Goal: Information Seeking & Learning: Learn about a topic

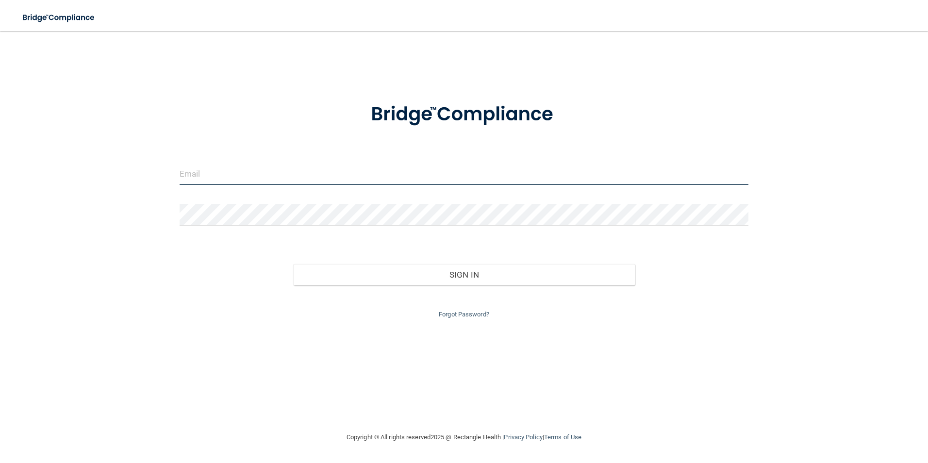
click at [300, 175] on input "email" at bounding box center [463, 174] width 569 height 22
type input "[EMAIL_ADDRESS][DOMAIN_NAME]"
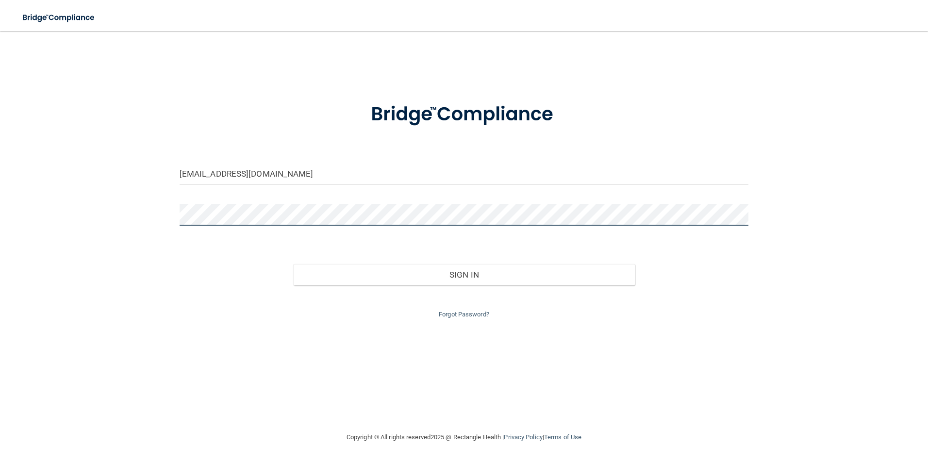
click at [293, 264] on button "Sign In" at bounding box center [464, 274] width 342 height 21
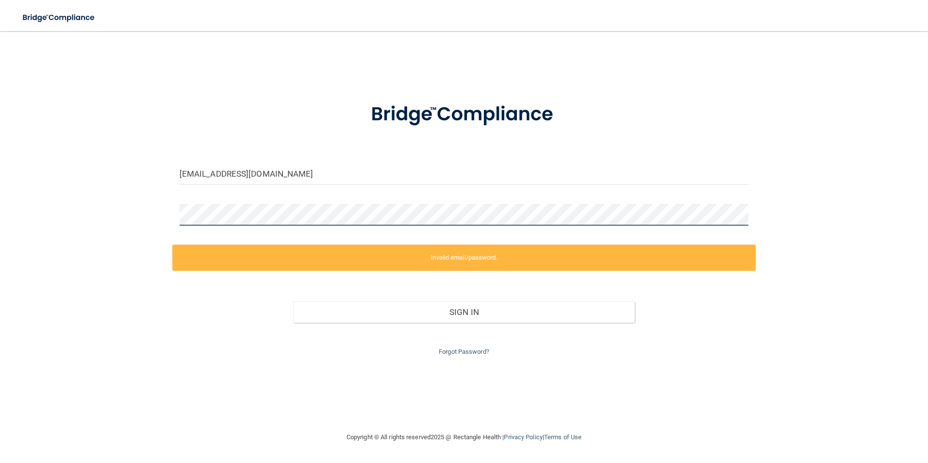
click at [59, 251] on div "[EMAIL_ADDRESS][DOMAIN_NAME] Invalid email/password. You don't have permission …" at bounding box center [463, 231] width 889 height 381
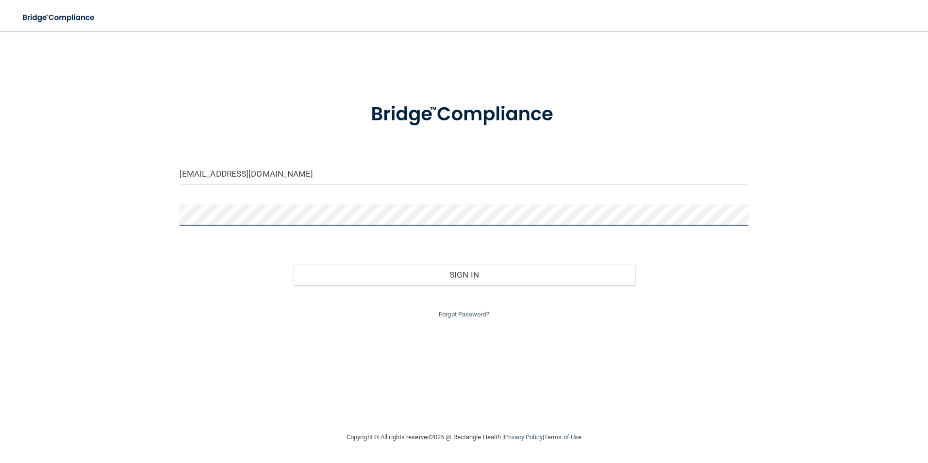
click at [293, 264] on button "Sign In" at bounding box center [464, 274] width 342 height 21
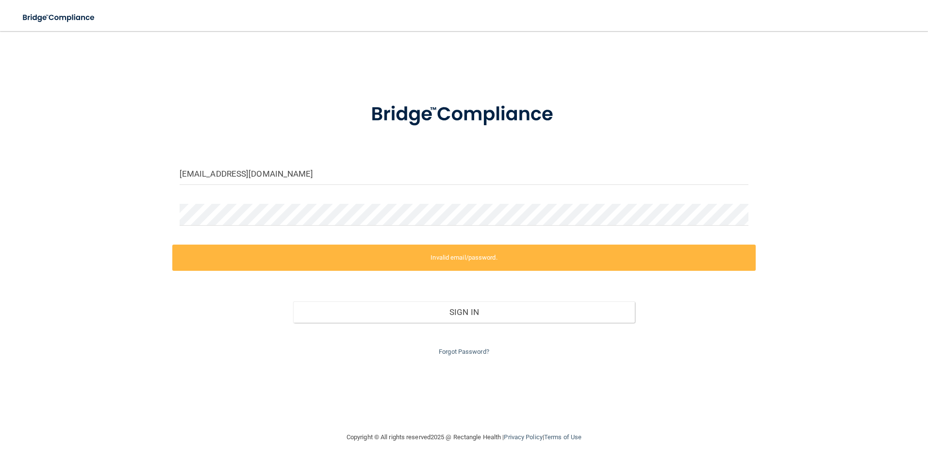
click at [410, 261] on label "Invalid email/password." at bounding box center [464, 257] width 584 height 26
click at [0, 237] on html "Toggle navigation Manage My Enterprise Manage My Location [EMAIL_ADDRESS][DOMAI…" at bounding box center [464, 231] width 928 height 463
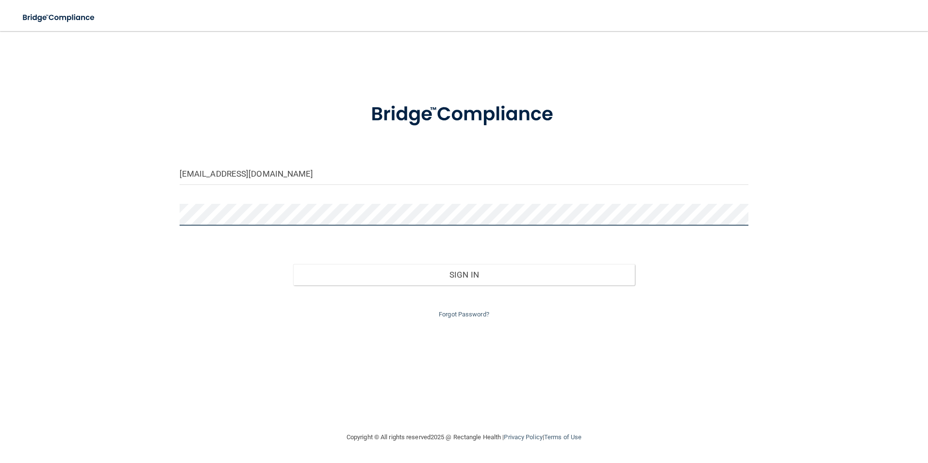
click at [293, 264] on button "Sign In" at bounding box center [464, 274] width 342 height 21
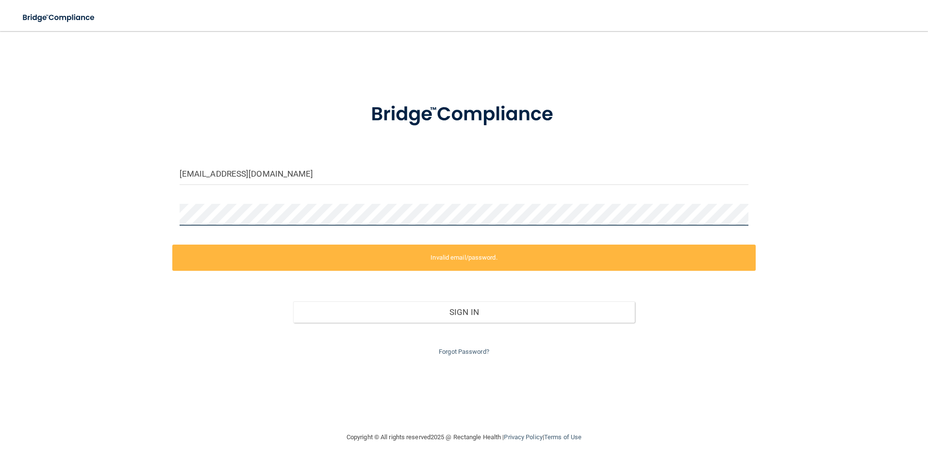
click at [102, 220] on div "[EMAIL_ADDRESS][DOMAIN_NAME] Invalid email/password. You don't have permission …" at bounding box center [463, 231] width 889 height 381
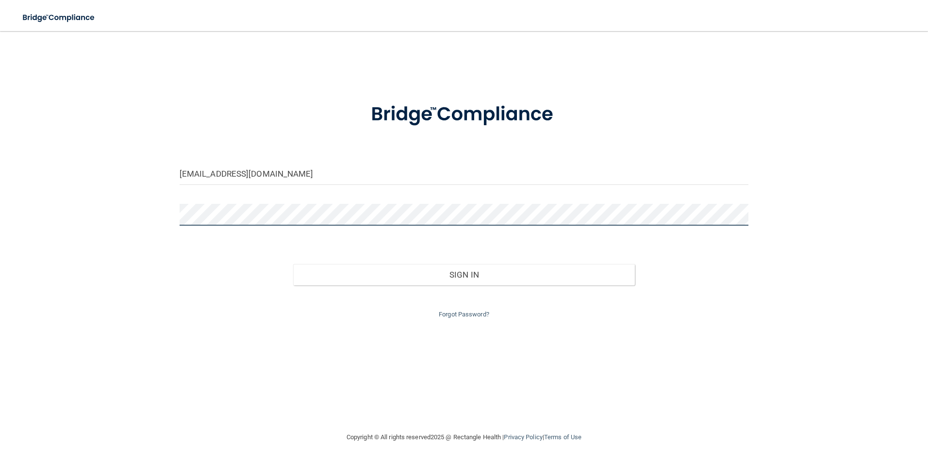
click at [293, 264] on button "Sign In" at bounding box center [464, 274] width 342 height 21
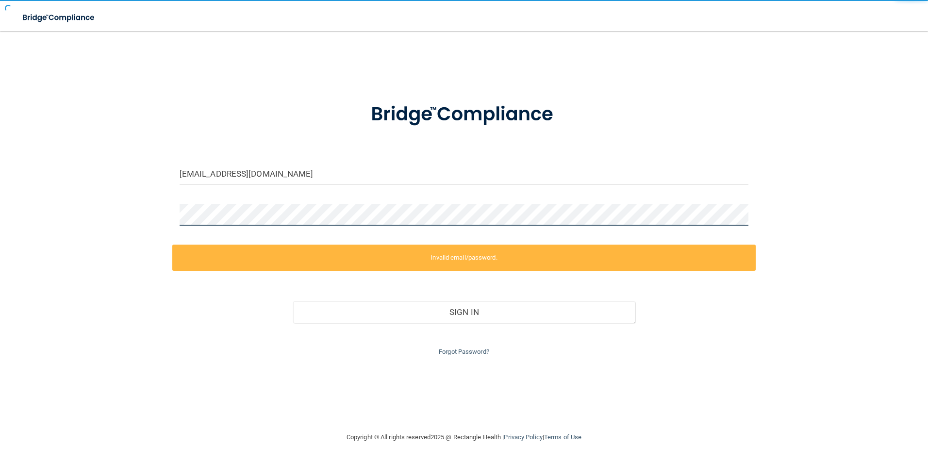
click at [293, 301] on button "Sign In" at bounding box center [464, 311] width 342 height 21
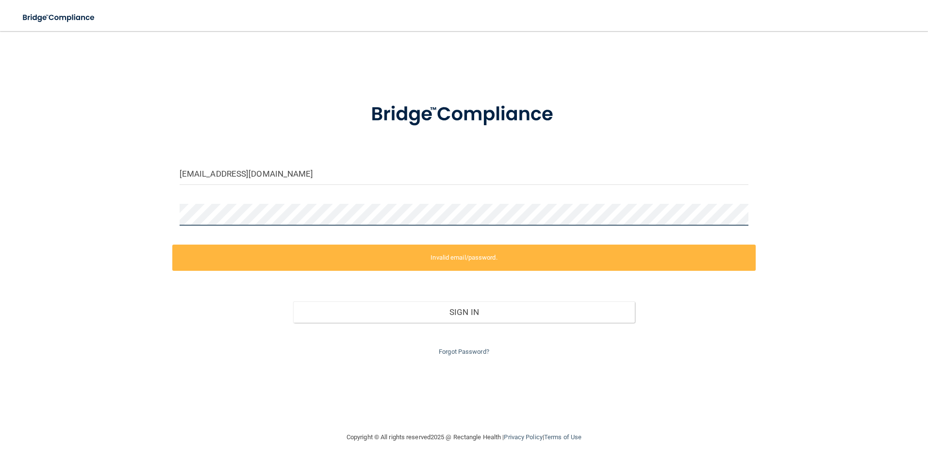
click at [0, 214] on html "Toggle navigation Manage My Enterprise Manage My Location [EMAIL_ADDRESS][DOMAI…" at bounding box center [464, 231] width 928 height 463
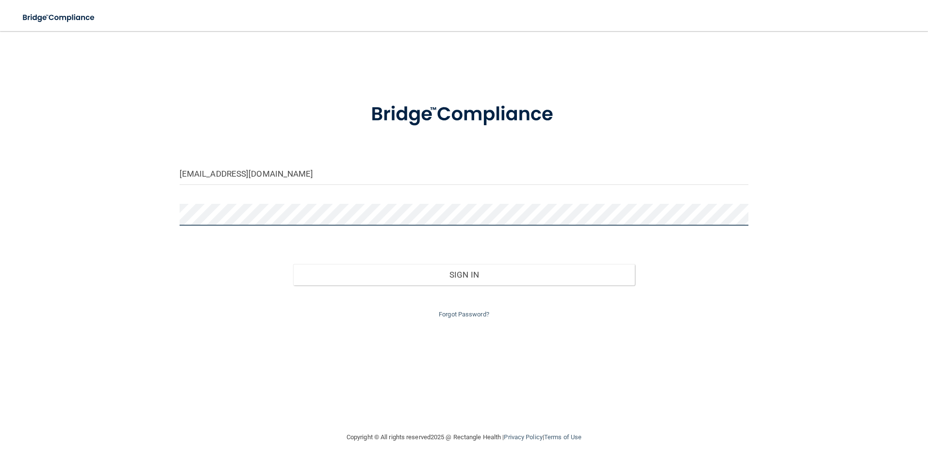
click at [293, 264] on button "Sign In" at bounding box center [464, 274] width 342 height 21
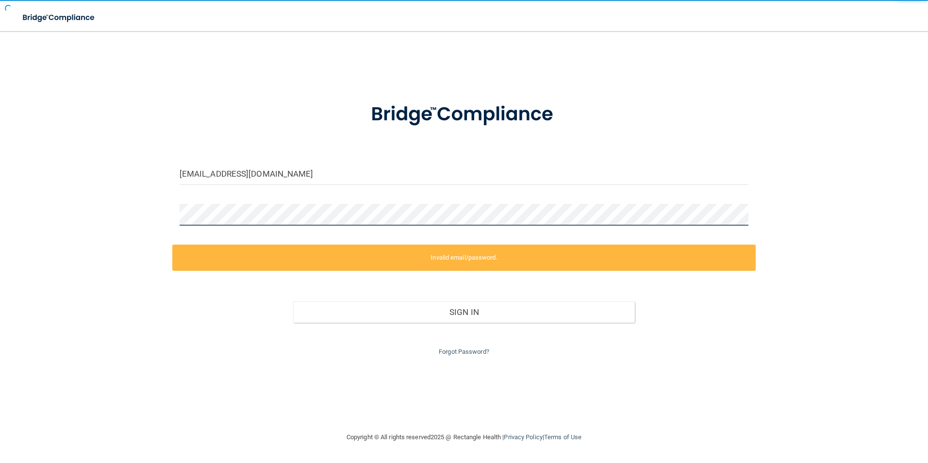
click at [293, 301] on button "Sign In" at bounding box center [464, 311] width 342 height 21
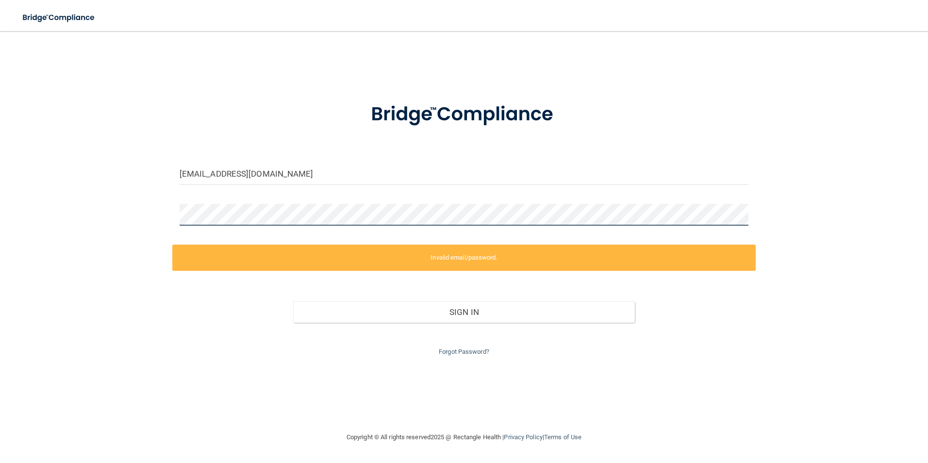
click at [0, 228] on html "Toggle navigation Manage My Enterprise Manage My Location [EMAIL_ADDRESS][DOMAI…" at bounding box center [464, 231] width 928 height 463
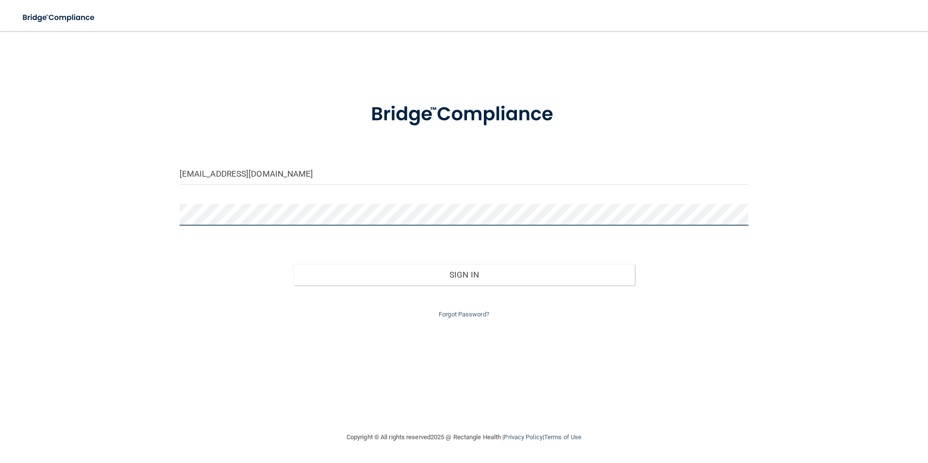
click at [293, 264] on button "Sign In" at bounding box center [464, 274] width 342 height 21
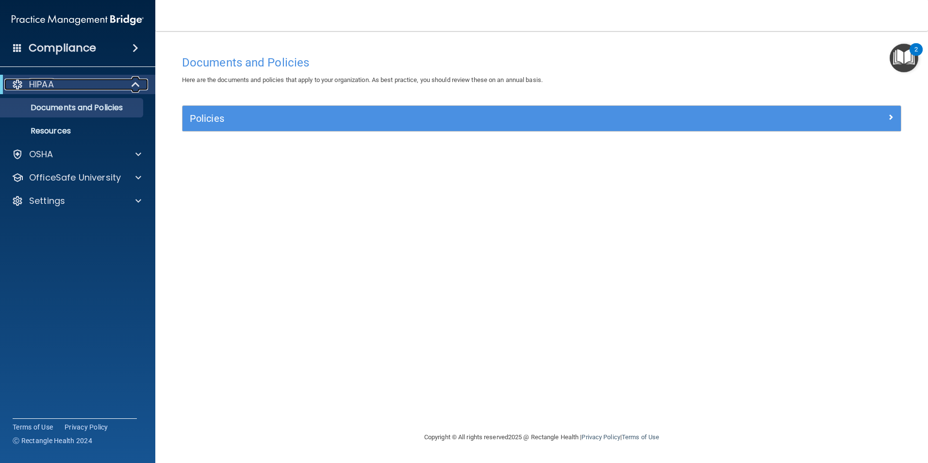
click at [98, 81] on div "HIPAA" at bounding box center [64, 85] width 120 height 12
click at [127, 82] on div at bounding box center [136, 85] width 24 height 12
click at [78, 181] on p "OfficeSafe University" at bounding box center [75, 178] width 92 height 12
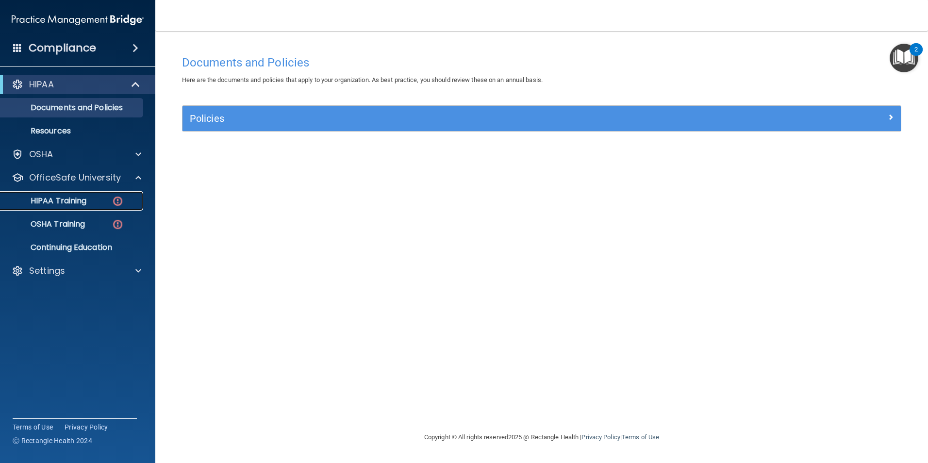
click at [82, 204] on p "HIPAA Training" at bounding box center [46, 201] width 80 height 10
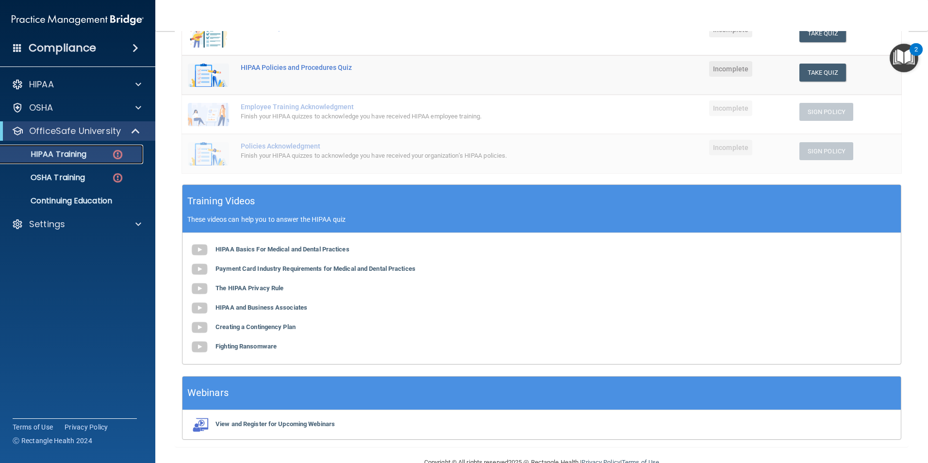
scroll to position [217, 0]
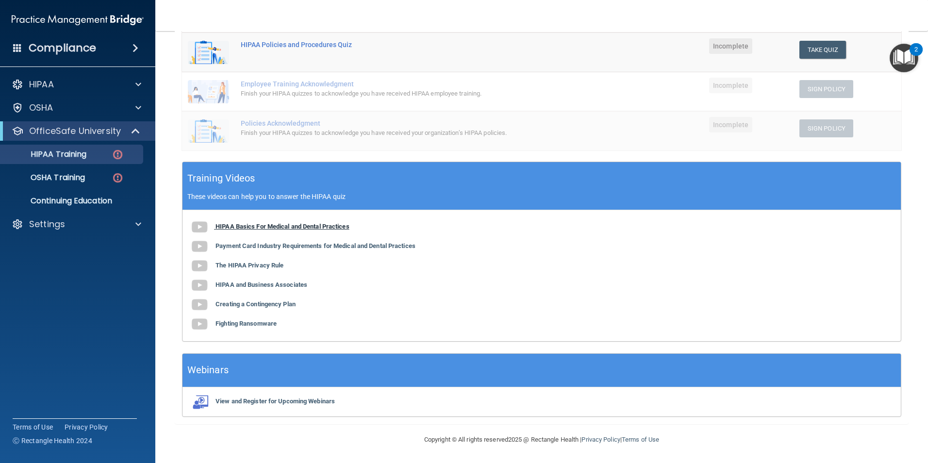
click at [315, 224] on b "HIPAA Basics For Medical and Dental Practices" at bounding box center [282, 226] width 134 height 7
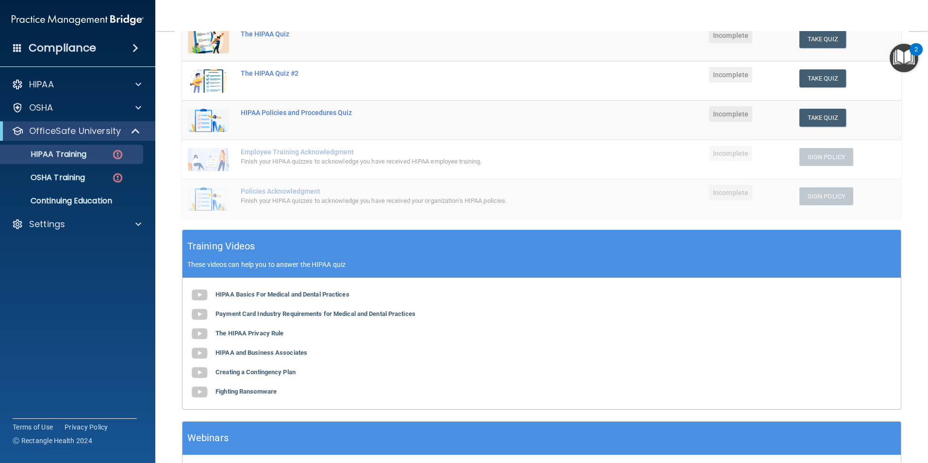
scroll to position [0, 0]
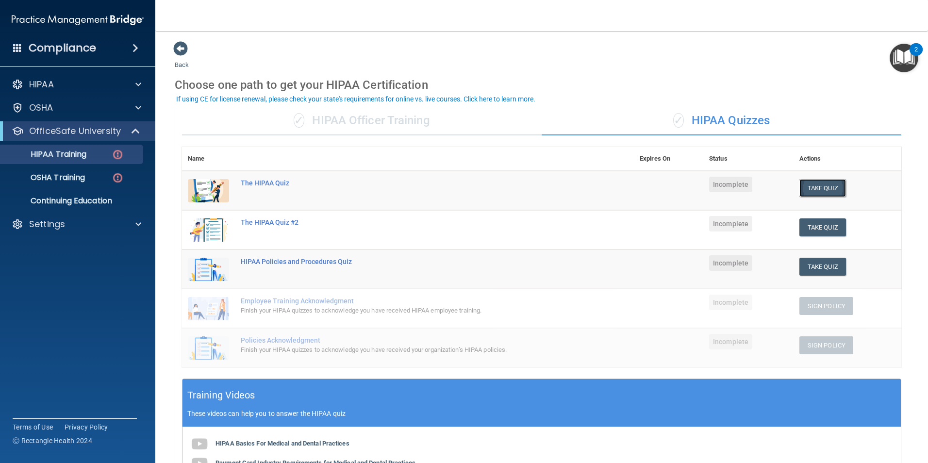
click at [813, 183] on button "Take Quiz" at bounding box center [822, 188] width 47 height 18
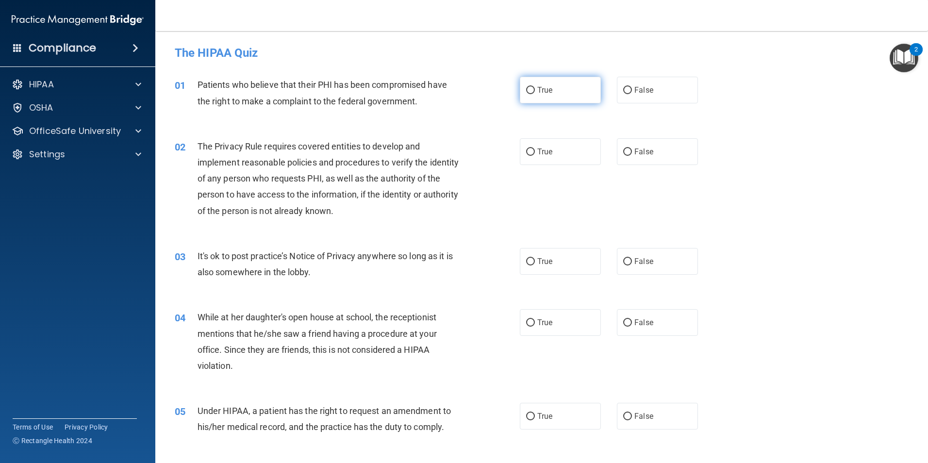
click at [567, 85] on label "True" at bounding box center [560, 90] width 81 height 27
click at [535, 87] on input "True" at bounding box center [530, 90] width 9 height 7
radio input "true"
click at [560, 159] on label "True" at bounding box center [560, 151] width 81 height 27
click at [535, 156] on input "True" at bounding box center [530, 151] width 9 height 7
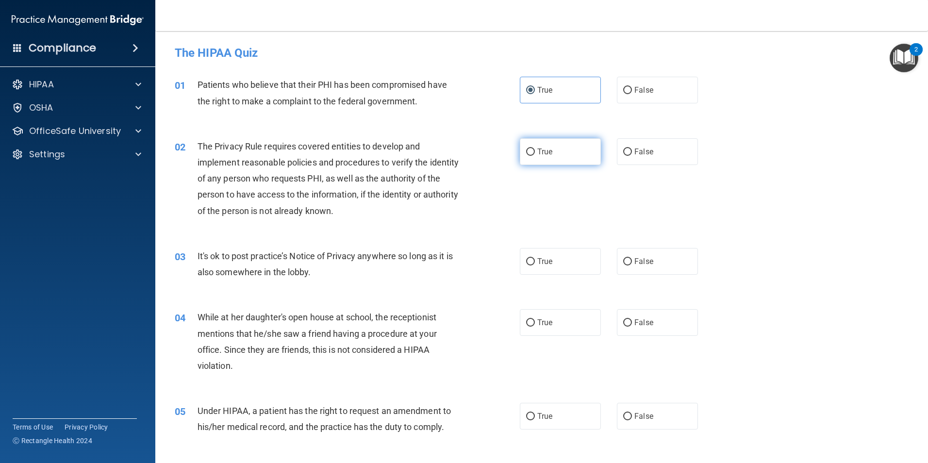
radio input "true"
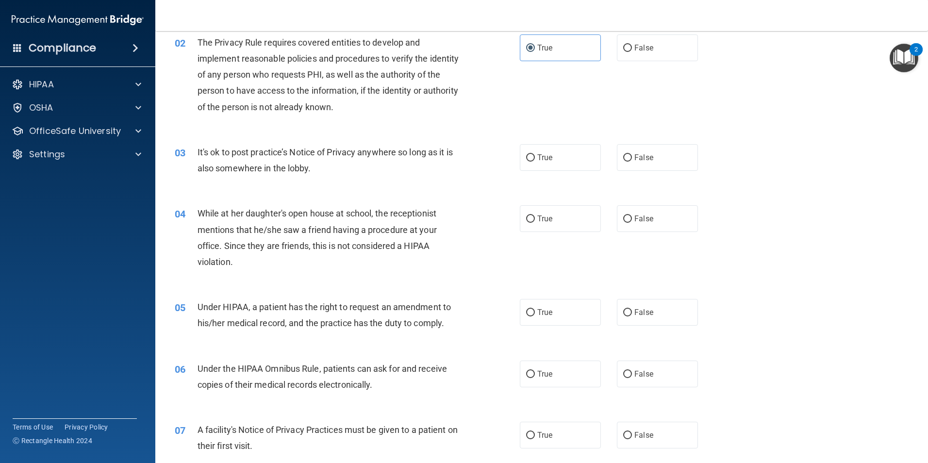
scroll to position [97, 0]
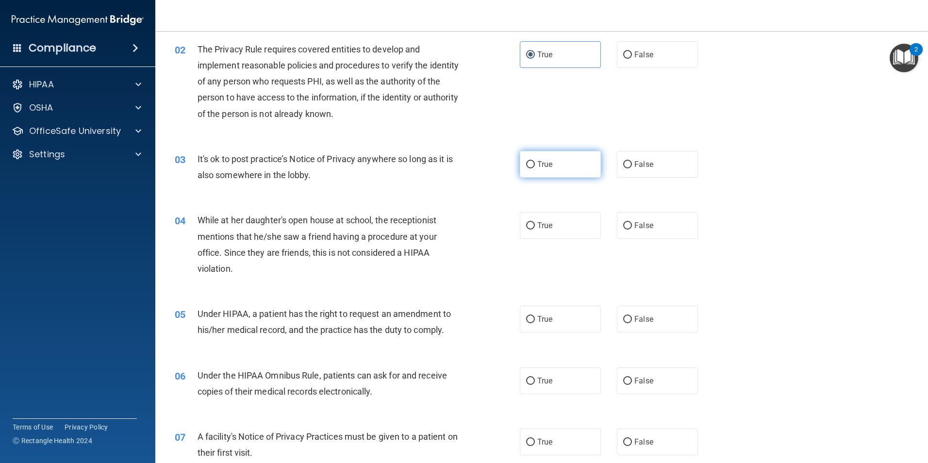
click at [579, 173] on label "True" at bounding box center [560, 164] width 81 height 27
click at [535, 168] on input "True" at bounding box center [530, 164] width 9 height 7
radio input "true"
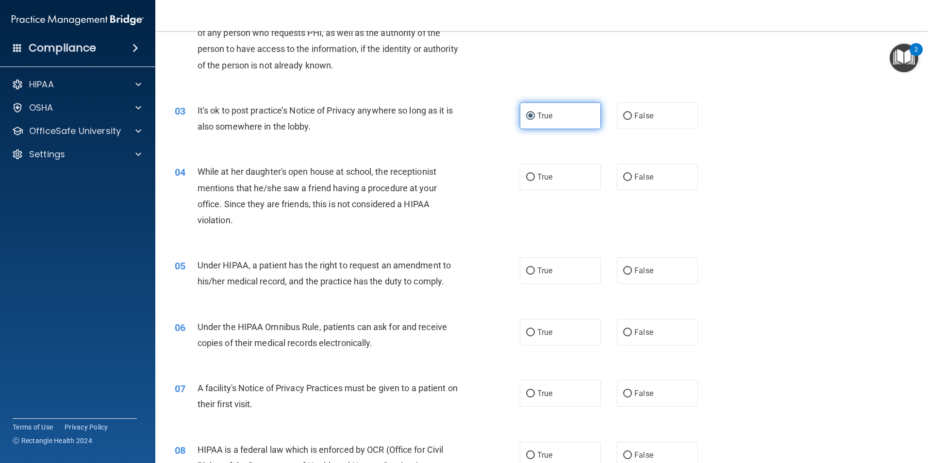
scroll to position [194, 0]
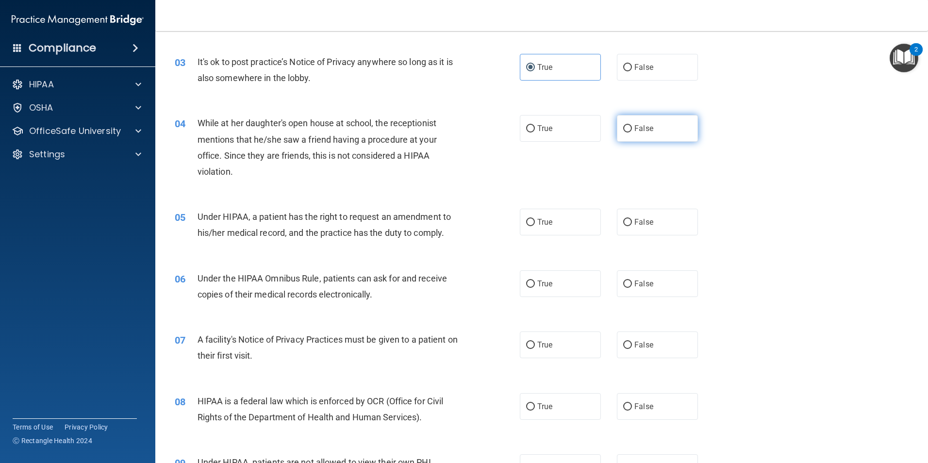
click at [634, 137] on label "False" at bounding box center [657, 128] width 81 height 27
click at [632, 132] on input "False" at bounding box center [627, 128] width 9 height 7
radio input "true"
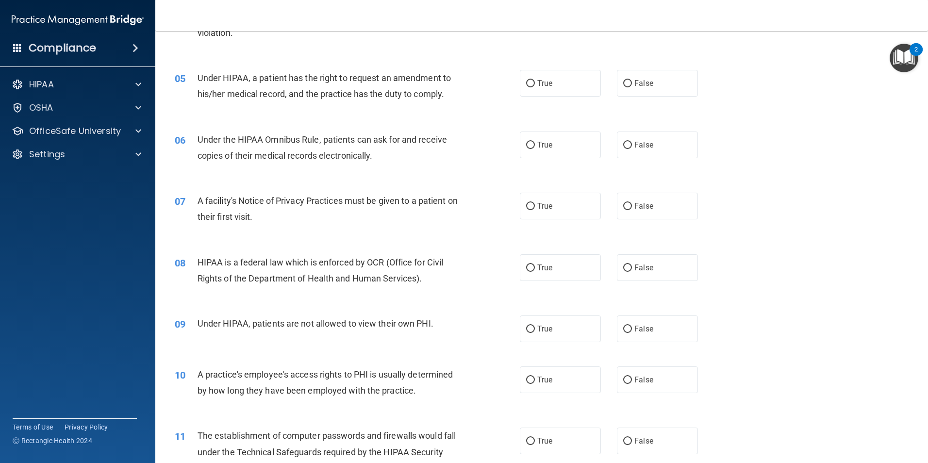
scroll to position [340, 0]
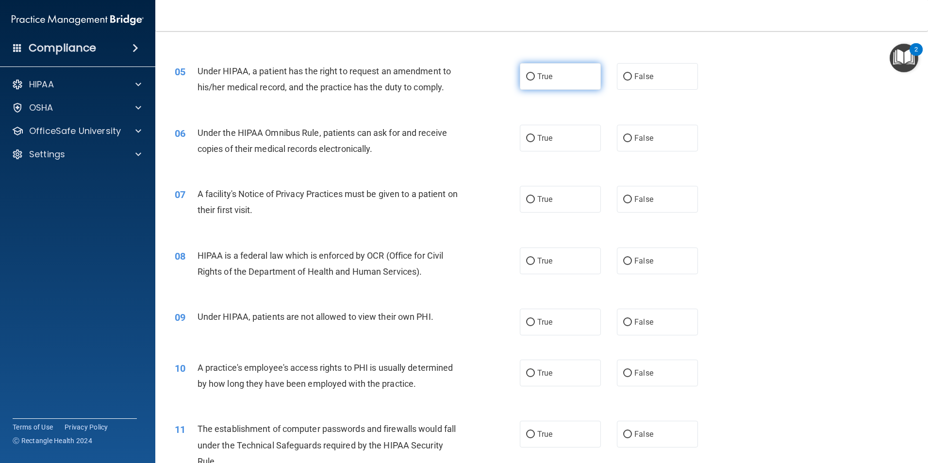
click at [544, 82] on label "True" at bounding box center [560, 76] width 81 height 27
click at [535, 81] on input "True" at bounding box center [530, 76] width 9 height 7
radio input "true"
click at [551, 138] on label "True" at bounding box center [560, 138] width 81 height 27
click at [535, 138] on input "True" at bounding box center [530, 138] width 9 height 7
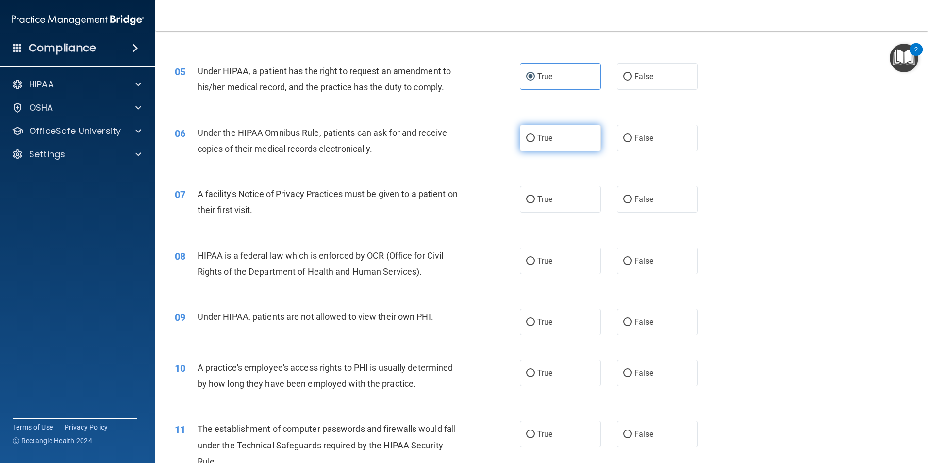
radio input "true"
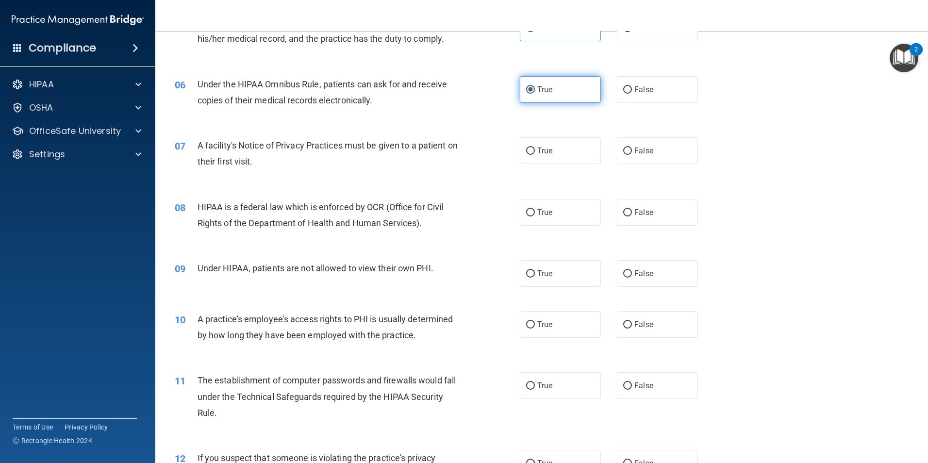
scroll to position [437, 0]
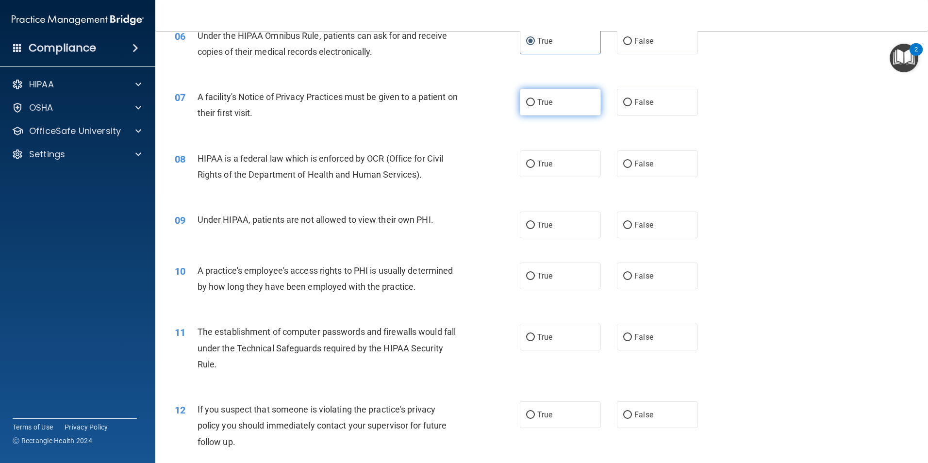
click at [558, 105] on label "True" at bounding box center [560, 102] width 81 height 27
click at [535, 105] on input "True" at bounding box center [530, 102] width 9 height 7
radio input "true"
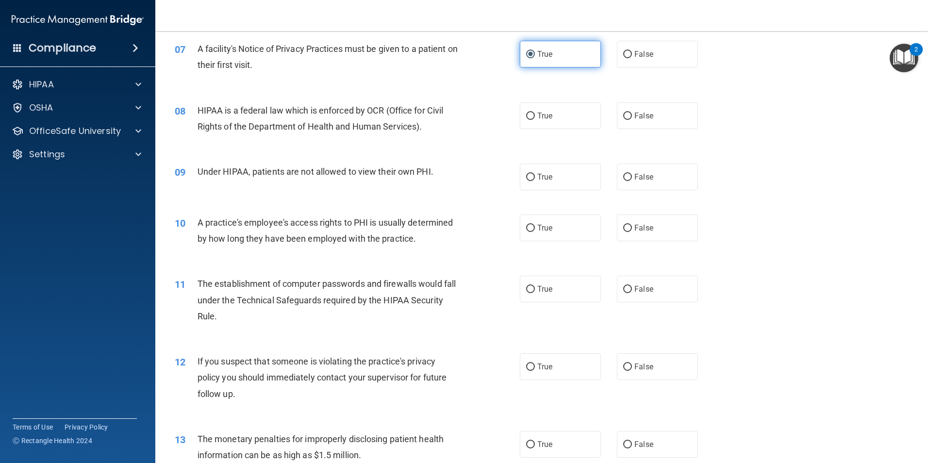
scroll to position [485, 0]
click at [558, 105] on label "True" at bounding box center [560, 115] width 81 height 27
click at [535, 112] on input "True" at bounding box center [530, 115] width 9 height 7
radio input "true"
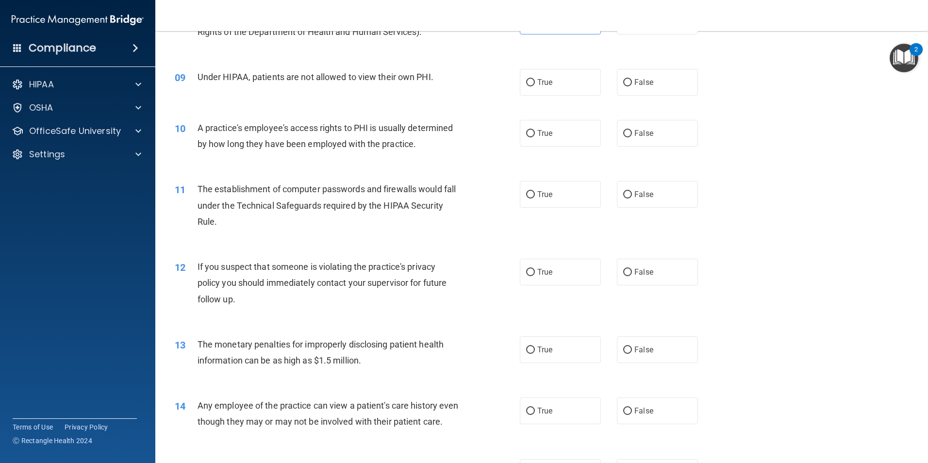
scroll to position [582, 0]
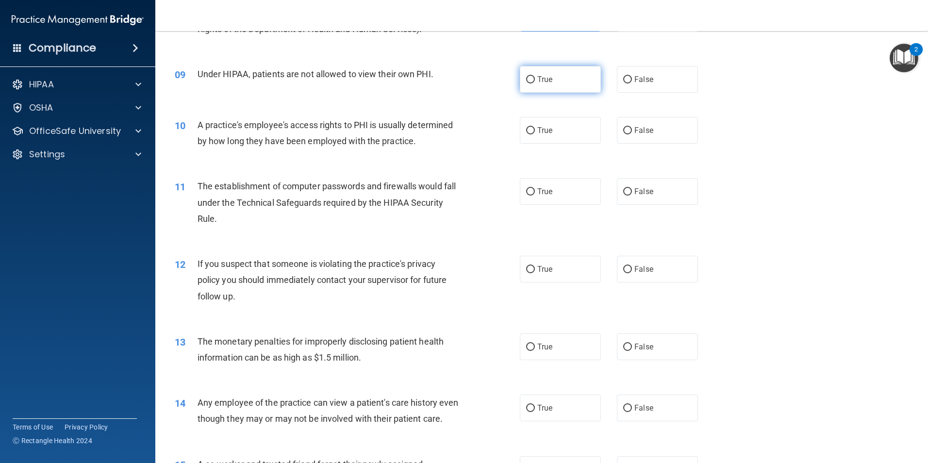
click at [564, 90] on label "True" at bounding box center [560, 79] width 81 height 27
click at [535, 83] on input "True" at bounding box center [530, 79] width 9 height 7
radio input "true"
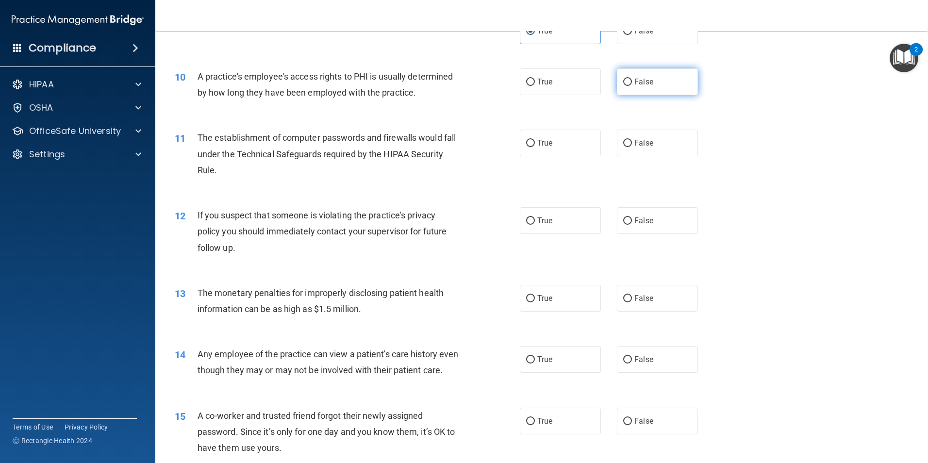
click at [648, 81] on label "False" at bounding box center [657, 81] width 81 height 27
click at [632, 81] on input "False" at bounding box center [627, 82] width 9 height 7
radio input "true"
click at [556, 141] on label "True" at bounding box center [560, 143] width 81 height 27
click at [535, 141] on input "True" at bounding box center [530, 143] width 9 height 7
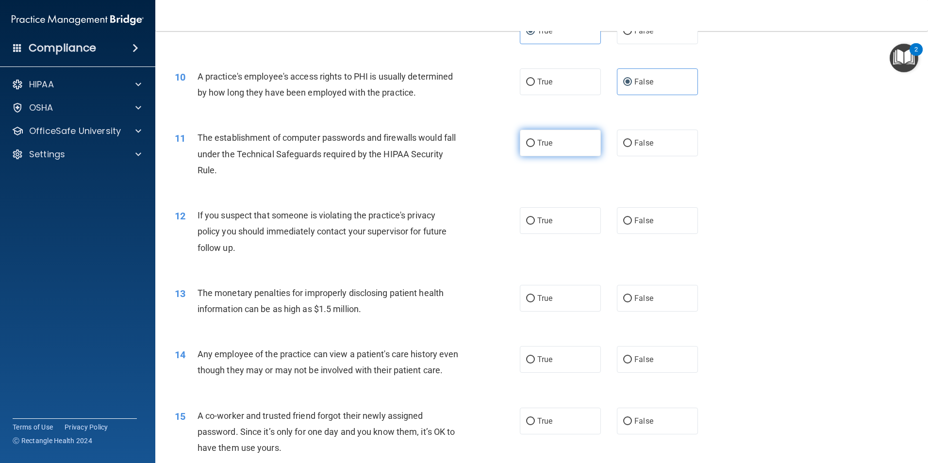
radio input "true"
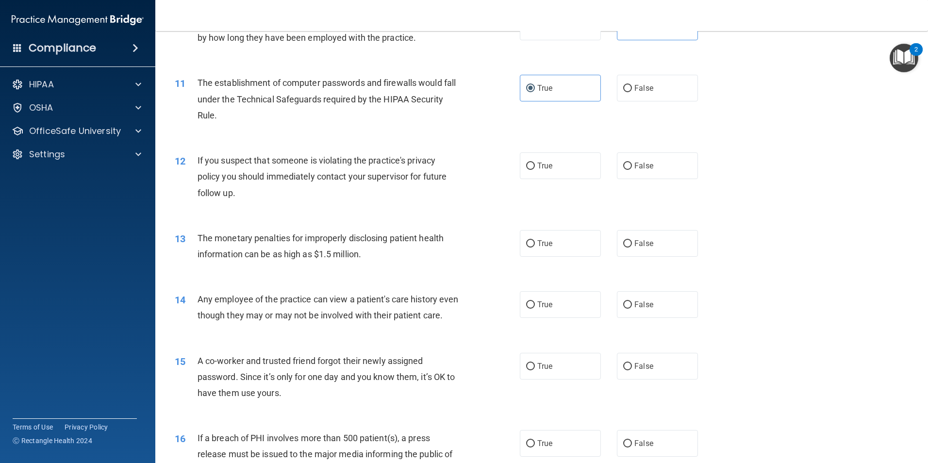
scroll to position [685, 0]
click at [573, 164] on label "True" at bounding box center [560, 166] width 81 height 27
click at [535, 164] on input "True" at bounding box center [530, 166] width 9 height 7
radio input "true"
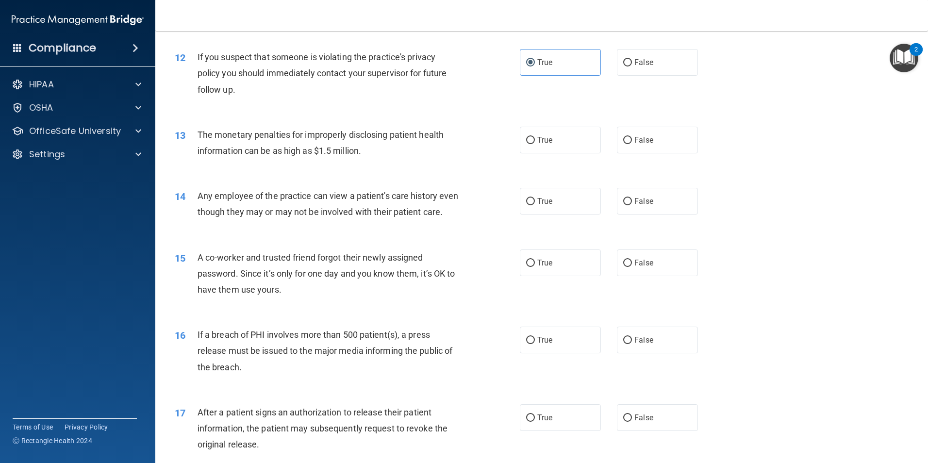
scroll to position [830, 0]
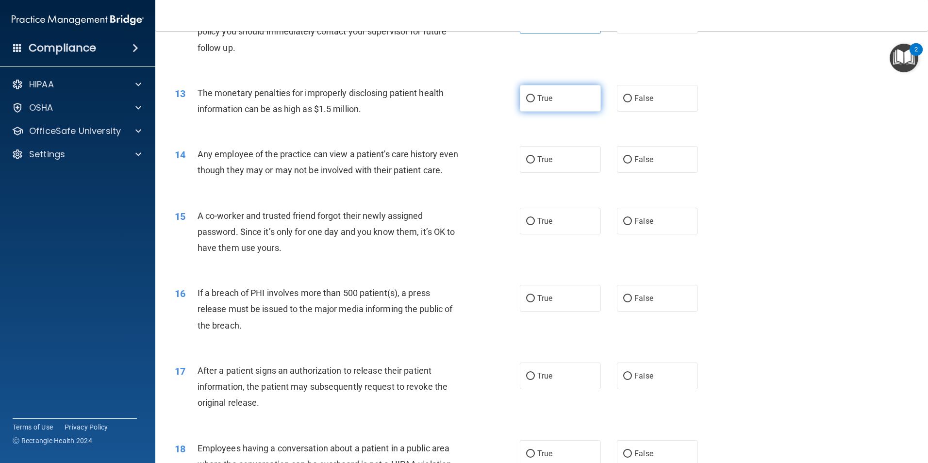
click at [585, 103] on label "True" at bounding box center [560, 98] width 81 height 27
click at [535, 102] on input "True" at bounding box center [530, 98] width 9 height 7
radio input "true"
click at [634, 161] on span "False" at bounding box center [643, 159] width 19 height 9
click at [632, 161] on input "False" at bounding box center [627, 159] width 9 height 7
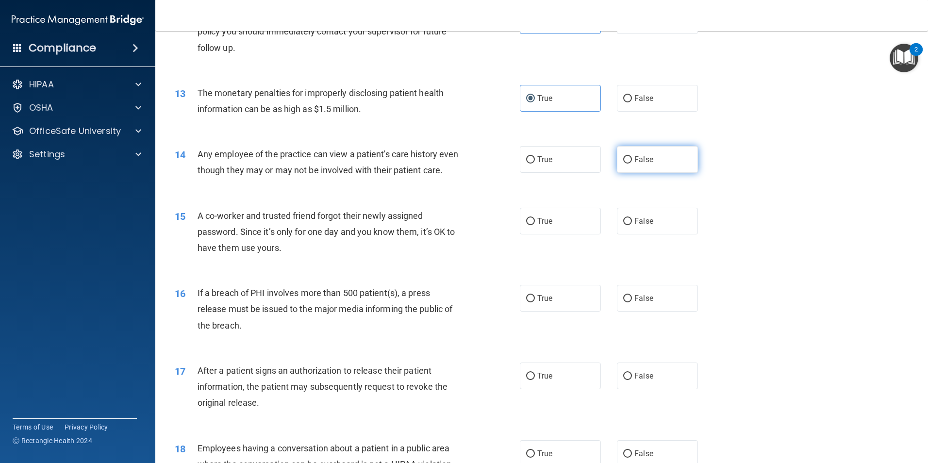
radio input "true"
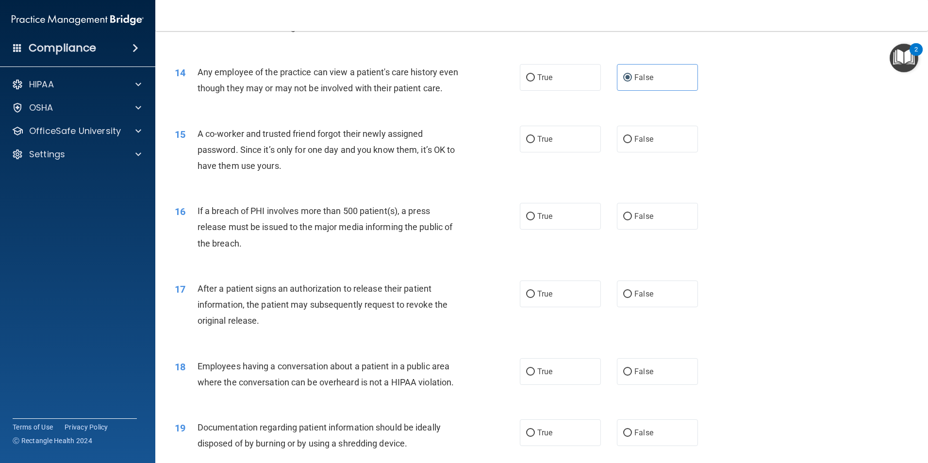
scroll to position [928, 0]
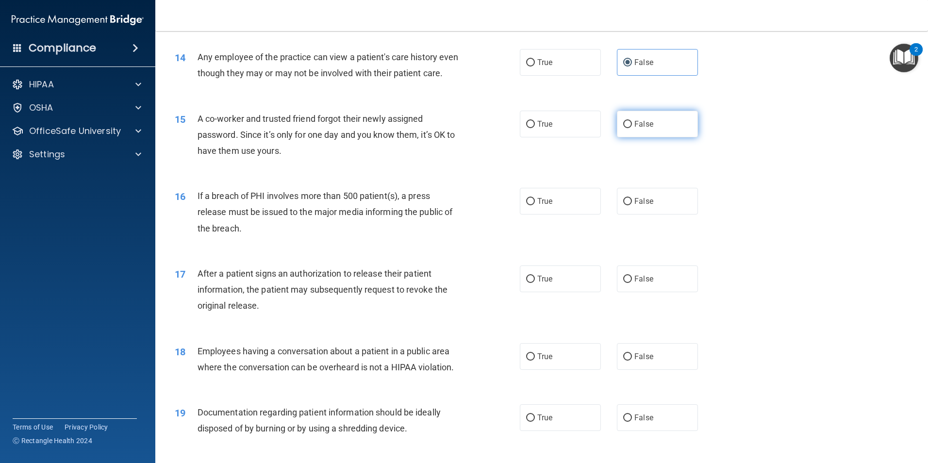
click at [652, 137] on label "False" at bounding box center [657, 124] width 81 height 27
click at [632, 128] on input "False" at bounding box center [627, 124] width 9 height 7
radio input "true"
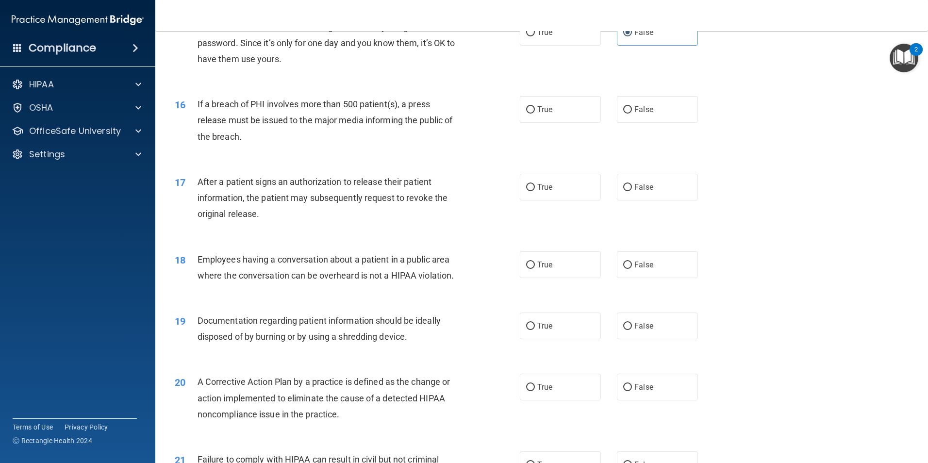
scroll to position [1025, 0]
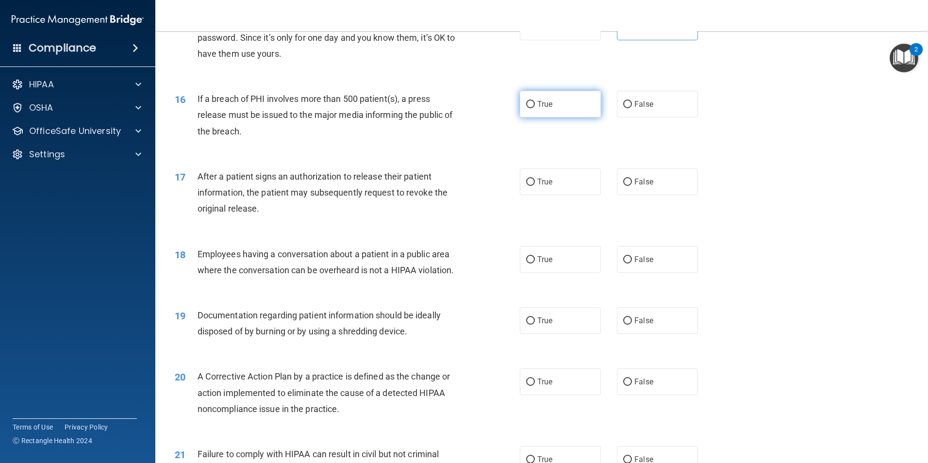
click at [585, 117] on label "True" at bounding box center [560, 104] width 81 height 27
click at [535, 108] on input "True" at bounding box center [530, 104] width 9 height 7
radio input "true"
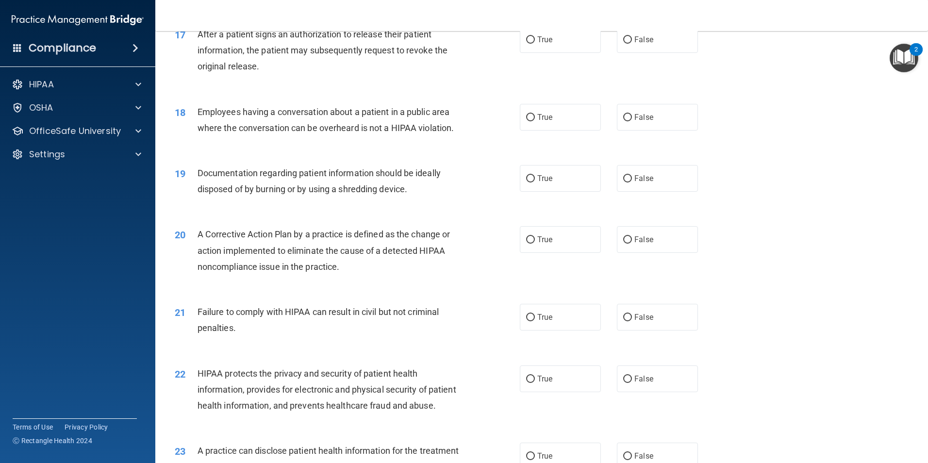
scroll to position [1170, 0]
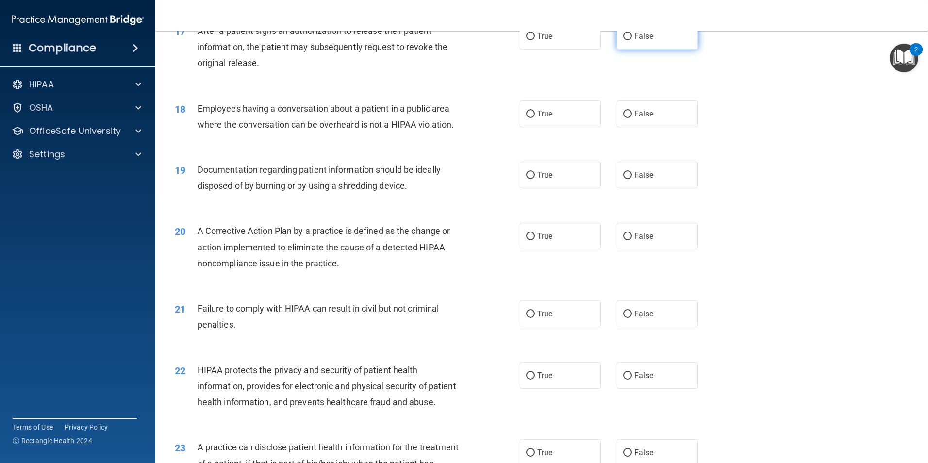
click at [649, 49] on label "False" at bounding box center [657, 36] width 81 height 27
click at [632, 40] on input "False" at bounding box center [627, 36] width 9 height 7
radio input "true"
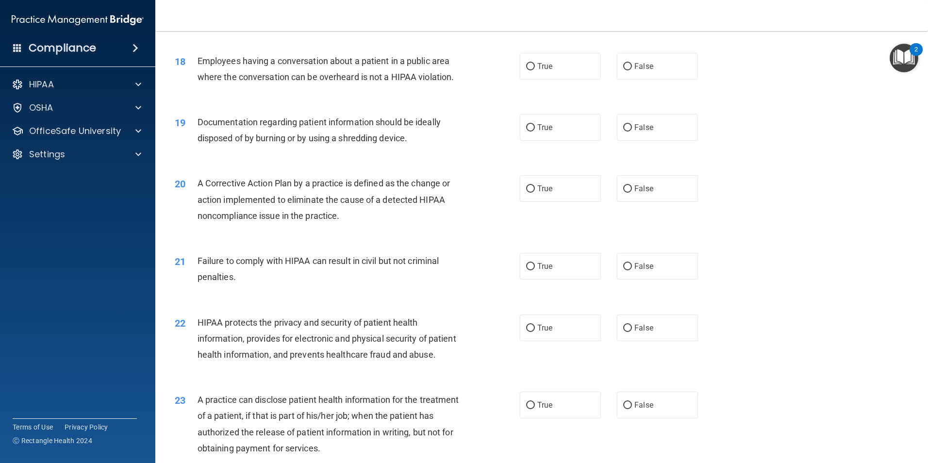
scroll to position [1219, 0]
click at [632, 75] on label "False" at bounding box center [657, 65] width 81 height 27
drag, startPoint x: 632, startPoint y: 75, endPoint x: 617, endPoint y: 79, distance: 15.5
click at [617, 79] on label "False" at bounding box center [657, 65] width 81 height 27
click at [623, 69] on input "False" at bounding box center [627, 65] width 9 height 7
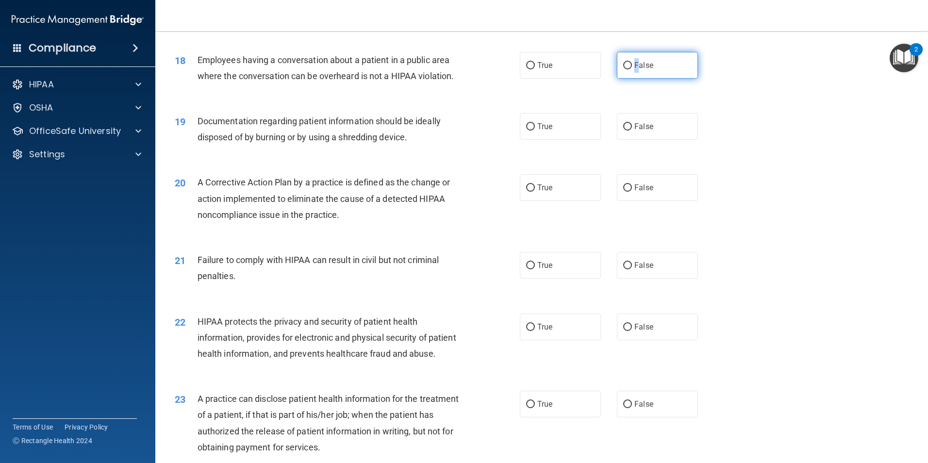
radio input "true"
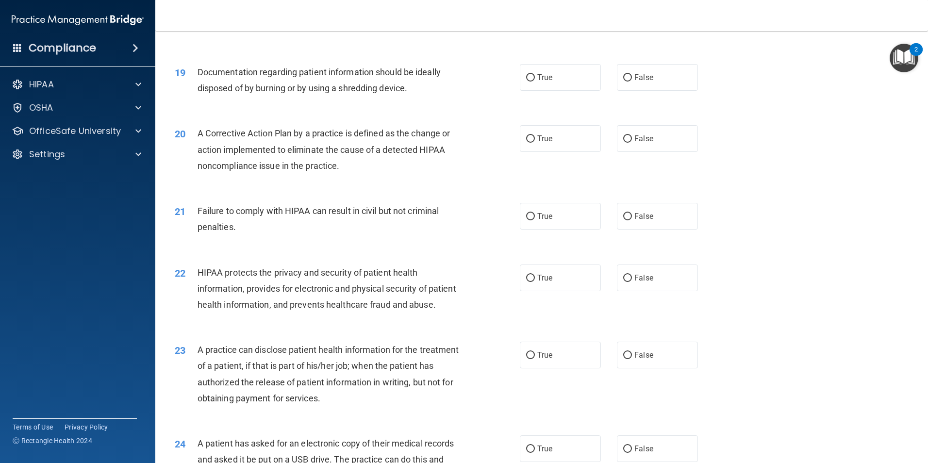
scroll to position [1267, 0]
click at [572, 91] on label "True" at bounding box center [560, 78] width 81 height 27
click at [535, 82] on input "True" at bounding box center [530, 78] width 9 height 7
radio input "true"
click at [634, 144] on span "False" at bounding box center [643, 138] width 19 height 9
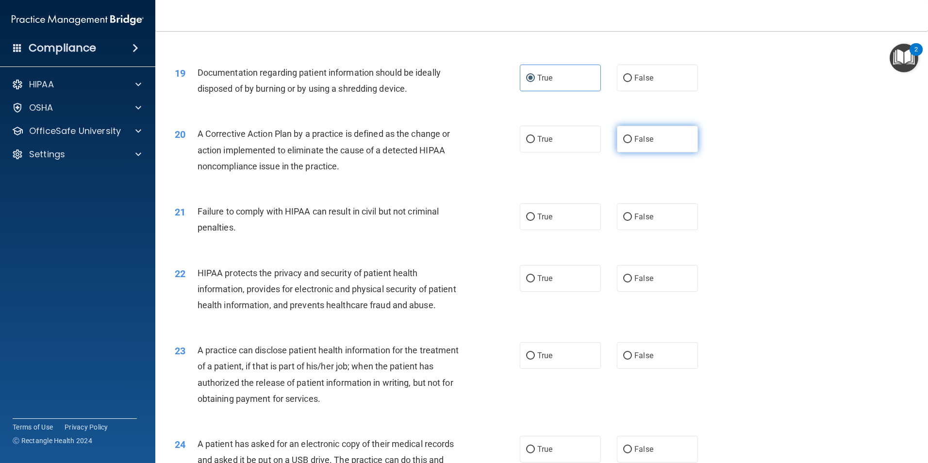
click at [632, 143] on input "False" at bounding box center [627, 139] width 9 height 7
radio input "true"
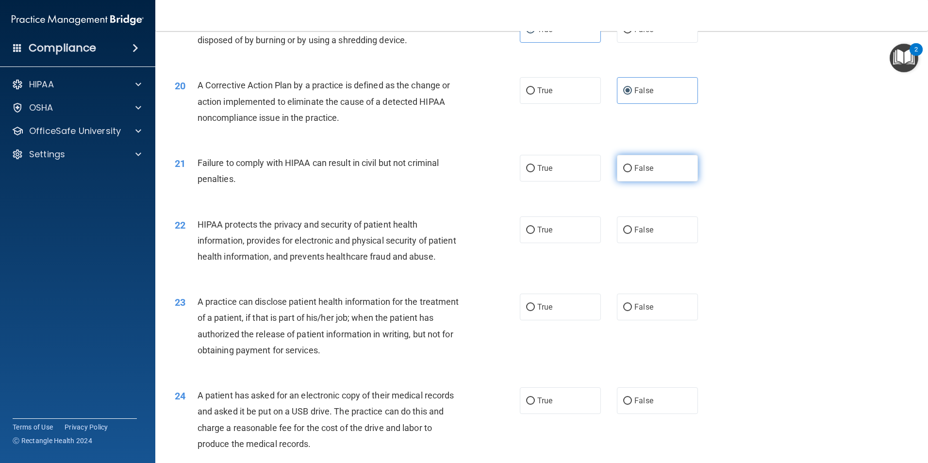
click at [634, 173] on span "False" at bounding box center [643, 167] width 19 height 9
click at [631, 172] on input "False" at bounding box center [627, 168] width 9 height 7
radio input "true"
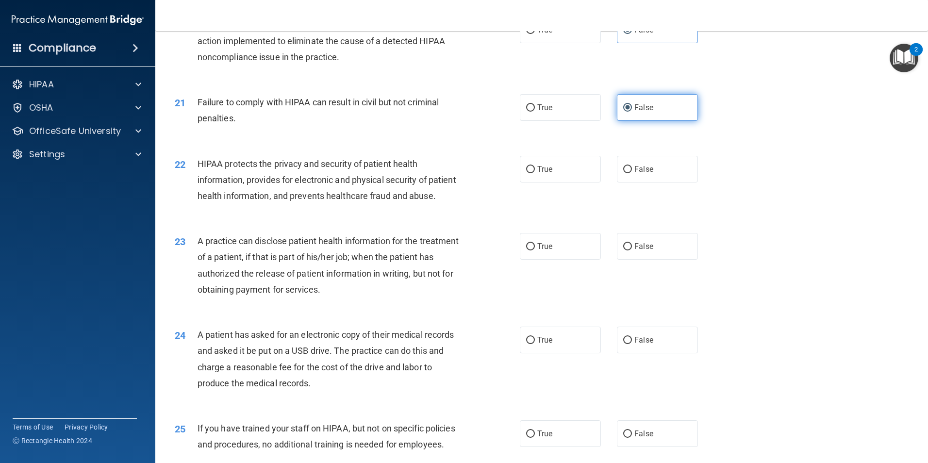
scroll to position [1413, 0]
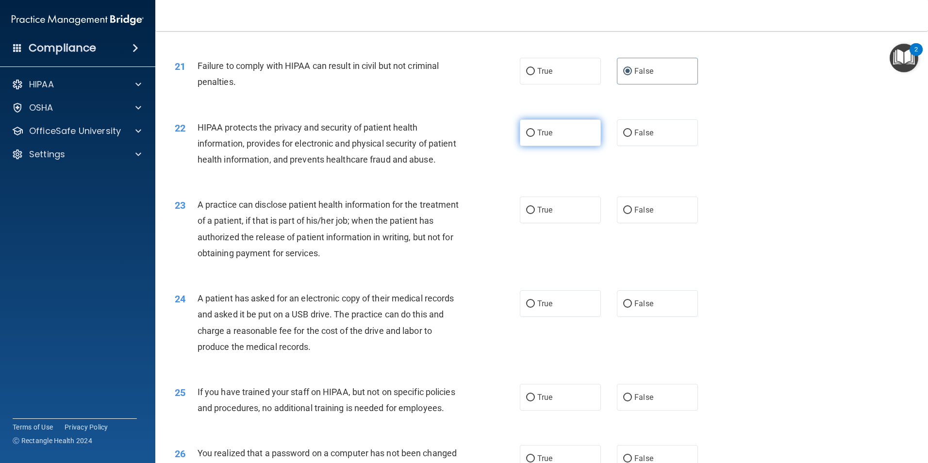
click at [568, 146] on label "True" at bounding box center [560, 132] width 81 height 27
click at [535, 137] on input "True" at bounding box center [530, 133] width 9 height 7
radio input "true"
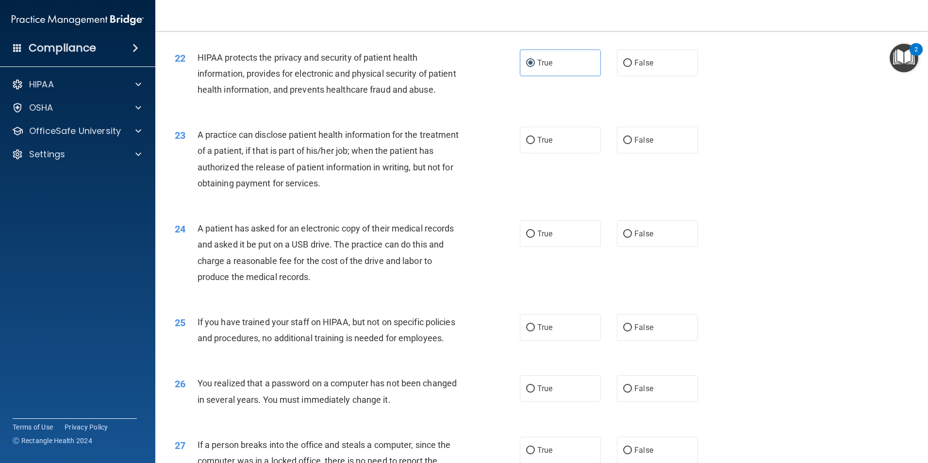
scroll to position [1510, 0]
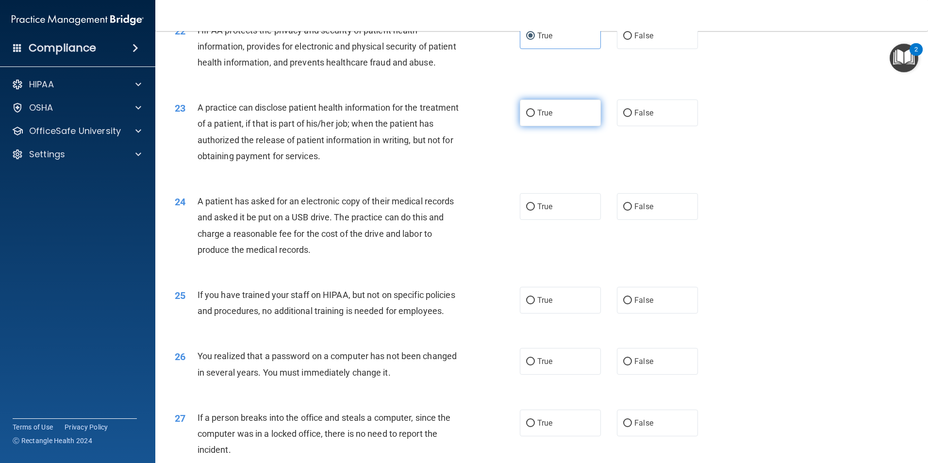
click at [585, 126] on label "True" at bounding box center [560, 112] width 81 height 27
click at [535, 117] on input "True" at bounding box center [530, 113] width 9 height 7
radio input "true"
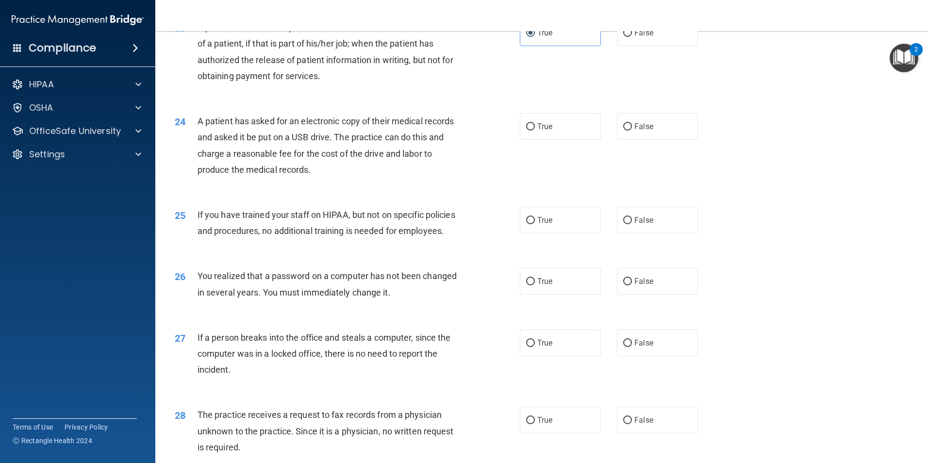
scroll to position [1607, 0]
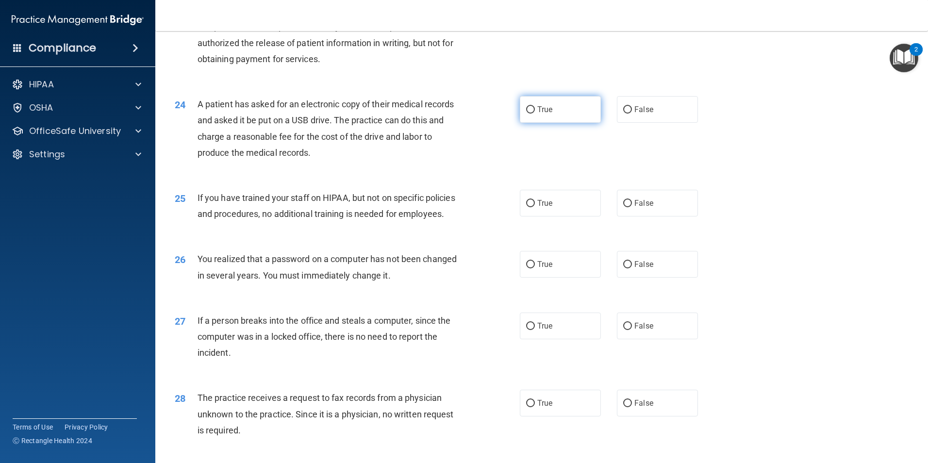
click at [576, 123] on label "True" at bounding box center [560, 109] width 81 height 27
click at [535, 114] on input "True" at bounding box center [530, 109] width 9 height 7
radio input "true"
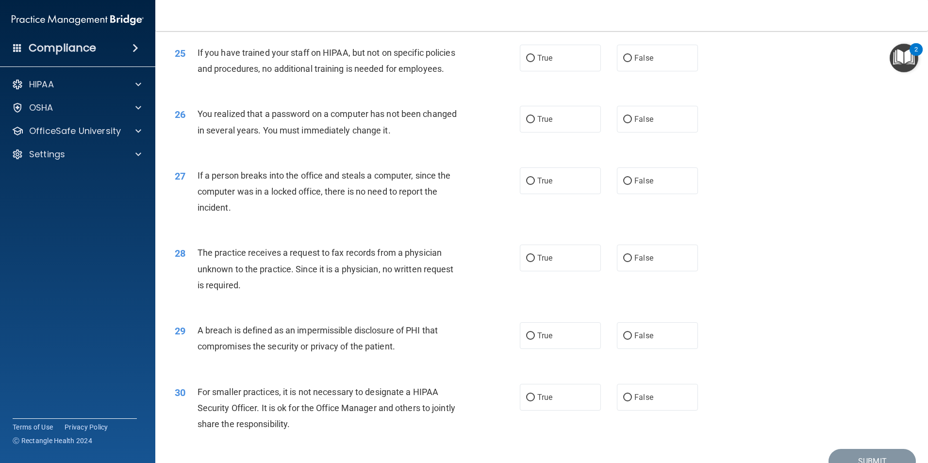
scroll to position [1752, 0]
click at [671, 71] on label "False" at bounding box center [657, 57] width 81 height 27
click at [632, 62] on input "False" at bounding box center [627, 57] width 9 height 7
radio input "true"
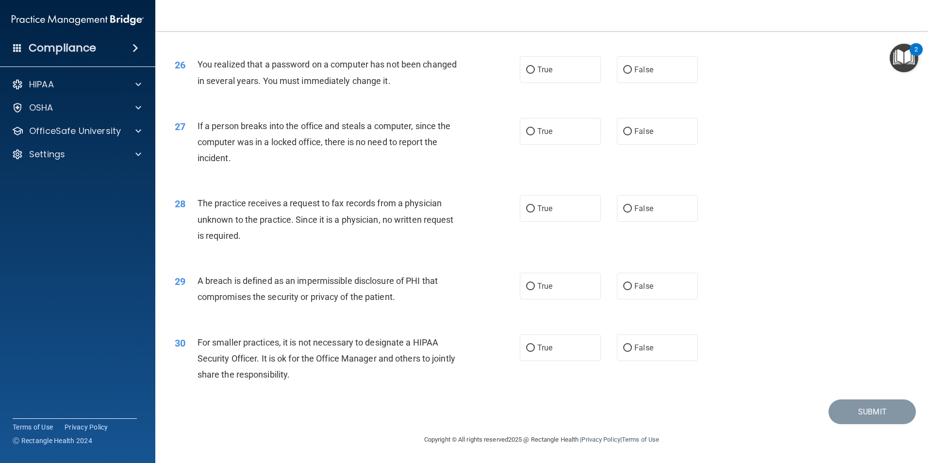
scroll to position [1849, 0]
click at [578, 75] on label "True" at bounding box center [560, 69] width 81 height 27
click at [535, 74] on input "True" at bounding box center [530, 69] width 9 height 7
radio input "true"
click at [648, 125] on label "False" at bounding box center [657, 131] width 81 height 27
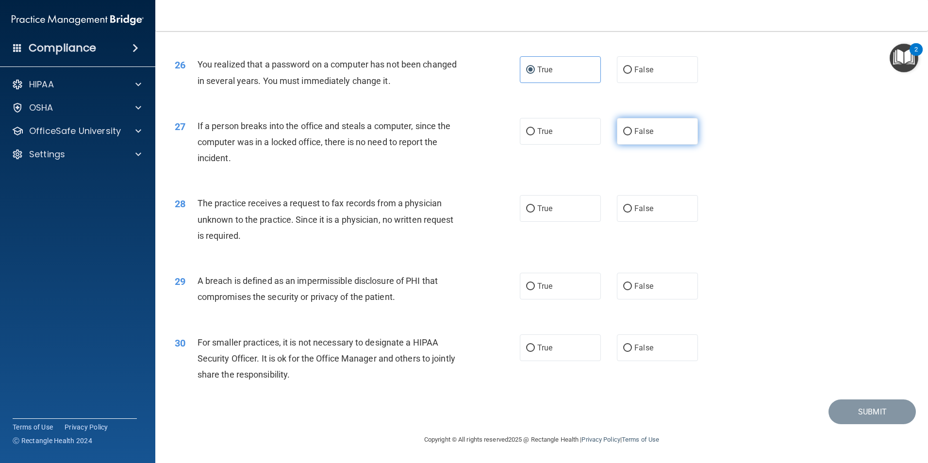
click at [632, 128] on input "False" at bounding box center [627, 131] width 9 height 7
radio input "true"
click at [623, 210] on input "False" at bounding box center [627, 208] width 9 height 7
radio input "true"
click at [595, 290] on label "True" at bounding box center [560, 286] width 81 height 27
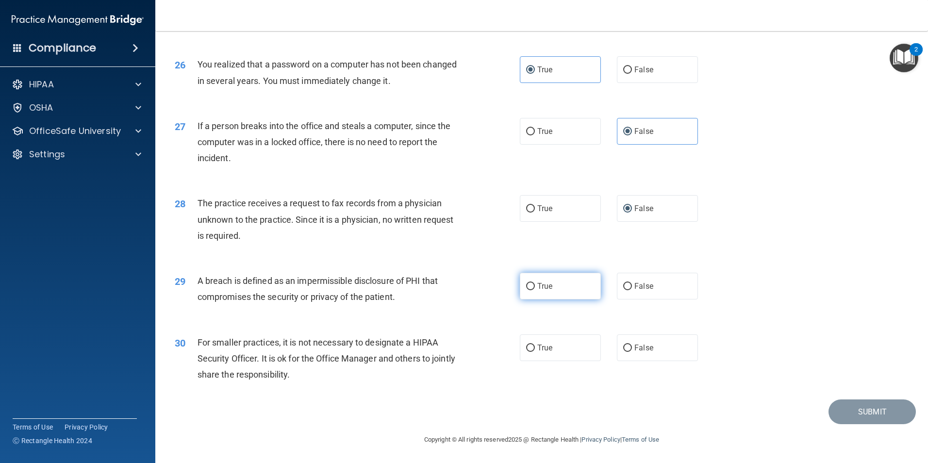
click at [535, 290] on input "True" at bounding box center [530, 286] width 9 height 7
radio input "true"
click at [634, 343] on span "False" at bounding box center [643, 347] width 19 height 9
click at [631, 344] on input "False" at bounding box center [627, 347] width 9 height 7
radio input "true"
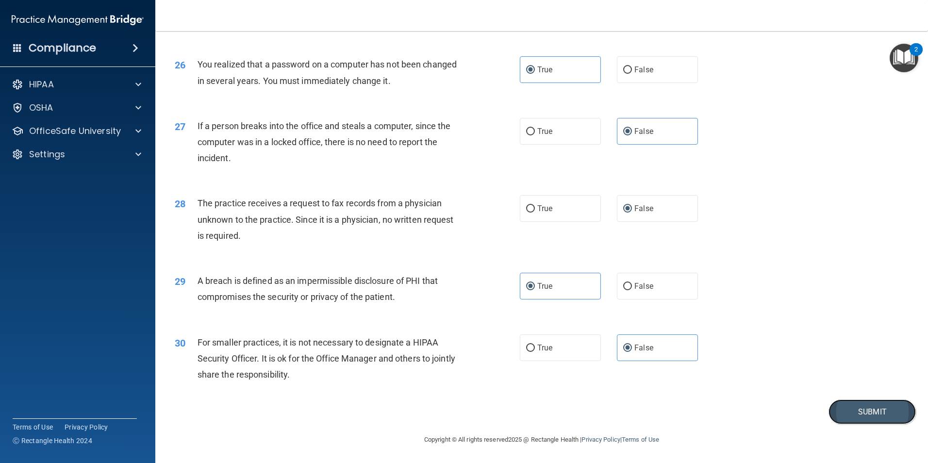
click at [865, 407] on button "Submit" at bounding box center [871, 411] width 87 height 25
click at [842, 410] on button "Submit" at bounding box center [871, 411] width 87 height 25
drag, startPoint x: 847, startPoint y: 412, endPoint x: 872, endPoint y: 412, distance: 24.7
click at [872, 412] on button "Submit" at bounding box center [871, 411] width 87 height 25
click at [828, 412] on button "Submit" at bounding box center [871, 411] width 87 height 25
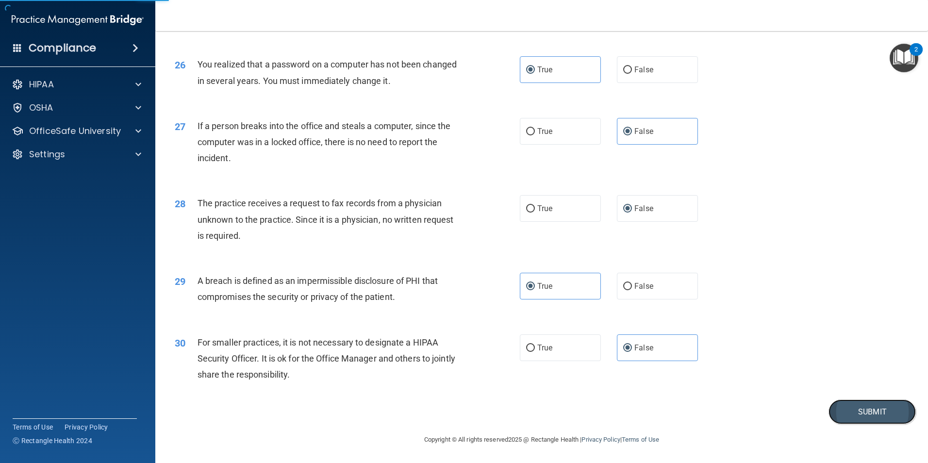
click at [859, 418] on button "Submit" at bounding box center [871, 411] width 87 height 25
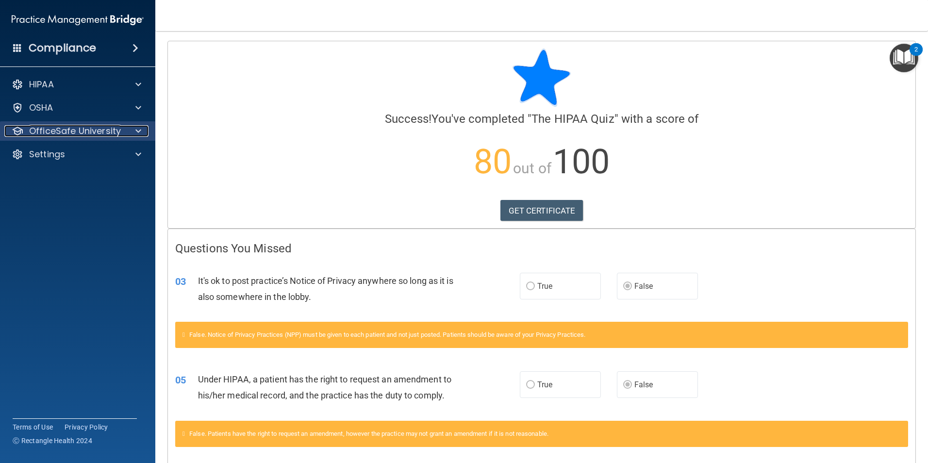
click at [77, 130] on p "OfficeSafe University" at bounding box center [75, 131] width 92 height 12
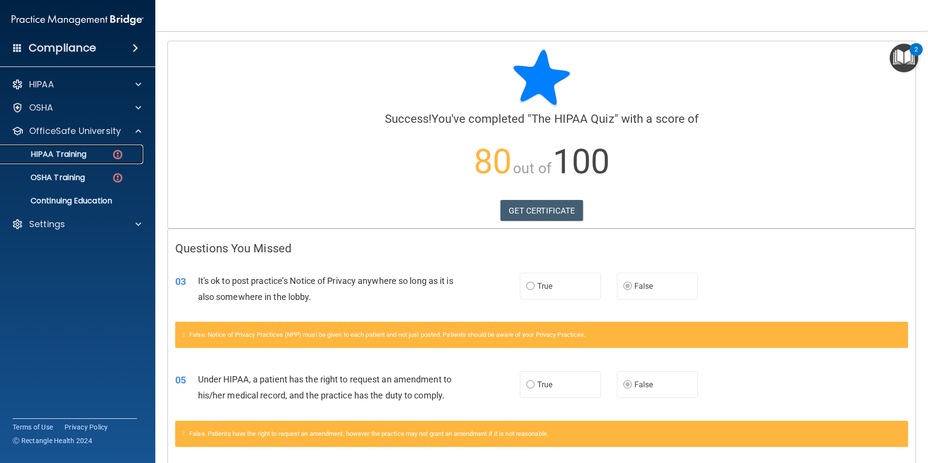
click at [85, 150] on p "HIPAA Training" at bounding box center [46, 154] width 80 height 10
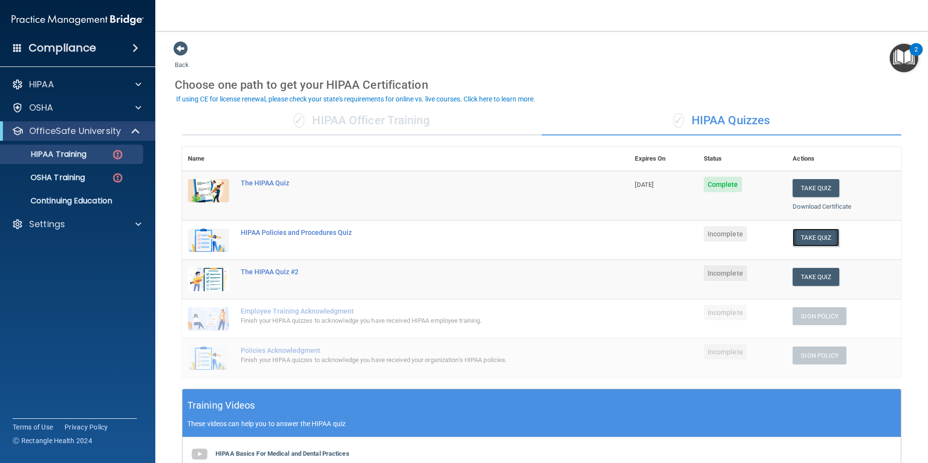
click at [828, 233] on button "Take Quiz" at bounding box center [815, 237] width 47 height 18
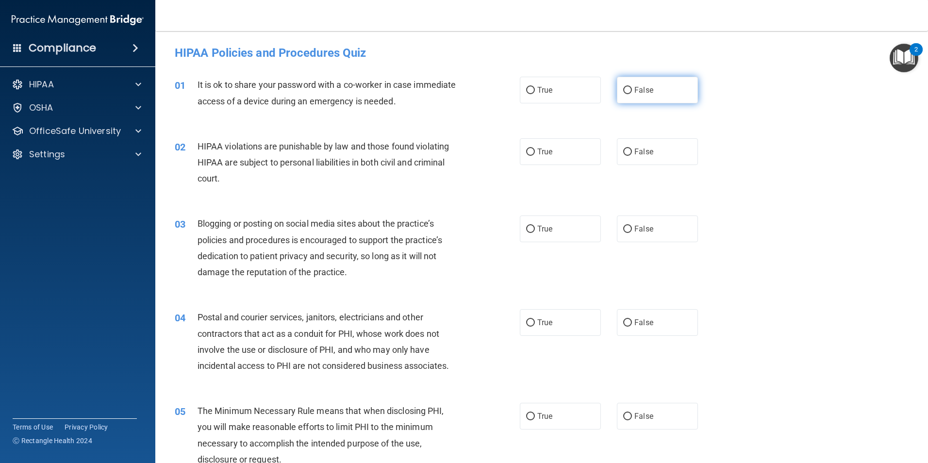
click at [626, 86] on label "False" at bounding box center [657, 90] width 81 height 27
click at [626, 87] on input "False" at bounding box center [627, 90] width 9 height 7
radio input "true"
click at [580, 156] on label "True" at bounding box center [560, 151] width 81 height 27
click at [535, 156] on input "True" at bounding box center [530, 151] width 9 height 7
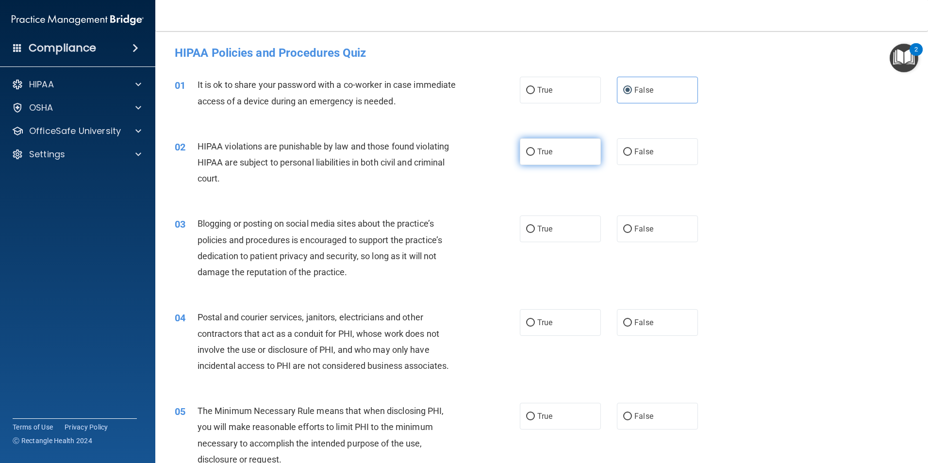
radio input "true"
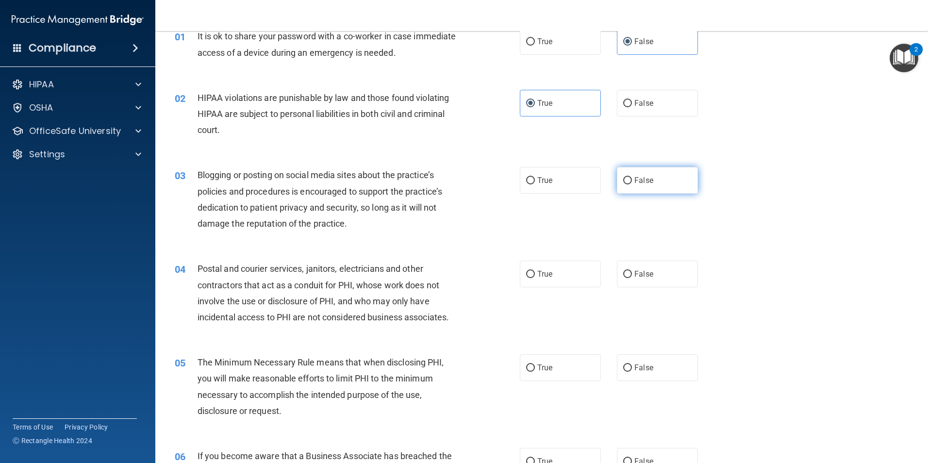
click at [618, 185] on label "False" at bounding box center [657, 180] width 81 height 27
click at [623, 184] on input "False" at bounding box center [627, 180] width 9 height 7
radio input "true"
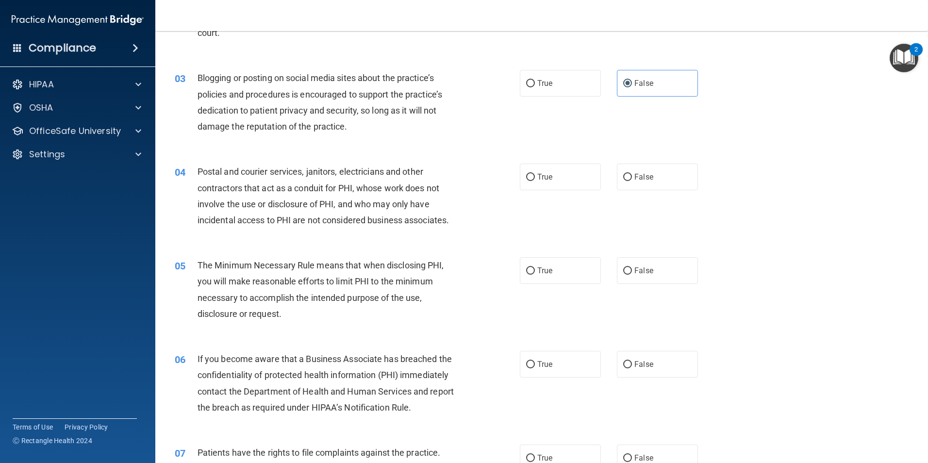
scroll to position [194, 0]
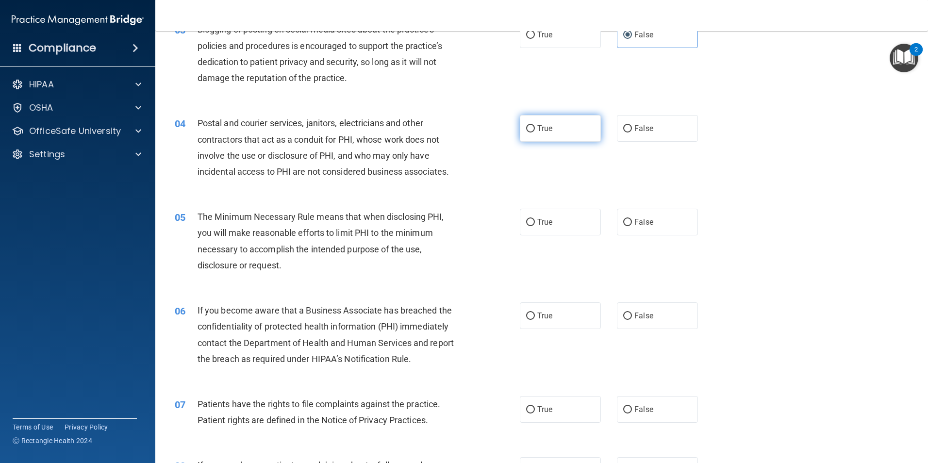
click at [559, 132] on label "True" at bounding box center [560, 128] width 81 height 27
click at [535, 132] on input "True" at bounding box center [530, 128] width 9 height 7
radio input "true"
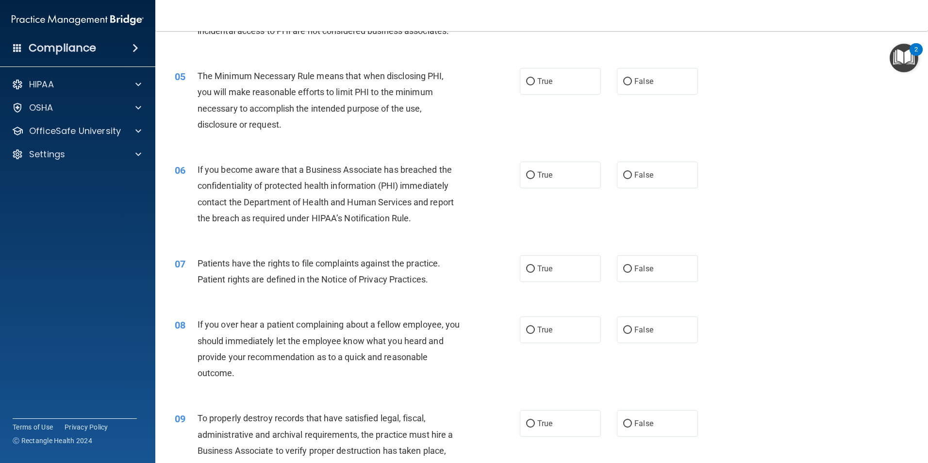
scroll to position [340, 0]
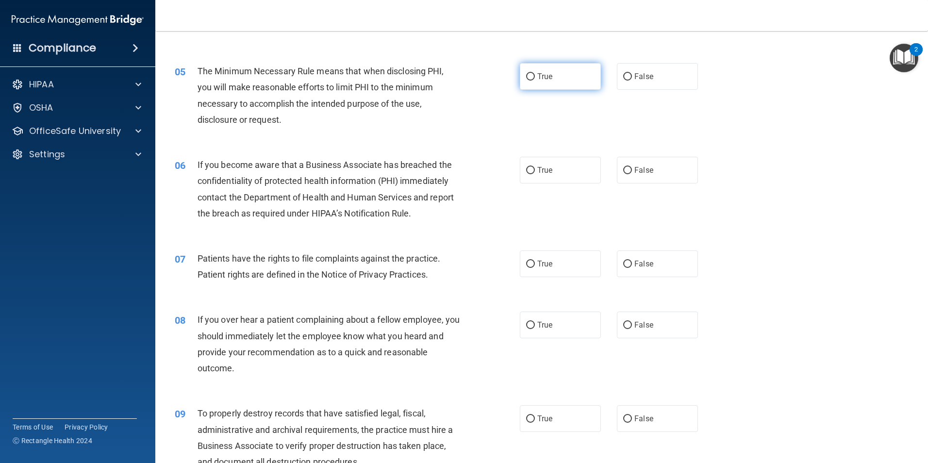
click at [530, 76] on input "True" at bounding box center [530, 76] width 9 height 7
radio input "true"
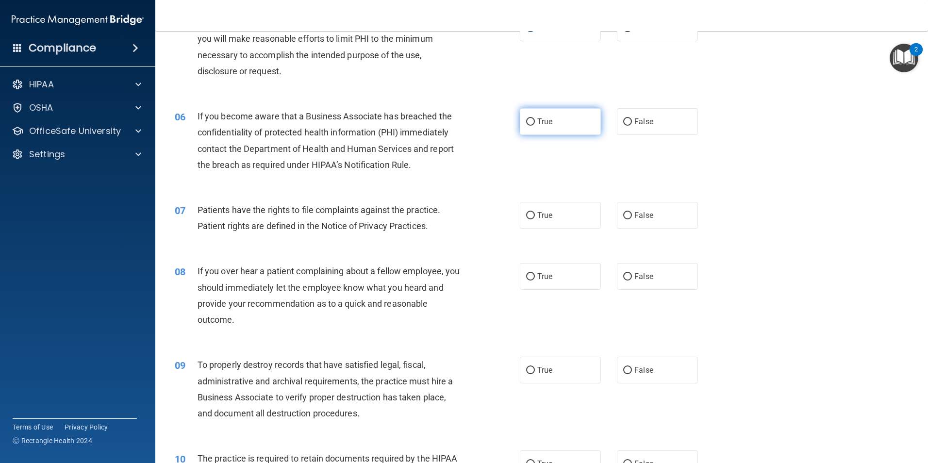
click at [556, 128] on label "True" at bounding box center [560, 121] width 81 height 27
click at [535, 126] on input "True" at bounding box center [530, 121] width 9 height 7
radio input "true"
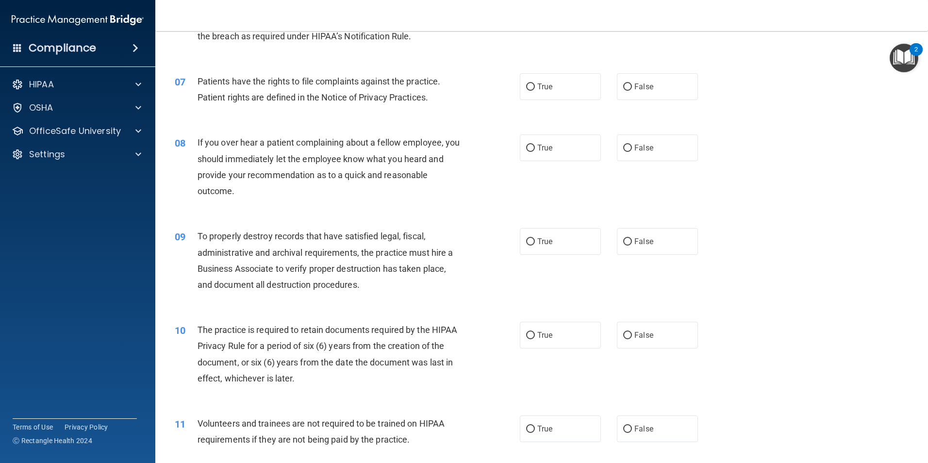
scroll to position [534, 0]
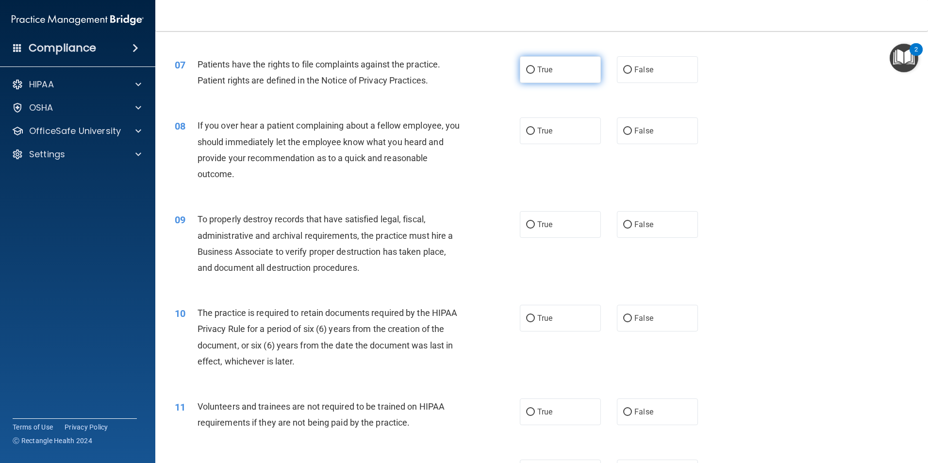
click at [566, 59] on label "True" at bounding box center [560, 69] width 81 height 27
click at [535, 66] on input "True" at bounding box center [530, 69] width 9 height 7
radio input "true"
click at [630, 138] on label "False" at bounding box center [657, 130] width 81 height 27
click at [630, 135] on input "False" at bounding box center [627, 131] width 9 height 7
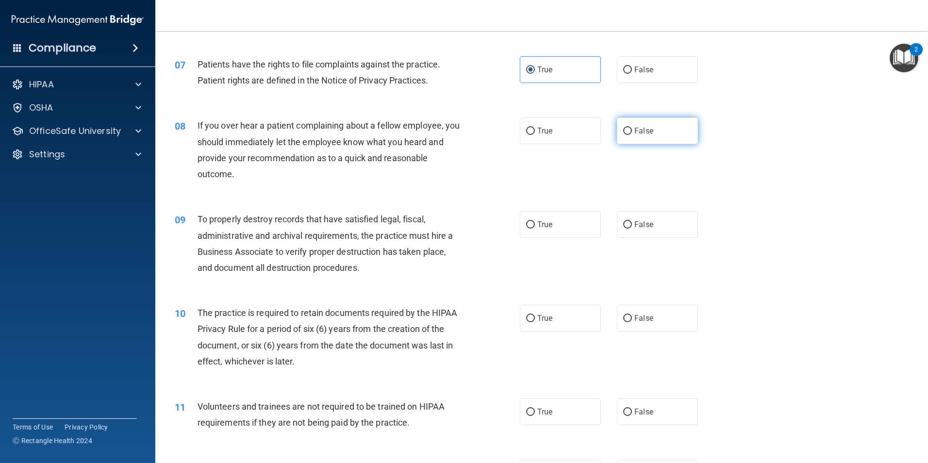
radio input "true"
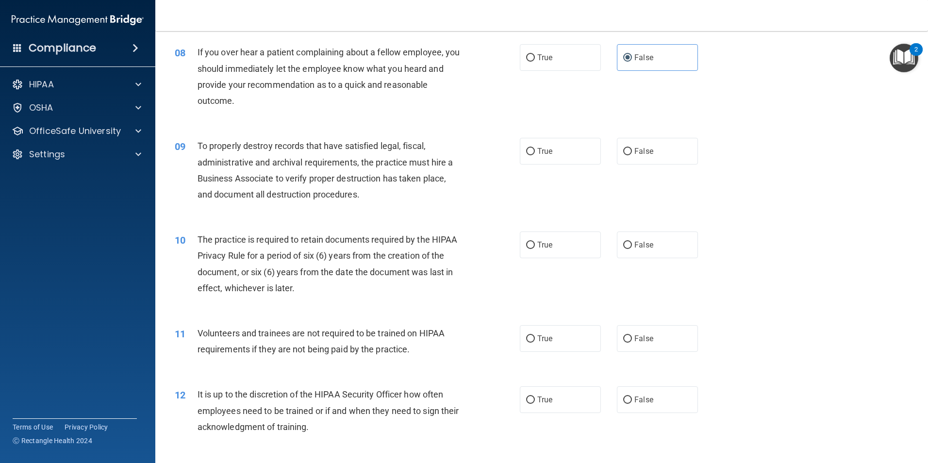
scroll to position [631, 0]
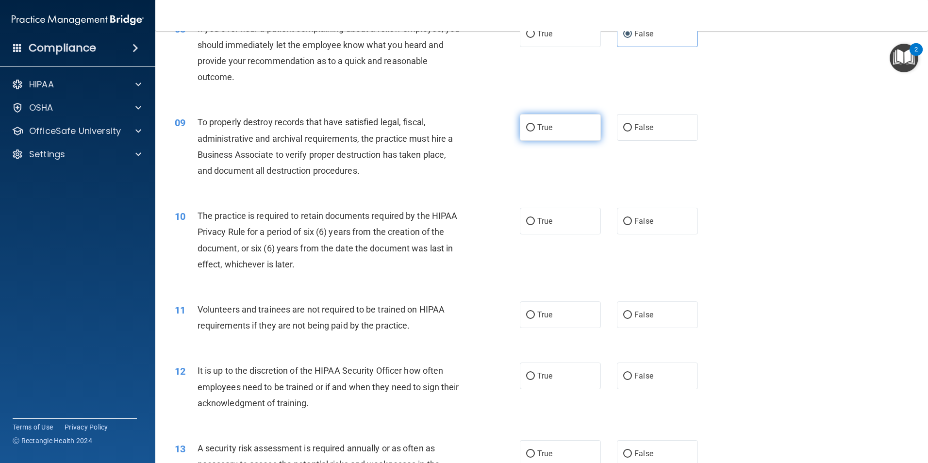
click at [579, 135] on label "True" at bounding box center [560, 127] width 81 height 27
click at [535, 131] on input "True" at bounding box center [530, 127] width 9 height 7
radio input "true"
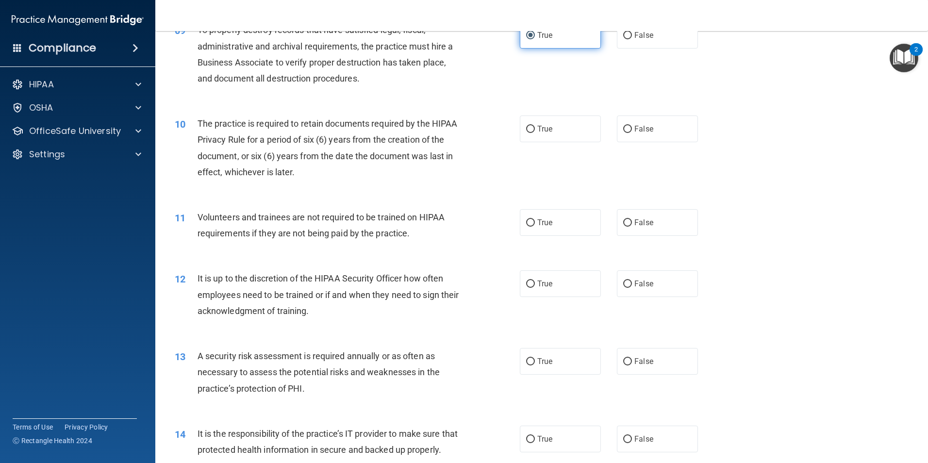
scroll to position [728, 0]
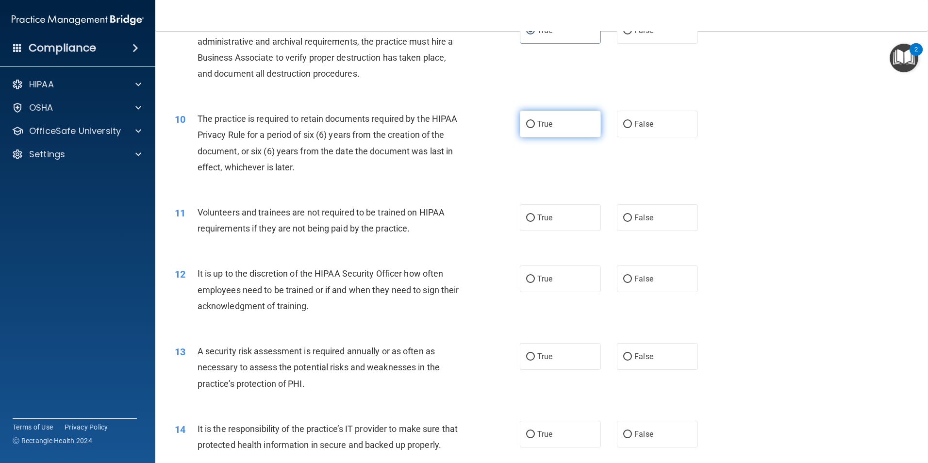
click at [578, 135] on label "True" at bounding box center [560, 124] width 81 height 27
click at [535, 128] on input "True" at bounding box center [530, 124] width 9 height 7
radio input "true"
click at [650, 227] on label "False" at bounding box center [657, 217] width 81 height 27
click at [632, 222] on input "False" at bounding box center [627, 217] width 9 height 7
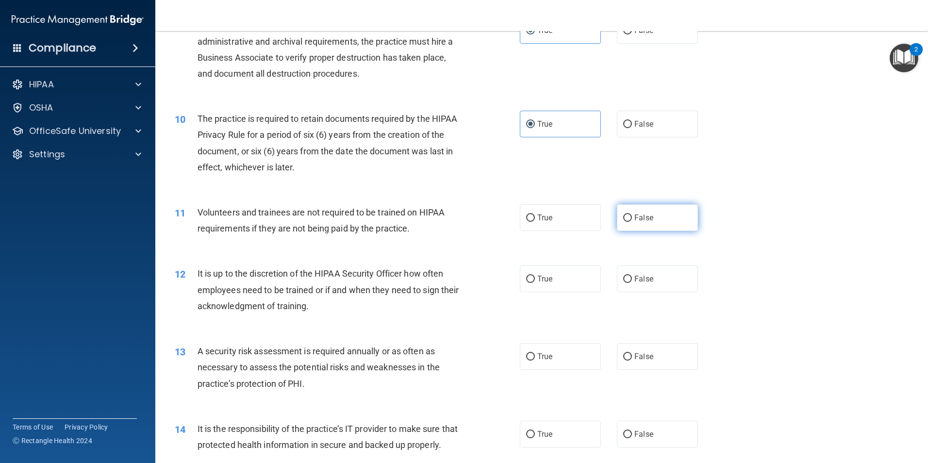
radio input "true"
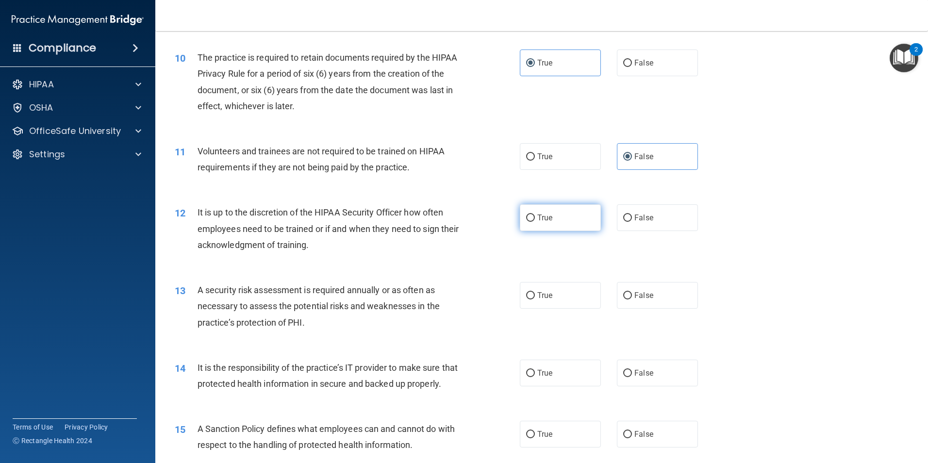
scroll to position [825, 0]
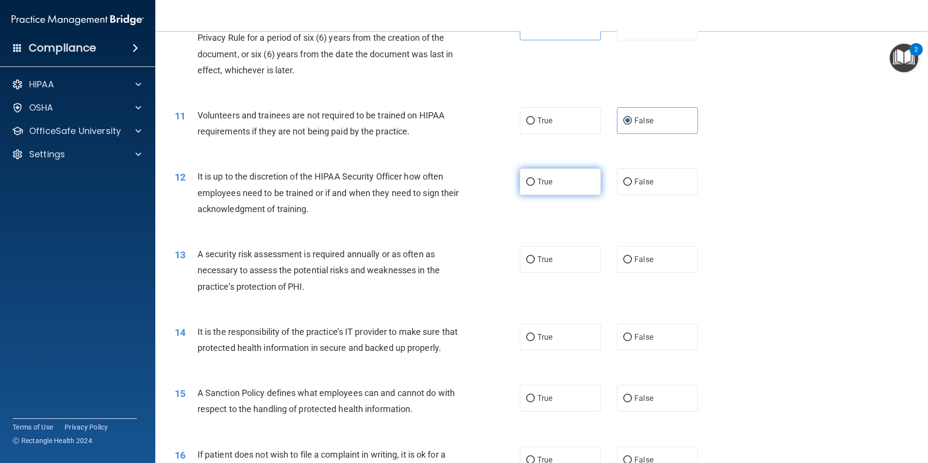
click at [552, 190] on label "True" at bounding box center [560, 181] width 81 height 27
click at [535, 186] on input "True" at bounding box center [530, 182] width 9 height 7
radio input "true"
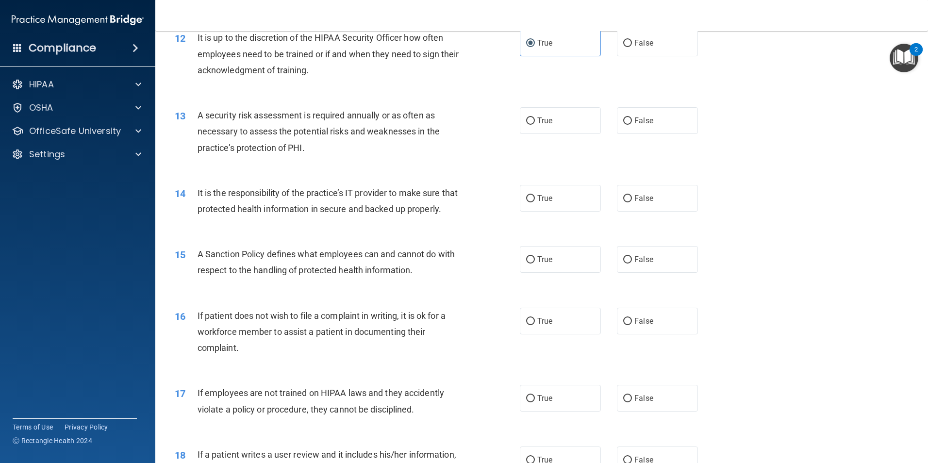
scroll to position [954, 0]
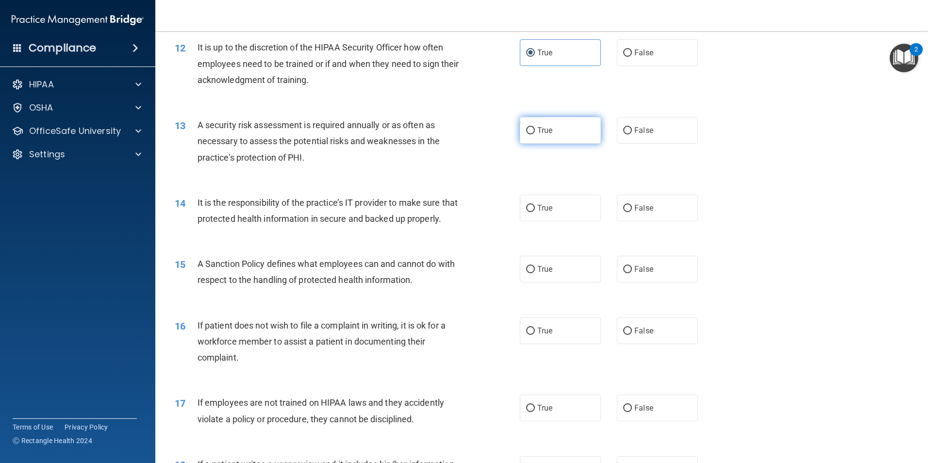
click at [569, 131] on label "True" at bounding box center [560, 130] width 81 height 27
click at [535, 131] on input "True" at bounding box center [530, 130] width 9 height 7
radio input "true"
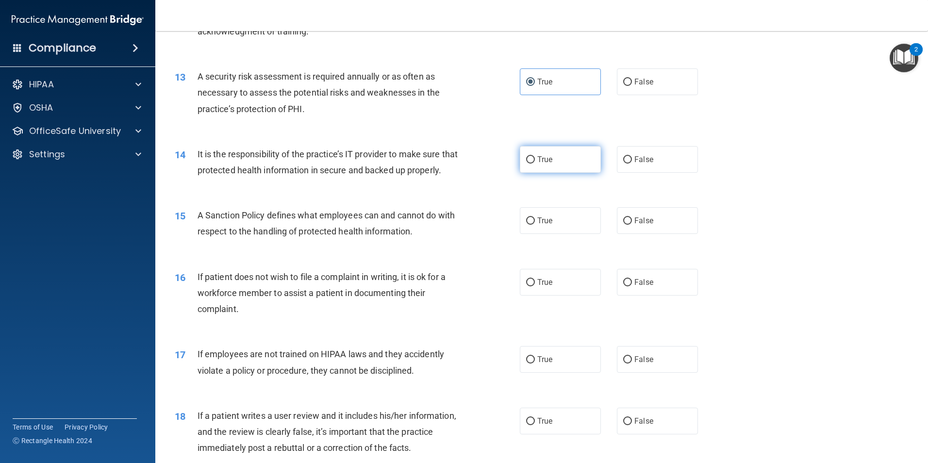
click at [557, 169] on label "True" at bounding box center [560, 159] width 81 height 27
click at [535, 163] on input "True" at bounding box center [530, 159] width 9 height 7
radio input "true"
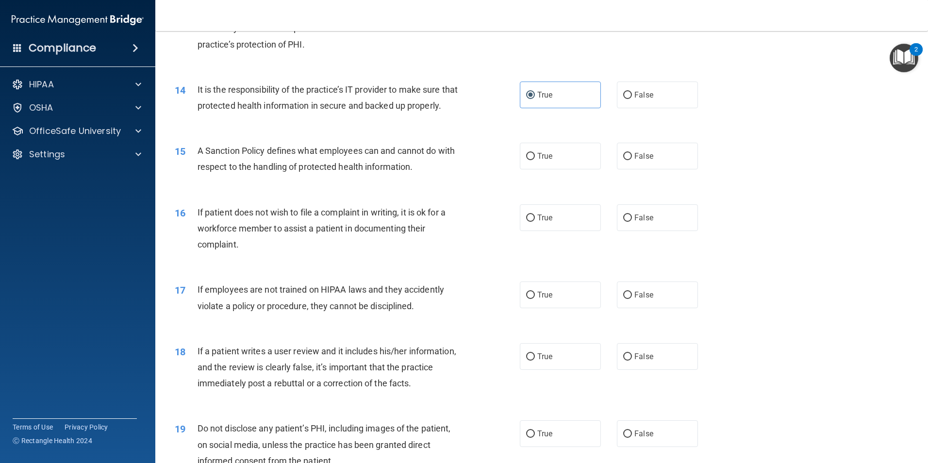
scroll to position [1099, 0]
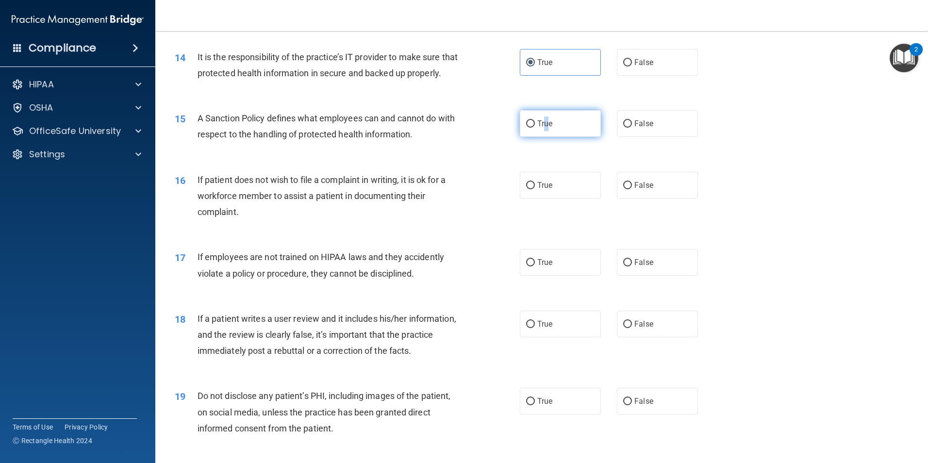
click at [544, 132] on label "True" at bounding box center [560, 123] width 81 height 27
click at [522, 131] on label "True" at bounding box center [560, 123] width 81 height 27
click at [526, 128] on input "True" at bounding box center [530, 123] width 9 height 7
radio input "true"
click at [526, 128] on input "True" at bounding box center [530, 123] width 9 height 7
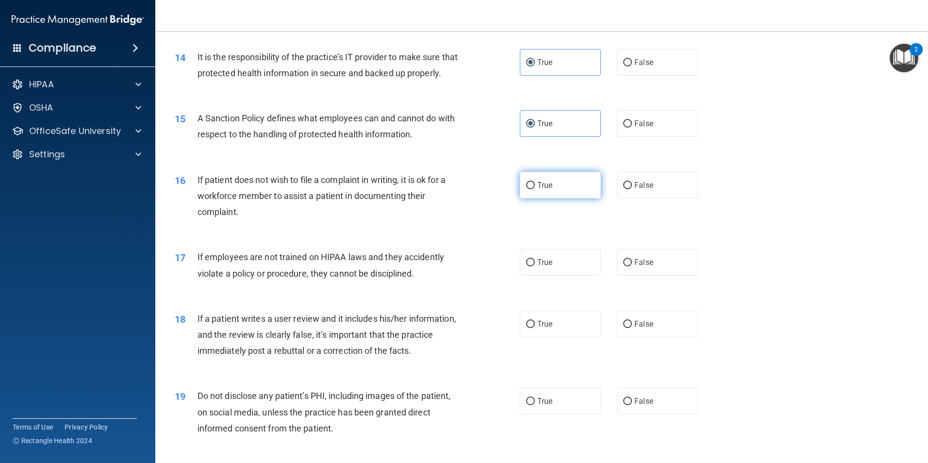
click at [556, 198] on label "True" at bounding box center [560, 185] width 81 height 27
click at [535, 189] on input "True" at bounding box center [530, 185] width 9 height 7
radio input "true"
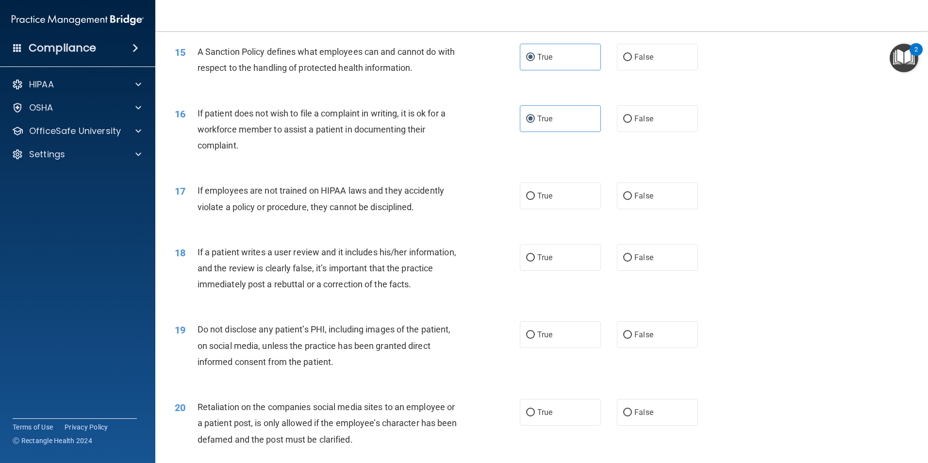
scroll to position [1196, 0]
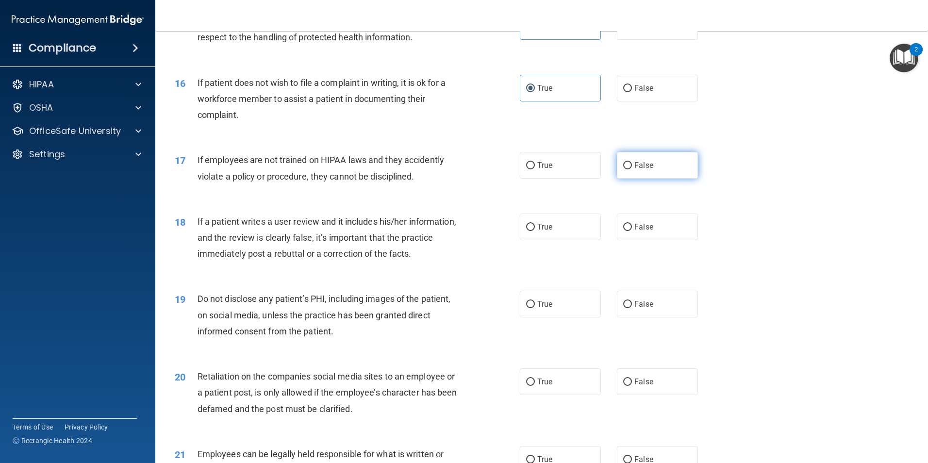
click at [631, 179] on label "False" at bounding box center [657, 165] width 81 height 27
click at [631, 169] on input "False" at bounding box center [627, 165] width 9 height 7
radio input "true"
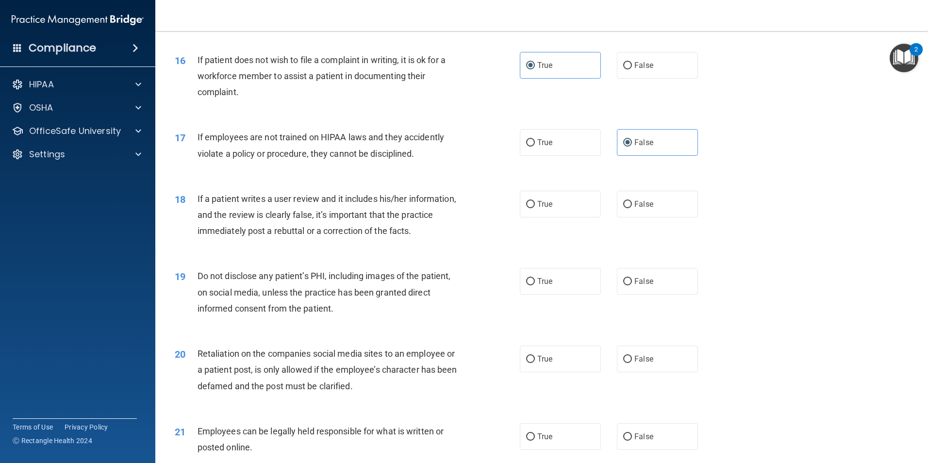
scroll to position [1245, 0]
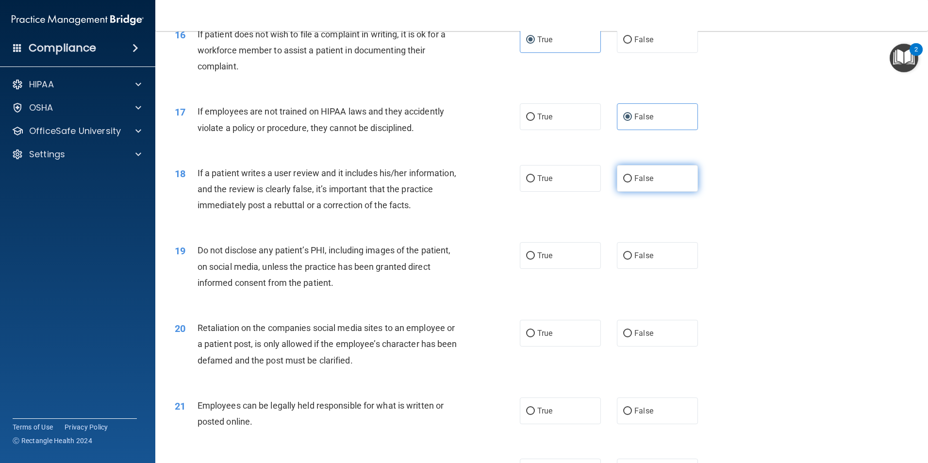
click at [644, 183] on span "False" at bounding box center [643, 178] width 19 height 9
click at [632, 182] on input "False" at bounding box center [627, 178] width 9 height 7
radio input "true"
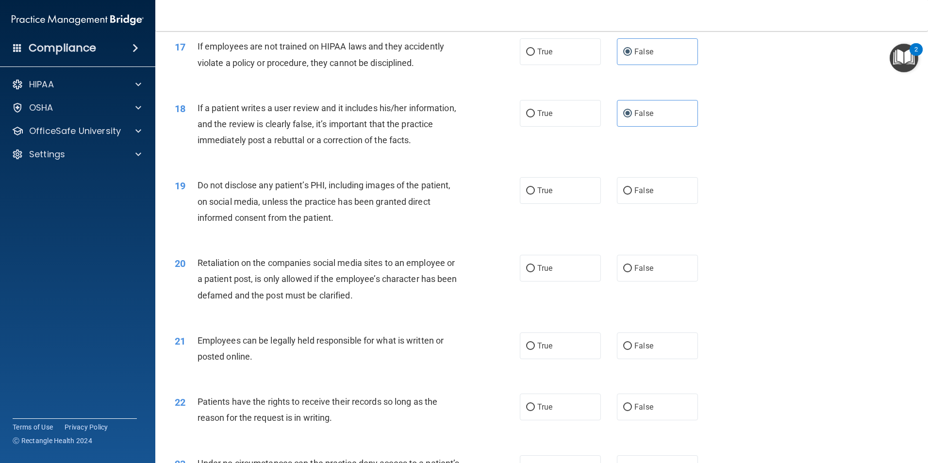
scroll to position [1342, 0]
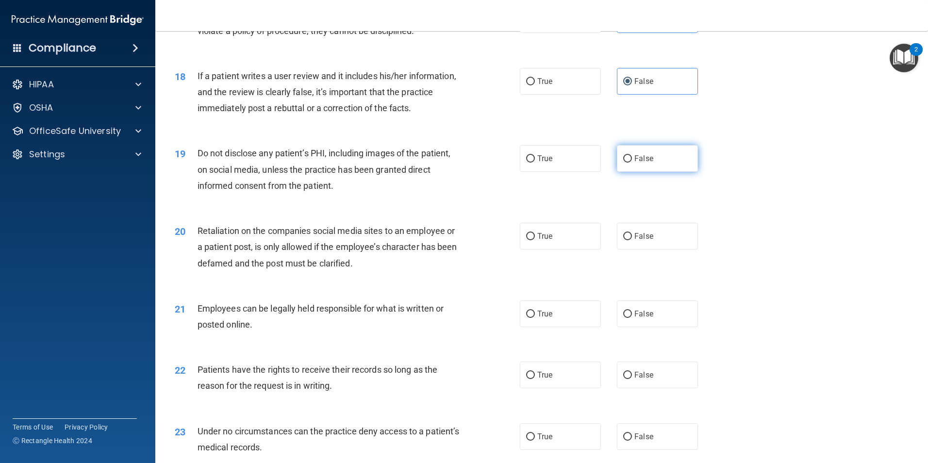
click at [648, 172] on label "False" at bounding box center [657, 158] width 81 height 27
click at [632, 163] on input "False" at bounding box center [627, 158] width 9 height 7
radio input "true"
click at [654, 249] on label "False" at bounding box center [657, 236] width 81 height 27
click at [632, 240] on input "False" at bounding box center [627, 236] width 9 height 7
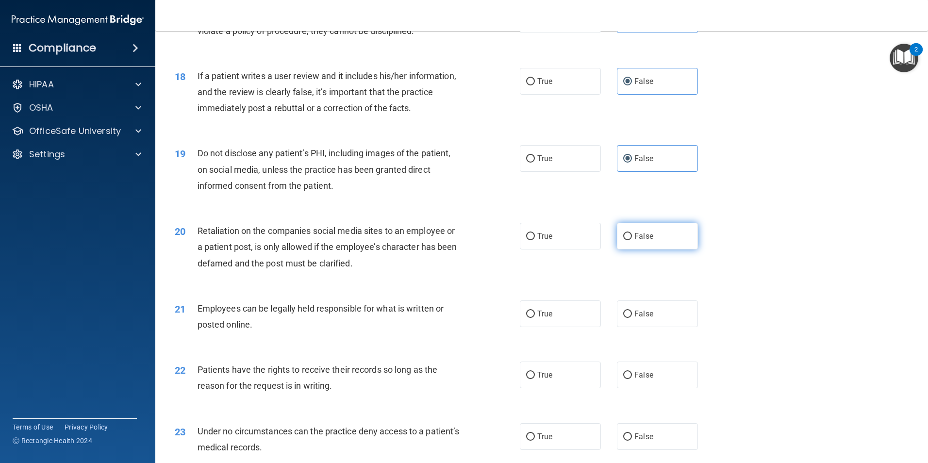
radio input "true"
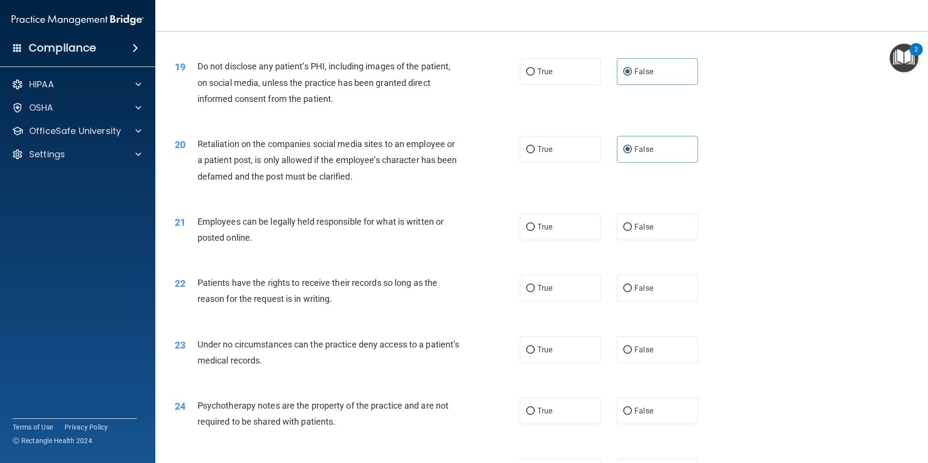
scroll to position [1439, 0]
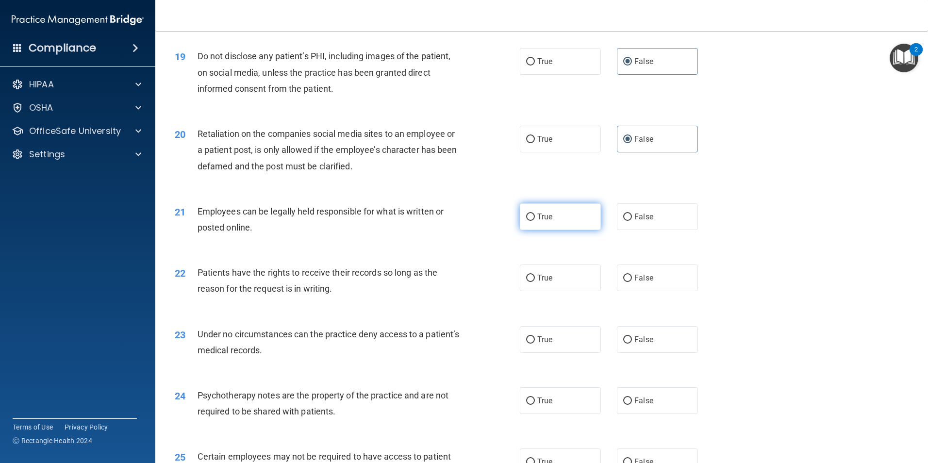
click at [565, 230] on label "True" at bounding box center [560, 216] width 81 height 27
click at [535, 221] on input "True" at bounding box center [530, 216] width 9 height 7
radio input "true"
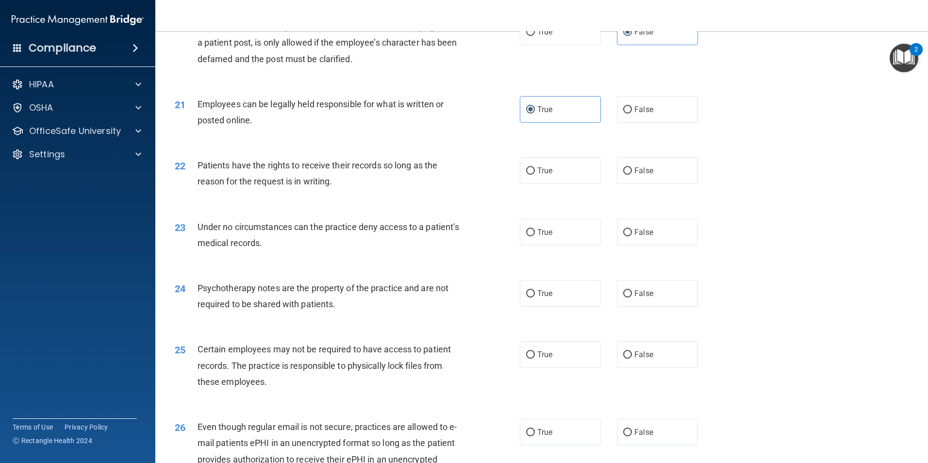
scroll to position [1584, 0]
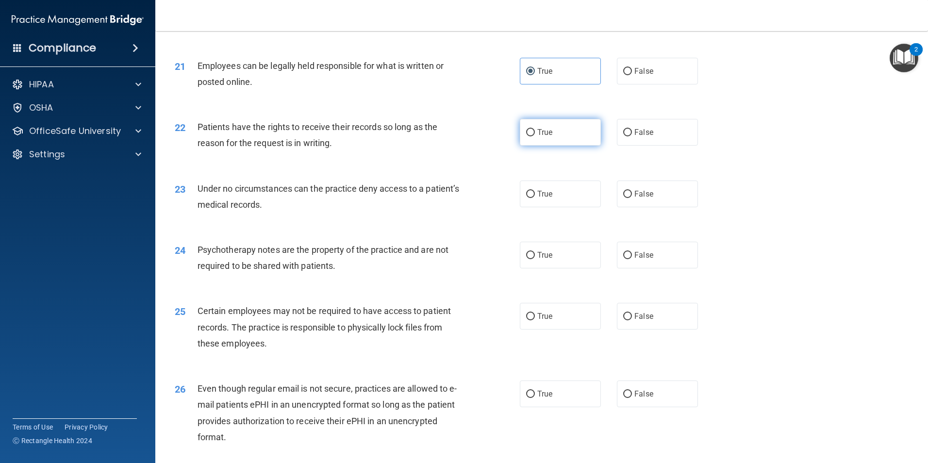
click at [537, 146] on label "True" at bounding box center [560, 132] width 81 height 27
click at [535, 136] on input "True" at bounding box center [530, 132] width 9 height 7
radio input "true"
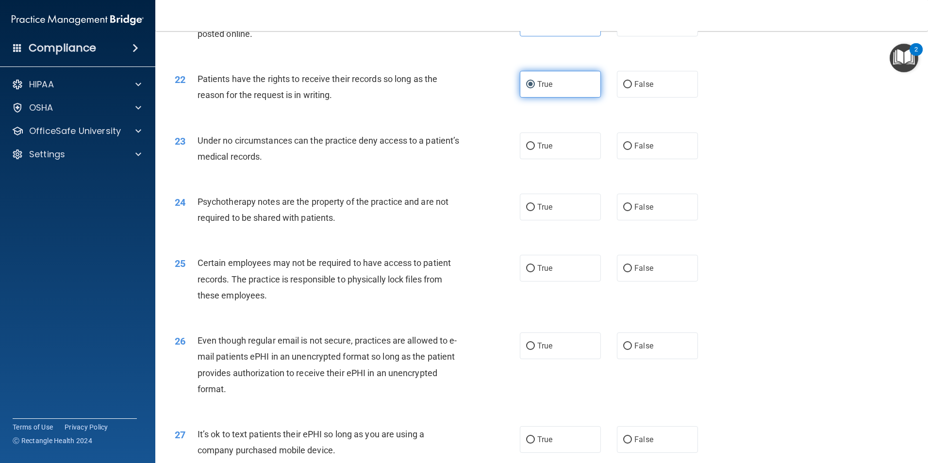
scroll to position [1633, 0]
click at [635, 150] on span "False" at bounding box center [643, 145] width 19 height 9
click at [632, 149] on input "False" at bounding box center [627, 145] width 9 height 7
radio input "true"
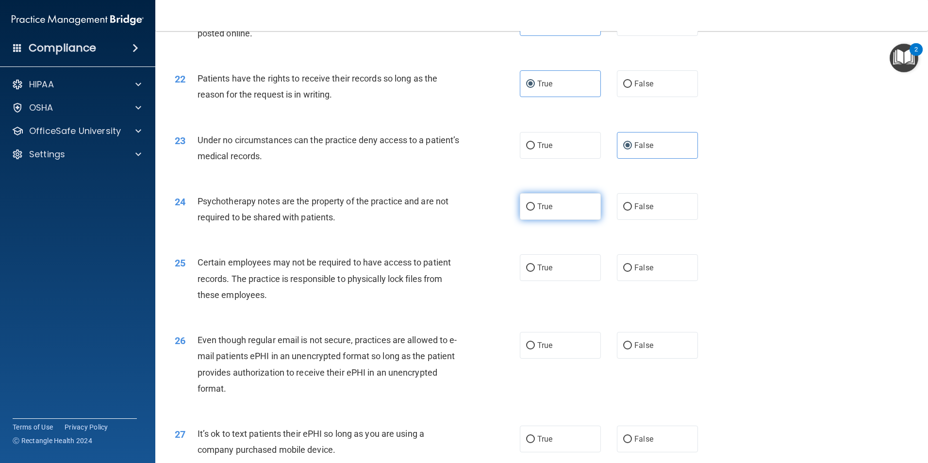
click at [559, 220] on label "True" at bounding box center [560, 206] width 81 height 27
click at [535, 211] on input "True" at bounding box center [530, 206] width 9 height 7
radio input "true"
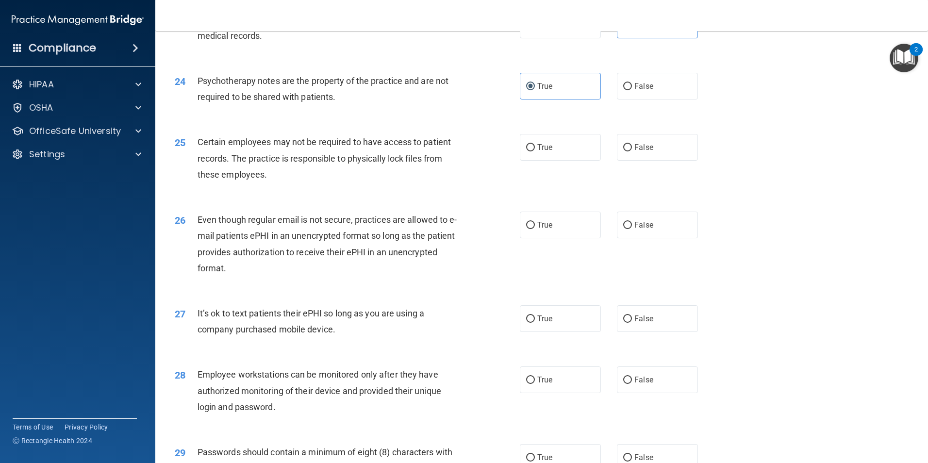
scroll to position [1778, 0]
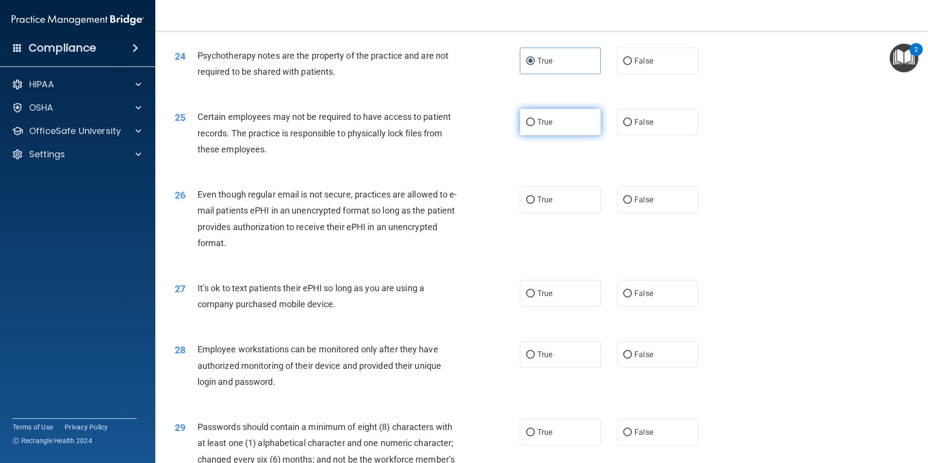
click at [570, 135] on label "True" at bounding box center [560, 122] width 81 height 27
click at [535, 126] on input "True" at bounding box center [530, 122] width 9 height 7
radio input "true"
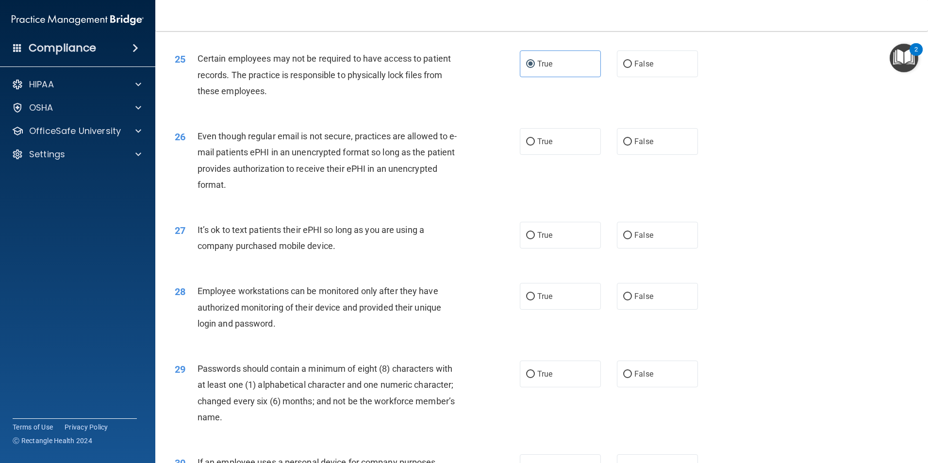
scroll to position [1827, 0]
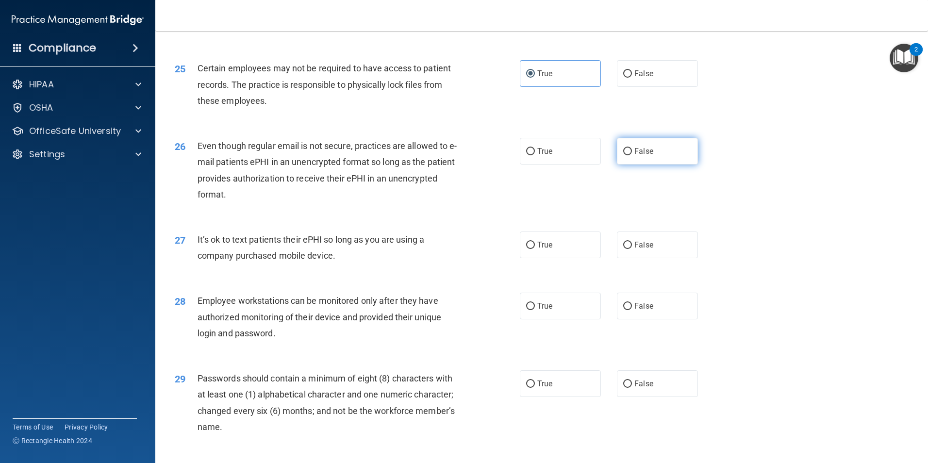
click at [627, 164] on label "False" at bounding box center [657, 151] width 81 height 27
click at [627, 155] on input "False" at bounding box center [627, 151] width 9 height 7
radio input "true"
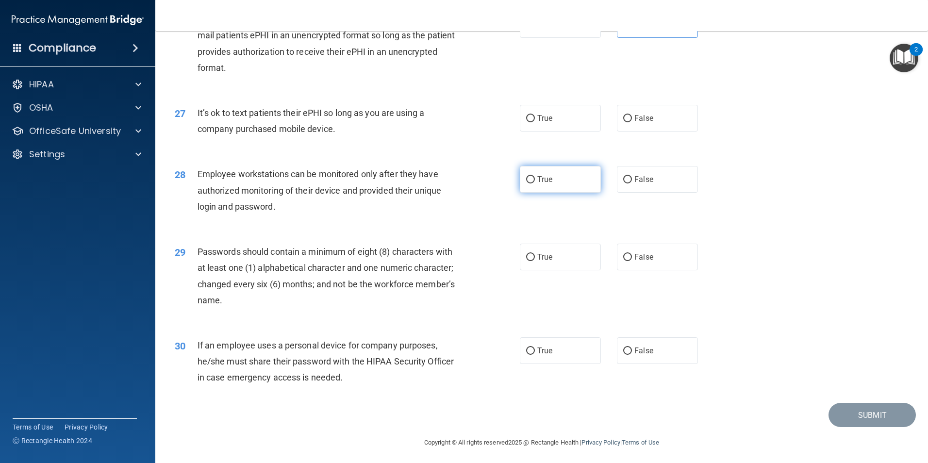
scroll to position [1972, 0]
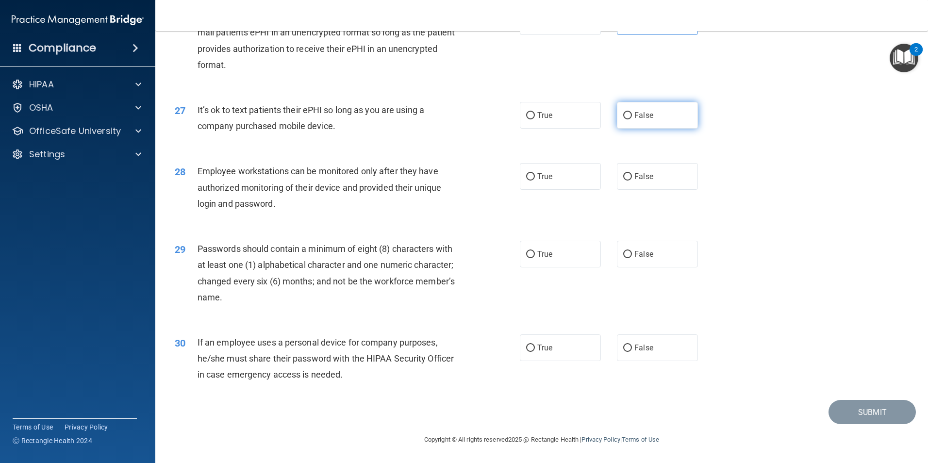
click at [655, 112] on label "False" at bounding box center [657, 115] width 81 height 27
click at [632, 112] on input "False" at bounding box center [627, 115] width 9 height 7
radio input "true"
click at [635, 175] on span "False" at bounding box center [643, 176] width 19 height 9
click at [632, 175] on input "False" at bounding box center [627, 176] width 9 height 7
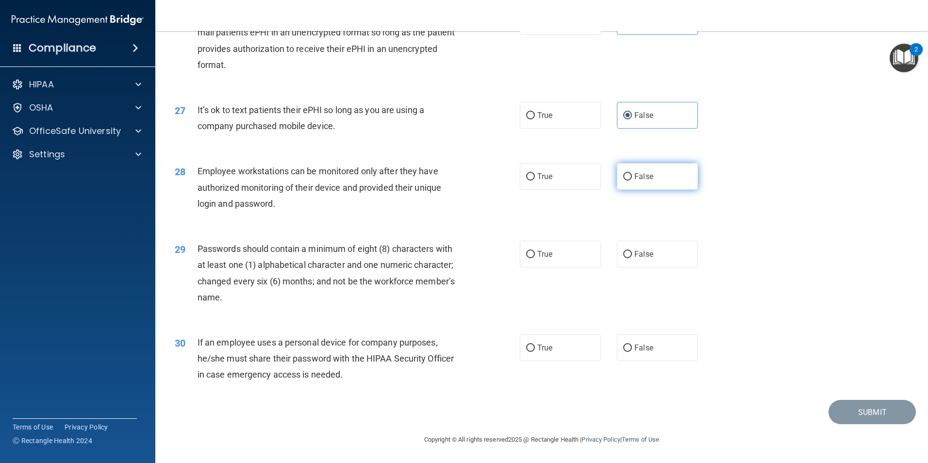
radio input "true"
click at [549, 261] on label "True" at bounding box center [560, 254] width 81 height 27
click at [535, 258] on input "True" at bounding box center [530, 254] width 9 height 7
radio input "true"
click at [588, 353] on label "True" at bounding box center [560, 347] width 81 height 27
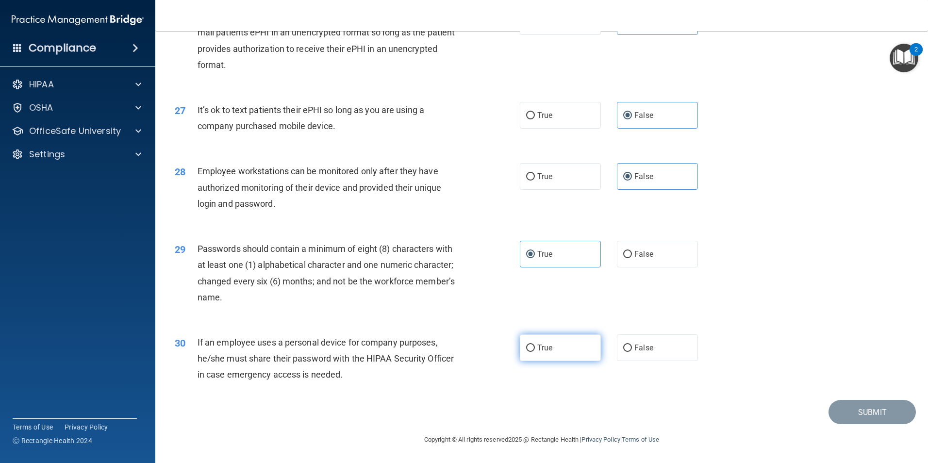
click at [535, 352] on input "True" at bounding box center [530, 347] width 9 height 7
radio input "true"
click at [859, 412] on button "Submit" at bounding box center [871, 412] width 87 height 25
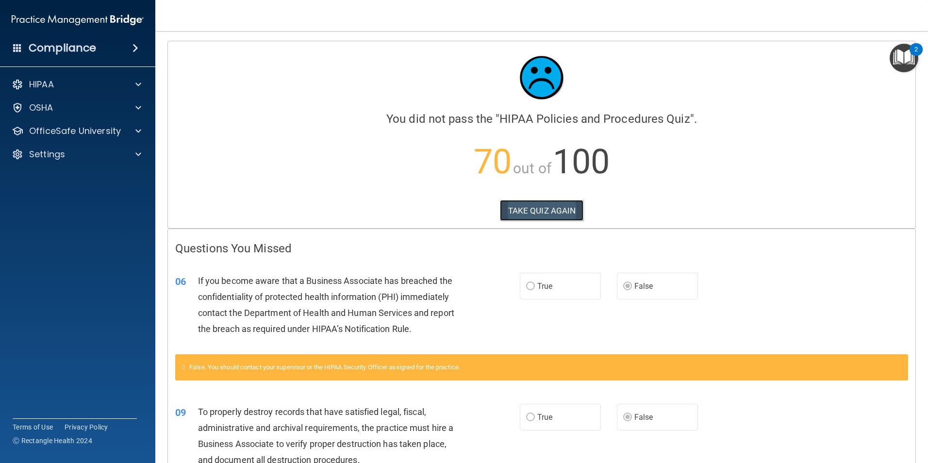
click at [547, 210] on button "TAKE QUIZ AGAIN" at bounding box center [542, 210] width 84 height 21
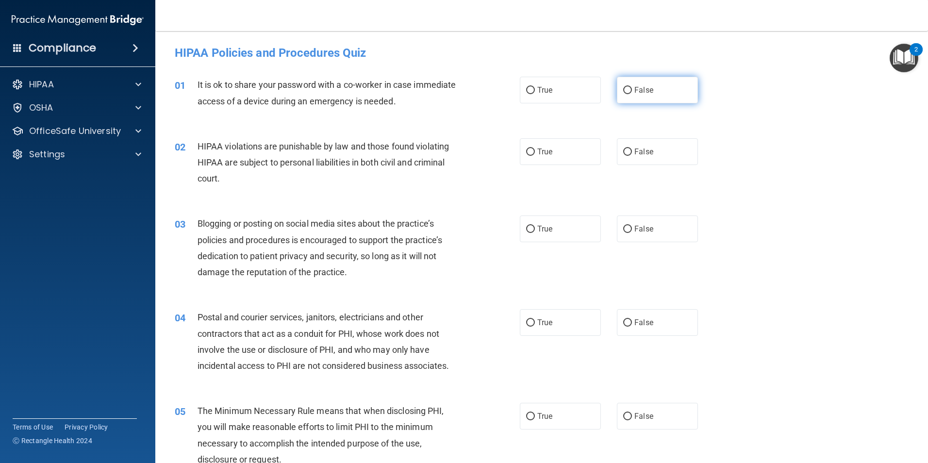
click at [638, 89] on span "False" at bounding box center [643, 89] width 19 height 9
click at [632, 89] on input "False" at bounding box center [627, 90] width 9 height 7
radio input "true"
click at [589, 147] on label "True" at bounding box center [560, 151] width 81 height 27
click at [535, 148] on input "True" at bounding box center [530, 151] width 9 height 7
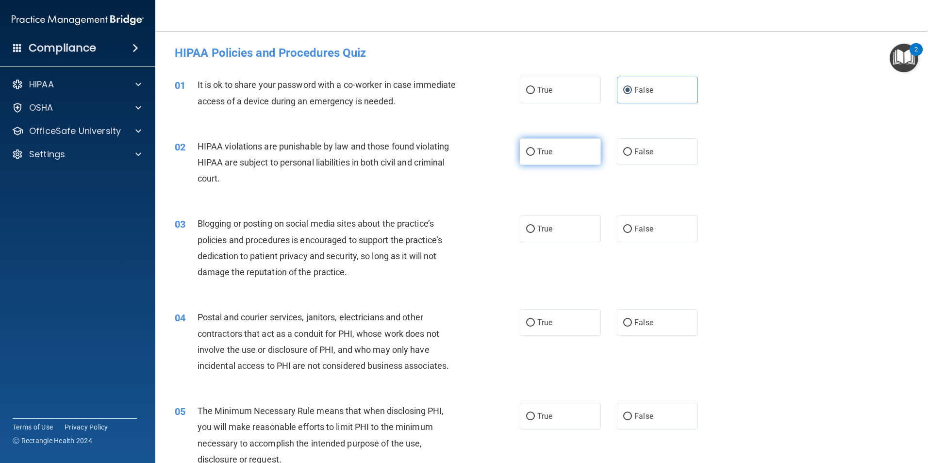
radio input "true"
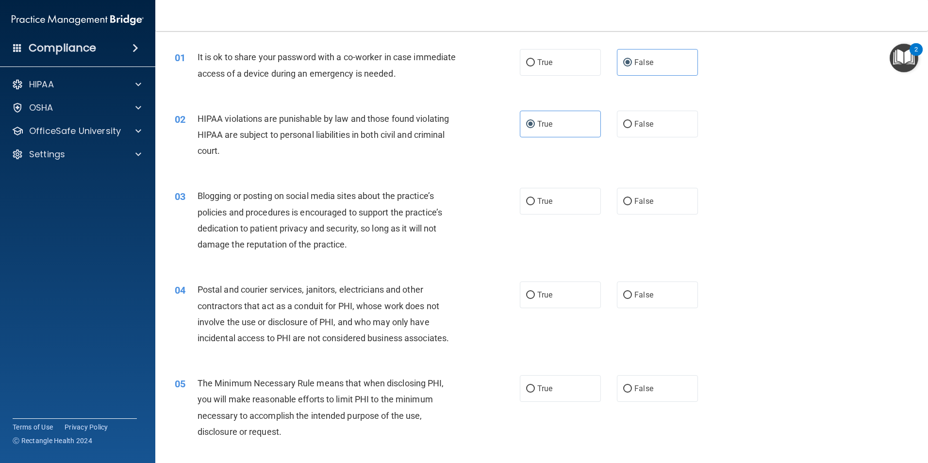
scroll to position [49, 0]
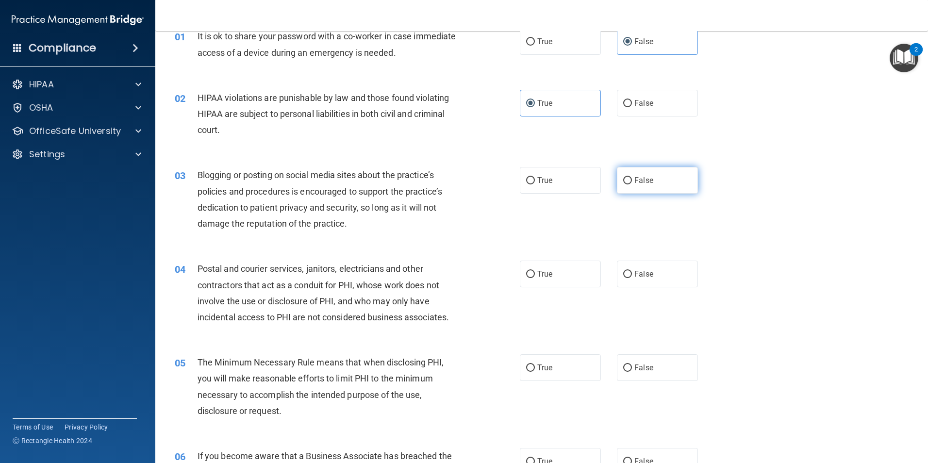
click at [653, 183] on label "False" at bounding box center [657, 180] width 81 height 27
click at [632, 183] on input "False" at bounding box center [627, 180] width 9 height 7
radio input "true"
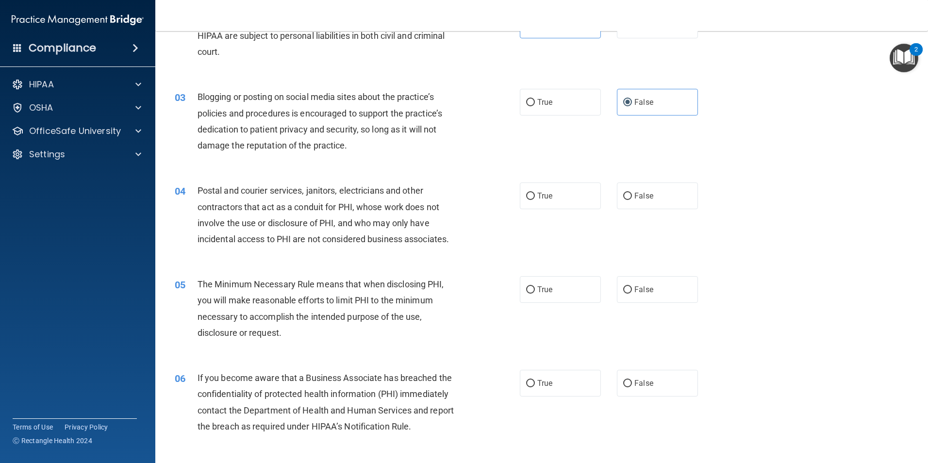
scroll to position [146, 0]
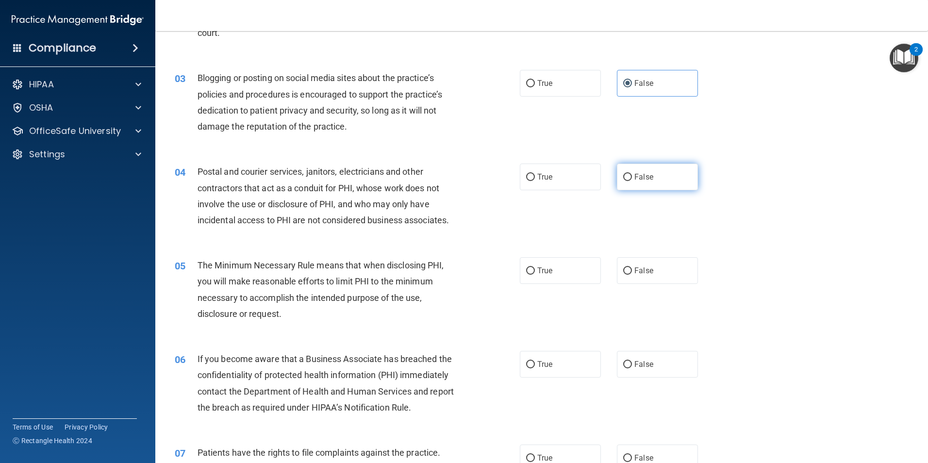
click at [661, 183] on label "False" at bounding box center [657, 176] width 81 height 27
click at [632, 181] on input "False" at bounding box center [627, 177] width 9 height 7
radio input "true"
click at [551, 179] on label "True" at bounding box center [560, 176] width 81 height 27
click at [535, 179] on input "True" at bounding box center [530, 177] width 9 height 7
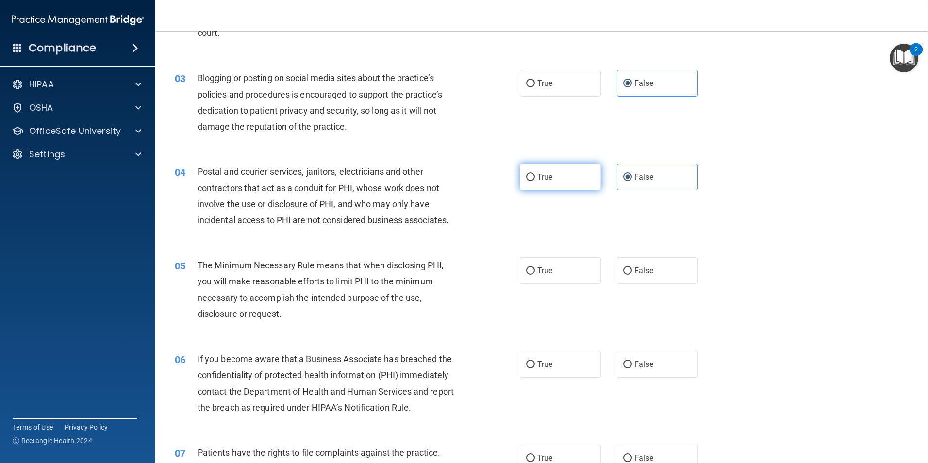
radio input "true"
radio input "false"
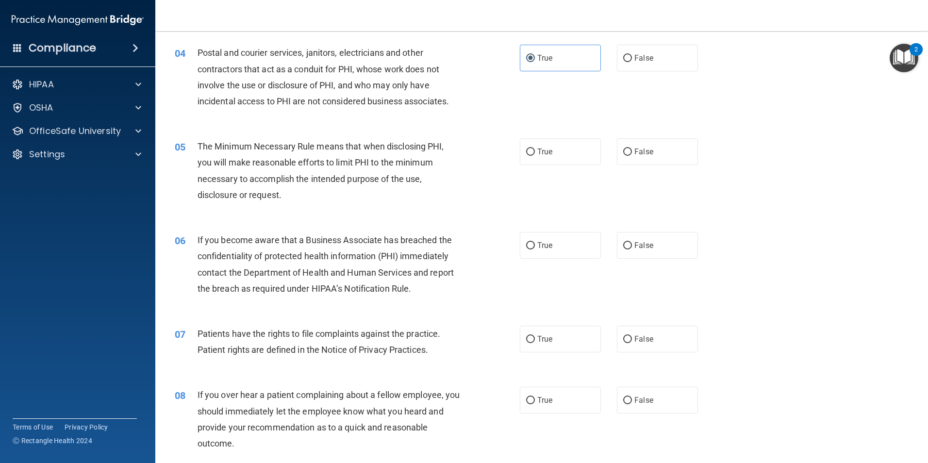
scroll to position [291, 0]
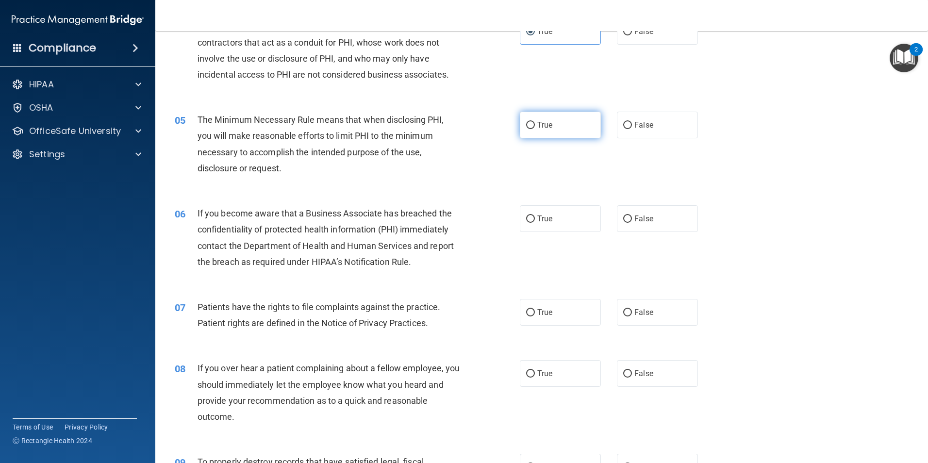
click at [578, 123] on label "True" at bounding box center [560, 125] width 81 height 27
click at [535, 123] on input "True" at bounding box center [530, 125] width 9 height 7
radio input "true"
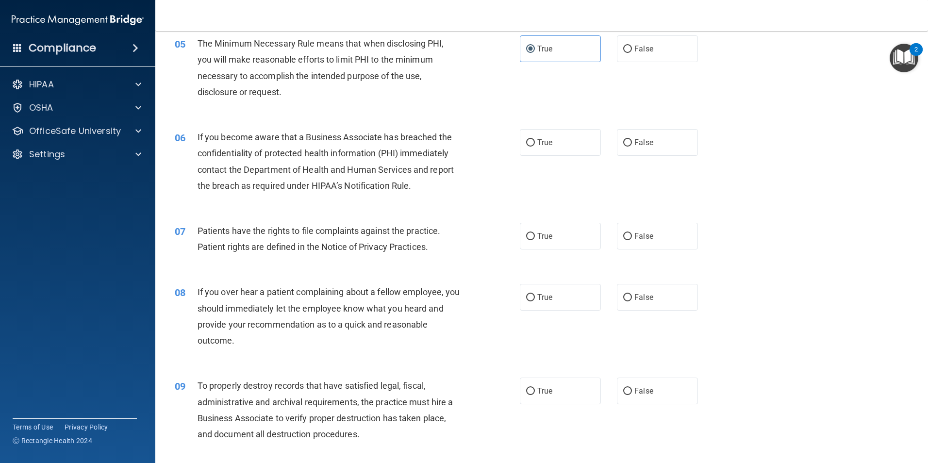
scroll to position [388, 0]
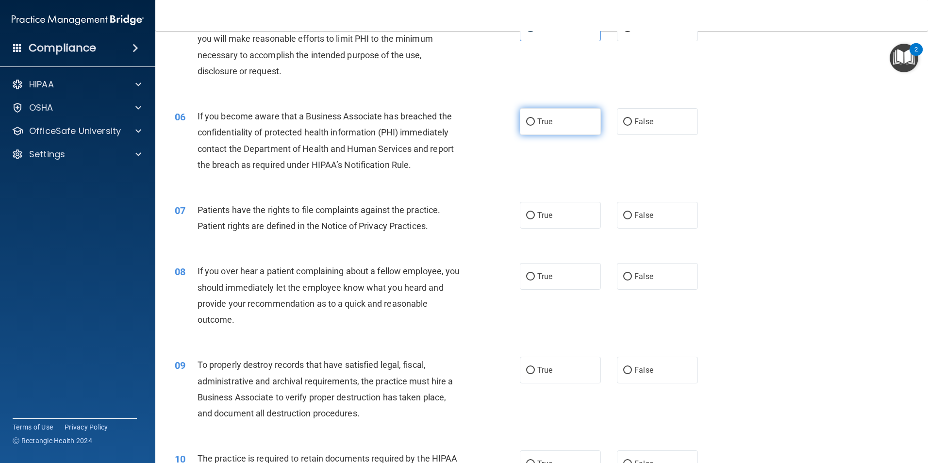
click at [571, 125] on label "True" at bounding box center [560, 121] width 81 height 27
click at [535, 125] on input "True" at bounding box center [530, 121] width 9 height 7
radio input "true"
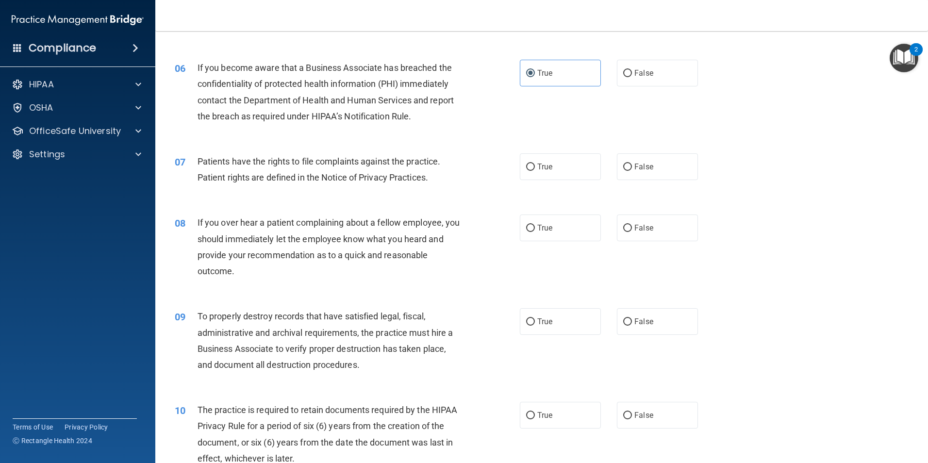
click at [555, 172] on label "True" at bounding box center [560, 166] width 81 height 27
click at [535, 171] on input "True" at bounding box center [530, 166] width 9 height 7
radio input "true"
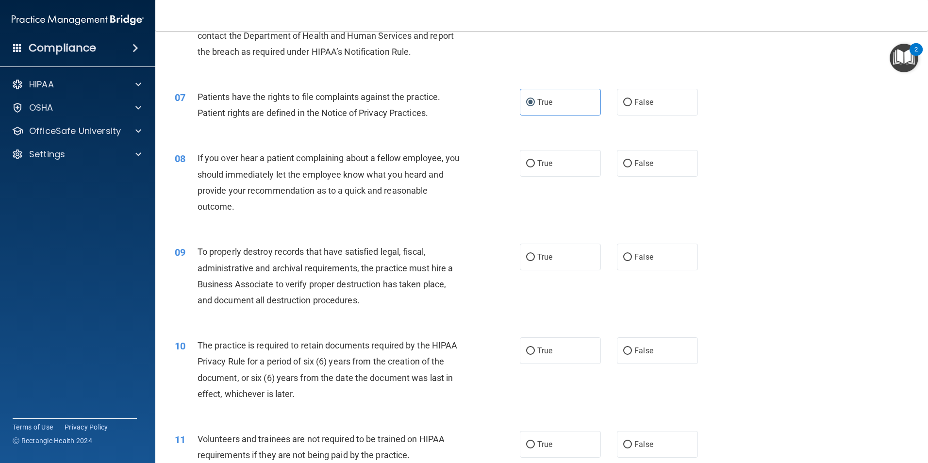
scroll to position [534, 0]
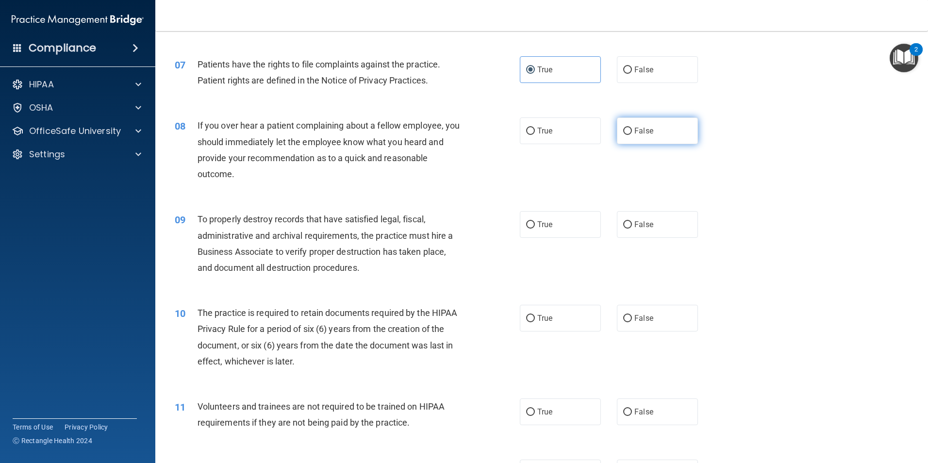
click at [623, 131] on input "False" at bounding box center [627, 131] width 9 height 7
radio input "true"
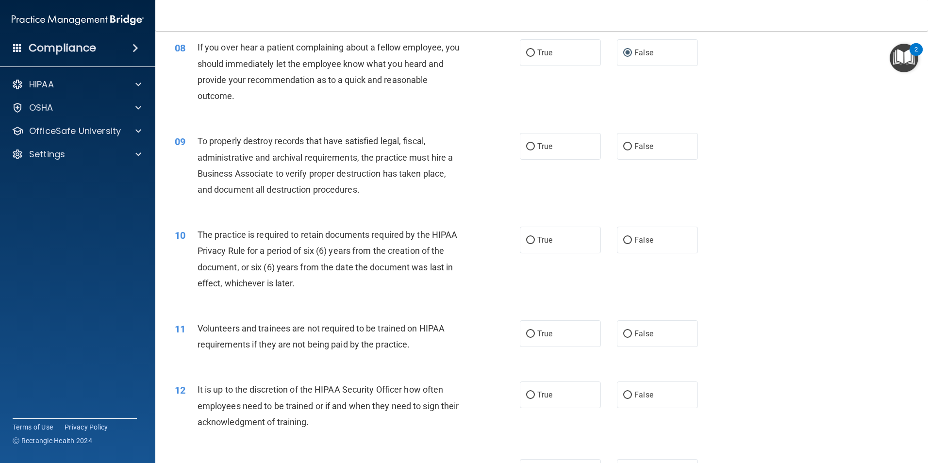
scroll to position [631, 0]
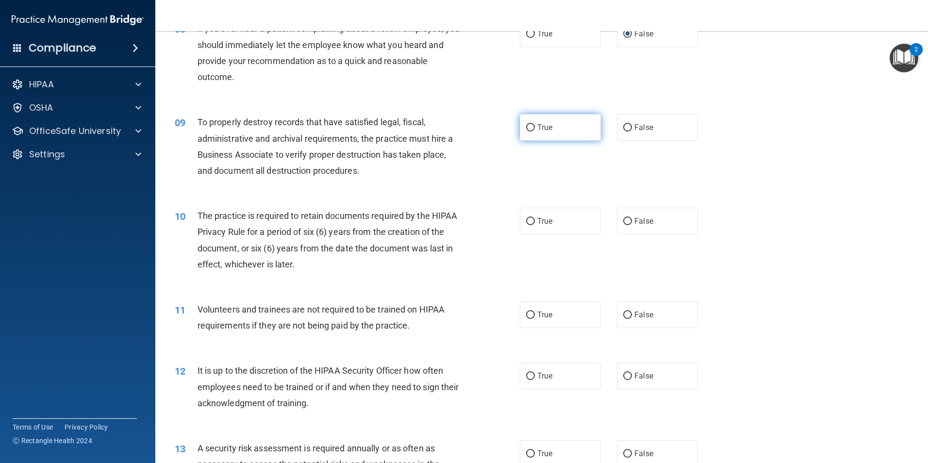
click at [557, 127] on label "True" at bounding box center [560, 127] width 81 height 27
click at [535, 127] on input "True" at bounding box center [530, 127] width 9 height 7
radio input "true"
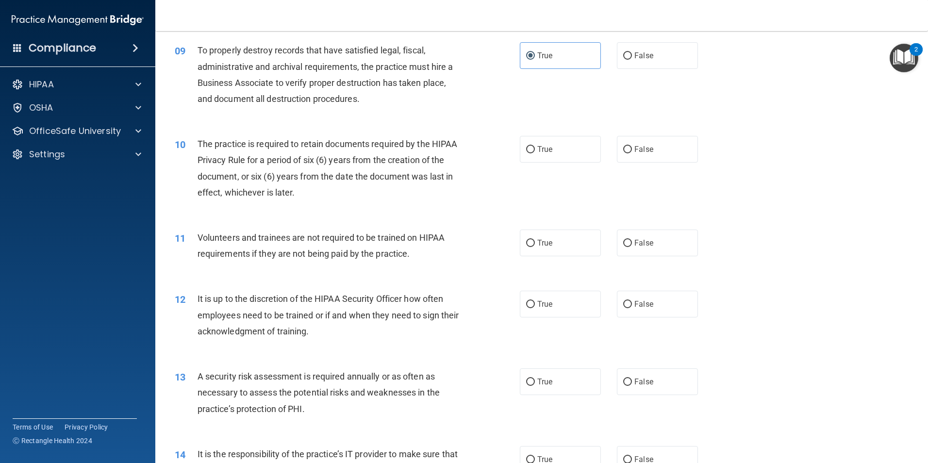
scroll to position [728, 0]
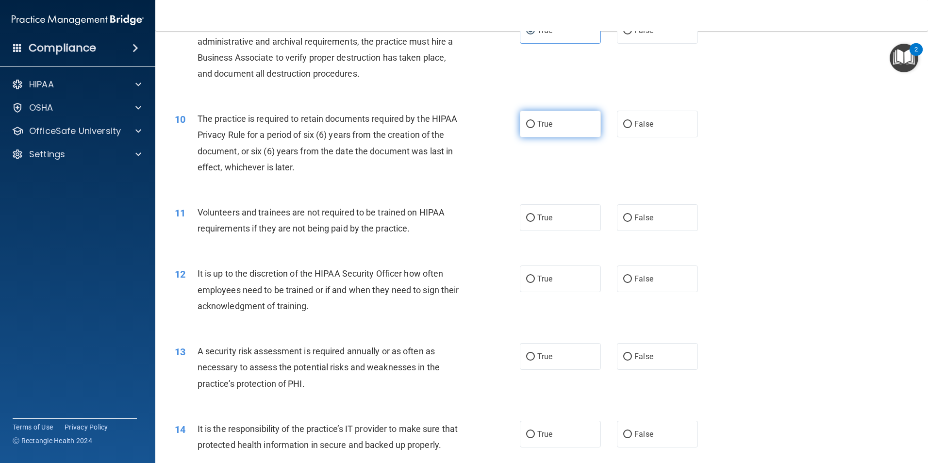
click at [566, 130] on label "True" at bounding box center [560, 124] width 81 height 27
click at [535, 128] on input "True" at bounding box center [530, 124] width 9 height 7
radio input "true"
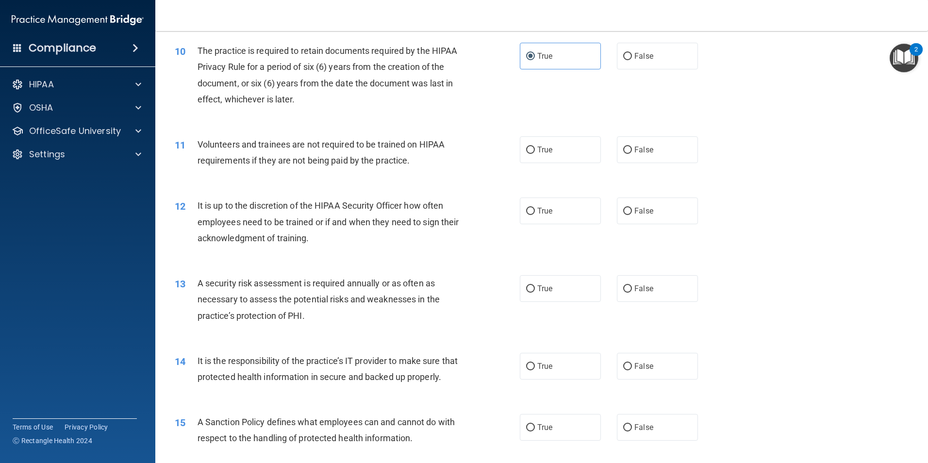
scroll to position [825, 0]
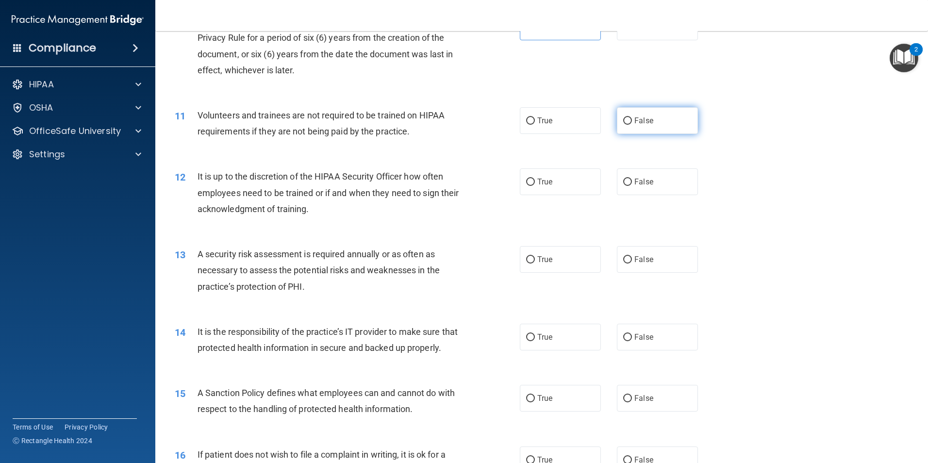
click at [621, 130] on label "False" at bounding box center [657, 120] width 81 height 27
click at [623, 125] on input "False" at bounding box center [627, 120] width 9 height 7
radio input "true"
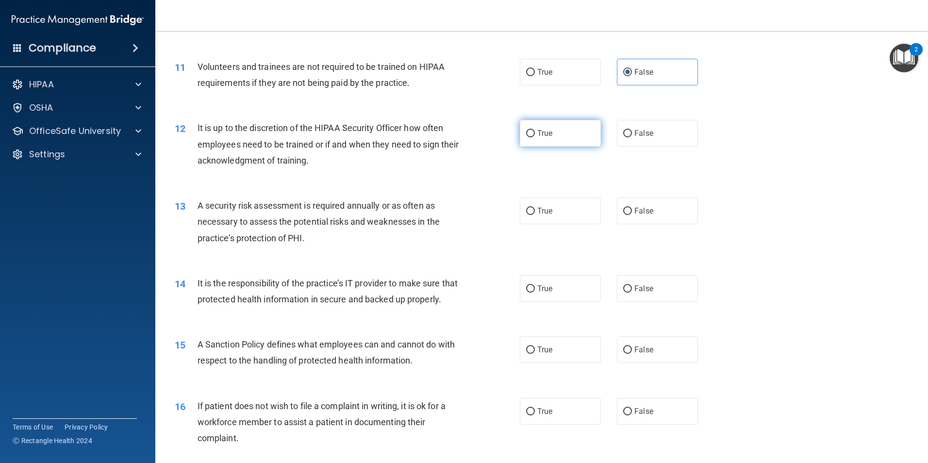
click at [576, 129] on label "True" at bounding box center [560, 133] width 81 height 27
click at [535, 130] on input "True" at bounding box center [530, 133] width 9 height 7
radio input "true"
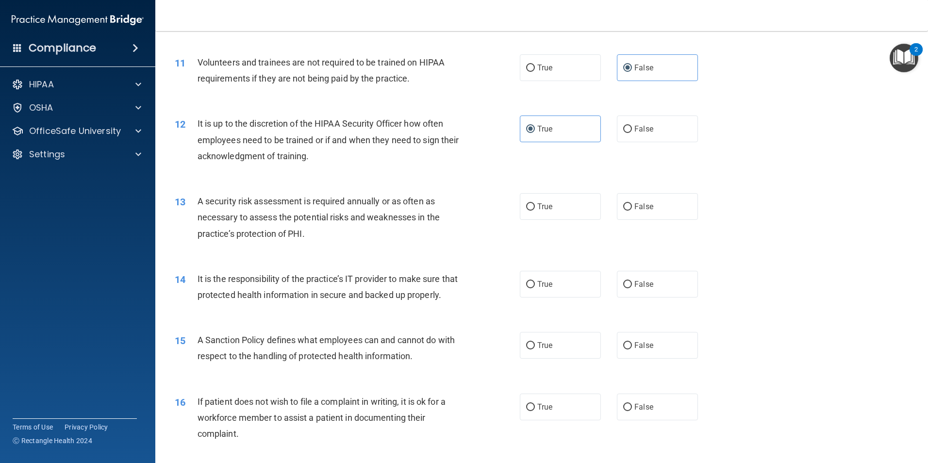
scroll to position [922, 0]
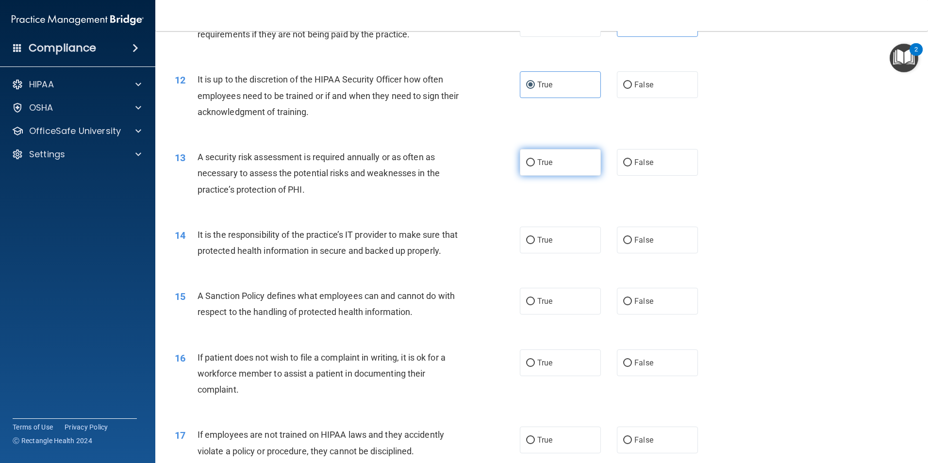
click at [567, 167] on label "True" at bounding box center [560, 162] width 81 height 27
click at [535, 166] on input "True" at bounding box center [530, 162] width 9 height 7
radio input "true"
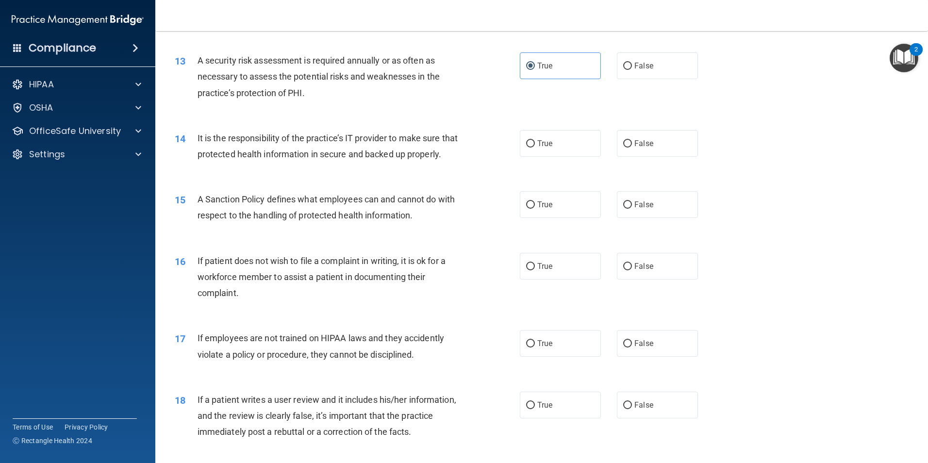
scroll to position [1019, 0]
click at [580, 151] on label "True" at bounding box center [560, 143] width 81 height 27
click at [535, 147] on input "True" at bounding box center [530, 143] width 9 height 7
radio input "true"
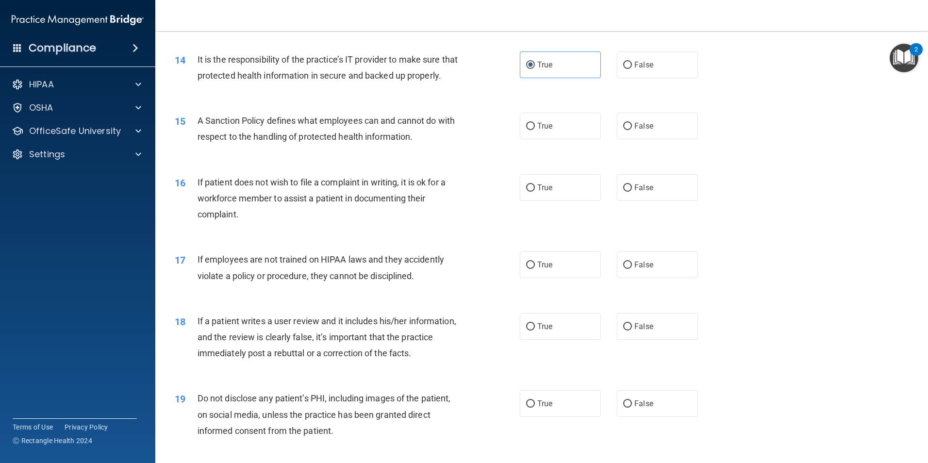
scroll to position [1116, 0]
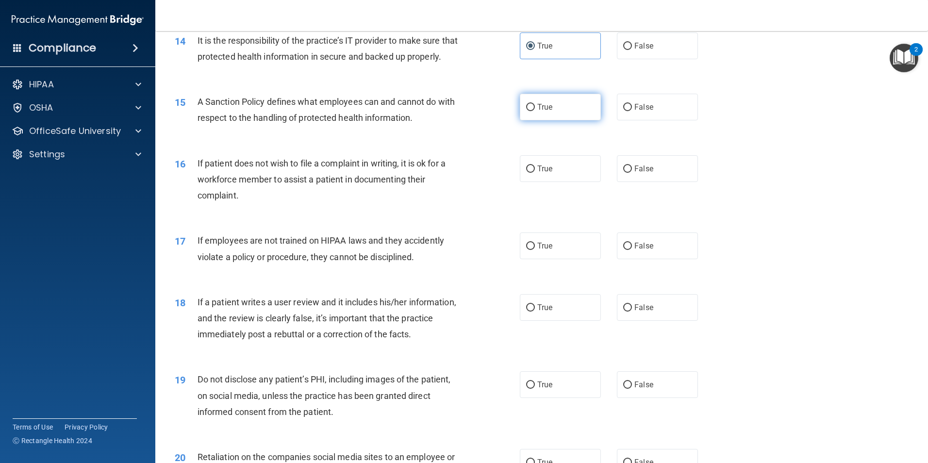
click at [561, 120] on label "True" at bounding box center [560, 107] width 81 height 27
click at [535, 111] on input "True" at bounding box center [530, 107] width 9 height 7
radio input "true"
click at [553, 182] on label "True" at bounding box center [560, 168] width 81 height 27
click at [535, 173] on input "True" at bounding box center [530, 168] width 9 height 7
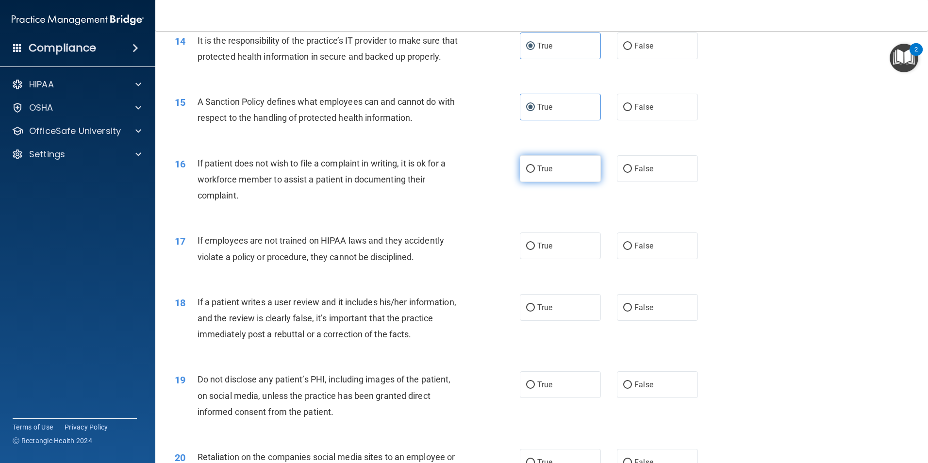
radio input "true"
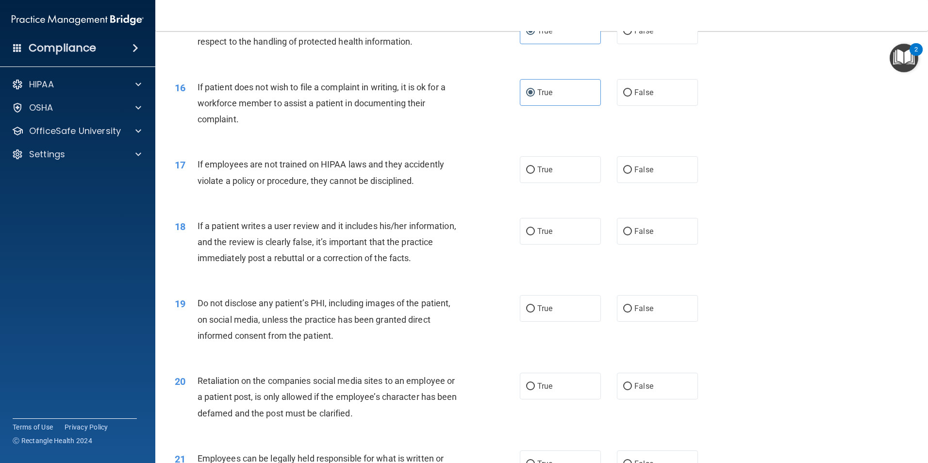
scroll to position [1213, 0]
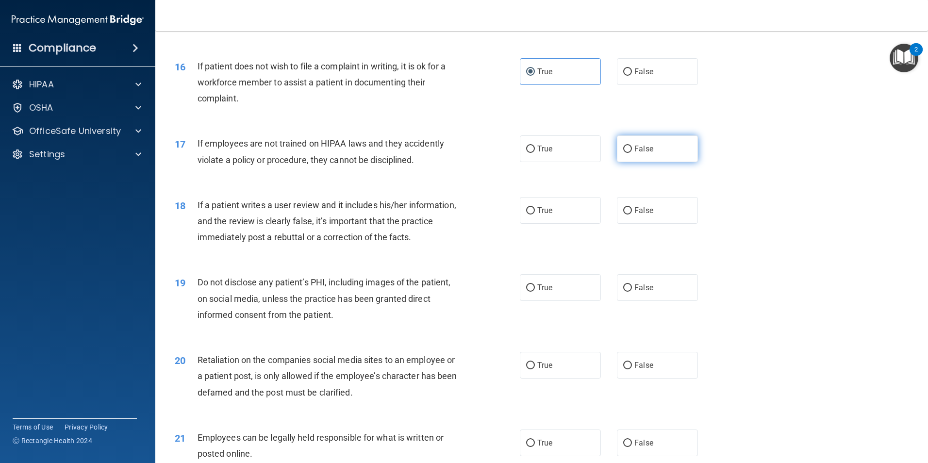
click at [651, 162] on label "False" at bounding box center [657, 148] width 81 height 27
click at [632, 153] on input "False" at bounding box center [627, 149] width 9 height 7
radio input "true"
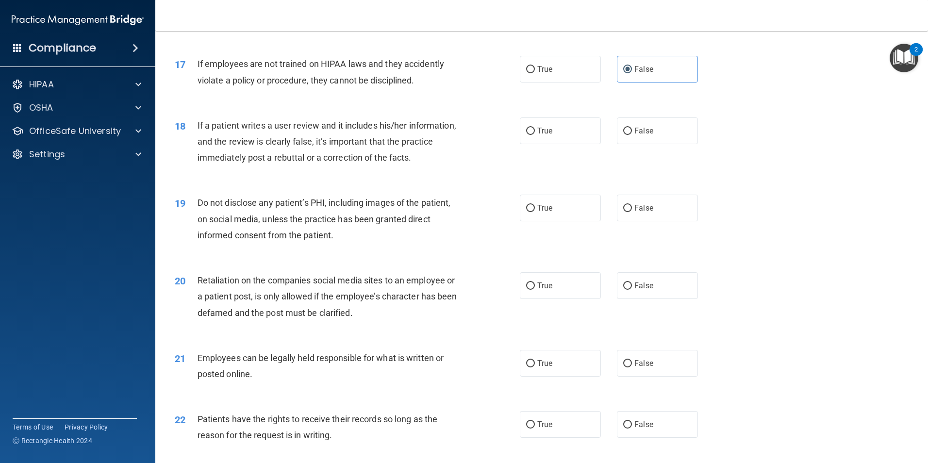
scroll to position [1310, 0]
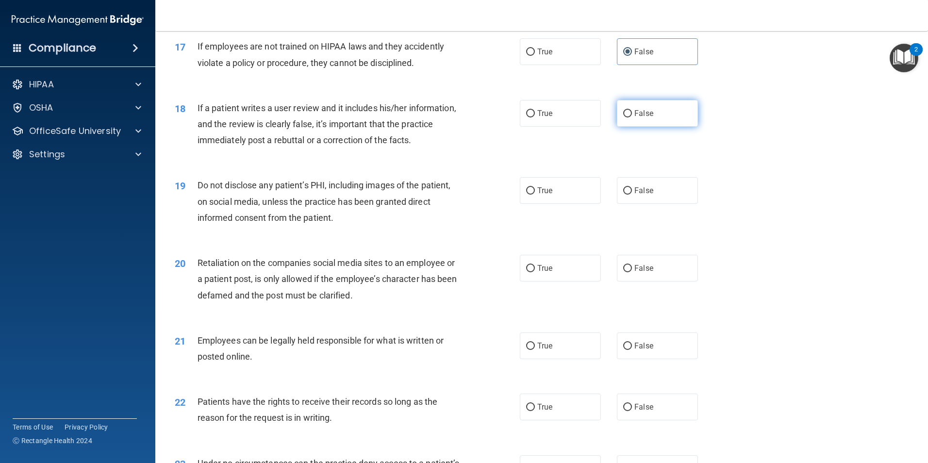
click at [623, 117] on input "False" at bounding box center [627, 113] width 9 height 7
radio input "true"
click at [617, 204] on label "False" at bounding box center [657, 190] width 81 height 27
click at [623, 195] on input "False" at bounding box center [627, 190] width 9 height 7
radio input "true"
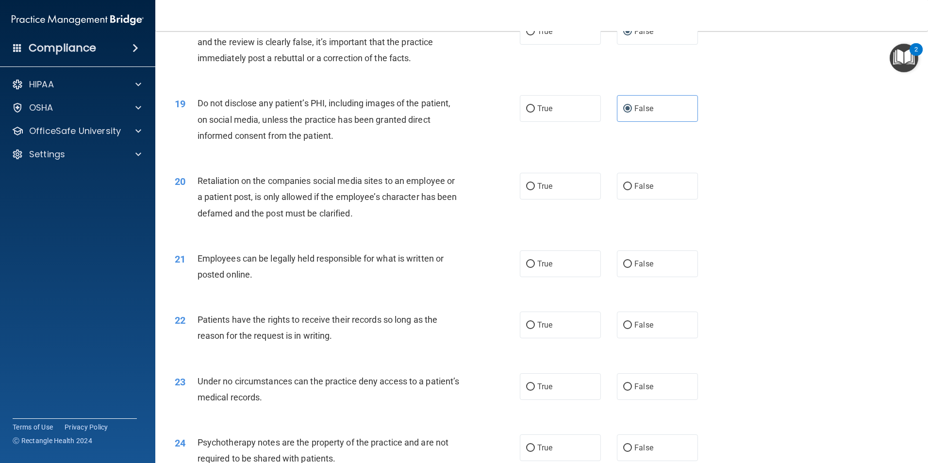
scroll to position [1407, 0]
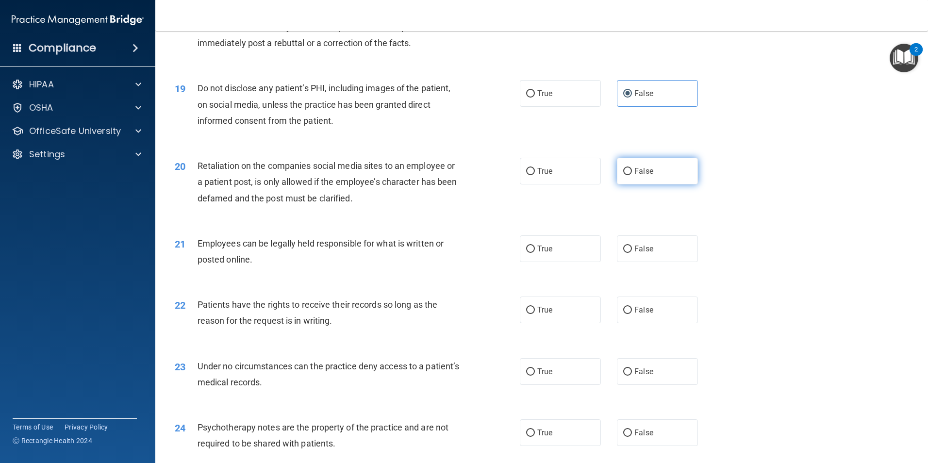
click at [628, 177] on label "False" at bounding box center [657, 171] width 81 height 27
click at [628, 175] on input "False" at bounding box center [627, 171] width 9 height 7
radio input "true"
click at [563, 262] on label "True" at bounding box center [560, 248] width 81 height 27
click at [535, 253] on input "True" at bounding box center [530, 248] width 9 height 7
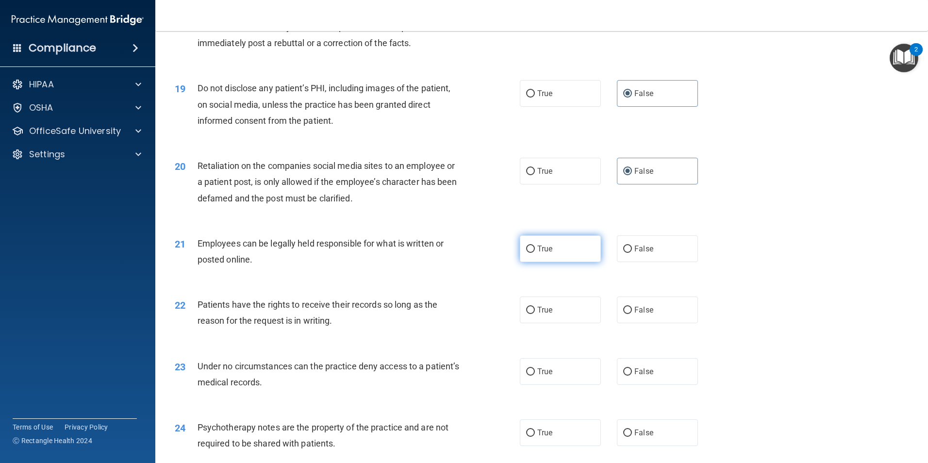
radio input "true"
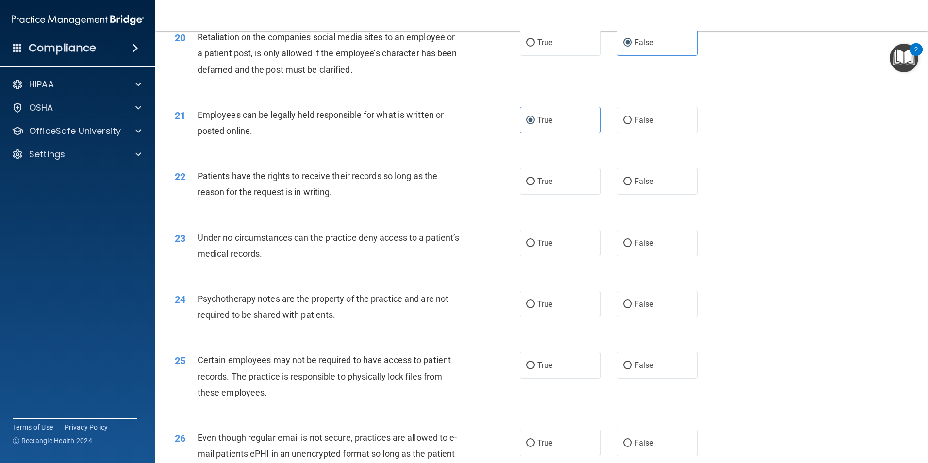
scroll to position [1552, 0]
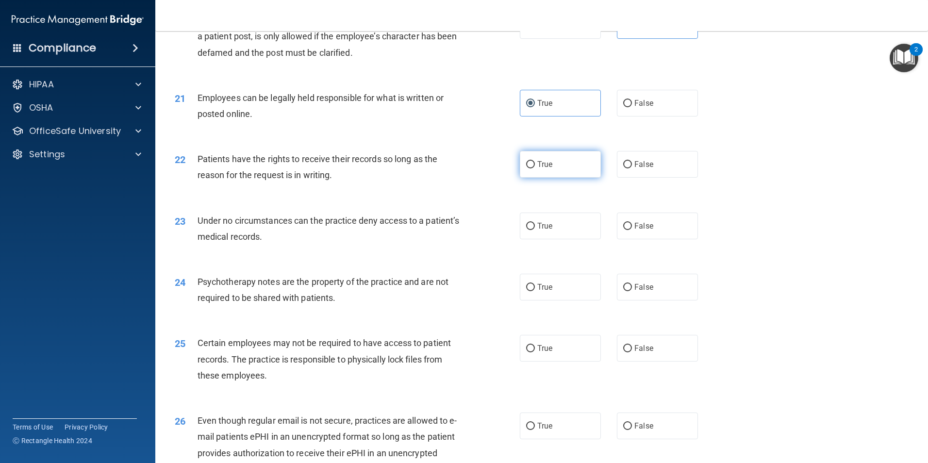
click at [537, 178] on label "True" at bounding box center [560, 164] width 81 height 27
click at [535, 168] on input "True" at bounding box center [530, 164] width 9 height 7
radio input "true"
click at [653, 237] on label "False" at bounding box center [657, 225] width 81 height 27
click at [632, 230] on input "False" at bounding box center [627, 226] width 9 height 7
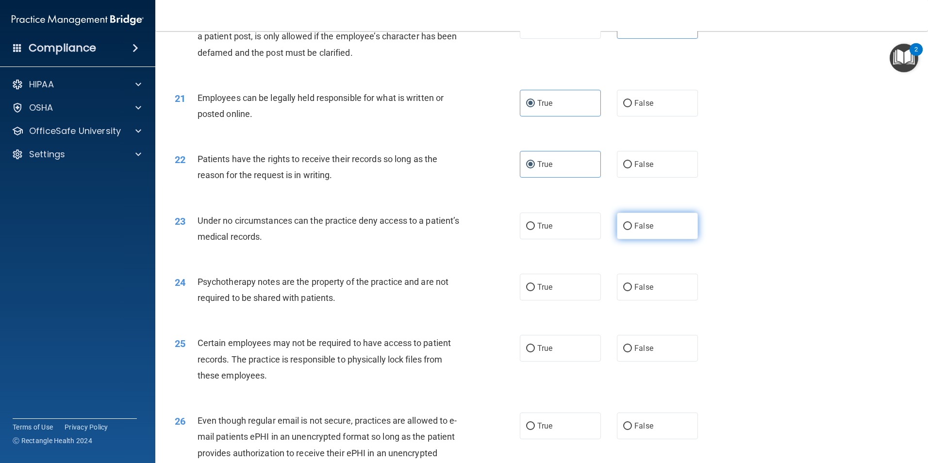
radio input "true"
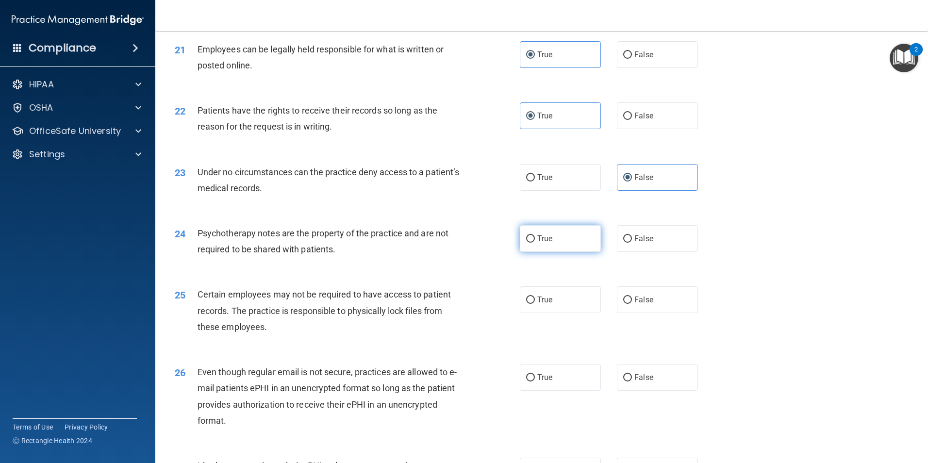
click at [578, 252] on label "True" at bounding box center [560, 238] width 81 height 27
click at [535, 243] on input "True" at bounding box center [530, 238] width 9 height 7
radio input "true"
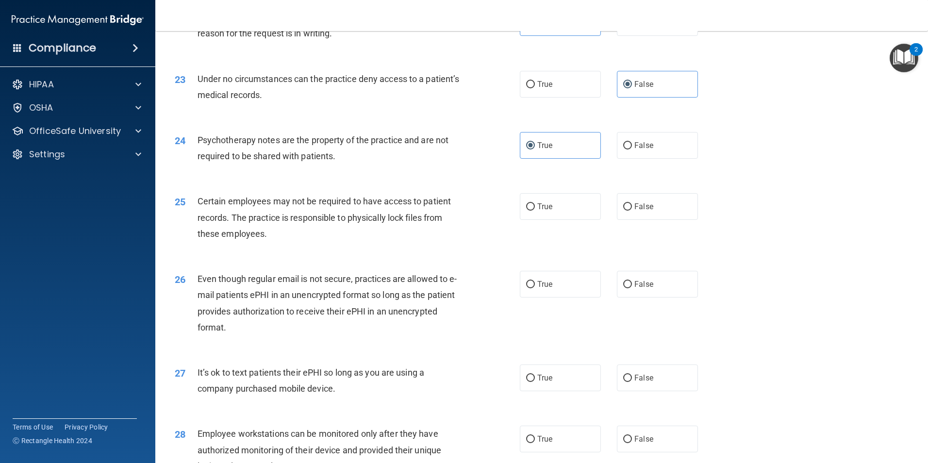
scroll to position [1698, 0]
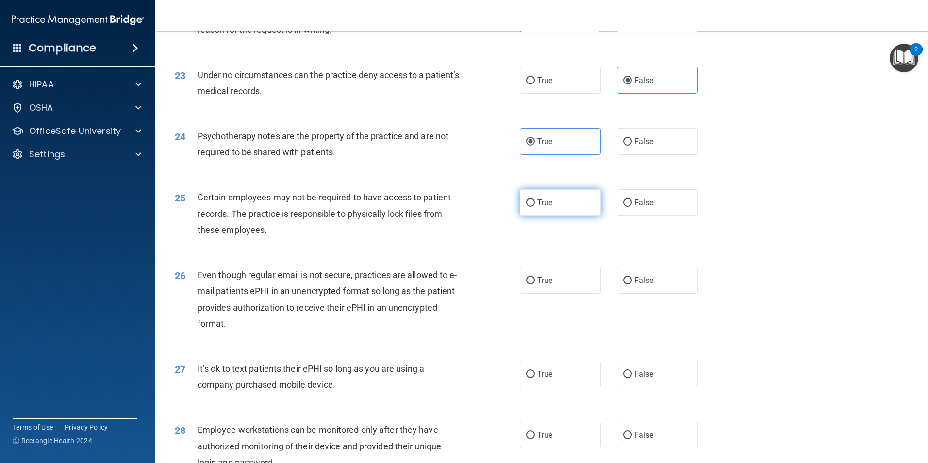
click at [574, 216] on label "True" at bounding box center [560, 202] width 81 height 27
click at [535, 207] on input "True" at bounding box center [530, 202] width 9 height 7
radio input "true"
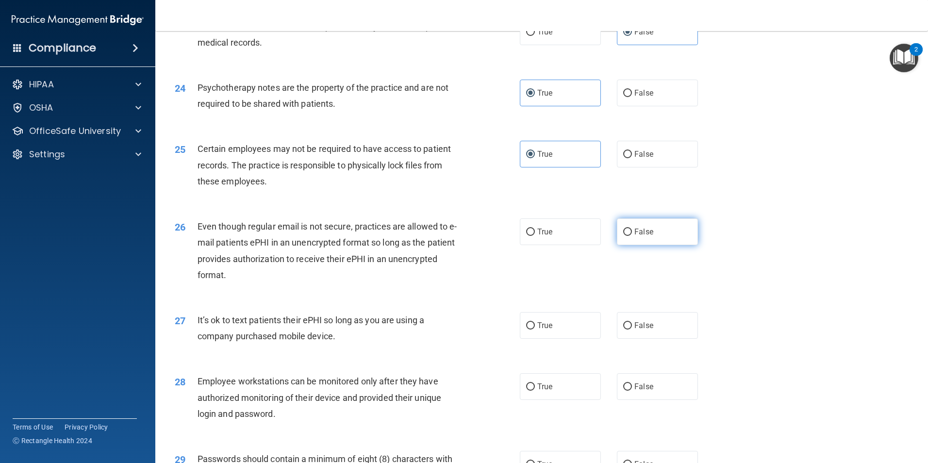
click at [660, 243] on label "False" at bounding box center [657, 231] width 81 height 27
click at [632, 236] on input "False" at bounding box center [627, 231] width 9 height 7
radio input "true"
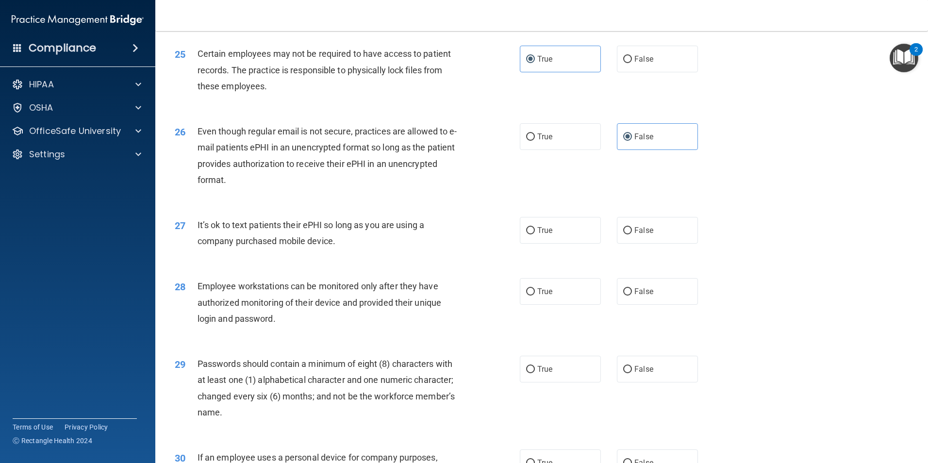
scroll to position [1843, 0]
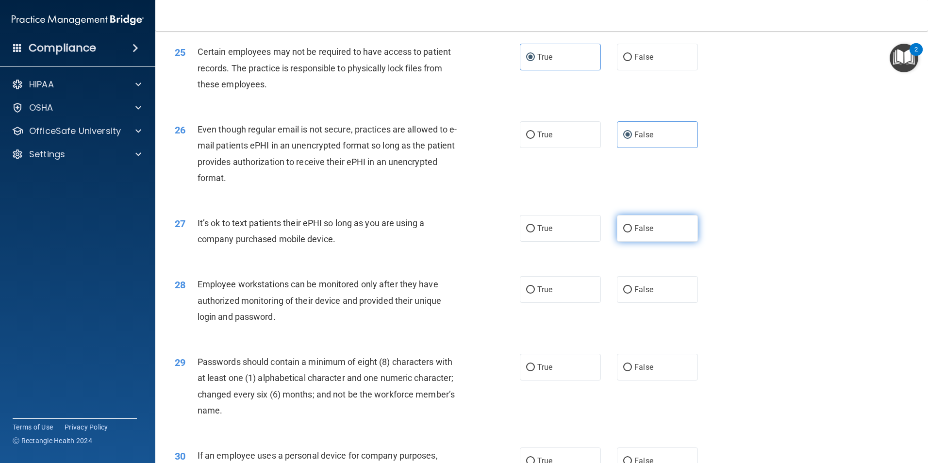
click at [632, 242] on label "False" at bounding box center [657, 228] width 81 height 27
click at [632, 232] on input "False" at bounding box center [627, 228] width 9 height 7
radio input "true"
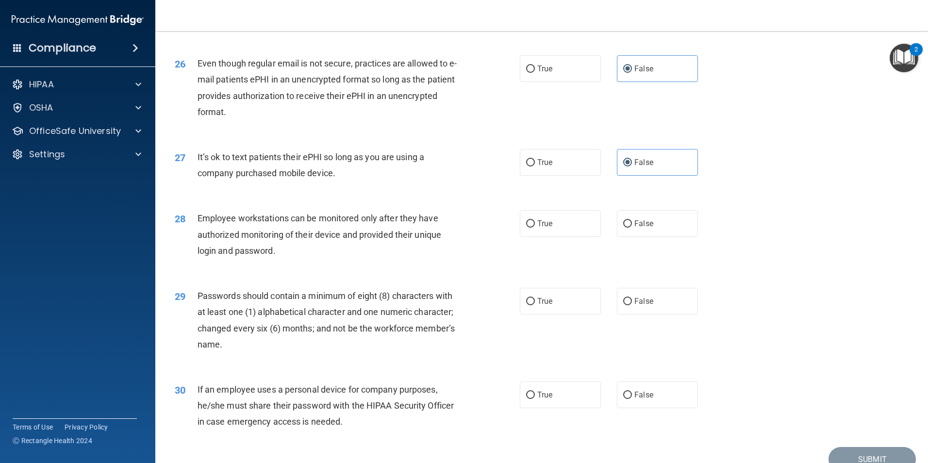
scroll to position [1940, 0]
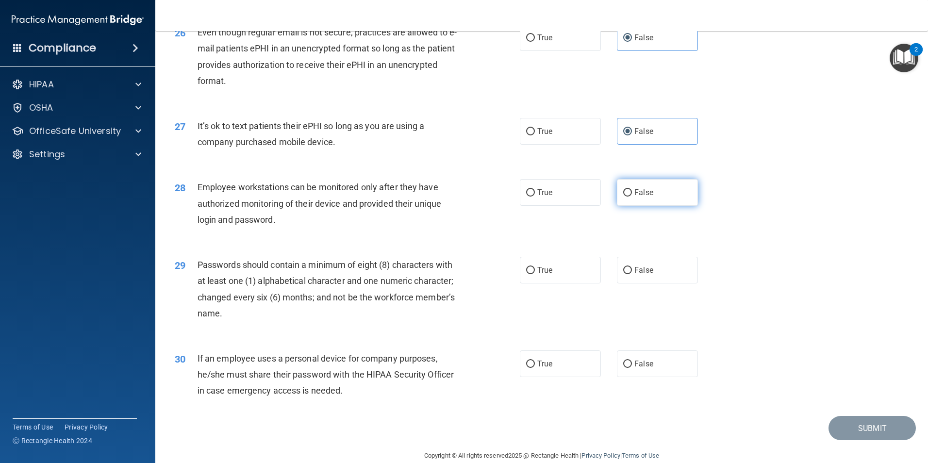
click at [617, 206] on label "False" at bounding box center [657, 192] width 81 height 27
click at [623, 196] on input "False" at bounding box center [627, 192] width 9 height 7
radio input "true"
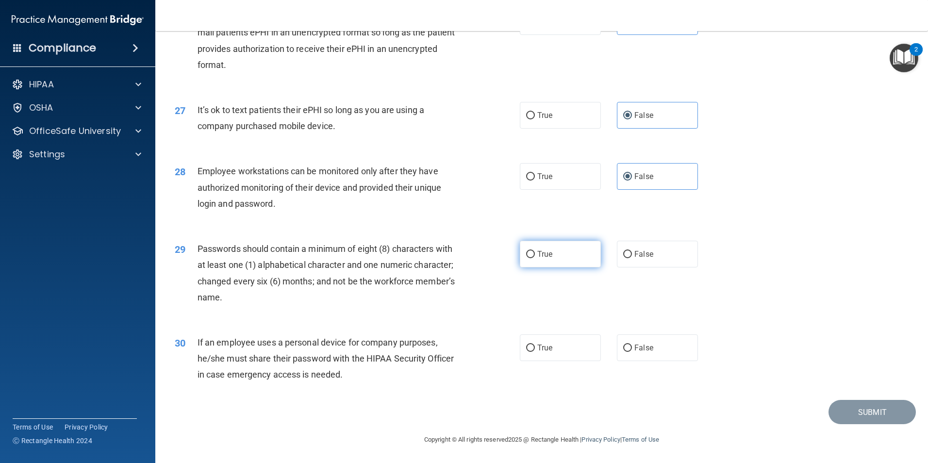
click at [546, 262] on label "True" at bounding box center [560, 254] width 81 height 27
click at [535, 258] on input "True" at bounding box center [530, 254] width 9 height 7
radio input "true"
click at [552, 346] on label "True" at bounding box center [560, 347] width 81 height 27
click at [535, 346] on input "True" at bounding box center [530, 347] width 9 height 7
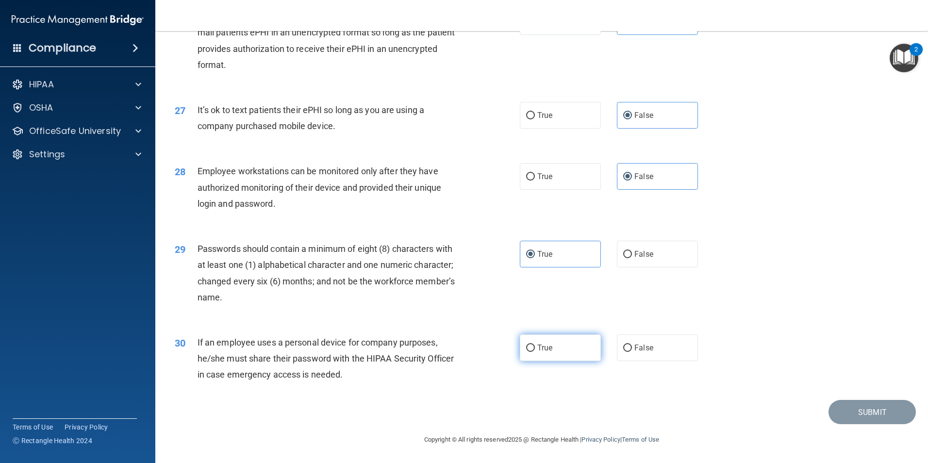
radio input "true"
click at [853, 407] on button "Submit" at bounding box center [871, 412] width 87 height 25
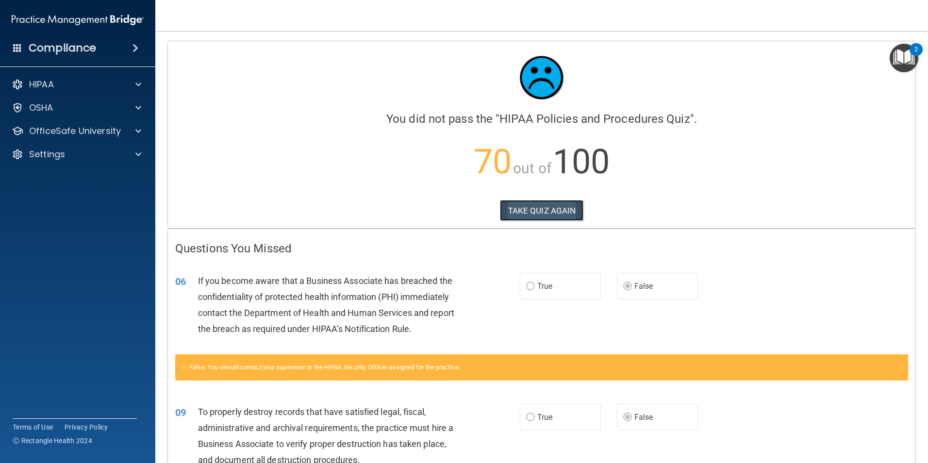
click at [552, 201] on button "TAKE QUIZ AGAIN" at bounding box center [542, 210] width 84 height 21
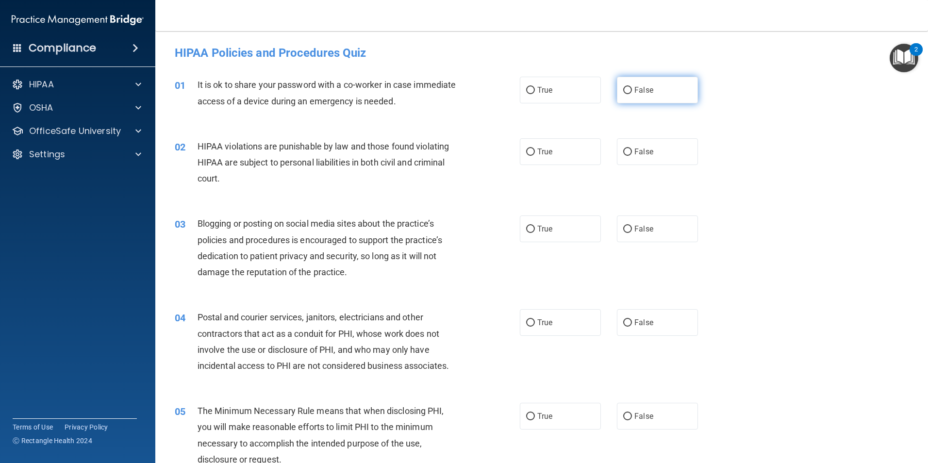
click at [635, 86] on span "False" at bounding box center [643, 89] width 19 height 9
click at [632, 87] on input "False" at bounding box center [627, 90] width 9 height 7
radio input "true"
click at [537, 148] on span "True" at bounding box center [544, 151] width 15 height 9
click at [535, 148] on input "True" at bounding box center [530, 151] width 9 height 7
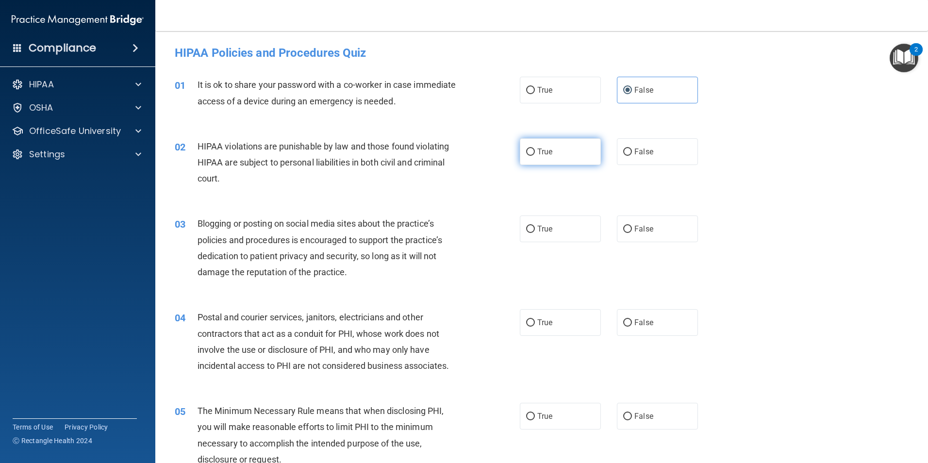
radio input "true"
click at [652, 233] on label "False" at bounding box center [657, 228] width 81 height 27
click at [632, 233] on input "False" at bounding box center [627, 229] width 9 height 7
radio input "true"
drag, startPoint x: 576, startPoint y: 349, endPoint x: 567, endPoint y: 341, distance: 12.7
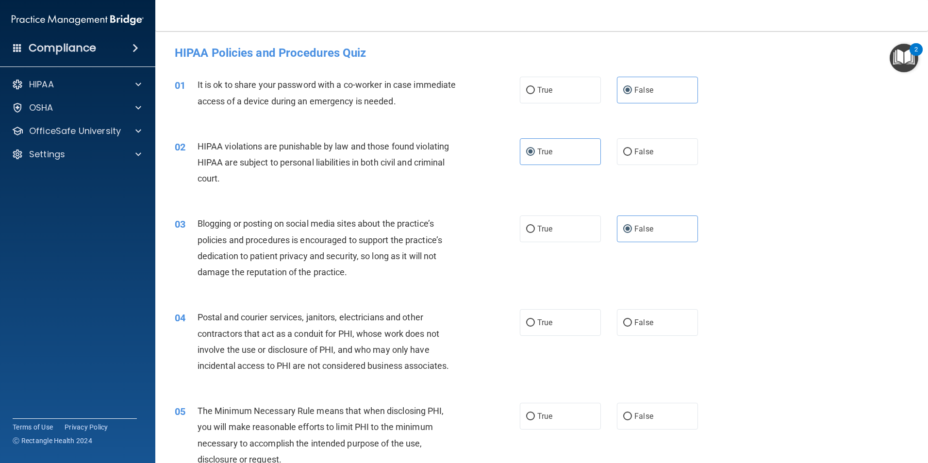
click at [575, 347] on div "04 Postal and courier services, janitors, electricians and other contractors th…" at bounding box center [541, 344] width 748 height 94
click at [560, 332] on label "True" at bounding box center [560, 322] width 81 height 27
click at [535, 326] on input "True" at bounding box center [530, 322] width 9 height 7
radio input "true"
click at [558, 420] on label "True" at bounding box center [560, 416] width 81 height 27
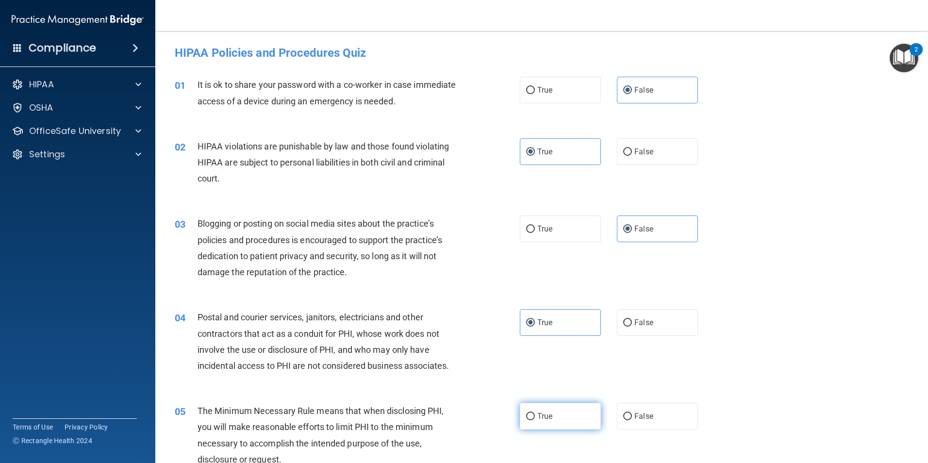
click at [535, 420] on input "True" at bounding box center [530, 416] width 9 height 7
radio input "true"
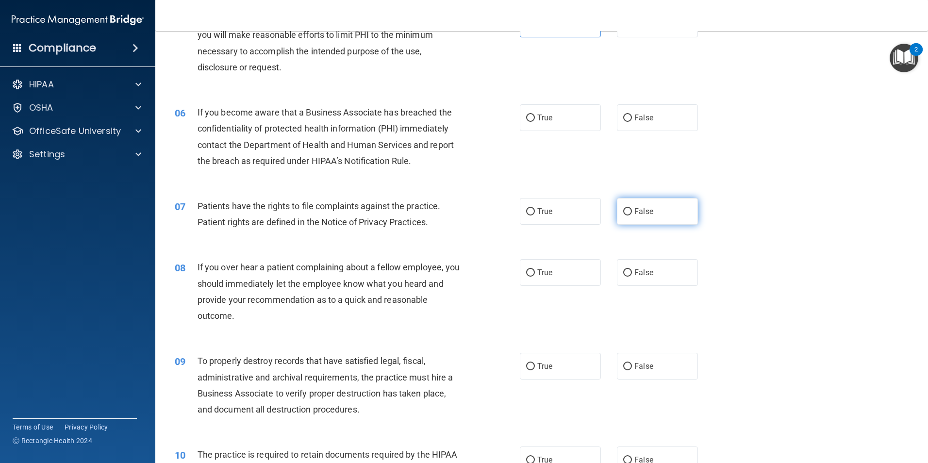
scroll to position [437, 0]
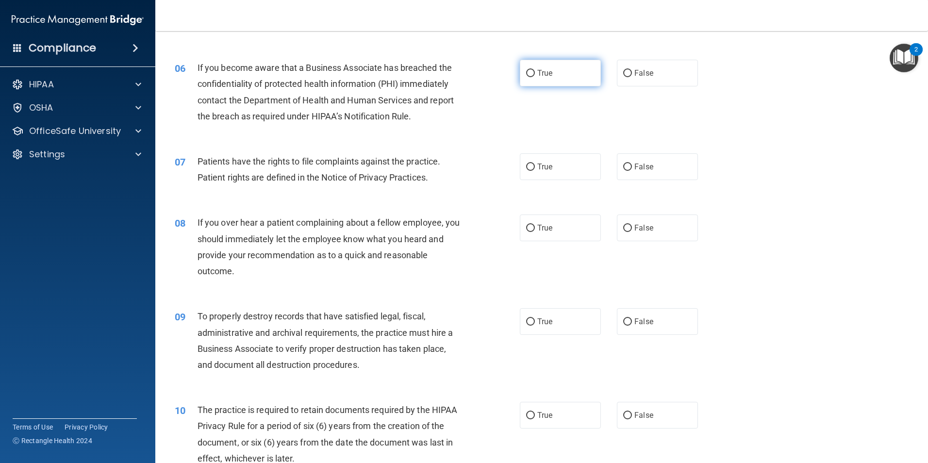
click at [544, 65] on label "True" at bounding box center [560, 73] width 81 height 27
click at [535, 70] on input "True" at bounding box center [530, 73] width 9 height 7
radio input "true"
click at [549, 163] on label "True" at bounding box center [560, 166] width 81 height 27
click at [535, 163] on input "True" at bounding box center [530, 166] width 9 height 7
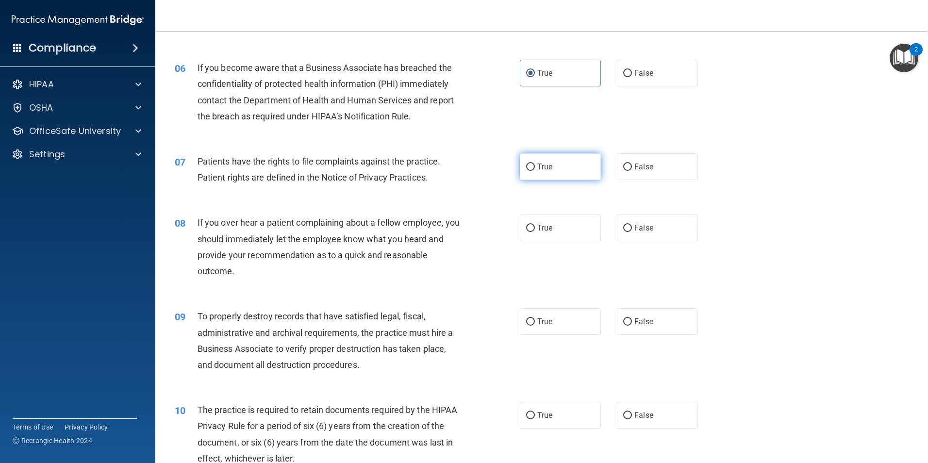
radio input "true"
click at [644, 228] on span "False" at bounding box center [643, 227] width 19 height 9
click at [632, 228] on input "False" at bounding box center [627, 228] width 9 height 7
radio input "true"
click at [526, 322] on input "True" at bounding box center [530, 321] width 9 height 7
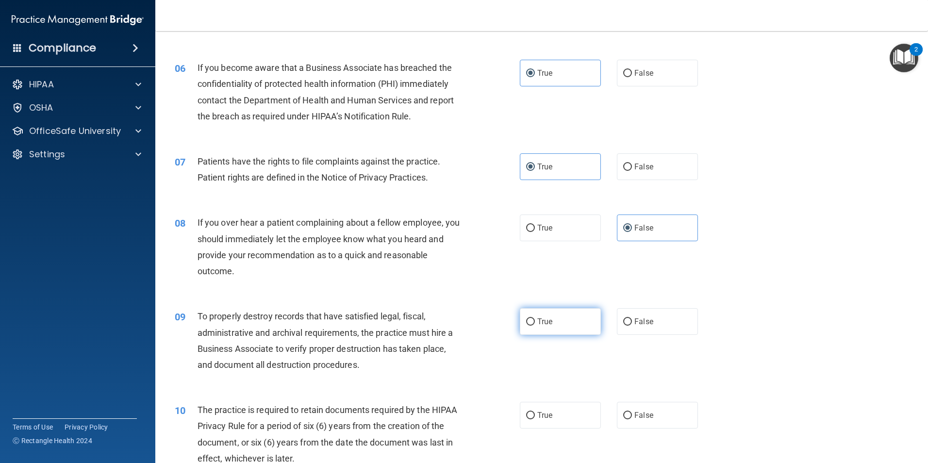
radio input "true"
click at [553, 419] on label "True" at bounding box center [560, 415] width 81 height 27
click at [535, 419] on input "True" at bounding box center [530, 415] width 9 height 7
radio input "true"
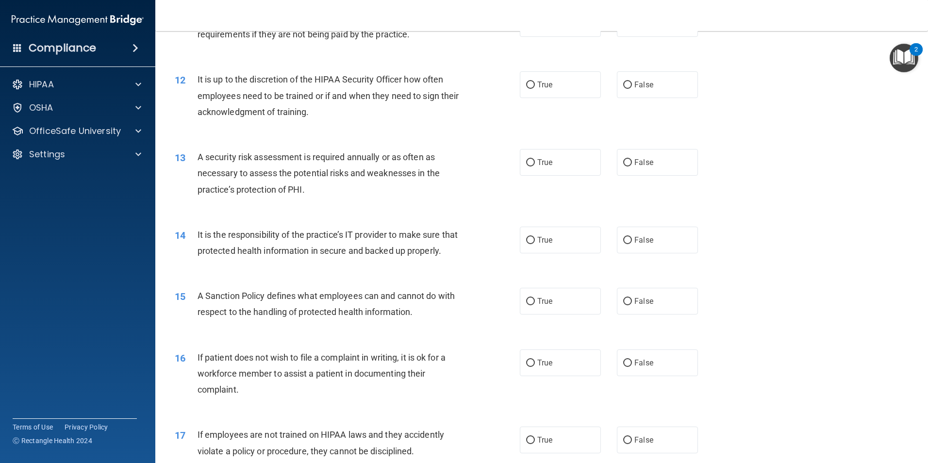
scroll to position [873, 0]
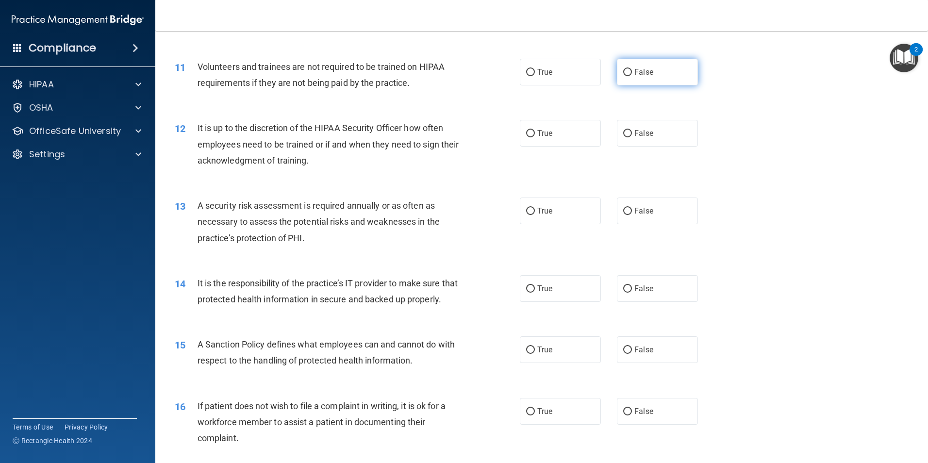
click at [634, 71] on span "False" at bounding box center [643, 71] width 19 height 9
click at [632, 71] on input "False" at bounding box center [627, 72] width 9 height 7
radio input "true"
click at [571, 140] on label "True" at bounding box center [560, 133] width 81 height 27
click at [535, 137] on input "True" at bounding box center [530, 133] width 9 height 7
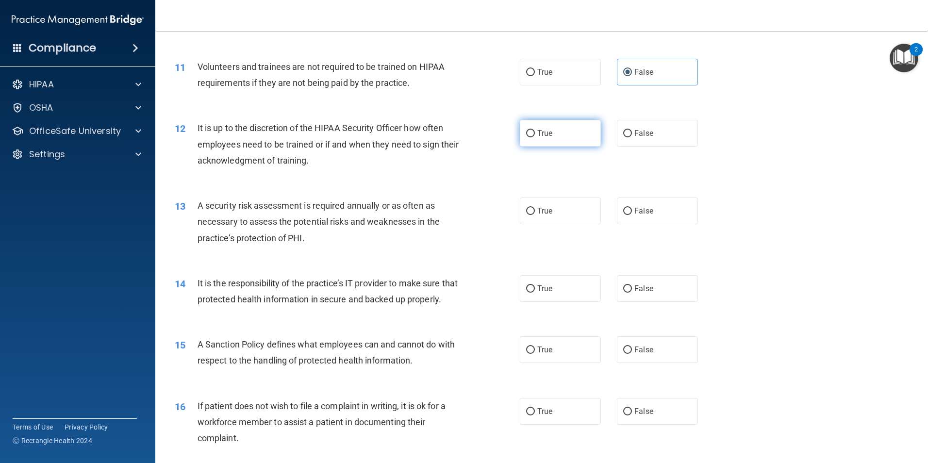
radio input "true"
click at [545, 212] on span "True" at bounding box center [544, 210] width 15 height 9
click at [535, 212] on input "True" at bounding box center [530, 211] width 9 height 7
radio input "true"
click at [572, 294] on label "True" at bounding box center [560, 288] width 81 height 27
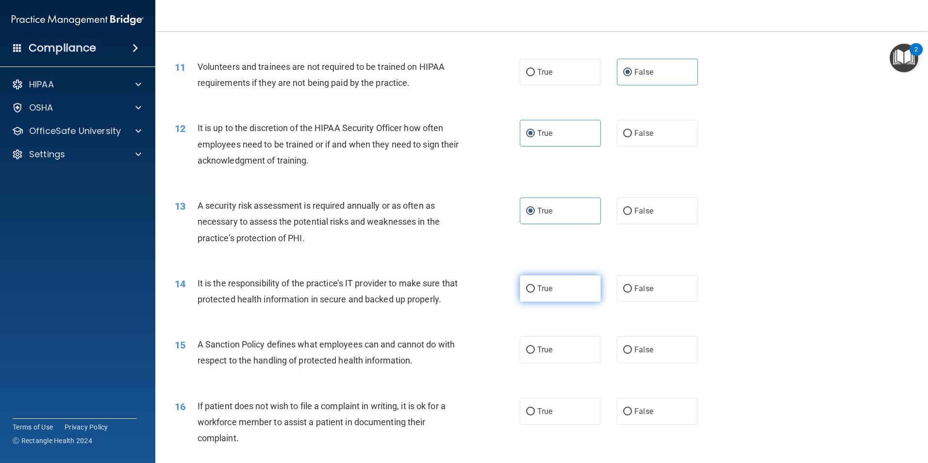
click at [535, 293] on input "True" at bounding box center [530, 288] width 9 height 7
radio input "true"
click at [627, 359] on label "False" at bounding box center [657, 349] width 81 height 27
click at [627, 354] on input "False" at bounding box center [627, 349] width 9 height 7
radio input "true"
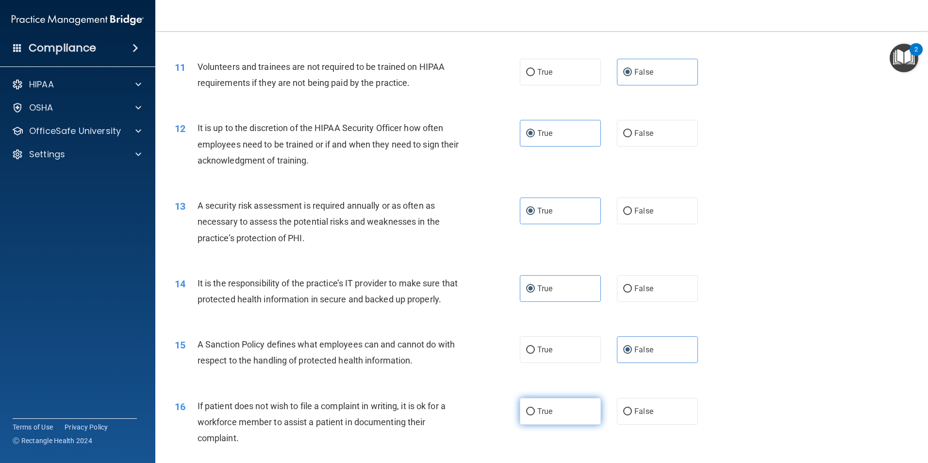
click at [590, 424] on label "True" at bounding box center [560, 411] width 81 height 27
click at [535, 415] on input "True" at bounding box center [530, 411] width 9 height 7
radio input "true"
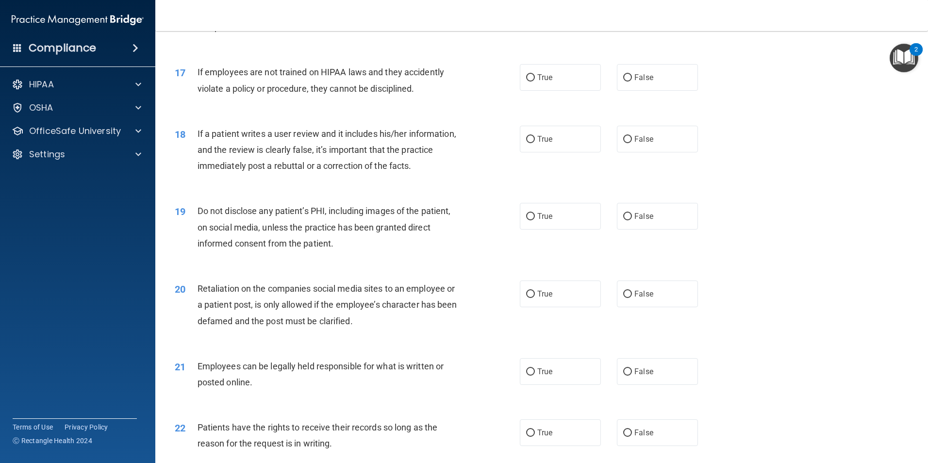
scroll to position [1310, 0]
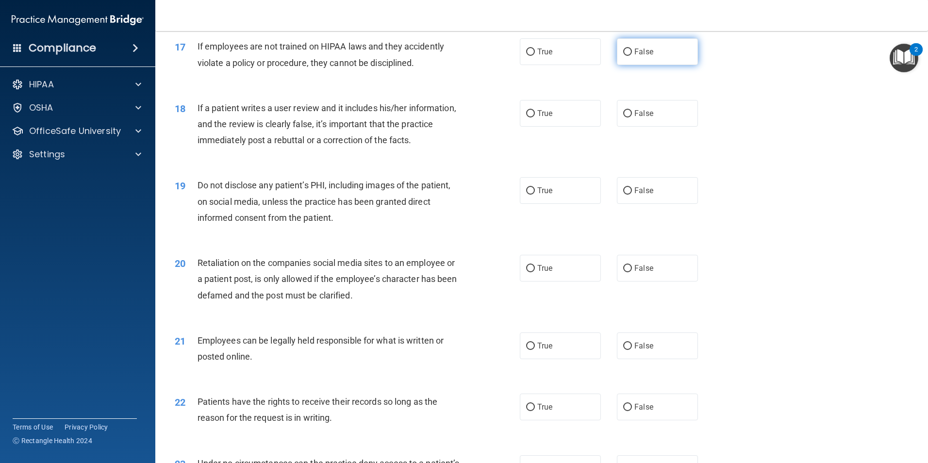
click at [629, 65] on label "False" at bounding box center [657, 51] width 81 height 27
click at [629, 56] on input "False" at bounding box center [627, 52] width 9 height 7
radio input "true"
click at [631, 127] on label "False" at bounding box center [657, 113] width 81 height 27
click at [631, 117] on input "False" at bounding box center [627, 113] width 9 height 7
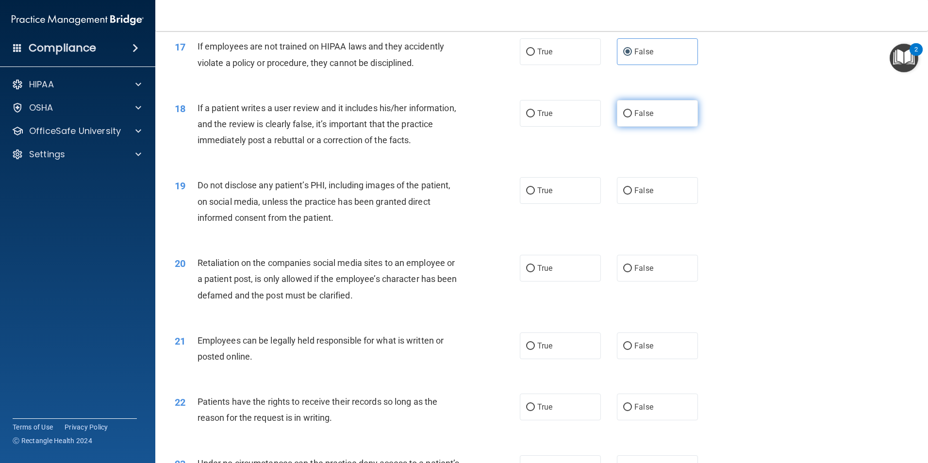
radio input "true"
click at [655, 204] on label "False" at bounding box center [657, 190] width 81 height 27
click at [632, 195] on input "False" at bounding box center [627, 190] width 9 height 7
radio input "true"
click at [634, 281] on label "False" at bounding box center [657, 268] width 81 height 27
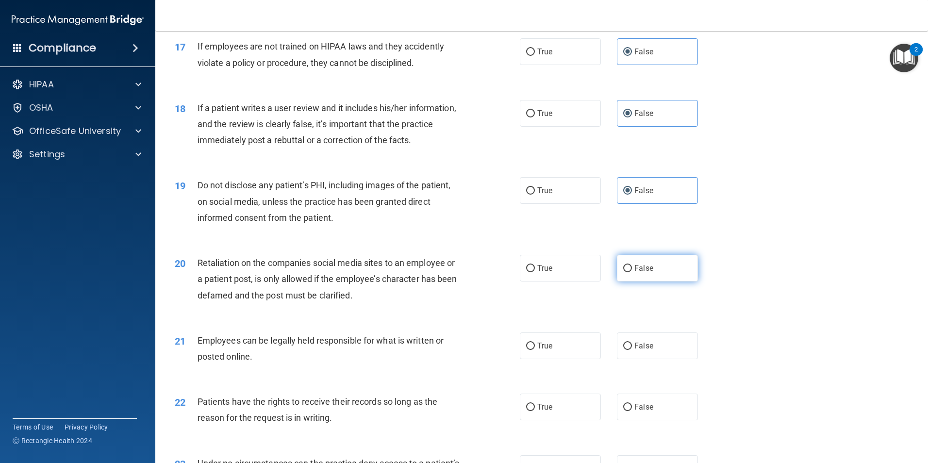
click at [632, 272] on input "False" at bounding box center [627, 268] width 9 height 7
radio input "true"
drag, startPoint x: 627, startPoint y: 370, endPoint x: 510, endPoint y: 371, distance: 117.4
click at [714, 332] on ng-form "21 Employees can be legally held responsible for what is written or posted onli…" at bounding box center [714, 332] width 0 height 0
drag, startPoint x: 510, startPoint y: 371, endPoint x: 525, endPoint y: 369, distance: 15.6
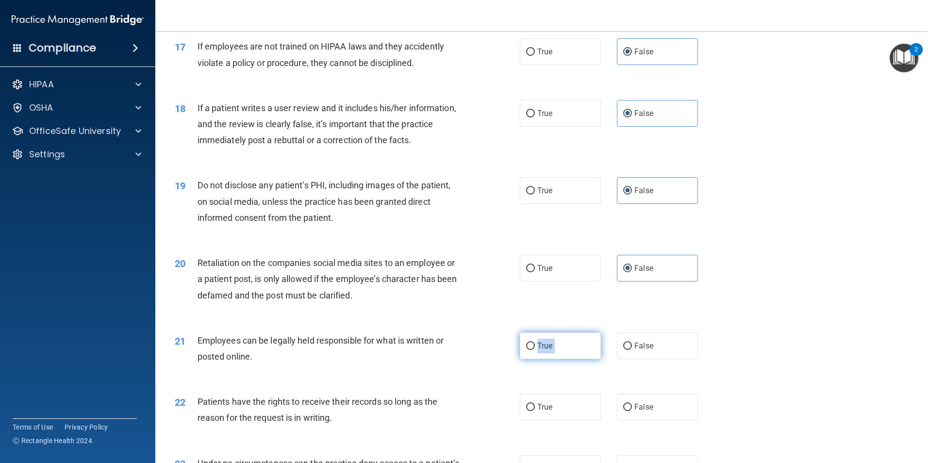
click at [525, 359] on label "True" at bounding box center [560, 345] width 81 height 27
click at [526, 350] on input "True" at bounding box center [530, 345] width 9 height 7
radio input "true"
click at [577, 420] on label "True" at bounding box center [560, 406] width 81 height 27
click at [535, 411] on input "True" at bounding box center [530, 407] width 9 height 7
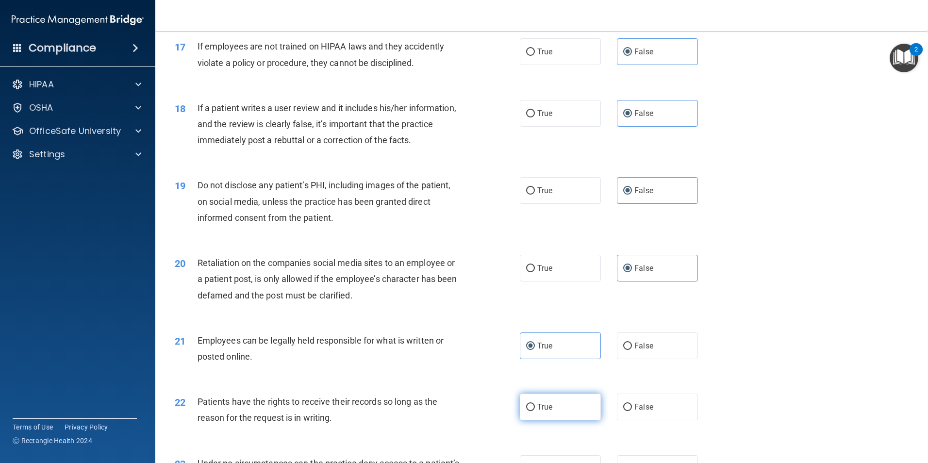
radio input "true"
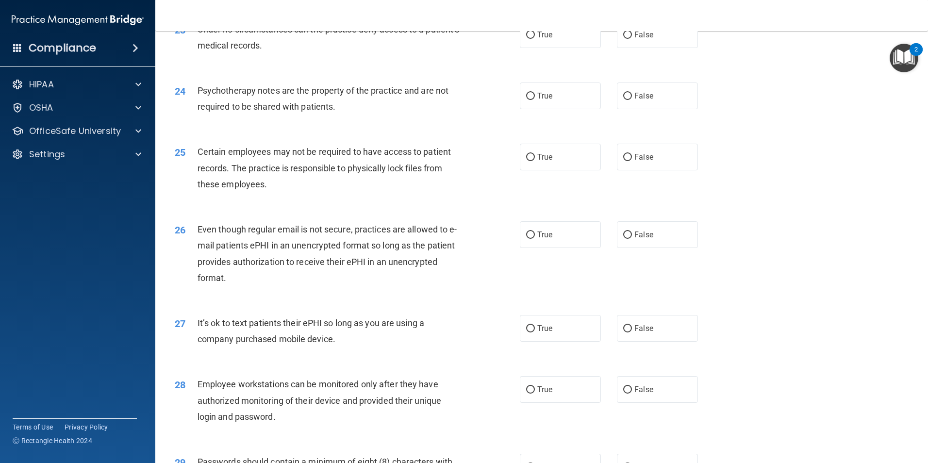
scroll to position [1746, 0]
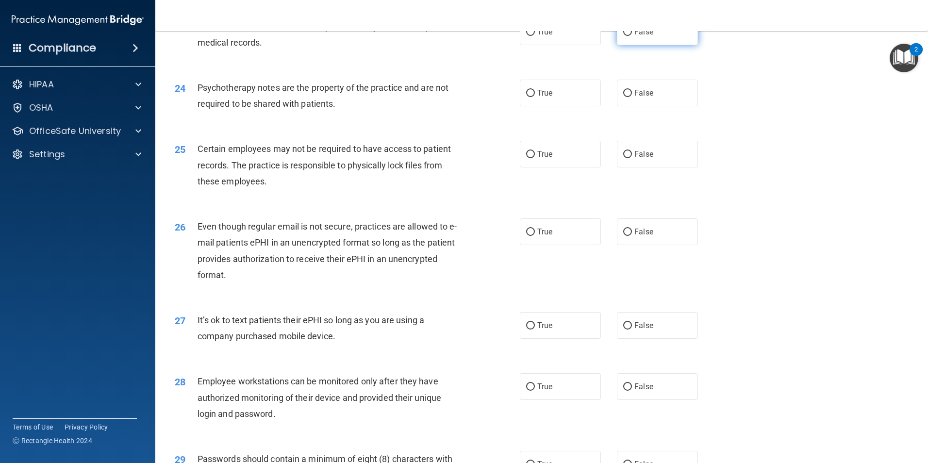
click at [624, 36] on input "False" at bounding box center [627, 32] width 9 height 7
radio input "true"
click at [546, 98] on span "True" at bounding box center [544, 92] width 15 height 9
click at [535, 97] on input "True" at bounding box center [530, 93] width 9 height 7
radio input "true"
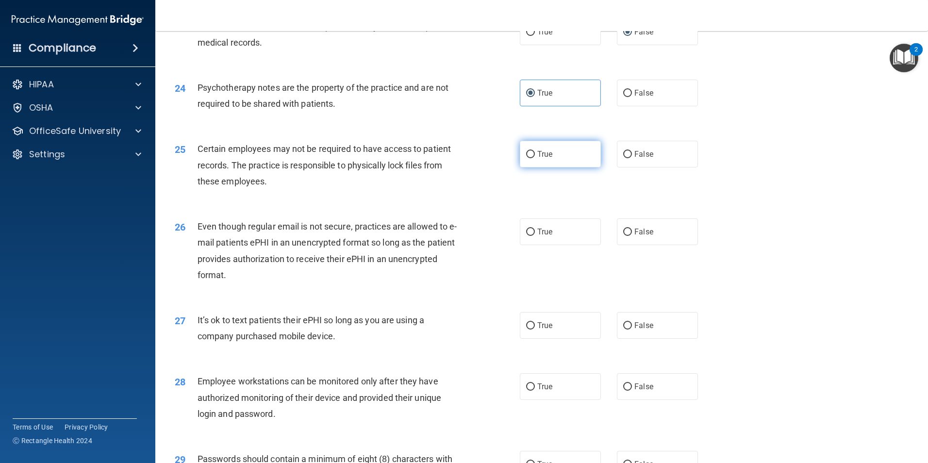
click at [545, 159] on span "True" at bounding box center [544, 153] width 15 height 9
click at [535, 158] on input "True" at bounding box center [530, 154] width 9 height 7
radio input "true"
click at [644, 236] on span "False" at bounding box center [643, 231] width 19 height 9
click at [632, 236] on input "False" at bounding box center [627, 231] width 9 height 7
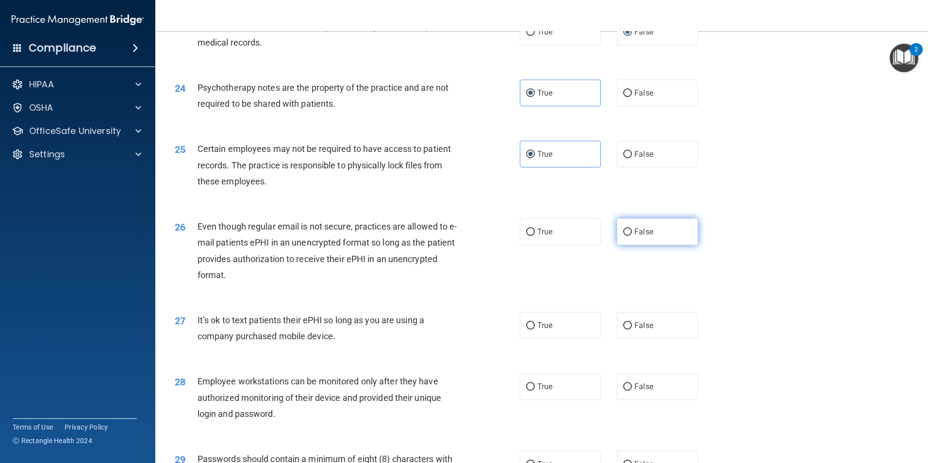
radio input "true"
click at [638, 330] on span "False" at bounding box center [643, 325] width 19 height 9
click at [632, 329] on input "False" at bounding box center [627, 325] width 9 height 7
radio input "true"
click at [630, 400] on label "False" at bounding box center [657, 386] width 81 height 27
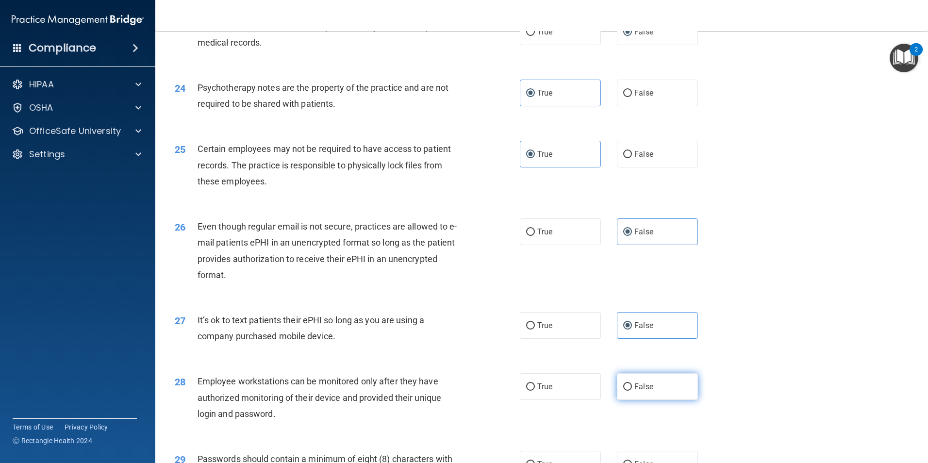
click at [630, 391] on input "False" at bounding box center [627, 386] width 9 height 7
radio input "true"
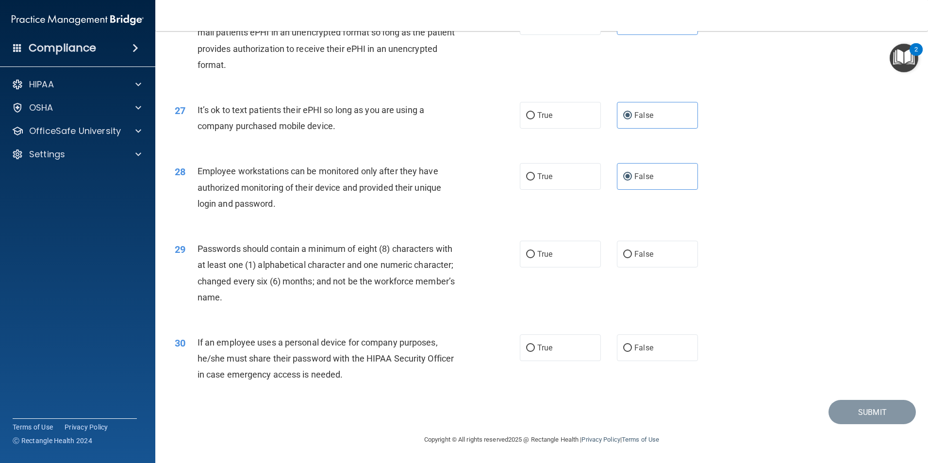
scroll to position [1972, 0]
click at [574, 252] on label "True" at bounding box center [560, 254] width 81 height 27
click at [535, 252] on input "True" at bounding box center [530, 254] width 9 height 7
radio input "true"
click at [566, 342] on label "True" at bounding box center [560, 347] width 81 height 27
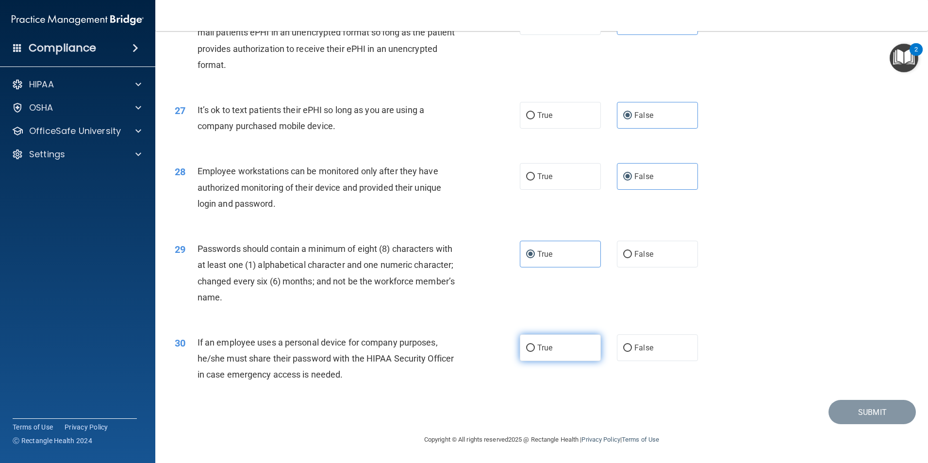
click at [535, 344] on input "True" at bounding box center [530, 347] width 9 height 7
radio input "true"
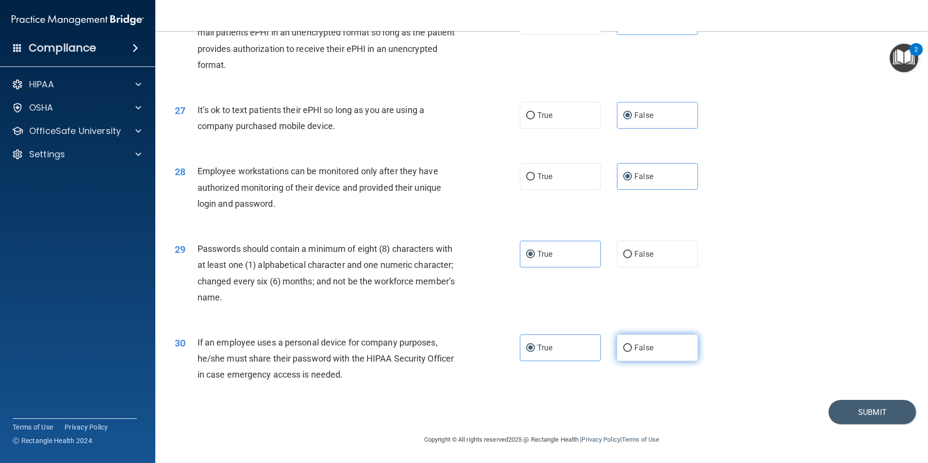
drag, startPoint x: 651, startPoint y: 342, endPoint x: 649, endPoint y: 346, distance: 5.0
click at [649, 346] on label "False" at bounding box center [657, 347] width 81 height 27
click at [632, 346] on input "False" at bounding box center [627, 347] width 9 height 7
radio input "true"
radio input "false"
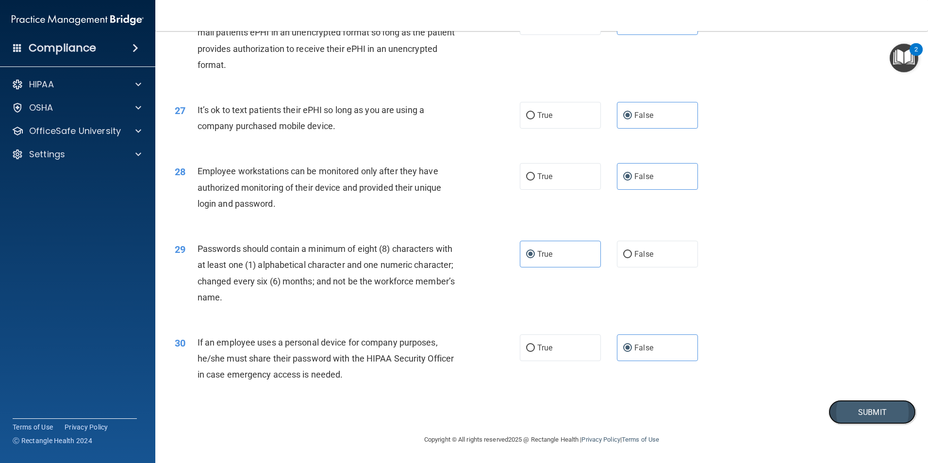
click at [834, 410] on button "Submit" at bounding box center [871, 412] width 87 height 25
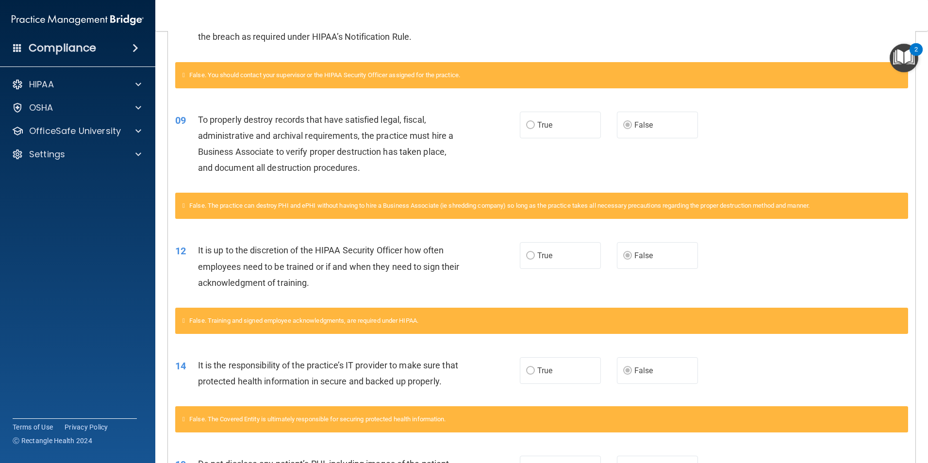
scroll to position [1, 0]
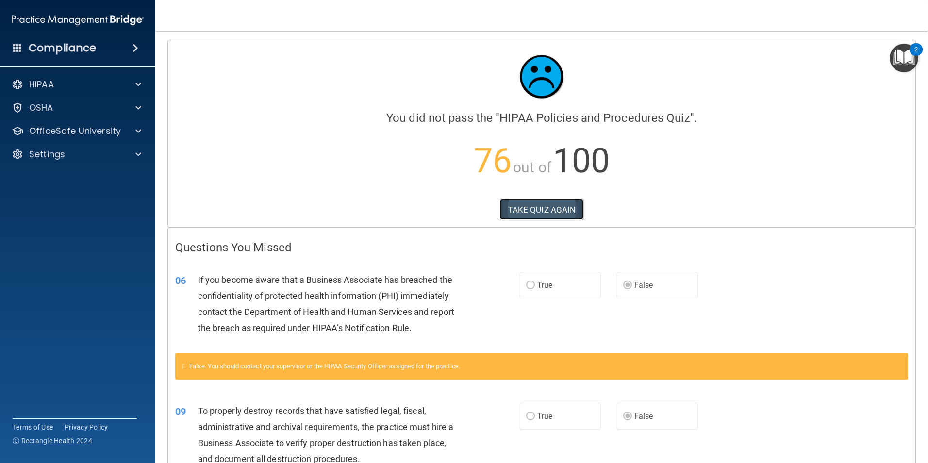
click at [507, 204] on button "TAKE QUIZ AGAIN" at bounding box center [542, 209] width 84 height 21
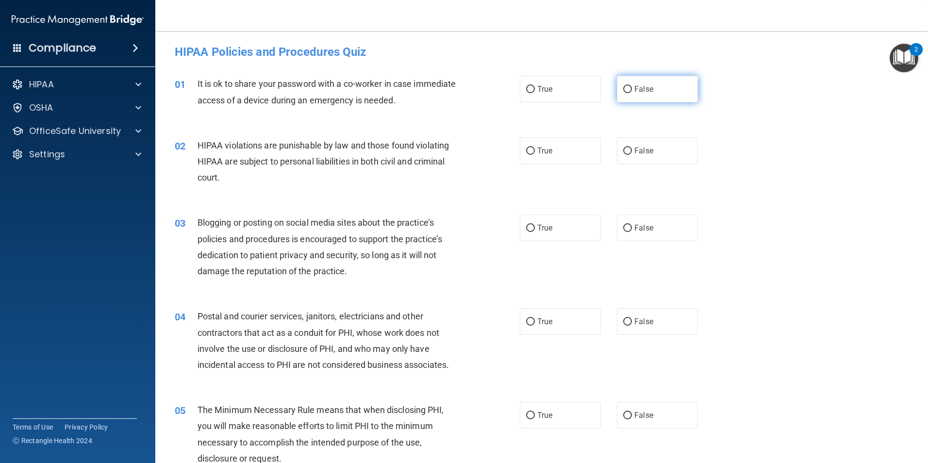
click at [661, 94] on label "False" at bounding box center [657, 89] width 81 height 27
click at [632, 93] on input "False" at bounding box center [627, 89] width 9 height 7
radio input "true"
click at [561, 153] on label "True" at bounding box center [560, 150] width 81 height 27
click at [535, 153] on input "True" at bounding box center [530, 150] width 9 height 7
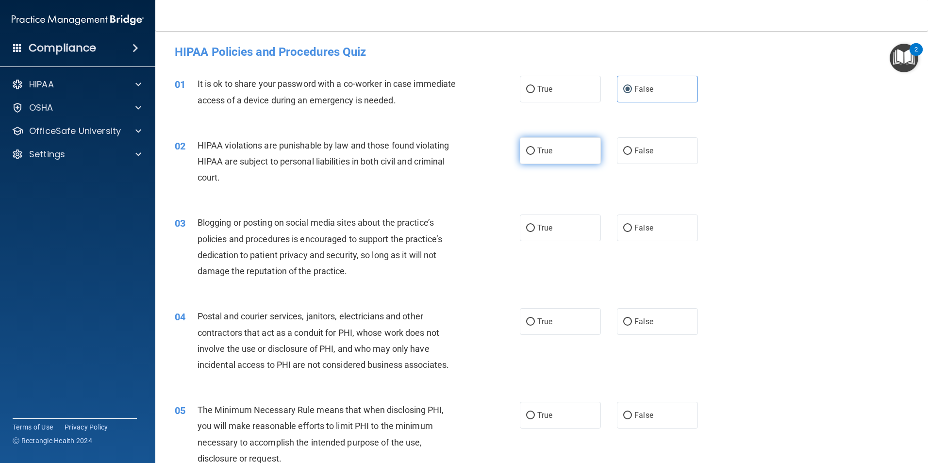
radio input "true"
click at [632, 223] on label "False" at bounding box center [657, 227] width 81 height 27
click at [632, 225] on input "False" at bounding box center [627, 228] width 9 height 7
radio input "true"
click at [525, 326] on label "True" at bounding box center [560, 321] width 81 height 27
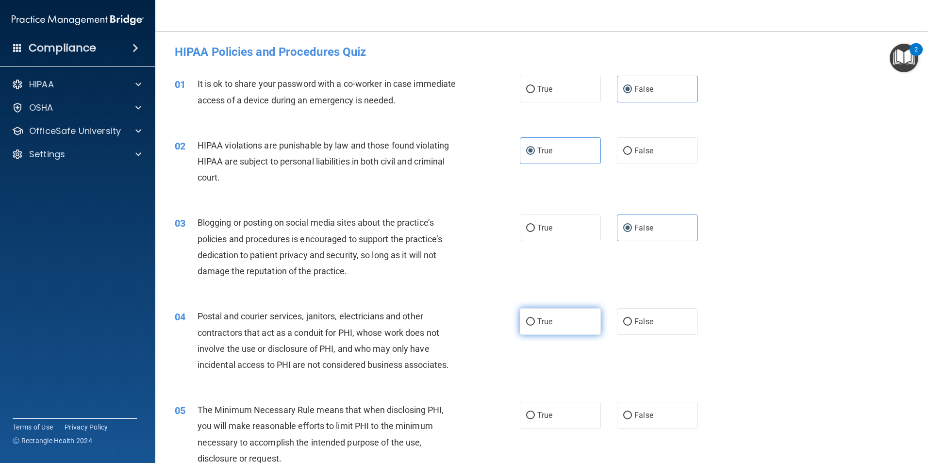
click at [526, 326] on input "True" at bounding box center [530, 321] width 9 height 7
radio input "true"
click at [545, 405] on label "True" at bounding box center [560, 415] width 81 height 27
click at [535, 412] on input "True" at bounding box center [530, 415] width 9 height 7
radio input "true"
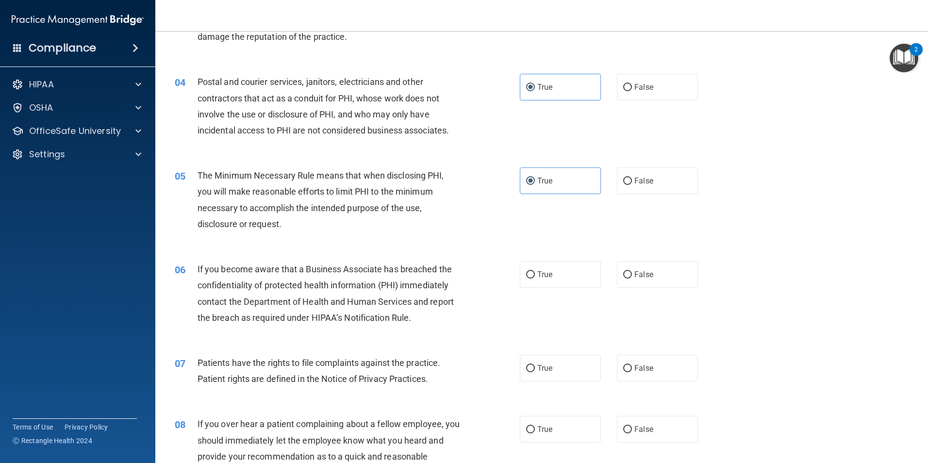
scroll to position [244, 0]
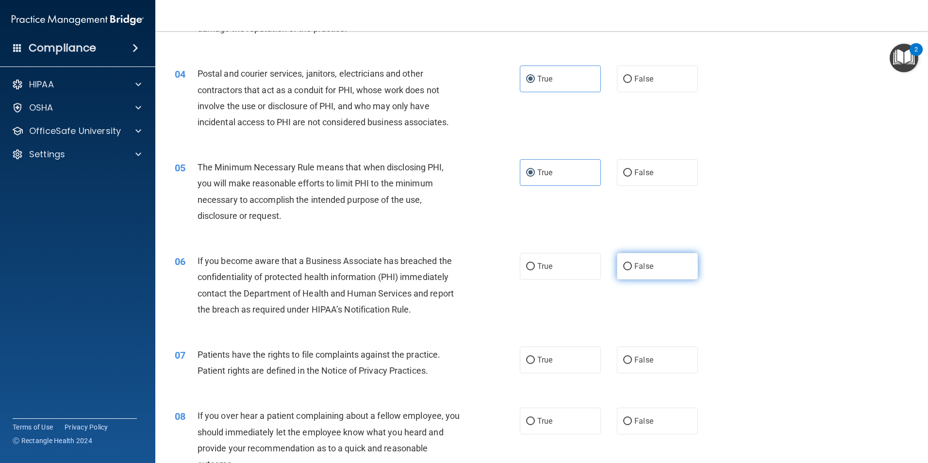
click at [647, 260] on label "False" at bounding box center [657, 266] width 81 height 27
click at [632, 263] on input "False" at bounding box center [627, 266] width 9 height 7
radio input "true"
click at [540, 364] on span "True" at bounding box center [544, 359] width 15 height 9
click at [535, 364] on input "True" at bounding box center [530, 360] width 9 height 7
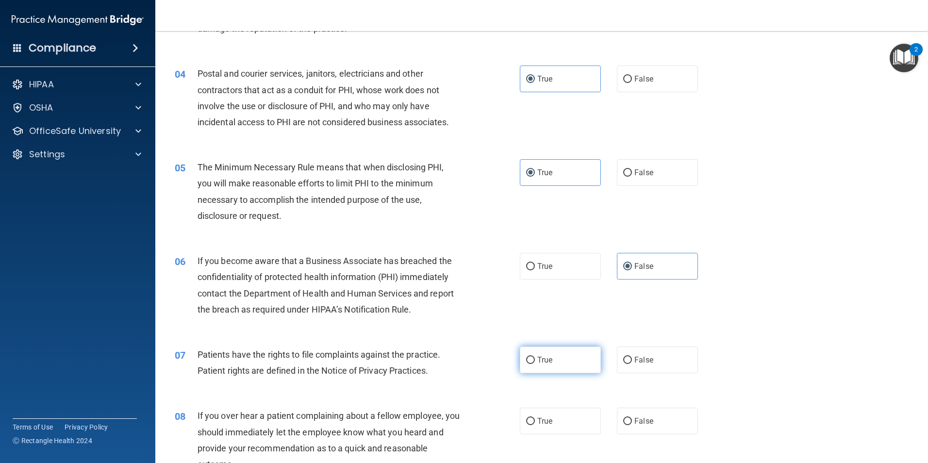
radio input "true"
click at [634, 416] on label "False" at bounding box center [657, 420] width 81 height 27
click at [632, 418] on input "False" at bounding box center [627, 421] width 9 height 7
radio input "true"
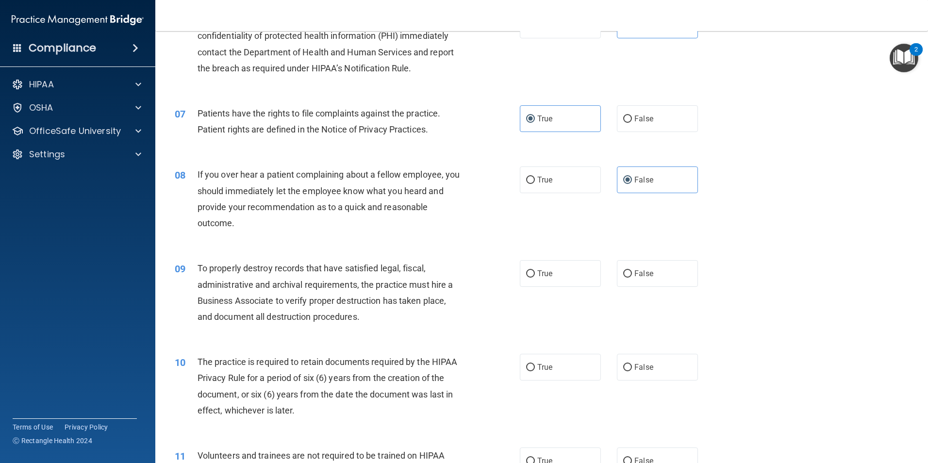
scroll to position [486, 0]
click at [642, 279] on label "False" at bounding box center [657, 272] width 81 height 27
click at [632, 276] on input "False" at bounding box center [627, 272] width 9 height 7
radio input "true"
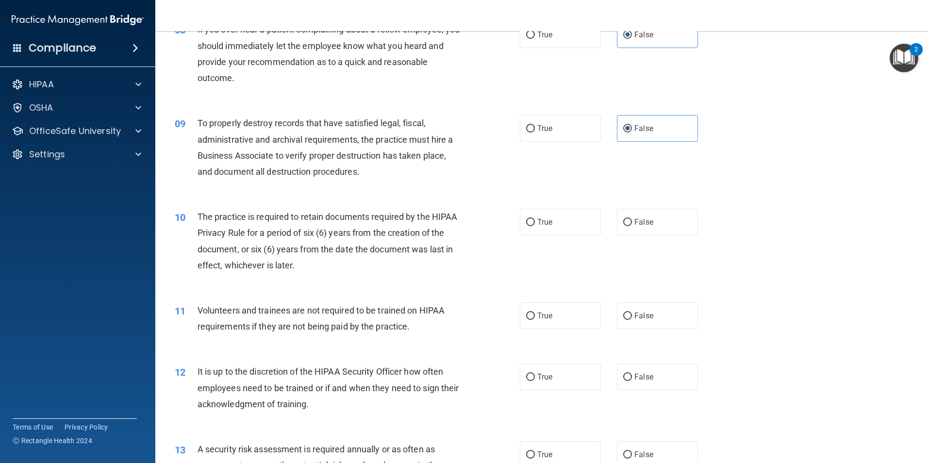
scroll to position [632, 0]
click at [623, 373] on input "False" at bounding box center [627, 375] width 9 height 7
radio input "true"
click at [643, 321] on label "False" at bounding box center [657, 313] width 81 height 27
click at [632, 318] on input "False" at bounding box center [627, 313] width 9 height 7
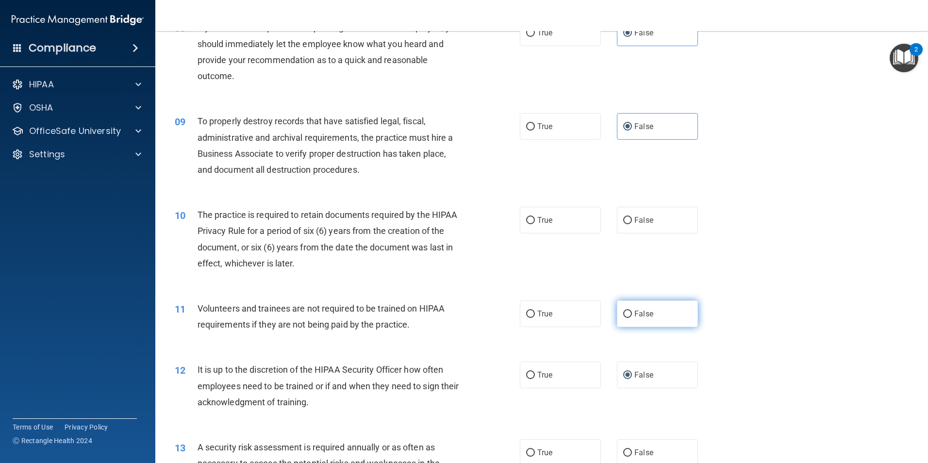
radio input "true"
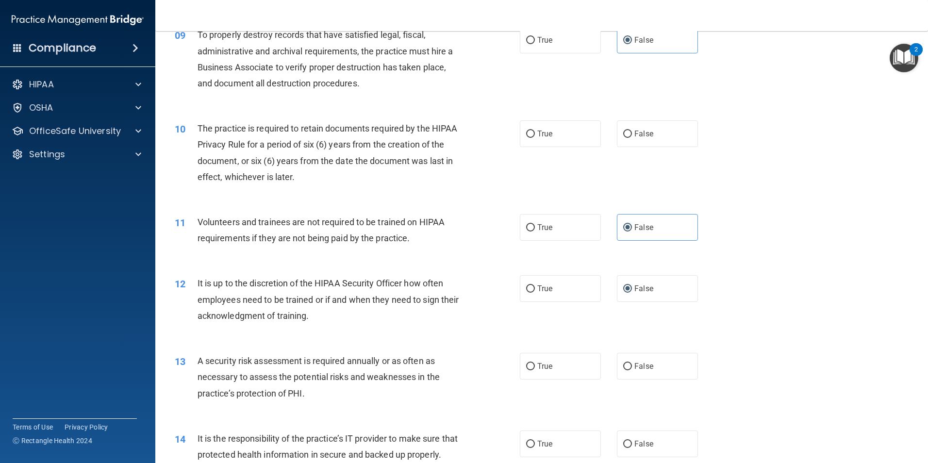
scroll to position [777, 0]
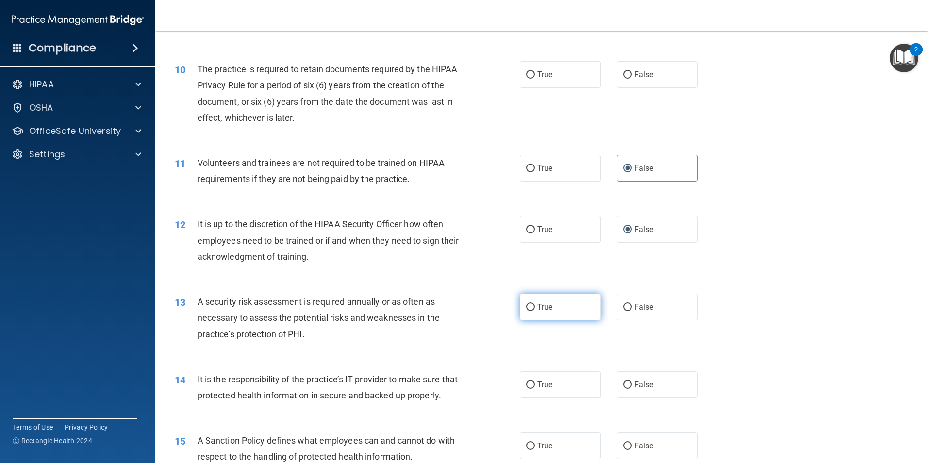
click at [551, 303] on label "True" at bounding box center [560, 306] width 81 height 27
click at [535, 304] on input "True" at bounding box center [530, 307] width 9 height 7
radio input "true"
click at [554, 379] on label "True" at bounding box center [560, 384] width 81 height 27
click at [535, 381] on input "True" at bounding box center [530, 384] width 9 height 7
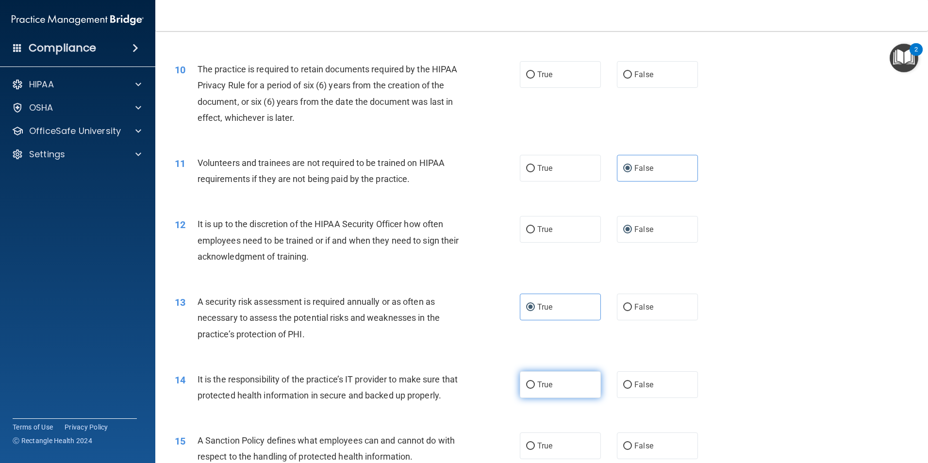
radio input "true"
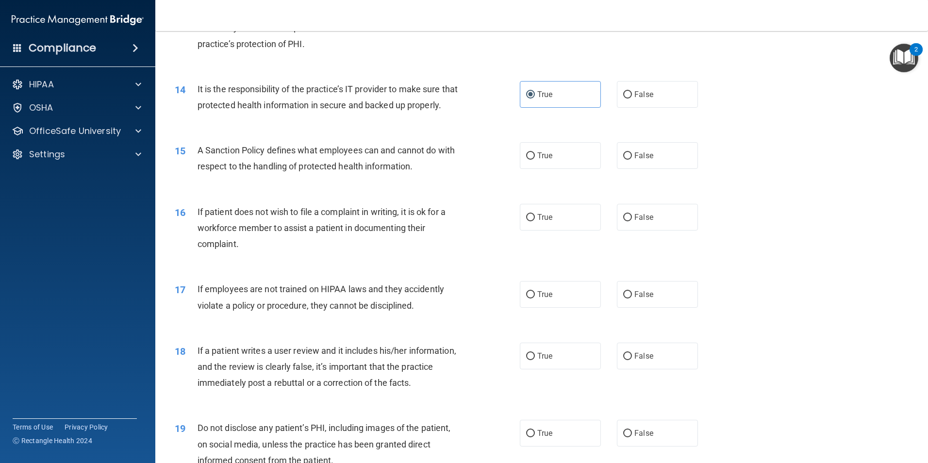
scroll to position [1068, 0]
click at [639, 159] on span "False" at bounding box center [643, 154] width 19 height 9
click at [632, 159] on input "False" at bounding box center [627, 154] width 9 height 7
radio input "true"
click at [541, 229] on label "True" at bounding box center [560, 216] width 81 height 27
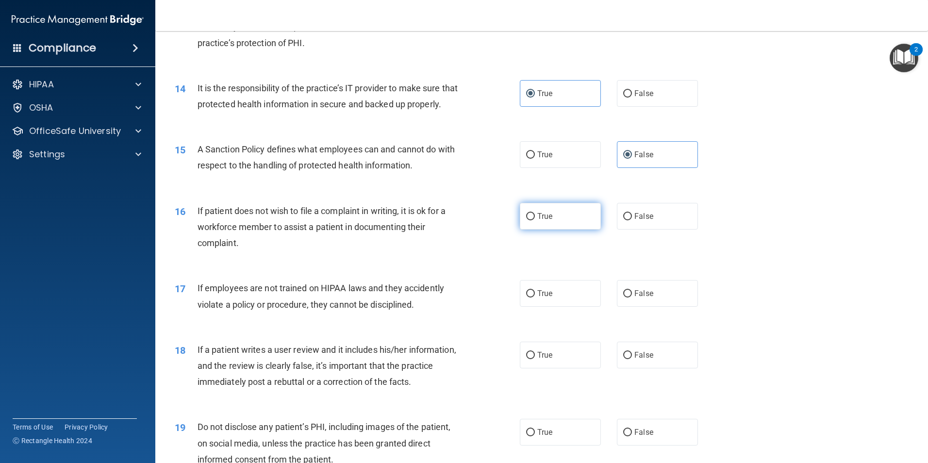
click at [535, 220] on input "True" at bounding box center [530, 216] width 9 height 7
radio input "true"
click at [650, 102] on label "False" at bounding box center [657, 93] width 81 height 27
click at [632, 98] on input "False" at bounding box center [627, 93] width 9 height 7
radio input "true"
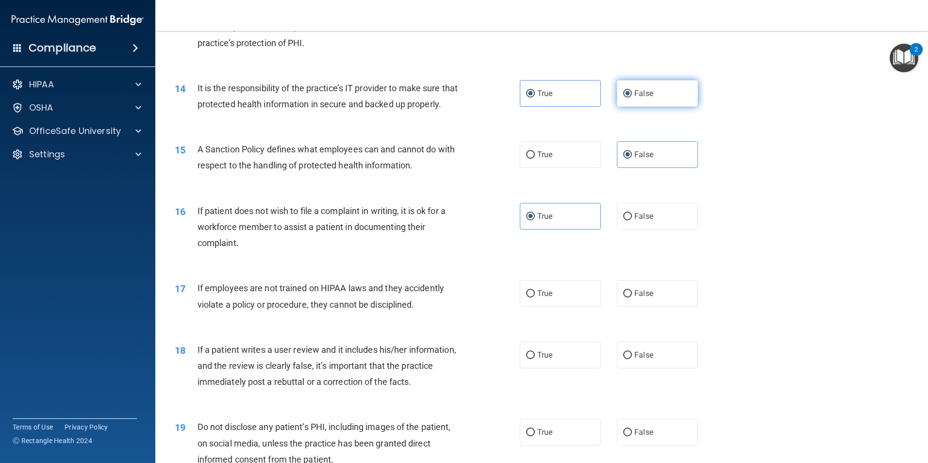
radio input "false"
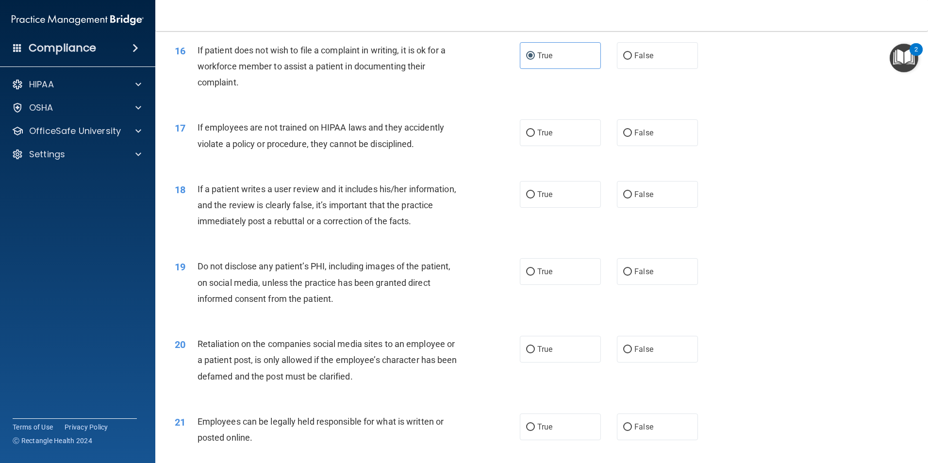
scroll to position [1311, 0]
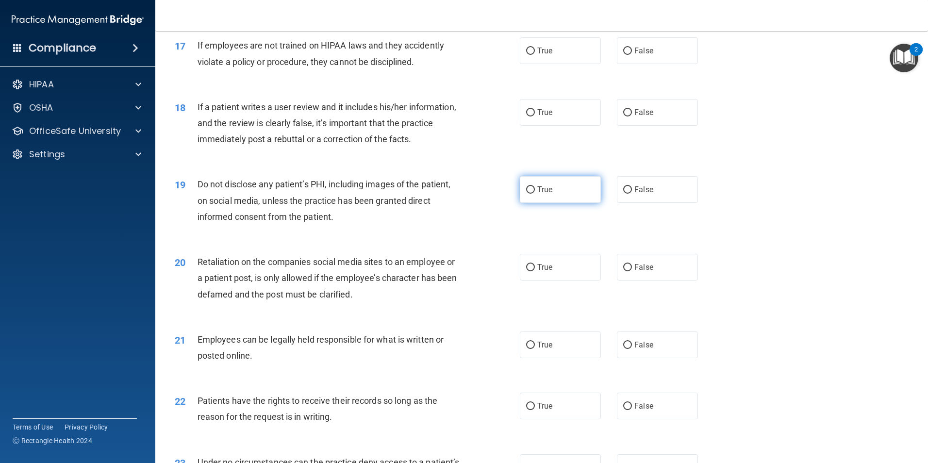
click at [566, 203] on label "True" at bounding box center [560, 189] width 81 height 27
click at [535, 194] on input "True" at bounding box center [530, 189] width 9 height 7
radio input "true"
click at [625, 410] on input "False" at bounding box center [627, 406] width 9 height 7
radio input "true"
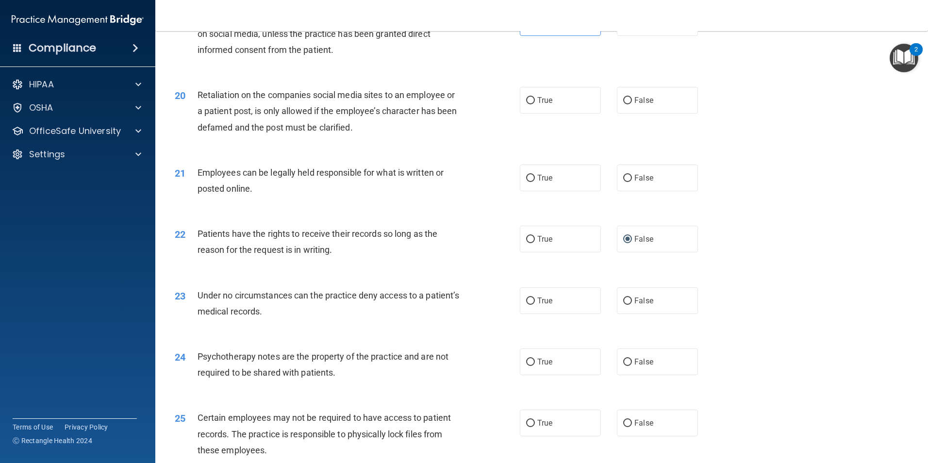
scroll to position [1553, 0]
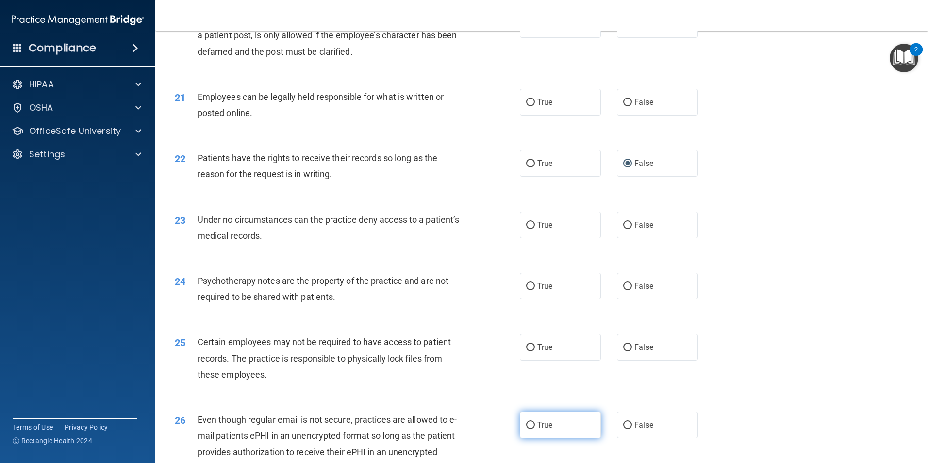
click at [533, 438] on label "True" at bounding box center [560, 424] width 81 height 27
click at [533, 429] on input "True" at bounding box center [530, 425] width 9 height 7
radio input "true"
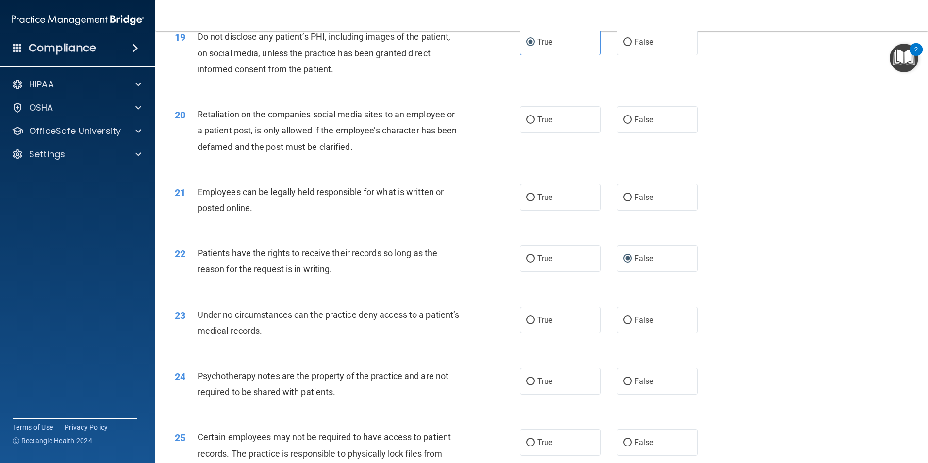
scroll to position [1456, 0]
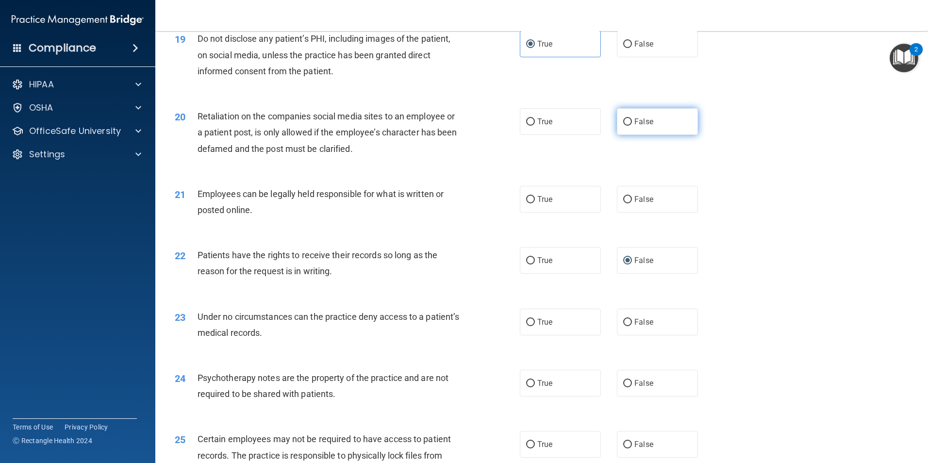
click at [634, 126] on span "False" at bounding box center [643, 121] width 19 height 9
click at [632, 126] on input "False" at bounding box center [627, 121] width 9 height 7
radio input "true"
click at [554, 212] on label "True" at bounding box center [560, 199] width 81 height 27
click at [535, 203] on input "True" at bounding box center [530, 199] width 9 height 7
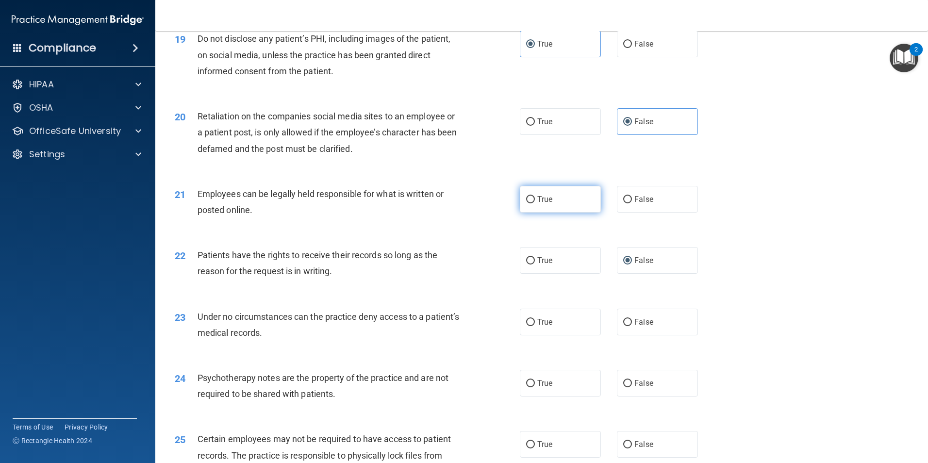
radio input "true"
click at [631, 330] on label "False" at bounding box center [657, 322] width 81 height 27
click at [631, 326] on input "False" at bounding box center [627, 322] width 9 height 7
radio input "true"
click at [567, 393] on label "True" at bounding box center [560, 383] width 81 height 27
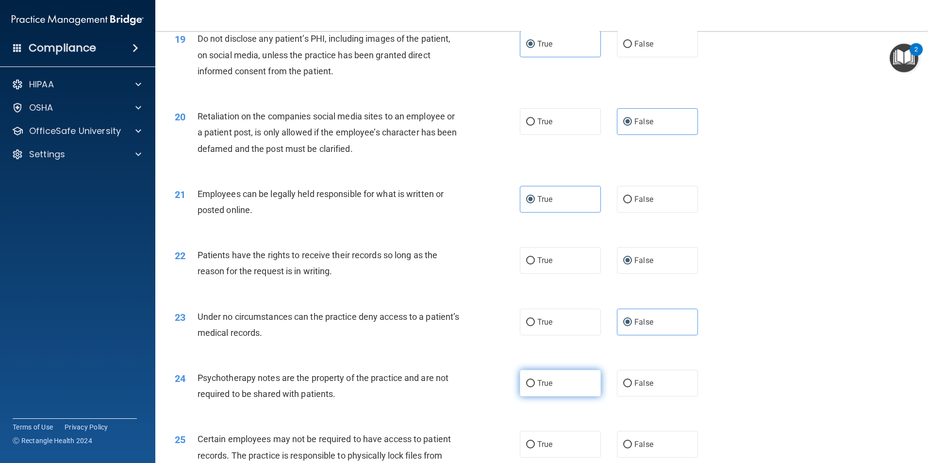
click at [535, 387] on input "True" at bounding box center [530, 383] width 9 height 7
radio input "true"
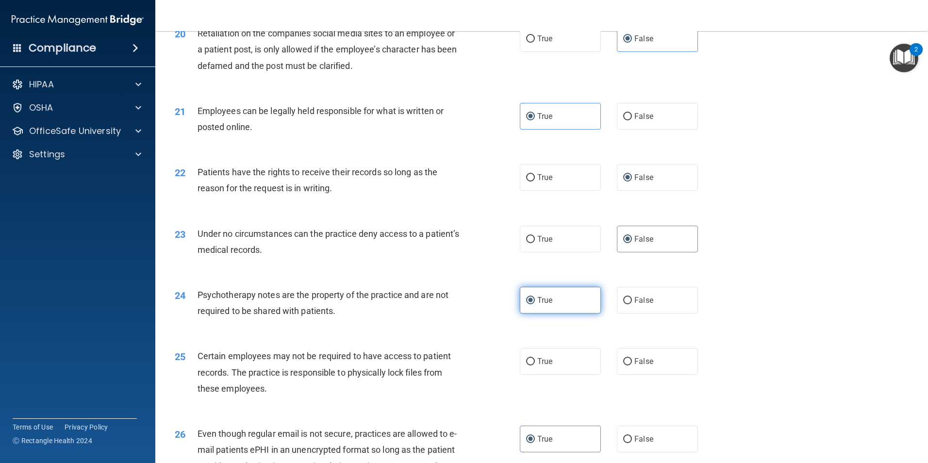
scroll to position [1553, 0]
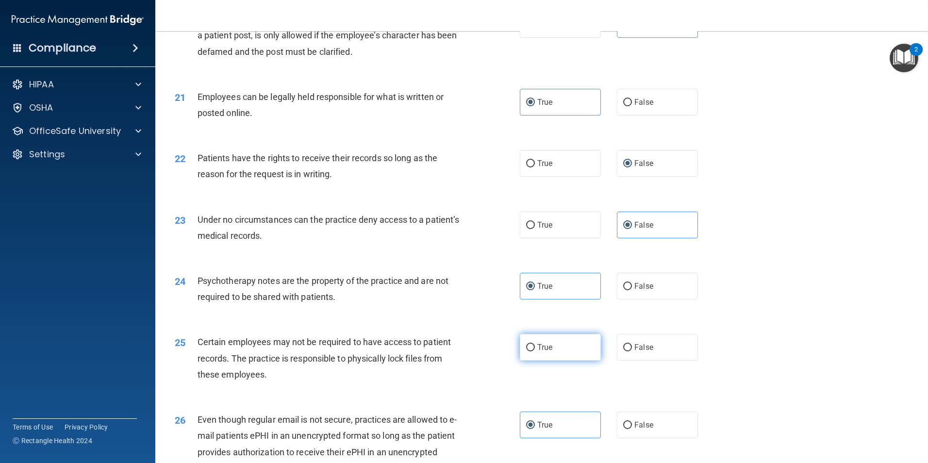
click at [553, 360] on label "True" at bounding box center [560, 347] width 81 height 27
click at [535, 351] on input "True" at bounding box center [530, 347] width 9 height 7
radio input "true"
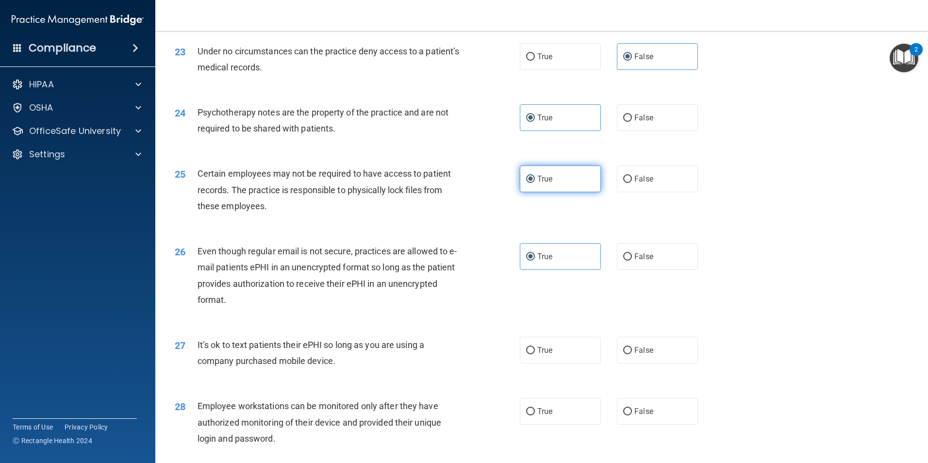
scroll to position [1747, 0]
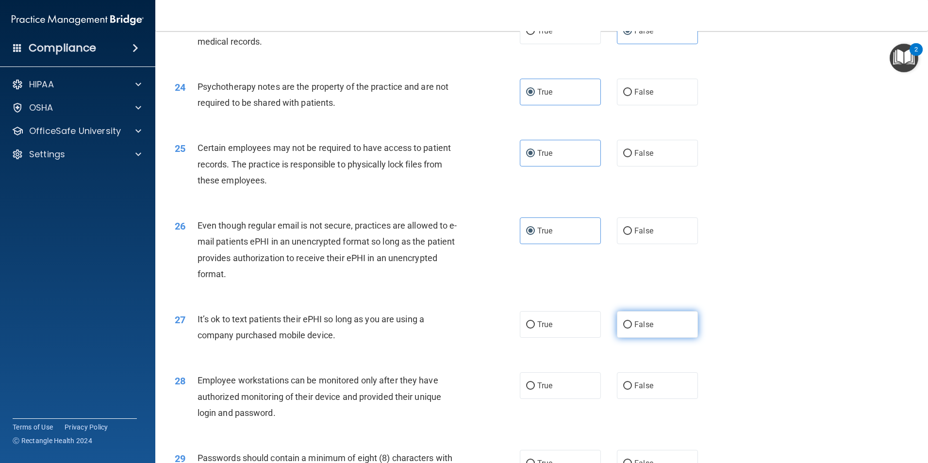
click at [636, 329] on span "False" at bounding box center [643, 324] width 19 height 9
click at [649, 399] on label "False" at bounding box center [657, 385] width 81 height 27
click at [632, 390] on input "False" at bounding box center [627, 385] width 9 height 7
radio input "true"
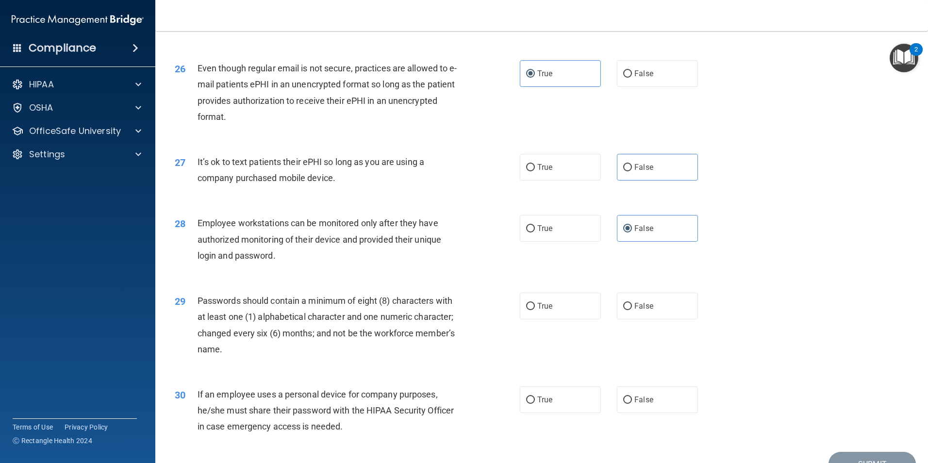
scroll to position [1941, 0]
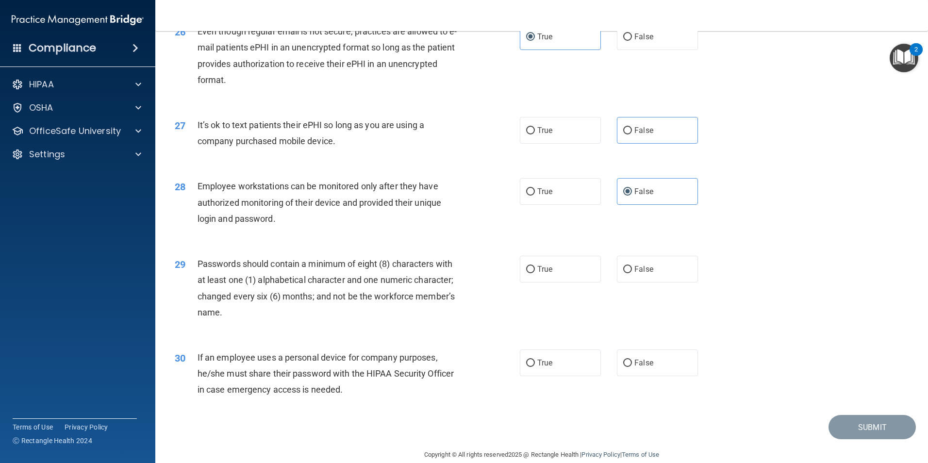
drag, startPoint x: 557, startPoint y: 291, endPoint x: 629, endPoint y: 359, distance: 98.8
click at [558, 282] on label "True" at bounding box center [560, 269] width 81 height 27
click at [535, 273] on input "True" at bounding box center [530, 269] width 9 height 7
radio input "true"
click at [632, 376] on label "False" at bounding box center [657, 362] width 81 height 27
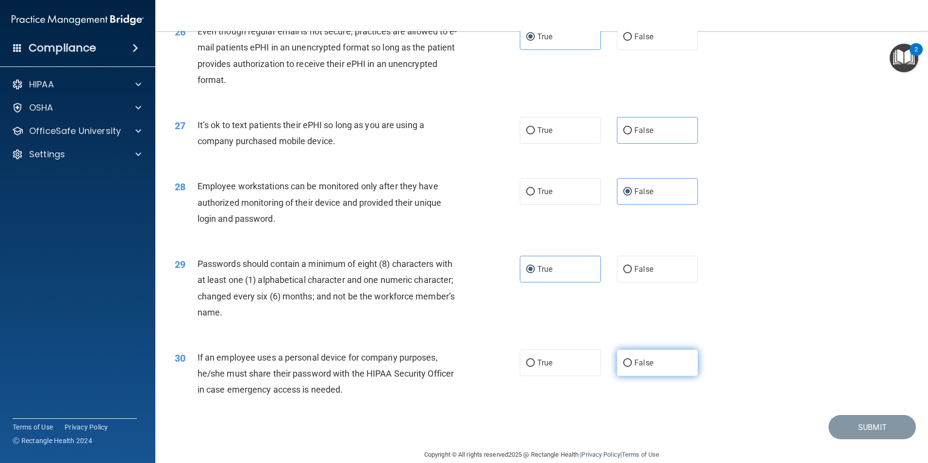
click at [632, 367] on input "False" at bounding box center [627, 362] width 9 height 7
radio input "true"
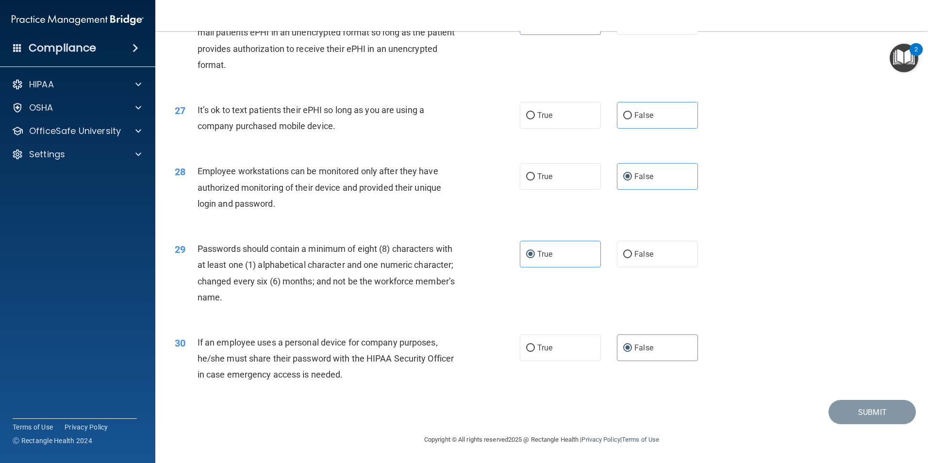
scroll to position [1924, 0]
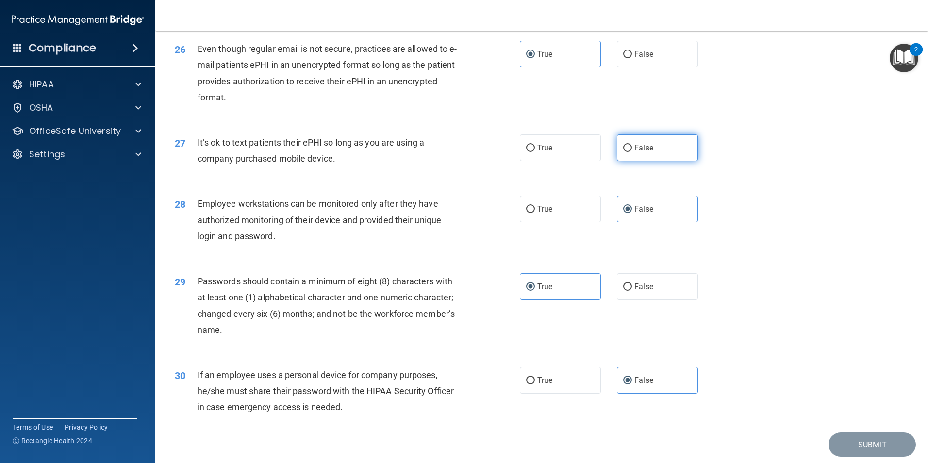
click at [637, 161] on label "False" at bounding box center [657, 147] width 81 height 27
click at [632, 152] on input "False" at bounding box center [627, 148] width 9 height 7
radio input "true"
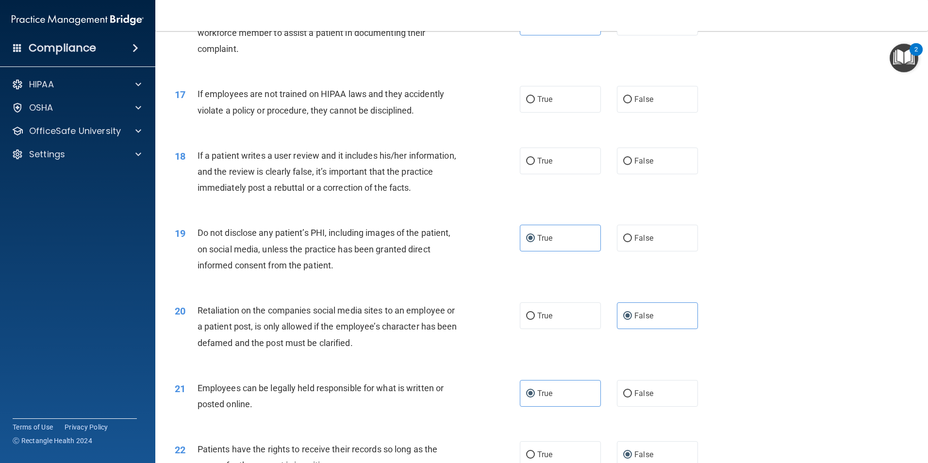
scroll to position [1245, 0]
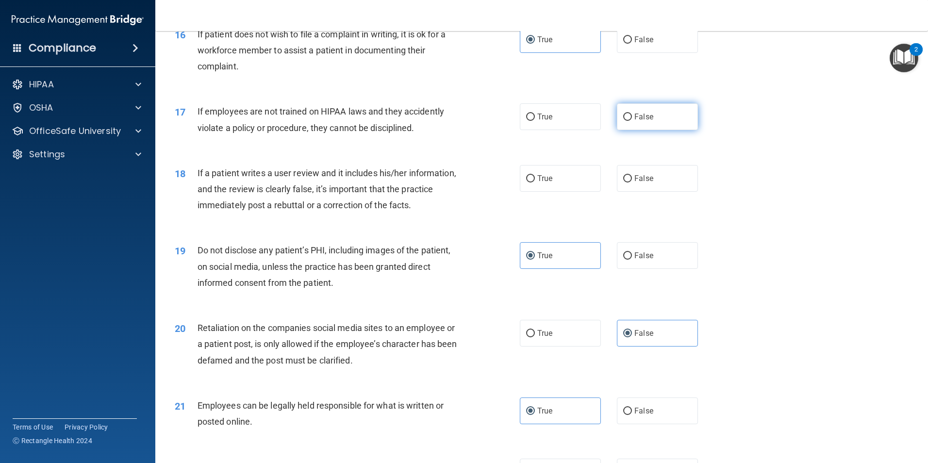
click at [632, 130] on label "False" at bounding box center [657, 116] width 81 height 27
click at [632, 121] on input "False" at bounding box center [627, 117] width 9 height 7
radio input "true"
click at [643, 183] on label "False" at bounding box center [657, 178] width 81 height 27
click at [632, 182] on input "False" at bounding box center [627, 178] width 9 height 7
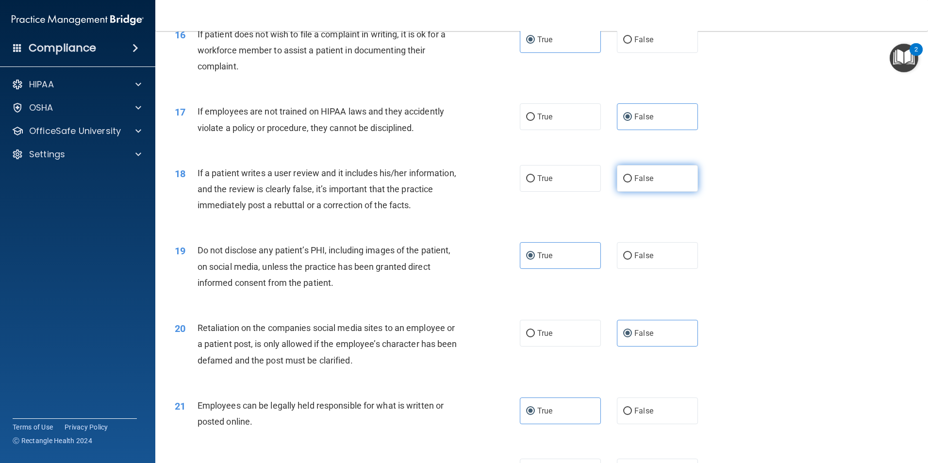
radio input "true"
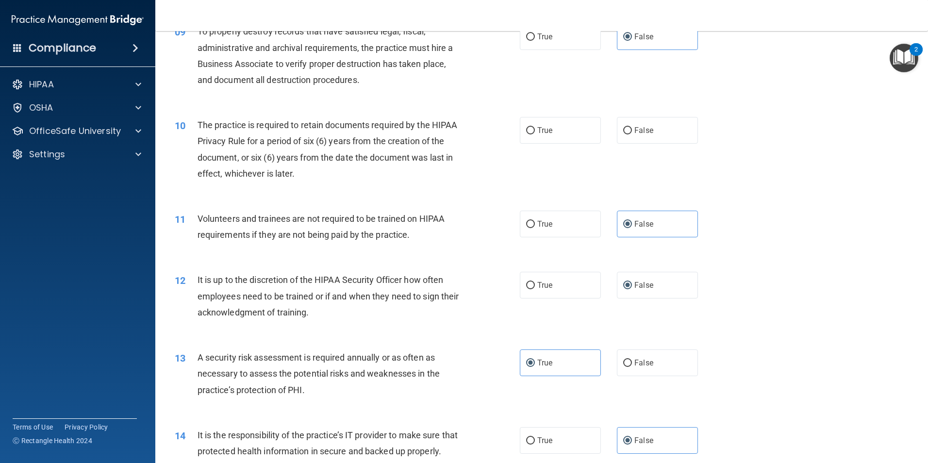
scroll to position [711, 0]
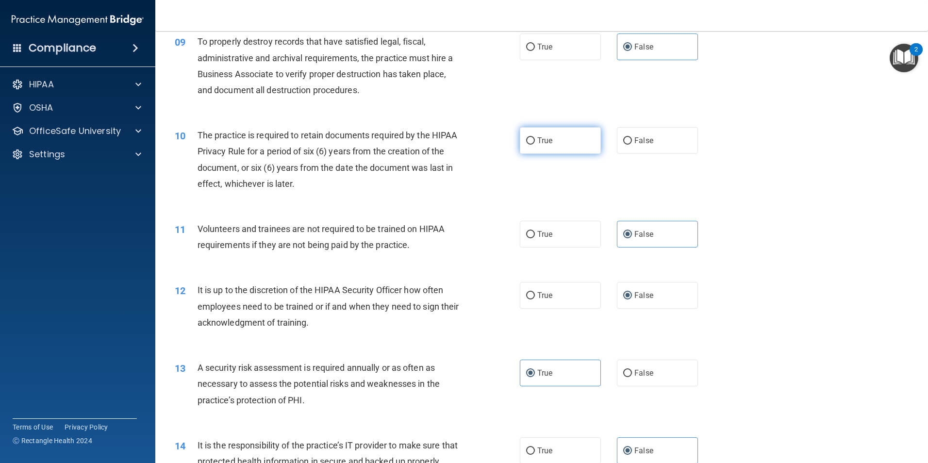
click at [565, 146] on label "True" at bounding box center [560, 140] width 81 height 27
click at [535, 145] on input "True" at bounding box center [530, 140] width 9 height 7
radio input "true"
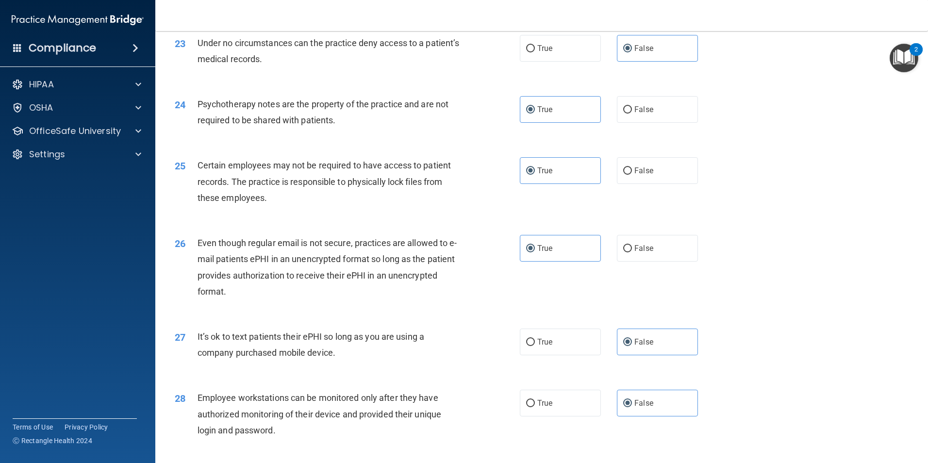
scroll to position [1972, 0]
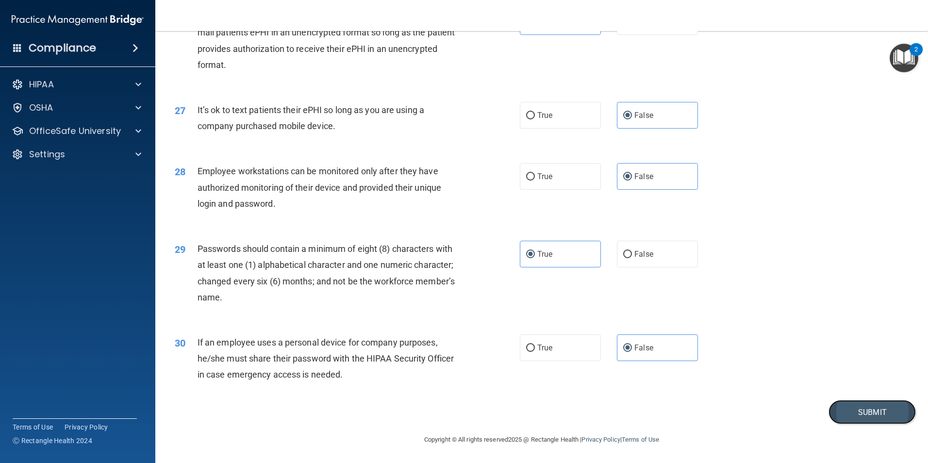
click at [836, 409] on button "Submit" at bounding box center [871, 412] width 87 height 25
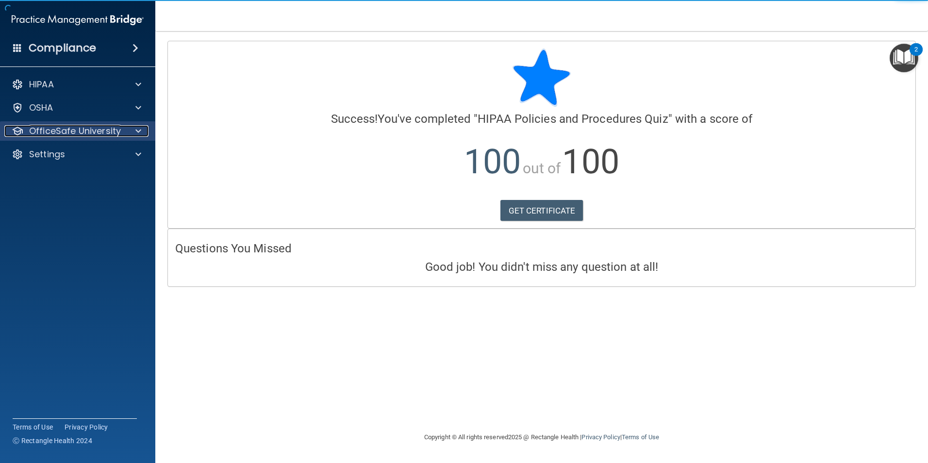
click at [121, 134] on div "OfficeSafe University" at bounding box center [64, 131] width 120 height 12
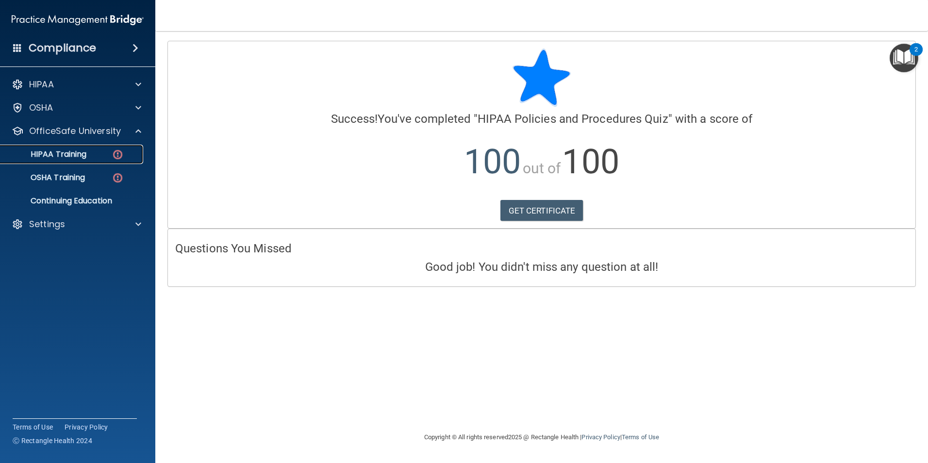
click at [98, 153] on div "HIPAA Training" at bounding box center [72, 154] width 132 height 10
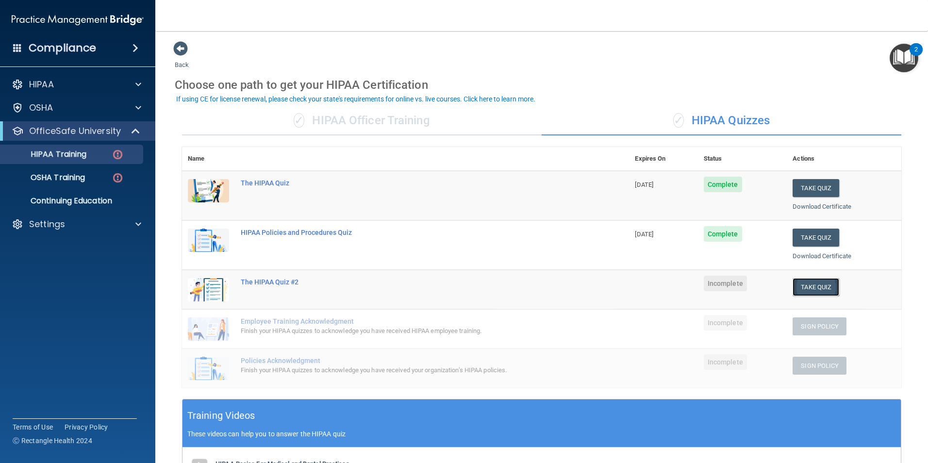
click at [814, 287] on button "Take Quiz" at bounding box center [815, 287] width 47 height 18
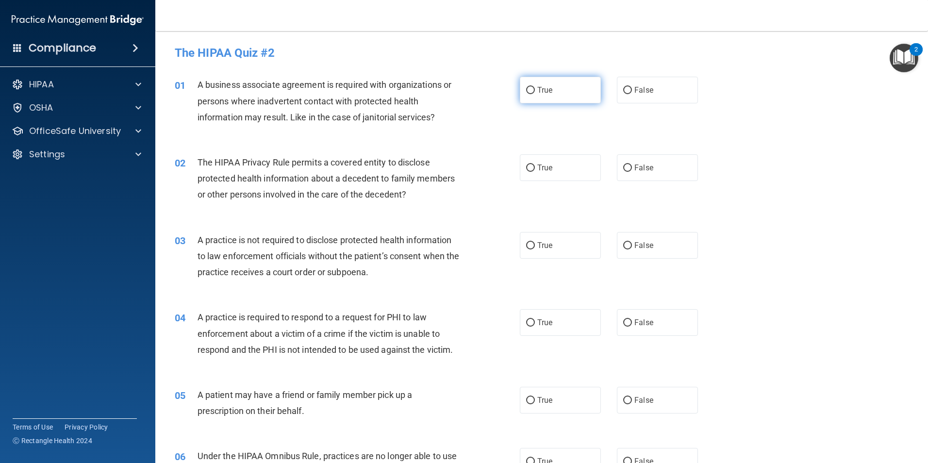
click at [551, 83] on label "True" at bounding box center [560, 90] width 81 height 27
click at [535, 87] on input "True" at bounding box center [530, 90] width 9 height 7
radio input "true"
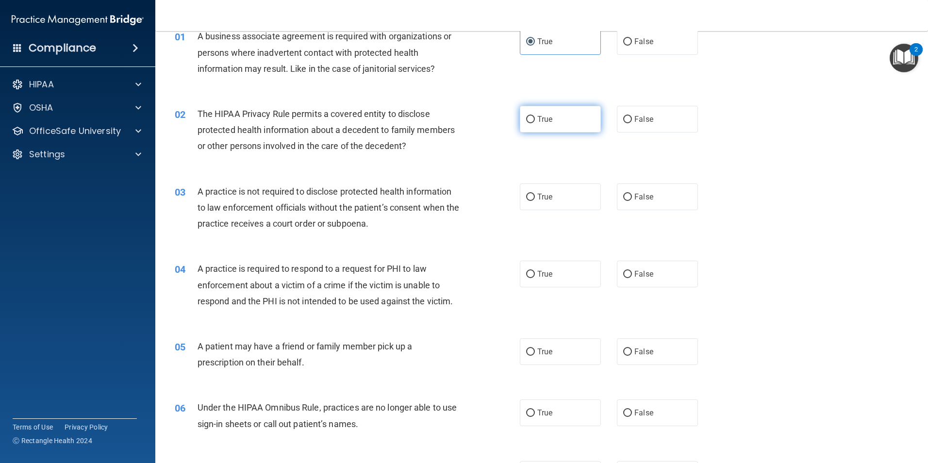
click at [558, 118] on label "True" at bounding box center [560, 119] width 81 height 27
click at [535, 118] on input "True" at bounding box center [530, 119] width 9 height 7
radio input "true"
click at [535, 209] on label "True" at bounding box center [560, 196] width 81 height 27
click at [535, 201] on input "True" at bounding box center [530, 197] width 9 height 7
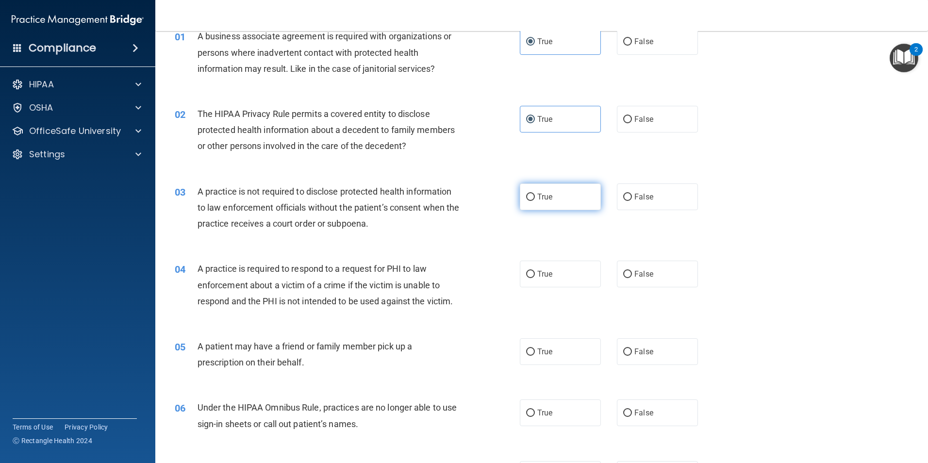
radio input "true"
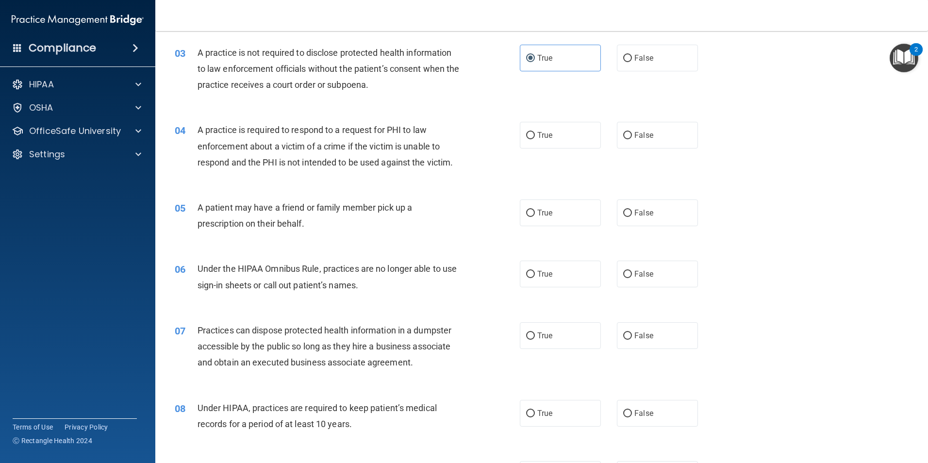
scroll to position [194, 0]
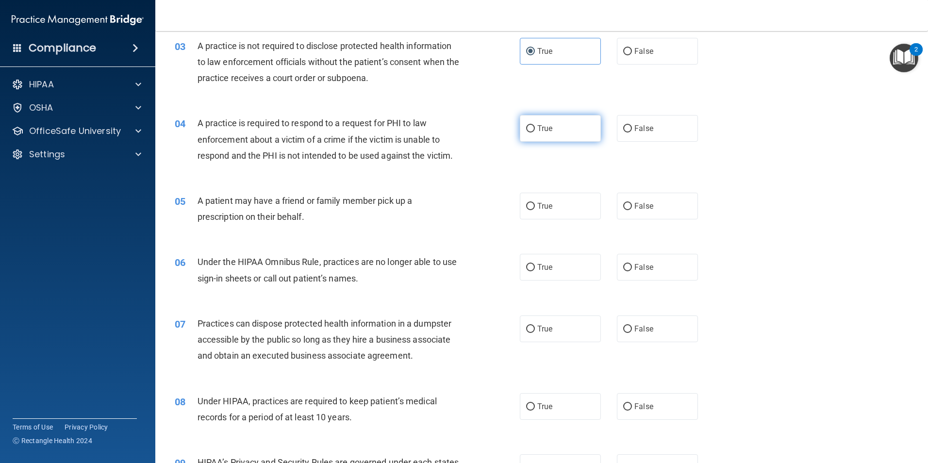
click at [554, 122] on label "True" at bounding box center [560, 128] width 81 height 27
click at [535, 125] on input "True" at bounding box center [530, 128] width 9 height 7
radio input "true"
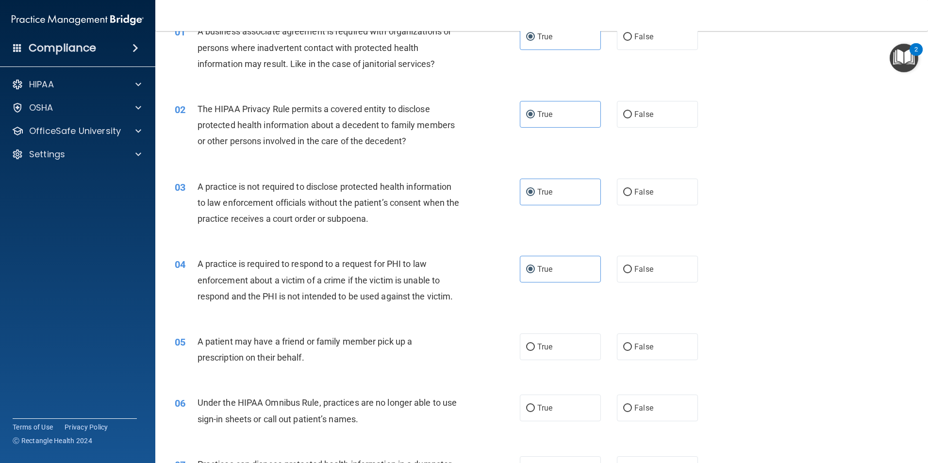
scroll to position [0, 0]
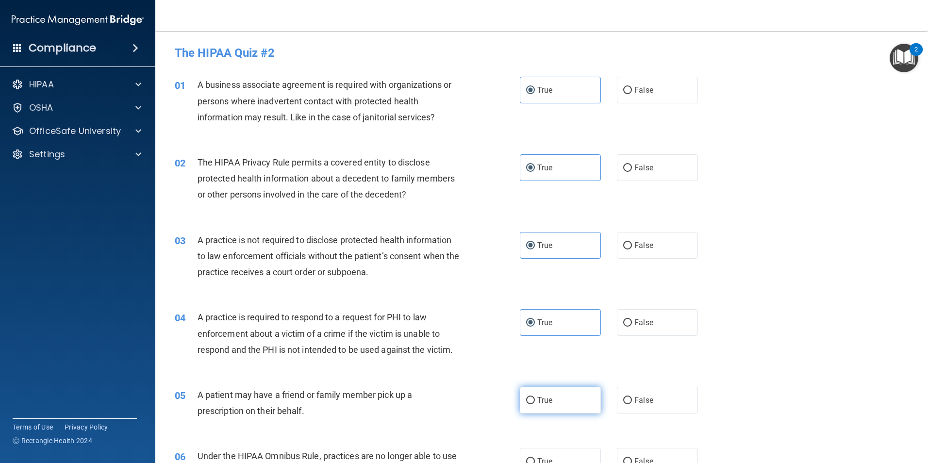
click at [545, 398] on span "True" at bounding box center [544, 399] width 15 height 9
click at [535, 398] on input "True" at bounding box center [530, 400] width 9 height 7
radio input "true"
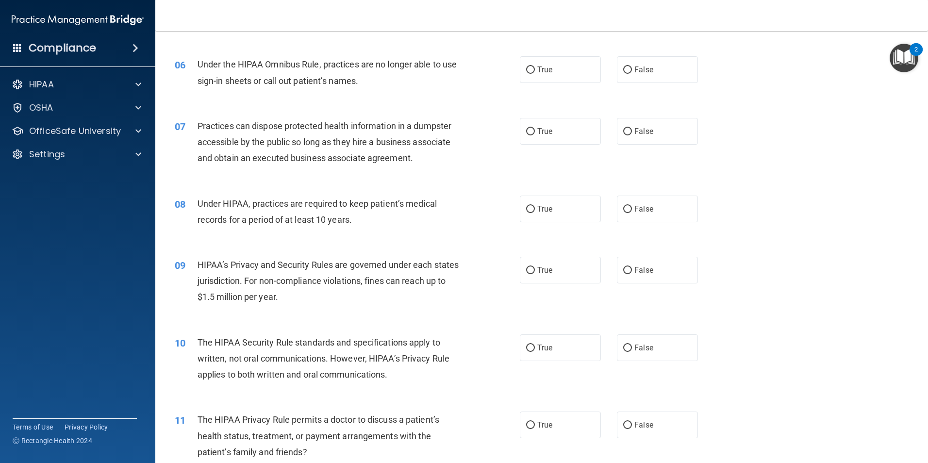
scroll to position [388, 0]
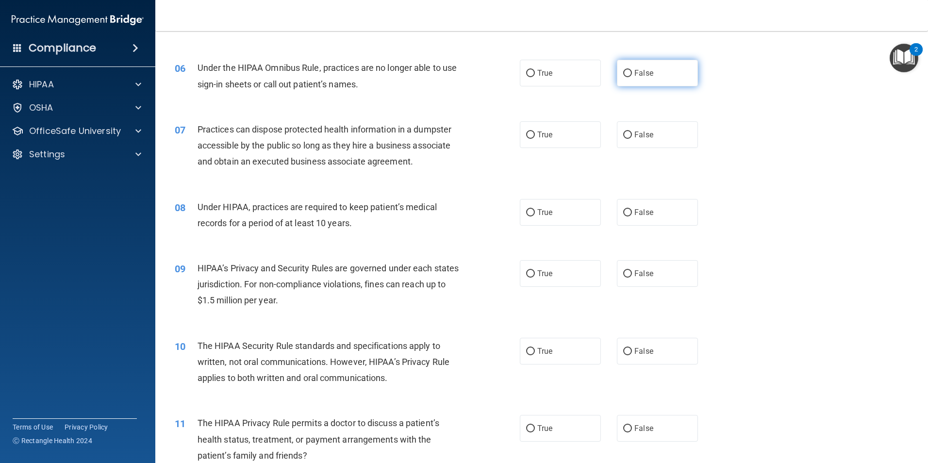
click at [651, 78] on label "False" at bounding box center [657, 73] width 81 height 27
click at [632, 77] on input "False" at bounding box center [627, 73] width 9 height 7
radio input "true"
click at [634, 131] on span "False" at bounding box center [643, 134] width 19 height 9
click at [632, 131] on input "False" at bounding box center [627, 134] width 9 height 7
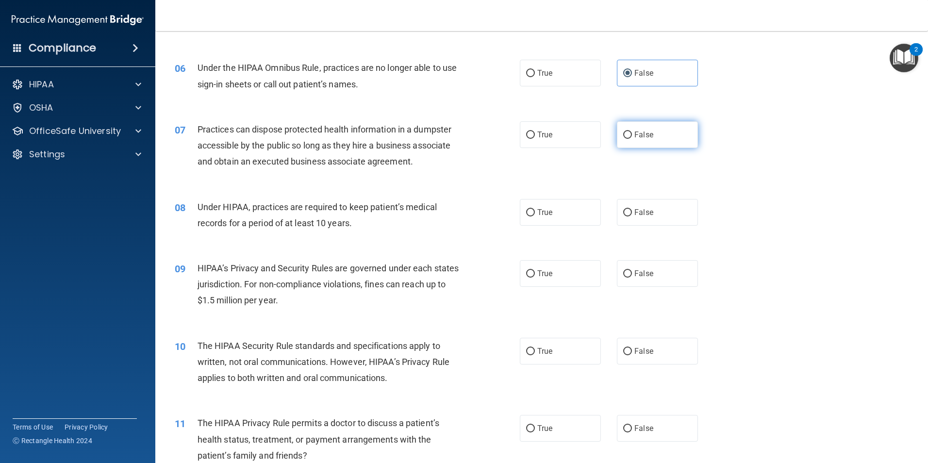
radio input "true"
click at [641, 206] on label "False" at bounding box center [657, 212] width 81 height 27
click at [632, 209] on input "False" at bounding box center [627, 212] width 9 height 7
radio input "true"
click at [564, 287] on div "09 HIPAA’s Privacy and Security Rules are governed under each states jurisdicti…" at bounding box center [541, 287] width 748 height 78
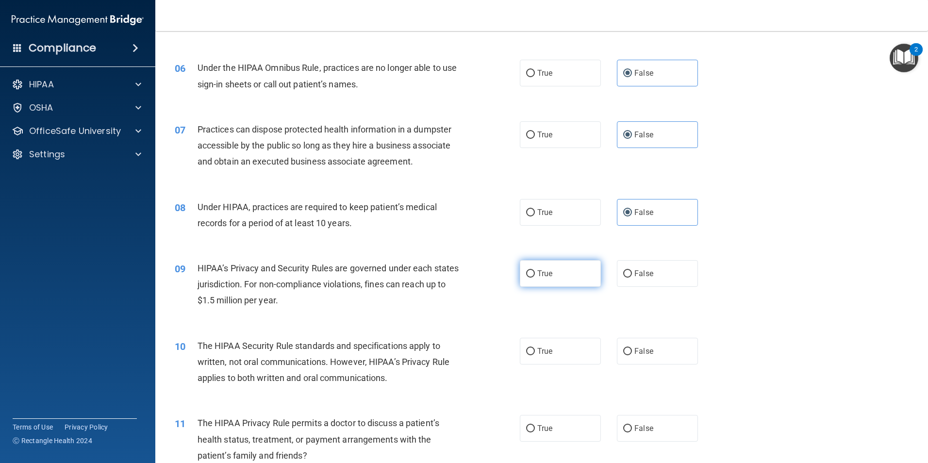
click at [576, 265] on label "True" at bounding box center [560, 273] width 81 height 27
click at [535, 270] on input "True" at bounding box center [530, 273] width 9 height 7
radio input "true"
click at [537, 349] on span "True" at bounding box center [544, 350] width 15 height 9
click at [535, 349] on input "True" at bounding box center [530, 351] width 9 height 7
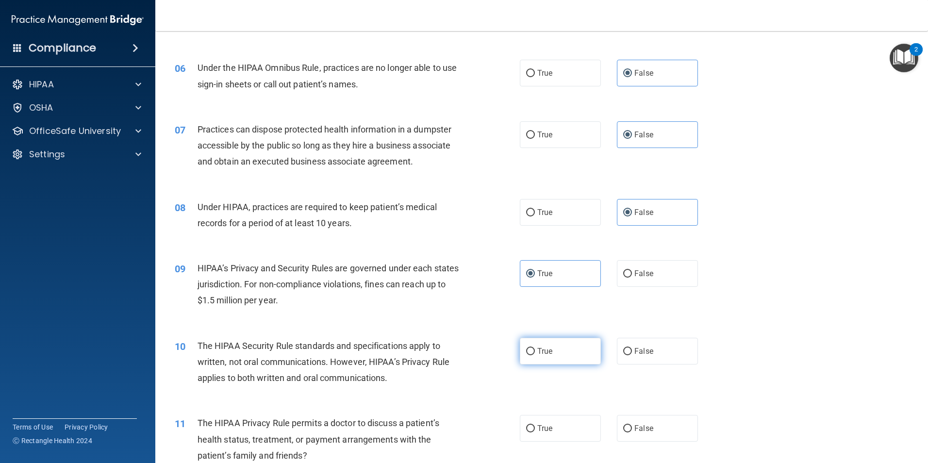
radio input "true"
click at [561, 424] on label "True" at bounding box center [560, 428] width 81 height 27
click at [535, 425] on input "True" at bounding box center [530, 428] width 9 height 7
radio input "true"
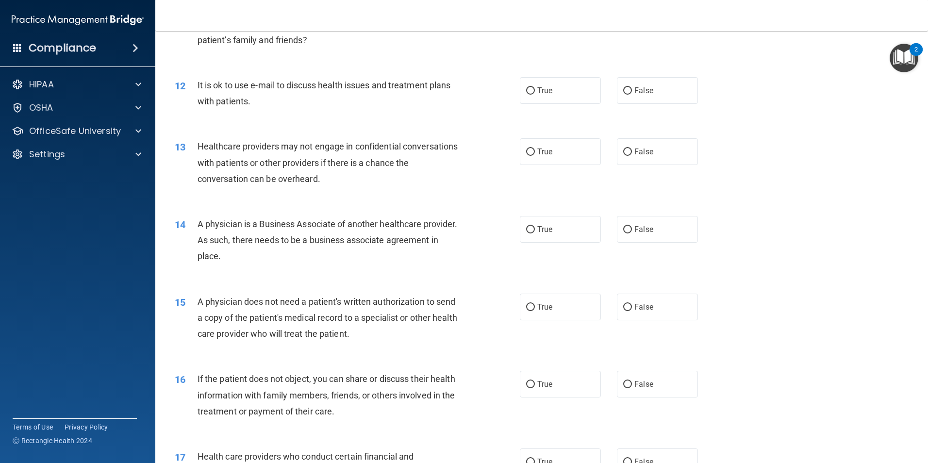
scroll to position [825, 0]
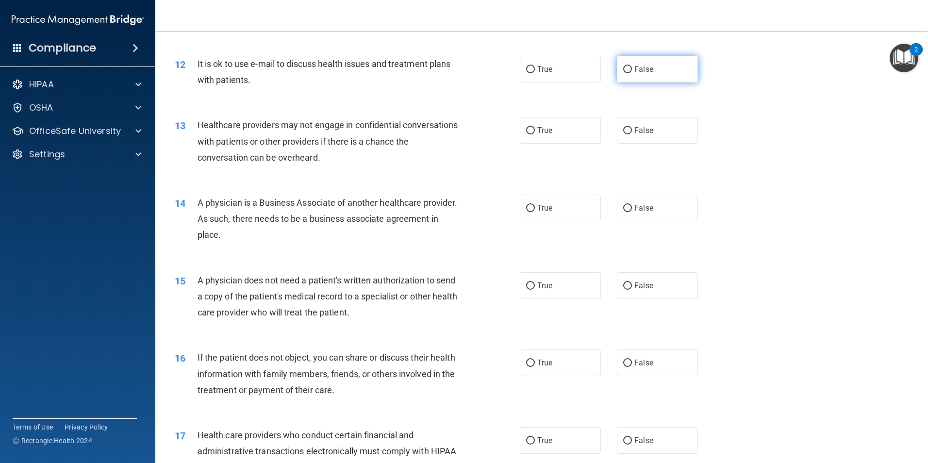
click at [641, 72] on span "False" at bounding box center [643, 69] width 19 height 9
click at [632, 72] on input "False" at bounding box center [627, 69] width 9 height 7
radio input "true"
click at [544, 128] on span "True" at bounding box center [544, 130] width 15 height 9
click at [535, 128] on input "True" at bounding box center [530, 130] width 9 height 7
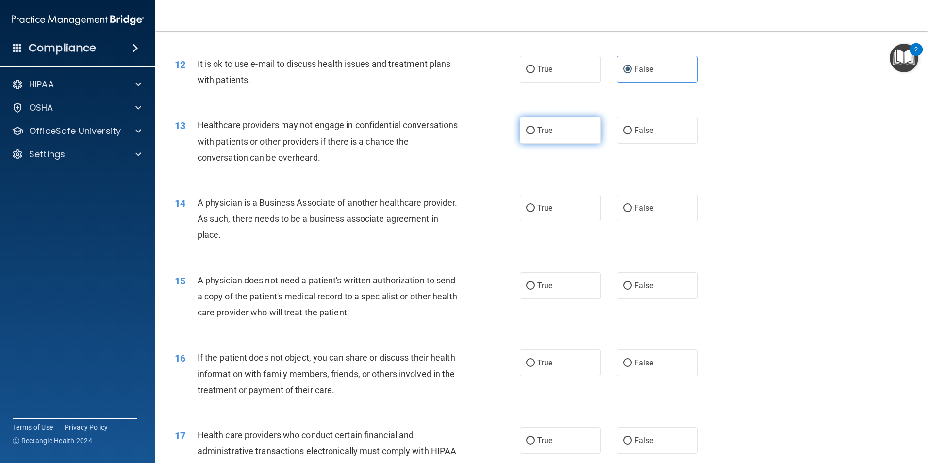
radio input "true"
click at [537, 212] on span "True" at bounding box center [544, 207] width 15 height 9
click at [535, 212] on input "True" at bounding box center [530, 208] width 9 height 7
radio input "true"
click at [638, 281] on span "False" at bounding box center [643, 285] width 19 height 9
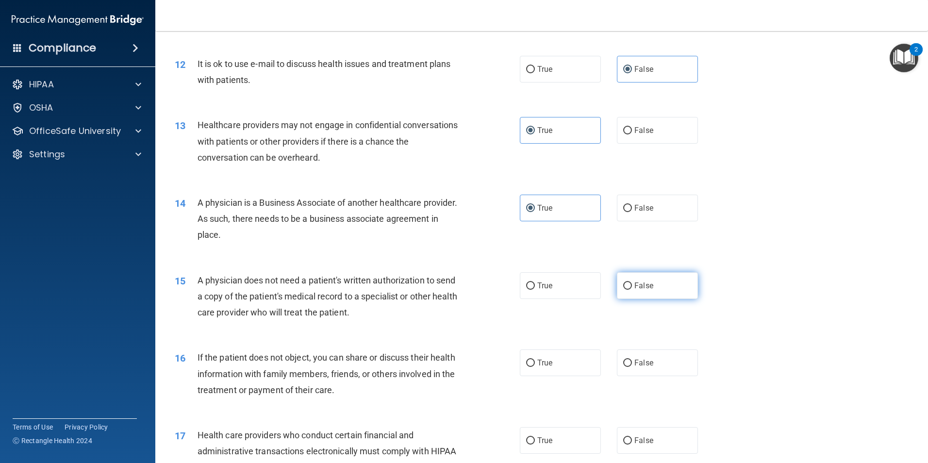
click at [632, 282] on input "False" at bounding box center [627, 285] width 9 height 7
radio input "true"
click at [623, 362] on input "False" at bounding box center [627, 362] width 9 height 7
radio input "true"
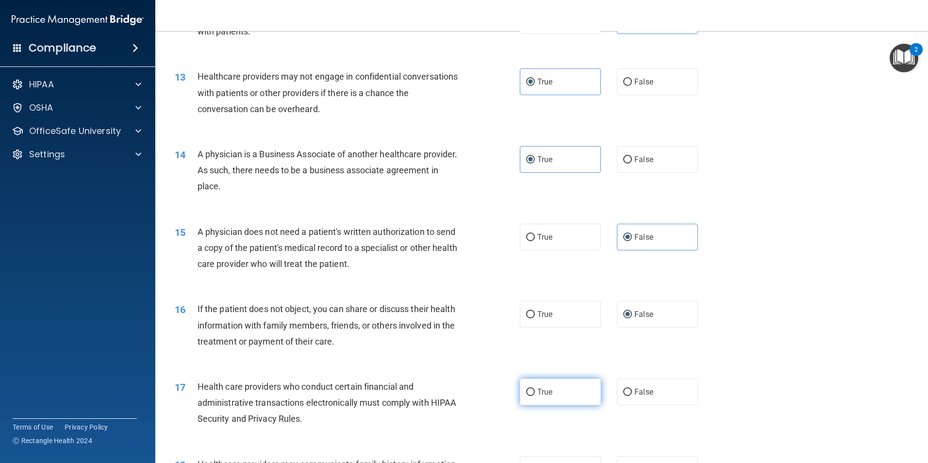
click at [537, 401] on label "True" at bounding box center [560, 391] width 81 height 27
click at [535, 396] on input "True" at bounding box center [530, 392] width 9 height 7
radio input "true"
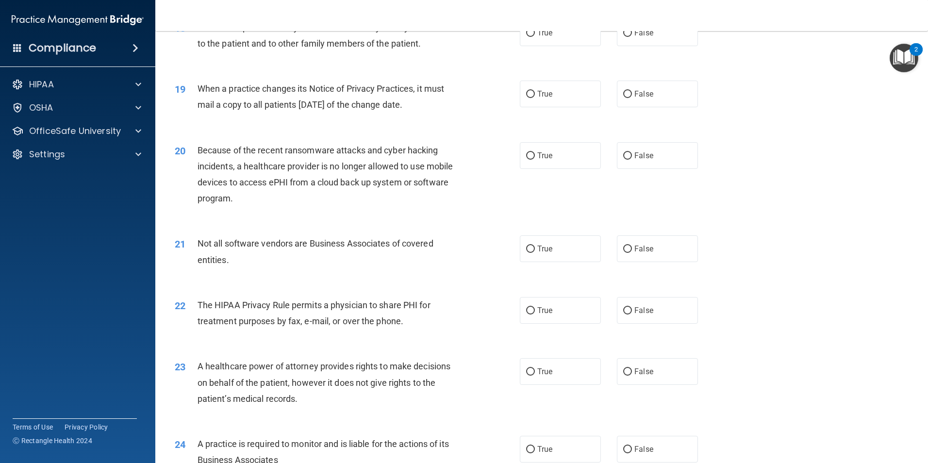
scroll to position [1261, 0]
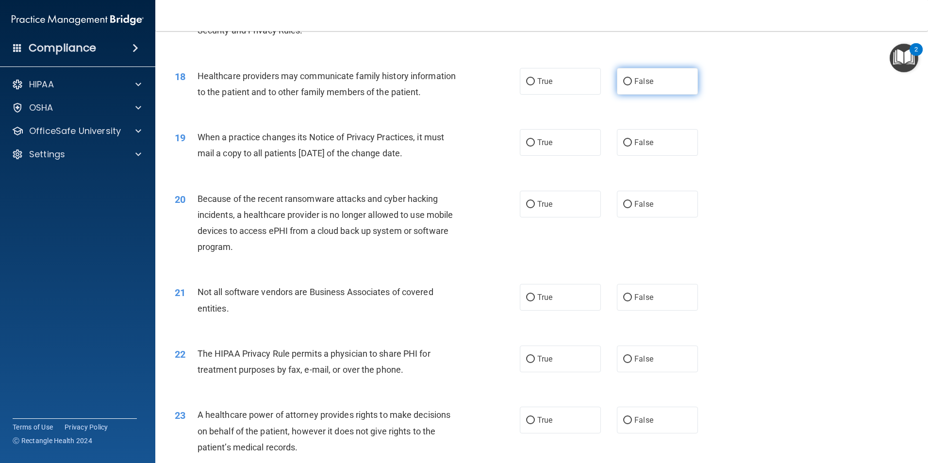
click at [654, 86] on label "False" at bounding box center [657, 81] width 81 height 27
click at [632, 85] on input "False" at bounding box center [627, 81] width 9 height 7
radio input "true"
click at [556, 141] on label "True" at bounding box center [560, 142] width 81 height 27
click at [535, 141] on input "True" at bounding box center [530, 142] width 9 height 7
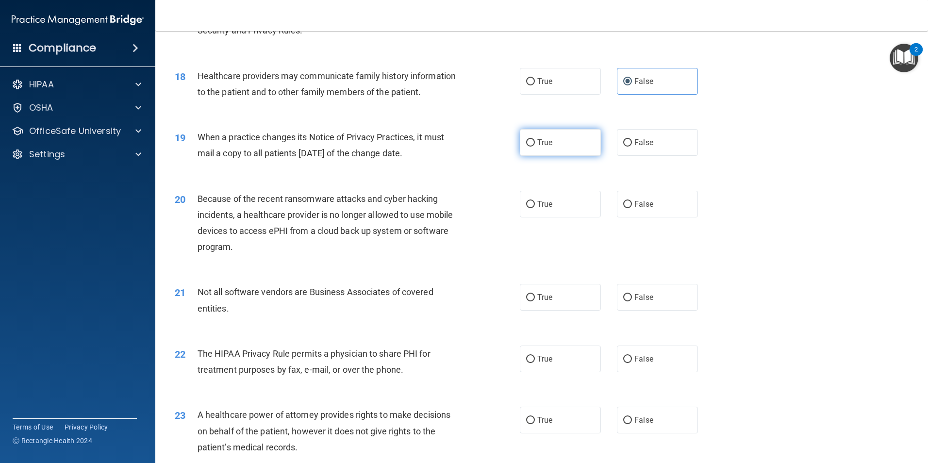
radio input "true"
drag, startPoint x: 501, startPoint y: 200, endPoint x: 541, endPoint y: 204, distance: 40.4
click at [502, 200] on div "20 Because of the recent ransomware attacks and cyber hacking incidents, a heal…" at bounding box center [347, 225] width 374 height 69
click at [541, 204] on span "True" at bounding box center [544, 203] width 15 height 9
click at [535, 204] on input "True" at bounding box center [530, 204] width 9 height 7
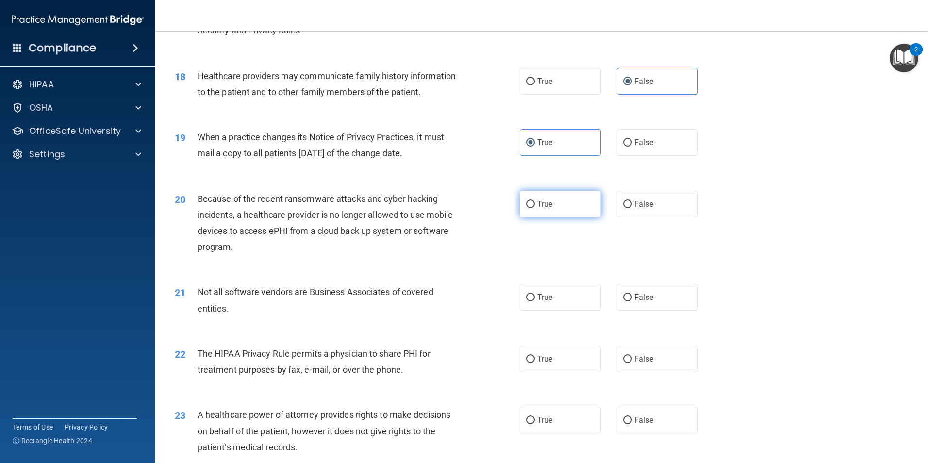
radio input "true"
click at [592, 300] on label "True" at bounding box center [560, 297] width 81 height 27
click at [535, 300] on input "True" at bounding box center [530, 297] width 9 height 7
radio input "true"
click at [655, 350] on label "False" at bounding box center [657, 358] width 81 height 27
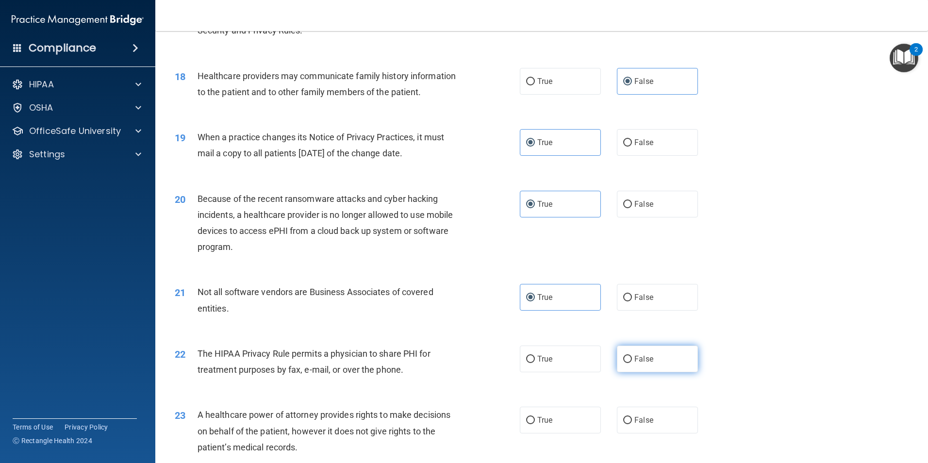
click at [632, 356] on input "False" at bounding box center [627, 359] width 9 height 7
radio input "true"
click at [581, 421] on label "True" at bounding box center [560, 420] width 81 height 27
click at [535, 421] on input "True" at bounding box center [530, 420] width 9 height 7
radio input "true"
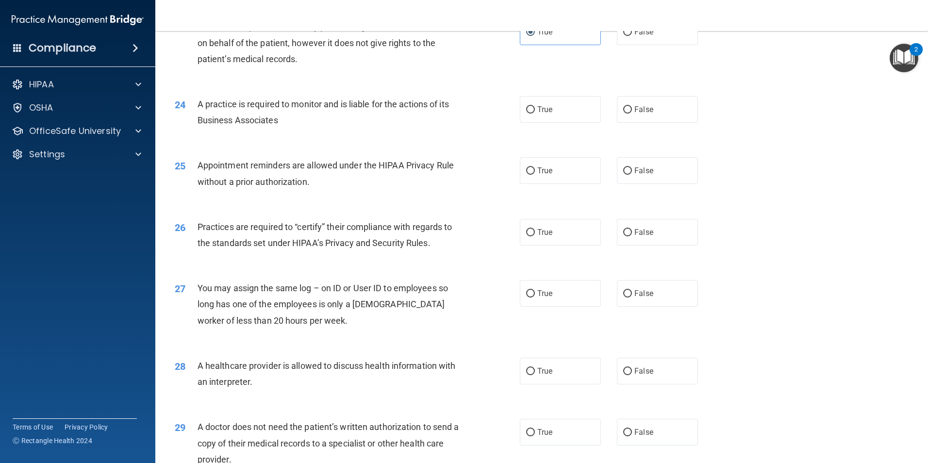
scroll to position [1698, 0]
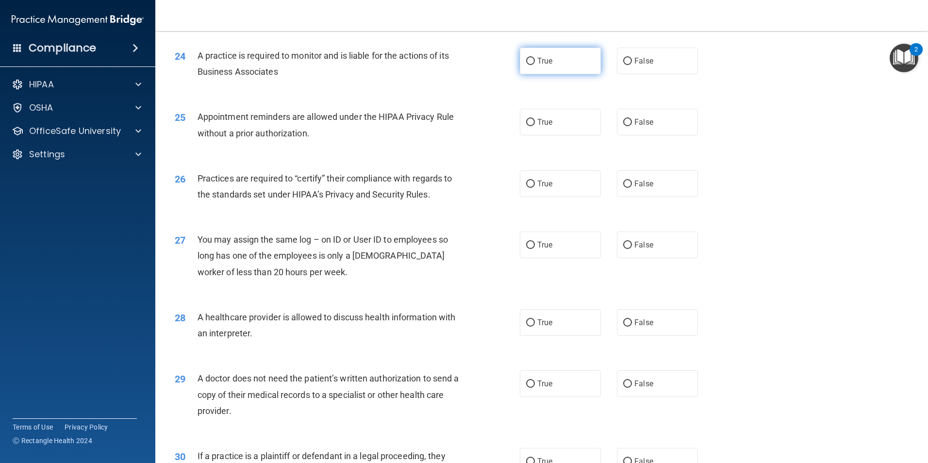
click at [570, 64] on label "True" at bounding box center [560, 61] width 81 height 27
click at [535, 64] on input "True" at bounding box center [530, 61] width 9 height 7
radio input "true"
click at [565, 133] on label "True" at bounding box center [560, 122] width 81 height 27
click at [535, 126] on input "True" at bounding box center [530, 122] width 9 height 7
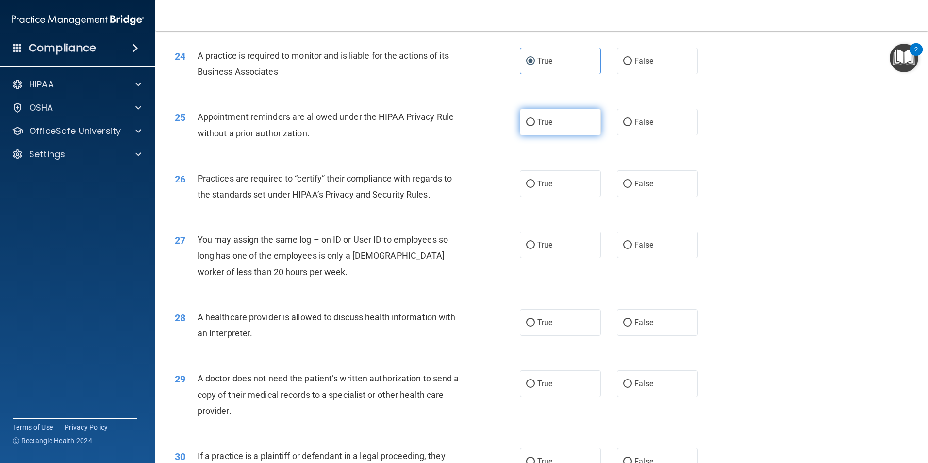
radio input "true"
click at [665, 114] on label "False" at bounding box center [657, 122] width 81 height 27
click at [632, 119] on input "False" at bounding box center [627, 122] width 9 height 7
radio input "true"
radio input "false"
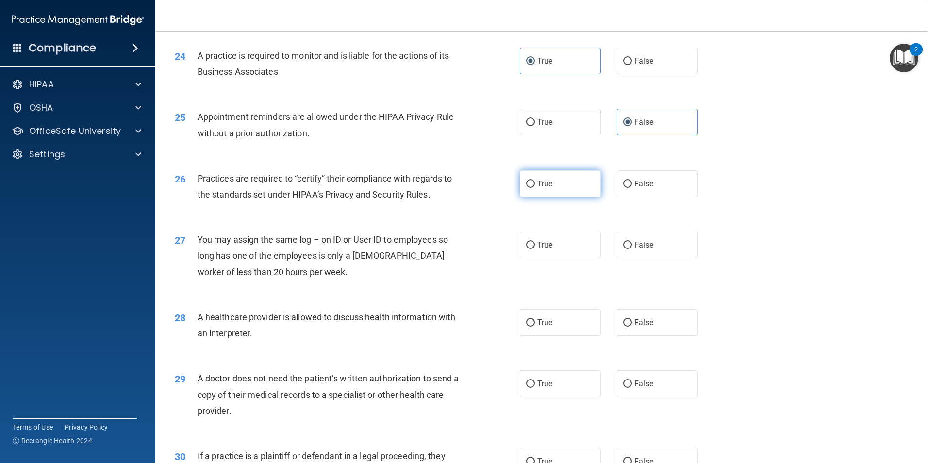
click at [570, 178] on label "True" at bounding box center [560, 183] width 81 height 27
click at [535, 180] on input "True" at bounding box center [530, 183] width 9 height 7
radio input "true"
click at [646, 248] on span "False" at bounding box center [643, 244] width 19 height 9
click at [632, 248] on input "False" at bounding box center [627, 245] width 9 height 7
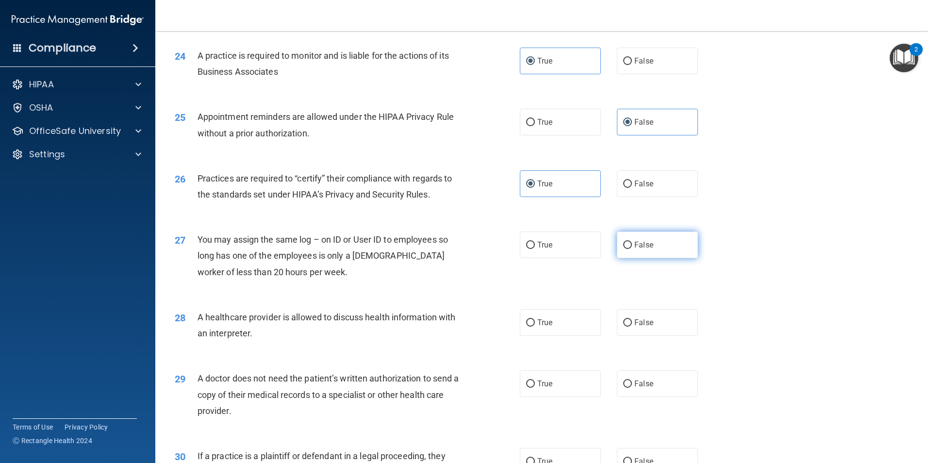
radio input "true"
click at [561, 327] on label "True" at bounding box center [560, 322] width 81 height 27
click at [535, 326] on input "True" at bounding box center [530, 322] width 9 height 7
radio input "true"
click at [673, 380] on label "False" at bounding box center [657, 383] width 81 height 27
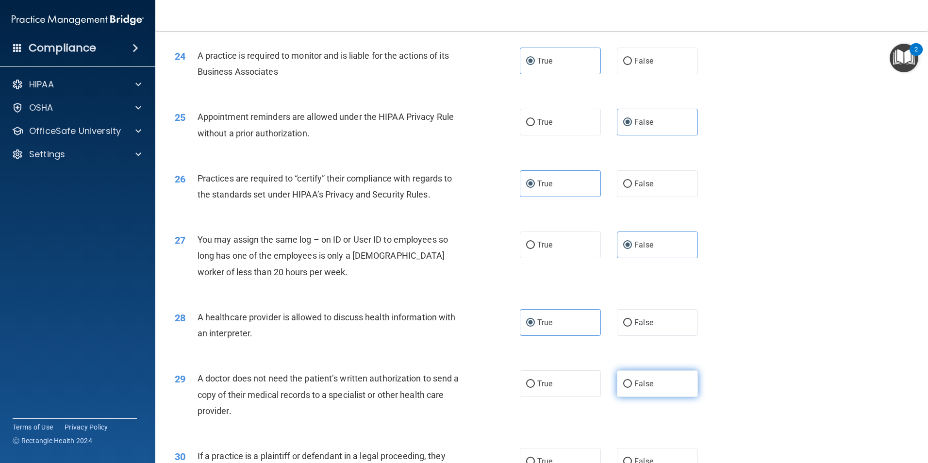
click at [632, 380] on input "False" at bounding box center [627, 383] width 9 height 7
radio input "true"
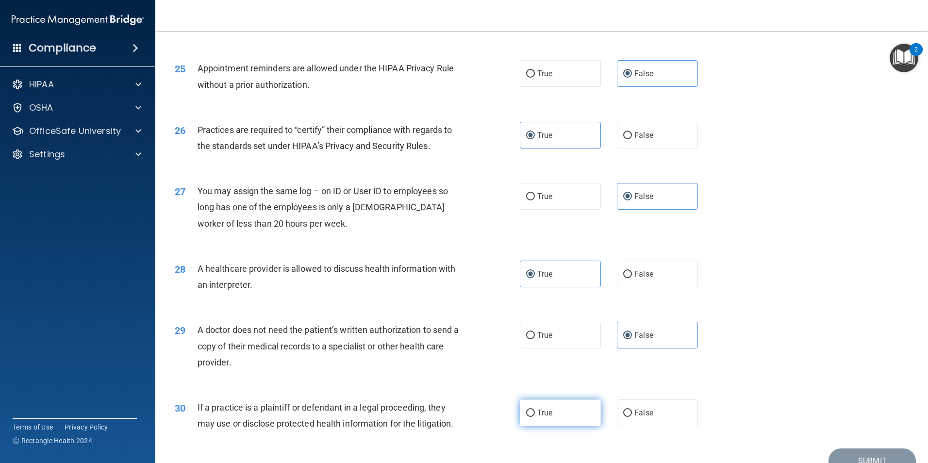
click at [580, 415] on label "True" at bounding box center [560, 412] width 81 height 27
click at [535, 415] on input "True" at bounding box center [530, 412] width 9 height 7
radio input "true"
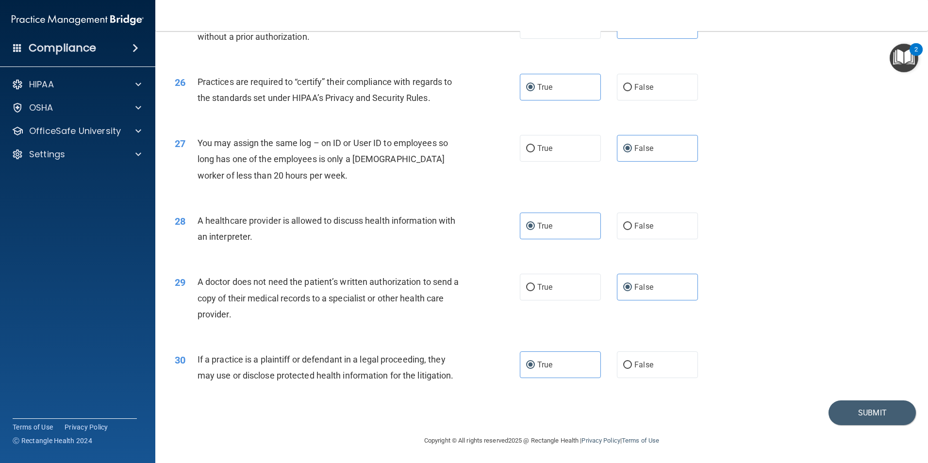
scroll to position [1795, 0]
click at [841, 413] on button "Submit" at bounding box center [871, 411] width 87 height 25
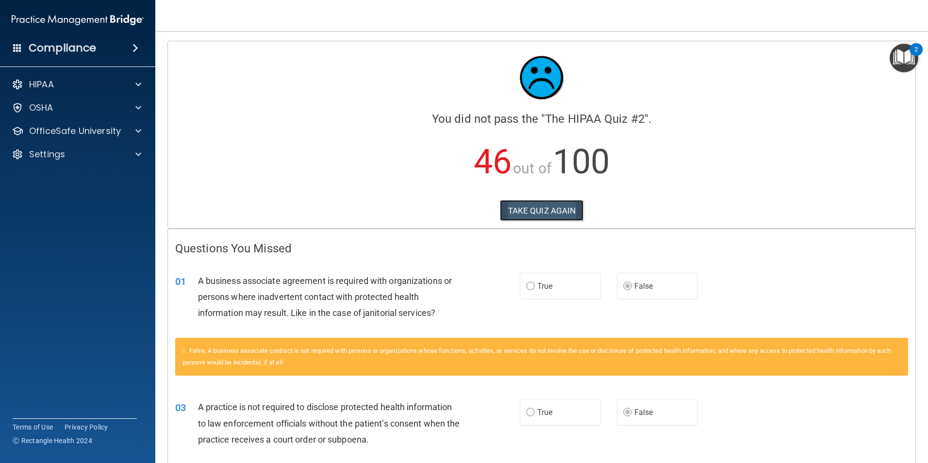
click at [559, 207] on button "TAKE QUIZ AGAIN" at bounding box center [542, 210] width 84 height 21
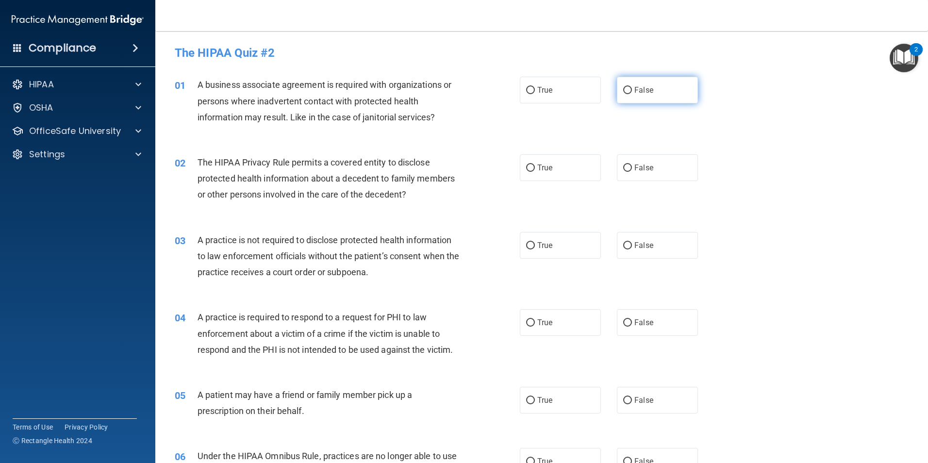
click at [633, 99] on label "False" at bounding box center [657, 90] width 81 height 27
click at [632, 94] on input "False" at bounding box center [627, 90] width 9 height 7
radio input "true"
click at [634, 248] on span "False" at bounding box center [643, 245] width 19 height 9
click at [632, 248] on input "False" at bounding box center [627, 245] width 9 height 7
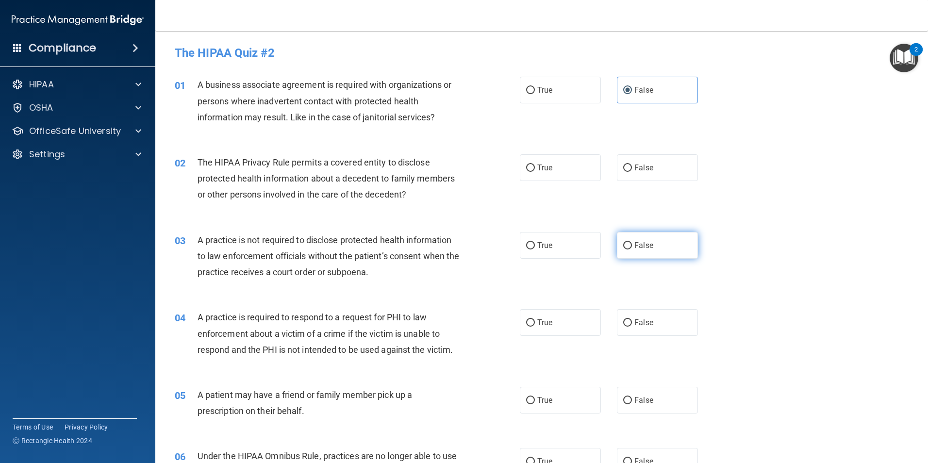
radio input "true"
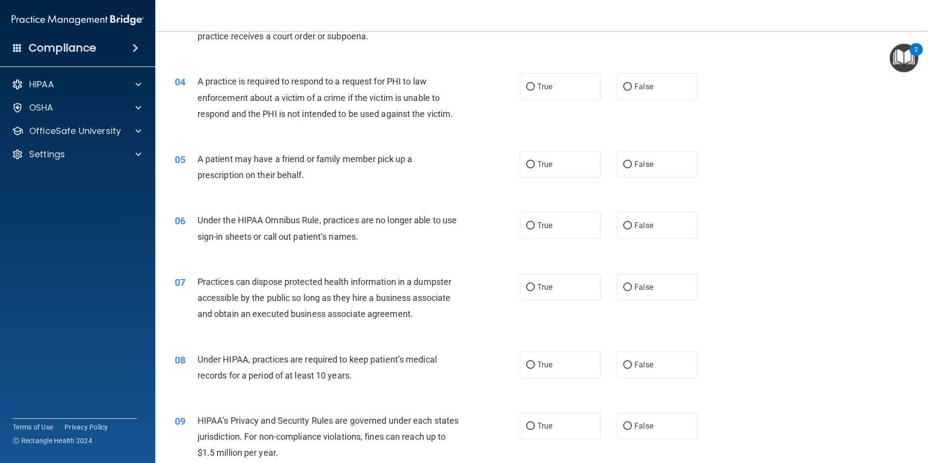
scroll to position [243, 0]
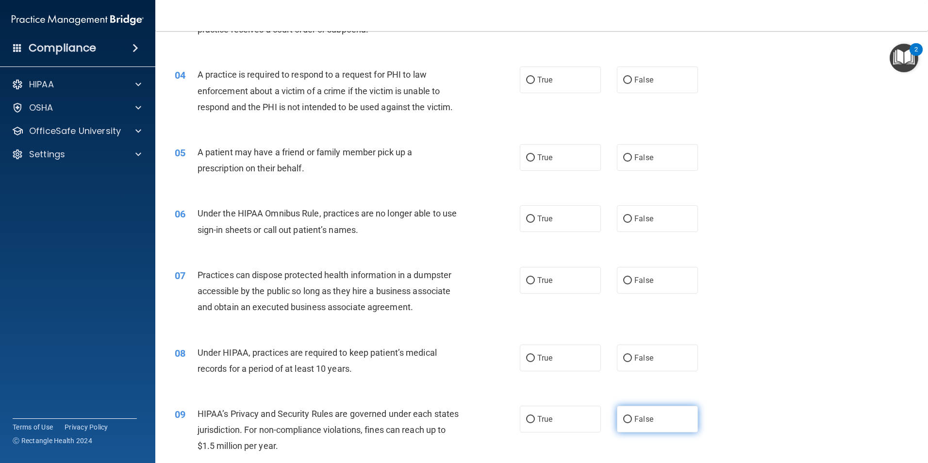
click at [639, 410] on label "False" at bounding box center [657, 419] width 81 height 27
click at [632, 416] on input "False" at bounding box center [627, 419] width 9 height 7
radio input "true"
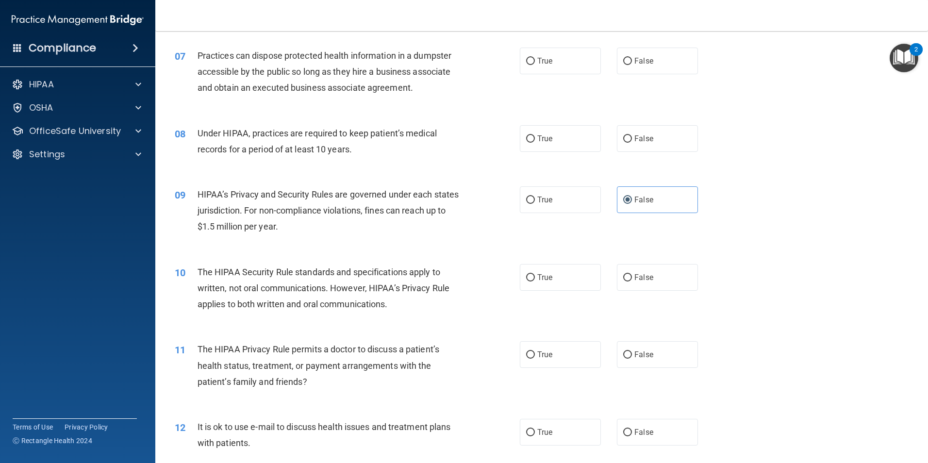
scroll to position [582, 0]
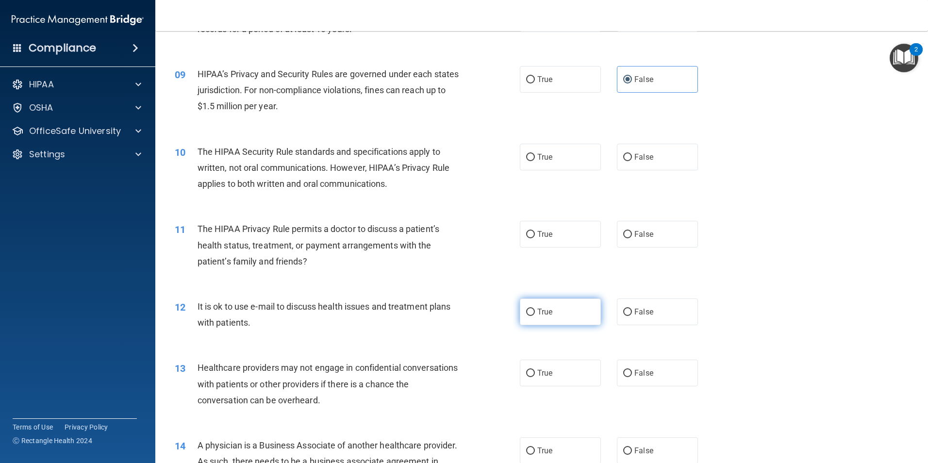
click at [546, 315] on span "True" at bounding box center [544, 311] width 15 height 9
click at [535, 315] on input "True" at bounding box center [530, 312] width 9 height 7
radio input "true"
click at [626, 372] on input "False" at bounding box center [627, 373] width 9 height 7
radio input "true"
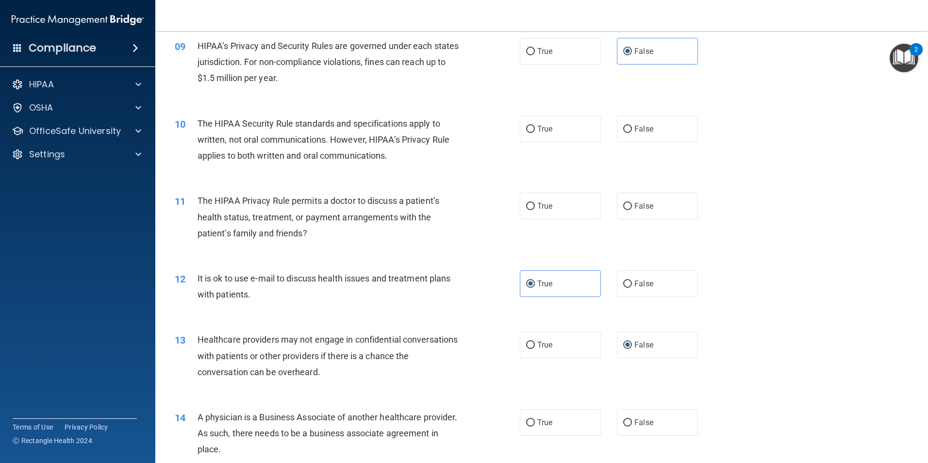
scroll to position [776, 0]
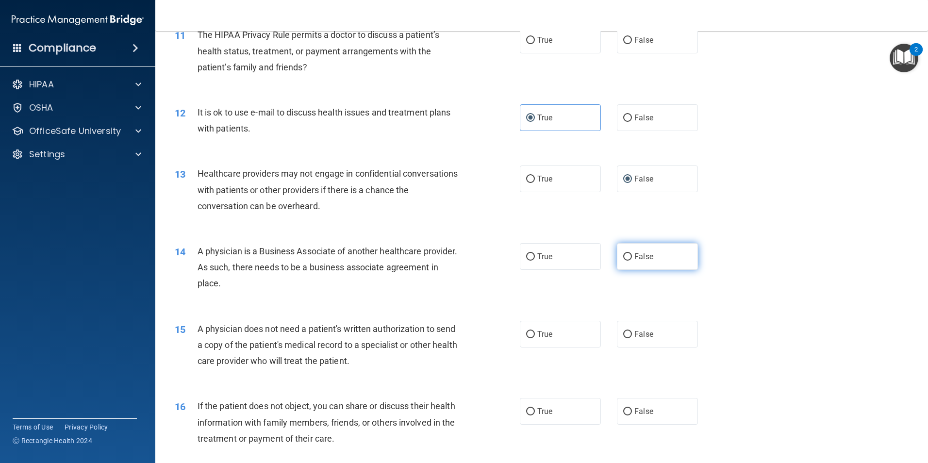
click at [655, 262] on label "False" at bounding box center [657, 256] width 81 height 27
click at [632, 260] on input "False" at bounding box center [627, 256] width 9 height 7
radio input "true"
click at [546, 330] on span "True" at bounding box center [544, 333] width 15 height 9
click at [535, 331] on input "True" at bounding box center [530, 334] width 9 height 7
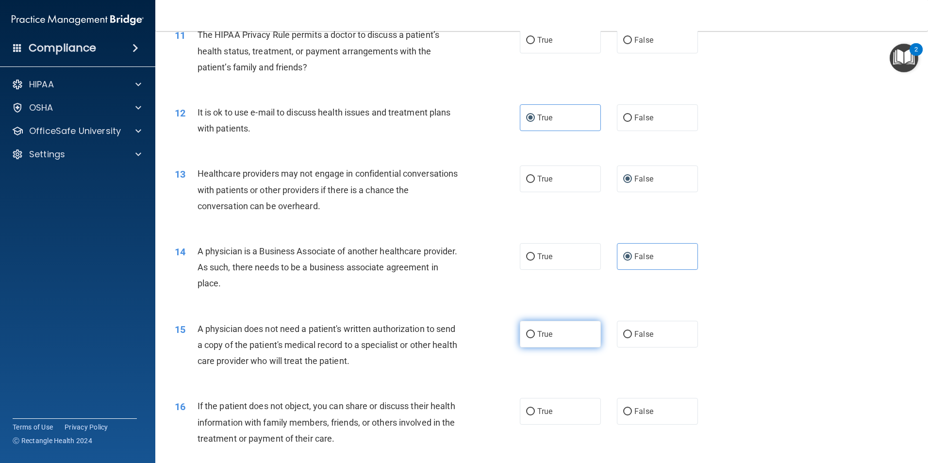
radio input "true"
click at [542, 402] on label "True" at bounding box center [560, 411] width 81 height 27
click at [535, 408] on input "True" at bounding box center [530, 411] width 9 height 7
radio input "true"
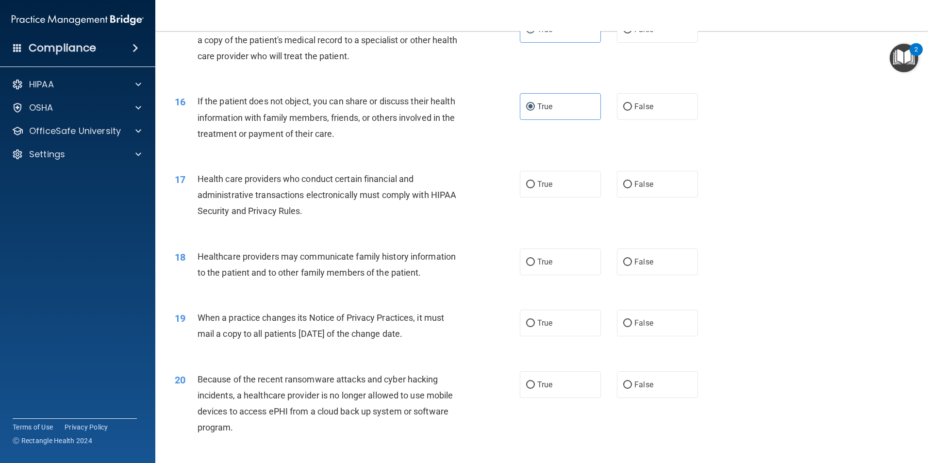
scroll to position [1116, 0]
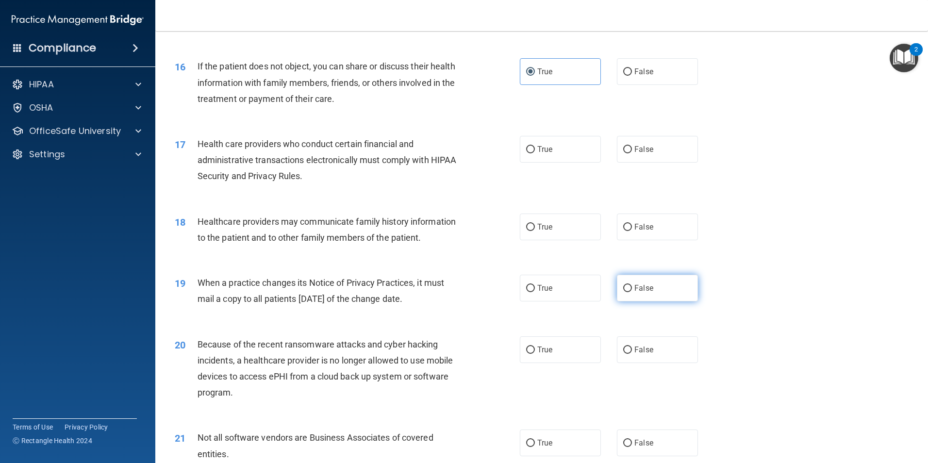
click at [627, 296] on label "False" at bounding box center [657, 288] width 81 height 27
click at [627, 292] on input "False" at bounding box center [627, 288] width 9 height 7
radio input "true"
click at [624, 352] on input "False" at bounding box center [627, 349] width 9 height 7
radio input "true"
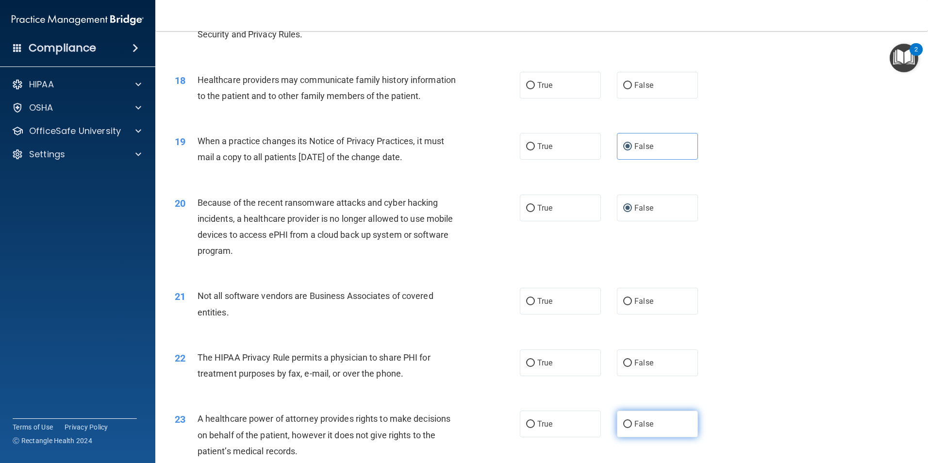
scroll to position [1310, 0]
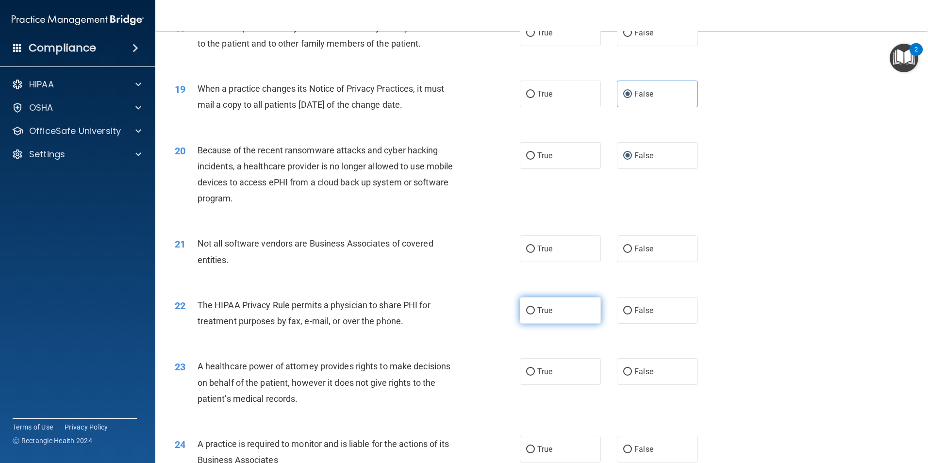
click at [580, 311] on label "True" at bounding box center [560, 310] width 81 height 27
click at [535, 311] on input "True" at bounding box center [530, 310] width 9 height 7
radio input "true"
click at [640, 364] on label "False" at bounding box center [657, 371] width 81 height 27
click at [632, 368] on input "False" at bounding box center [627, 371] width 9 height 7
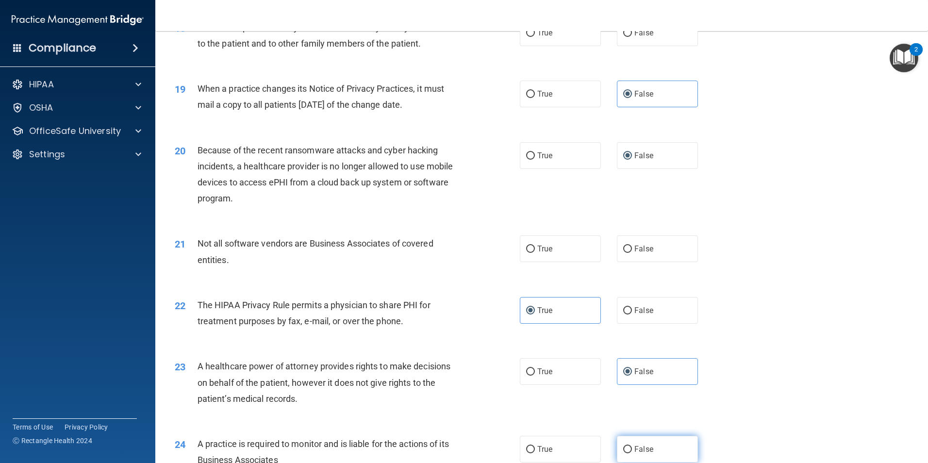
click at [628, 445] on label "False" at bounding box center [657, 449] width 81 height 27
click at [628, 446] on input "False" at bounding box center [627, 449] width 9 height 7
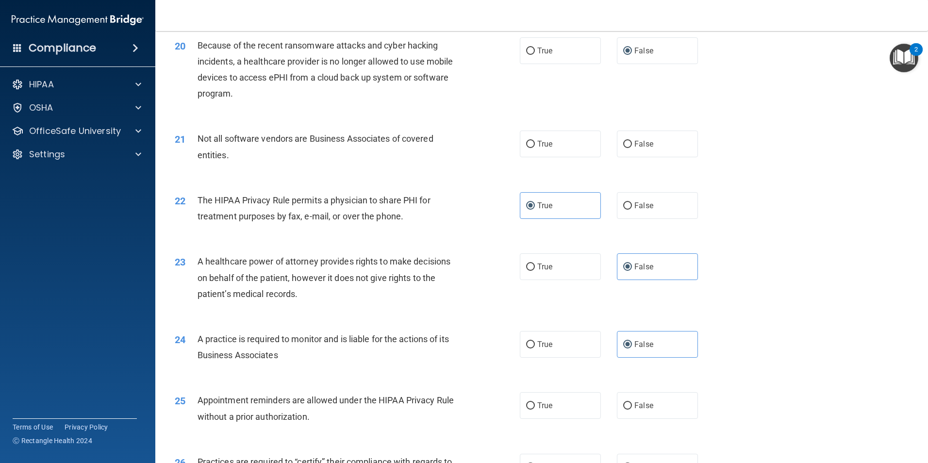
scroll to position [1455, 0]
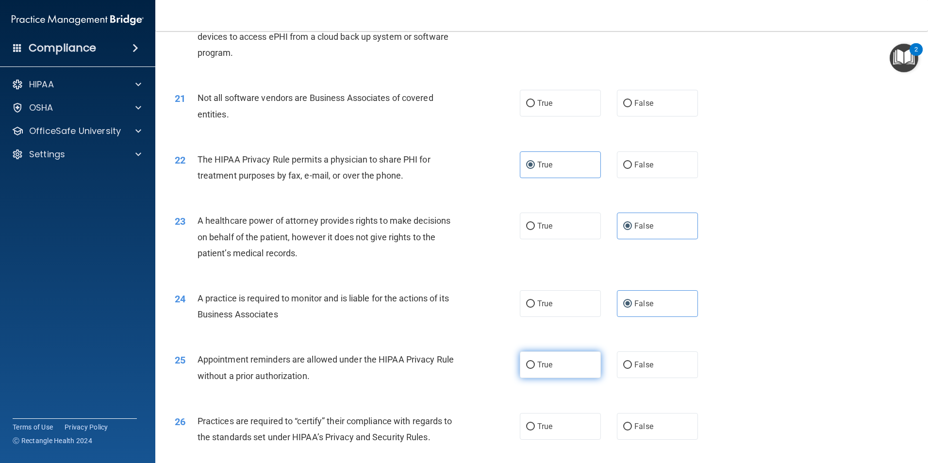
click at [571, 360] on label "True" at bounding box center [560, 364] width 81 height 27
click at [535, 361] on input "True" at bounding box center [530, 364] width 9 height 7
click at [652, 423] on label "False" at bounding box center [657, 426] width 81 height 27
click at [632, 423] on input "False" at bounding box center [627, 426] width 9 height 7
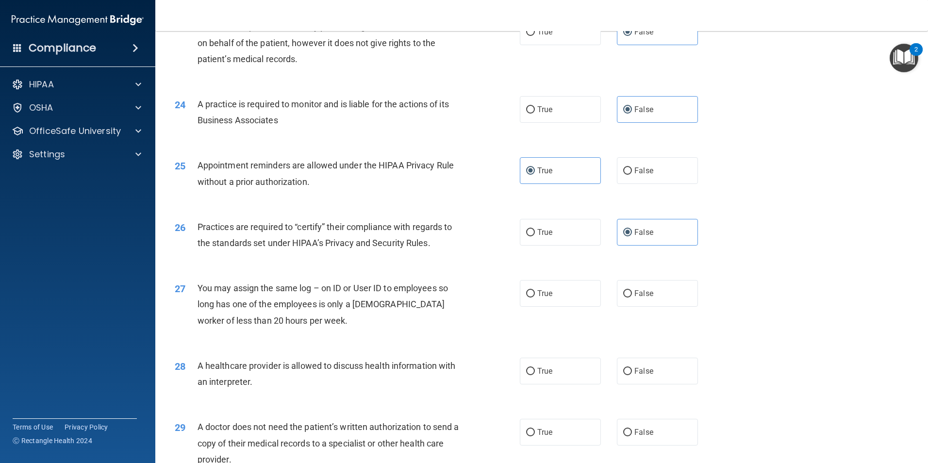
scroll to position [1698, 0]
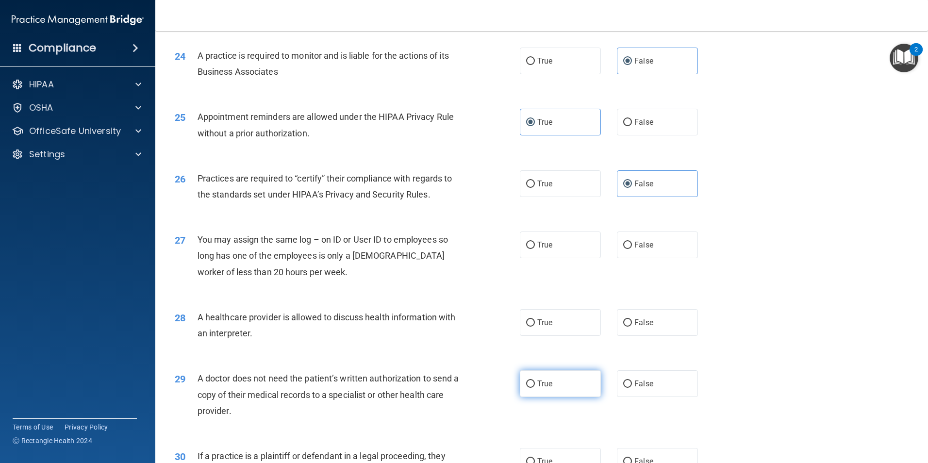
click at [571, 390] on label "True" at bounding box center [560, 383] width 81 height 27
click at [535, 388] on input "True" at bounding box center [530, 383] width 9 height 7
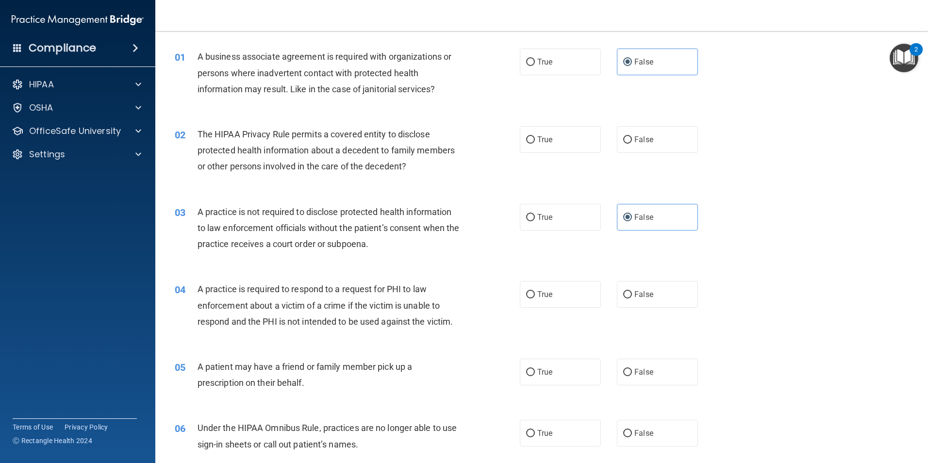
scroll to position [0, 0]
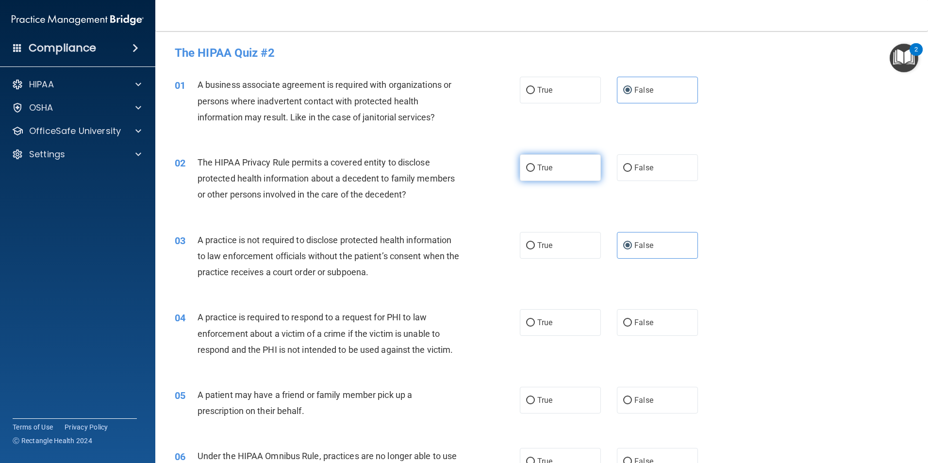
click at [529, 168] on input "True" at bounding box center [530, 167] width 9 height 7
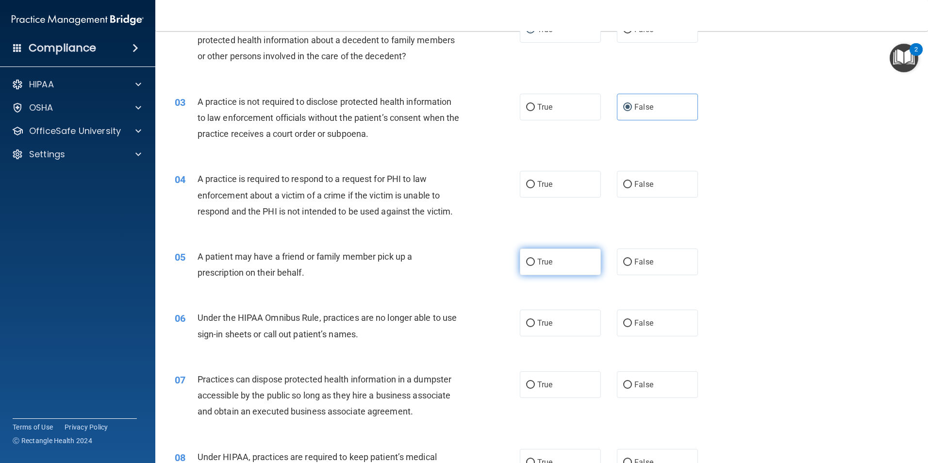
scroll to position [146, 0]
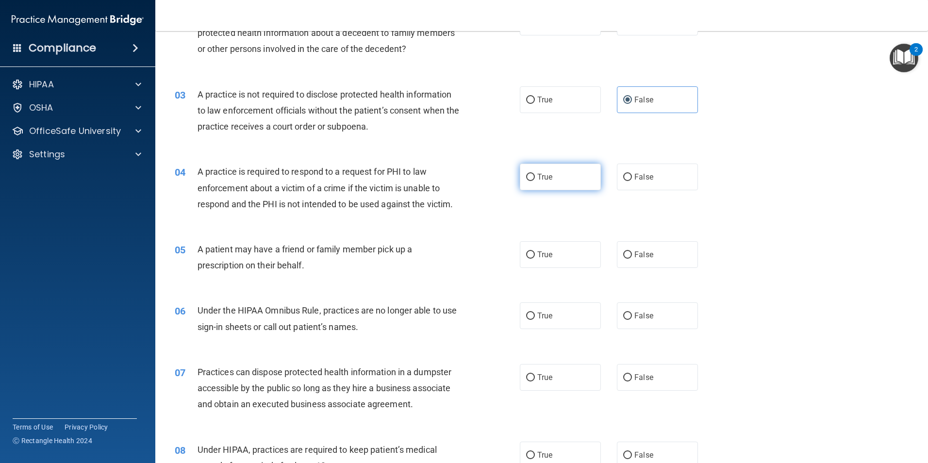
drag, startPoint x: 549, startPoint y: 176, endPoint x: 554, endPoint y: 240, distance: 64.3
click at [549, 177] on span "True" at bounding box center [544, 176] width 15 height 9
click at [535, 177] on input "True" at bounding box center [530, 177] width 9 height 7
click at [554, 256] on label "True" at bounding box center [560, 254] width 81 height 27
click at [535, 256] on input "True" at bounding box center [530, 254] width 9 height 7
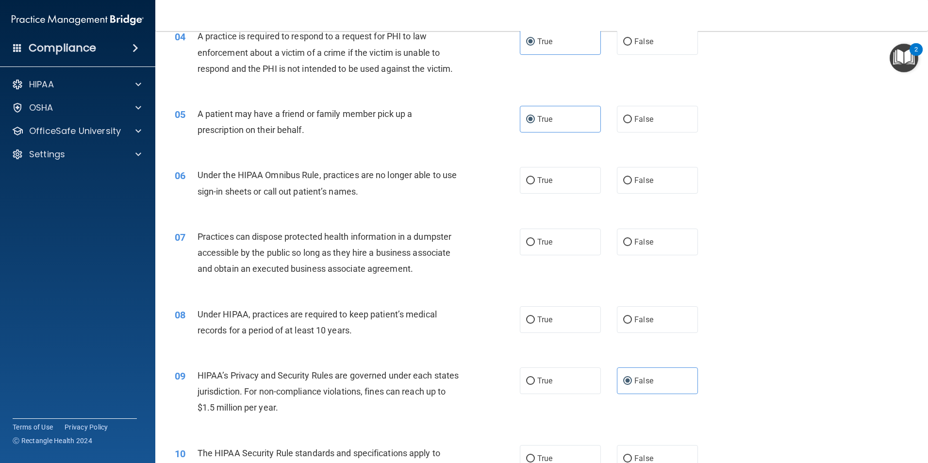
scroll to position [291, 0]
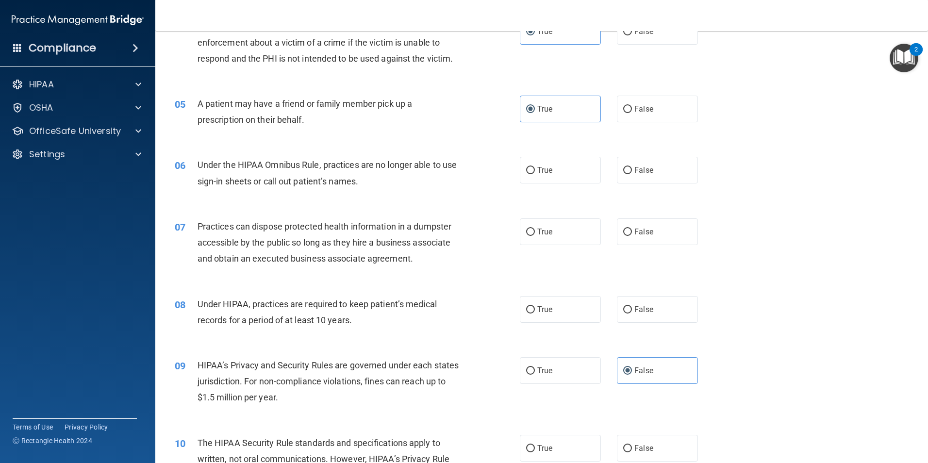
click at [622, 156] on div "06 Under the HIPAA Omnibus Rule, practices are no longer able to use sign-in sh…" at bounding box center [541, 175] width 748 height 61
click at [623, 170] on input "False" at bounding box center [627, 170] width 9 height 7
click at [634, 232] on span "False" at bounding box center [643, 231] width 19 height 9
drag, startPoint x: 632, startPoint y: 232, endPoint x: 623, endPoint y: 233, distance: 8.3
click at [621, 226] on label "False" at bounding box center [657, 231] width 81 height 27
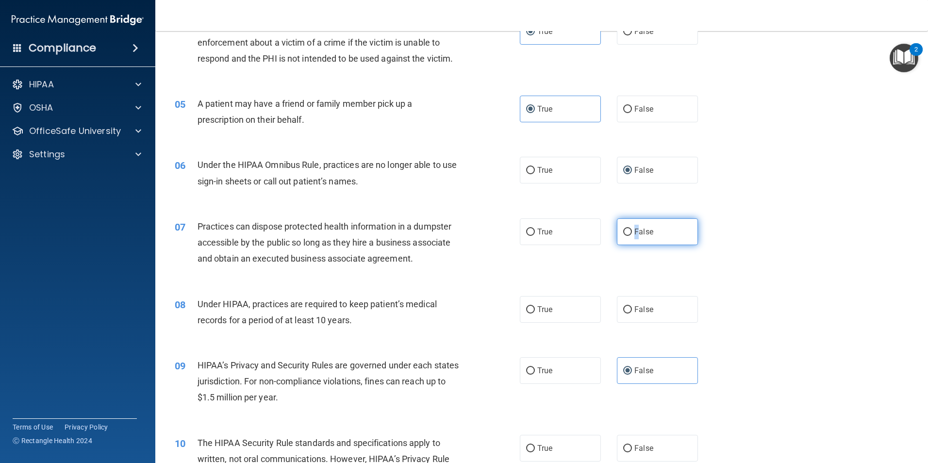
click at [623, 228] on input "False" at bounding box center [627, 231] width 9 height 7
click at [623, 308] on input "False" at bounding box center [627, 309] width 9 height 7
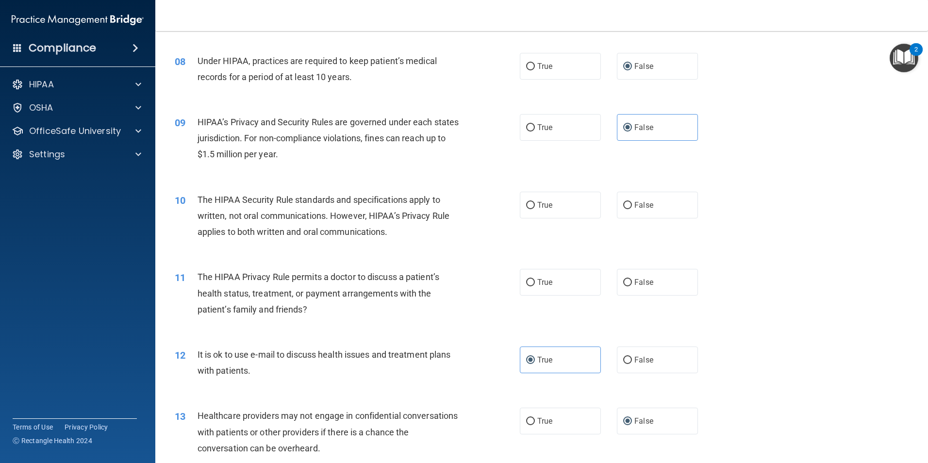
scroll to position [582, 0]
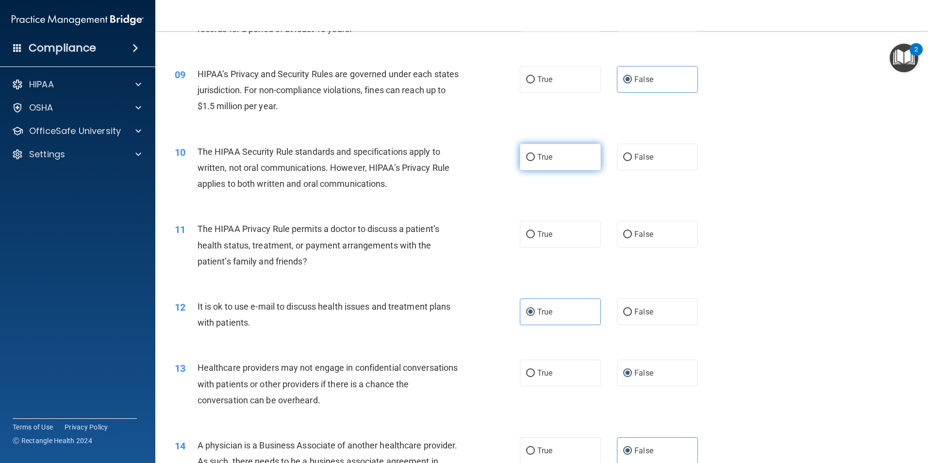
click at [538, 156] on span "True" at bounding box center [544, 156] width 15 height 9
click at [535, 156] on input "True" at bounding box center [530, 157] width 9 height 7
click at [526, 239] on label "True" at bounding box center [560, 234] width 81 height 27
click at [526, 238] on input "True" at bounding box center [530, 234] width 9 height 7
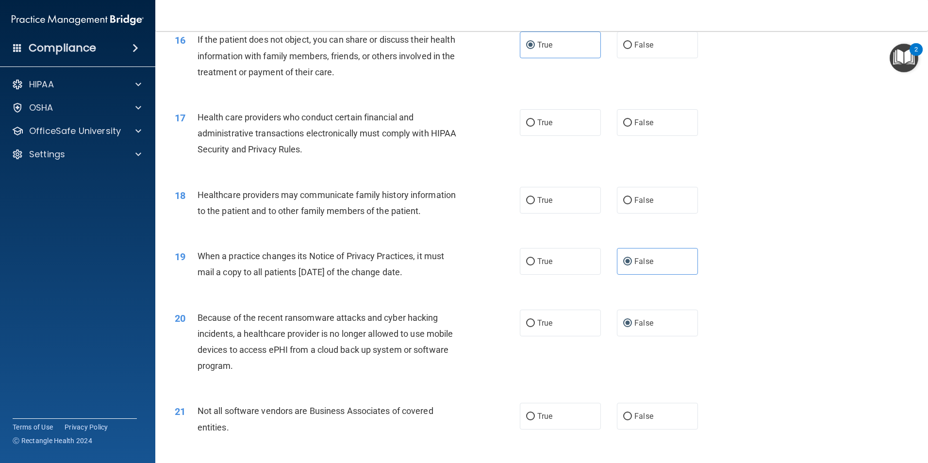
scroll to position [1164, 0]
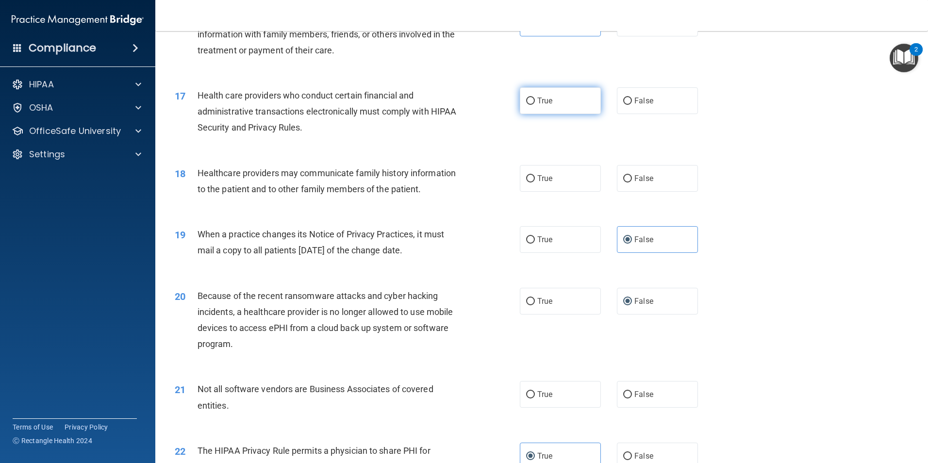
click at [529, 100] on input "True" at bounding box center [530, 101] width 9 height 7
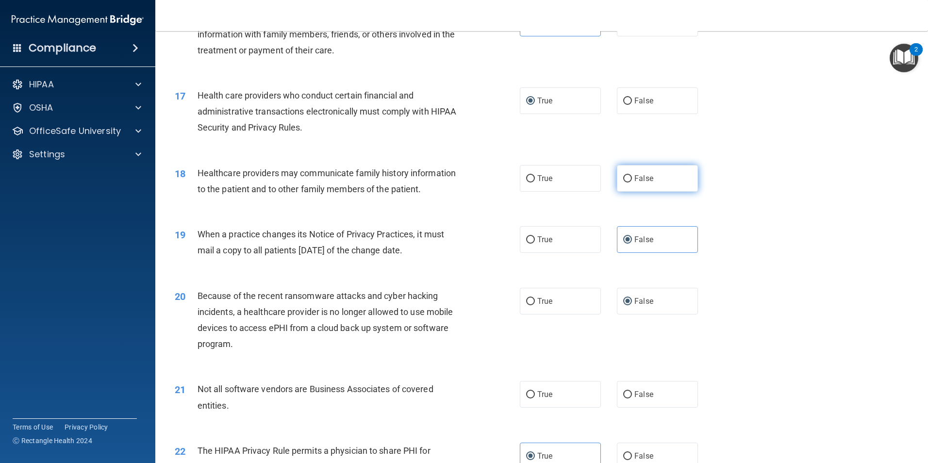
click at [623, 179] on input "False" at bounding box center [627, 178] width 9 height 7
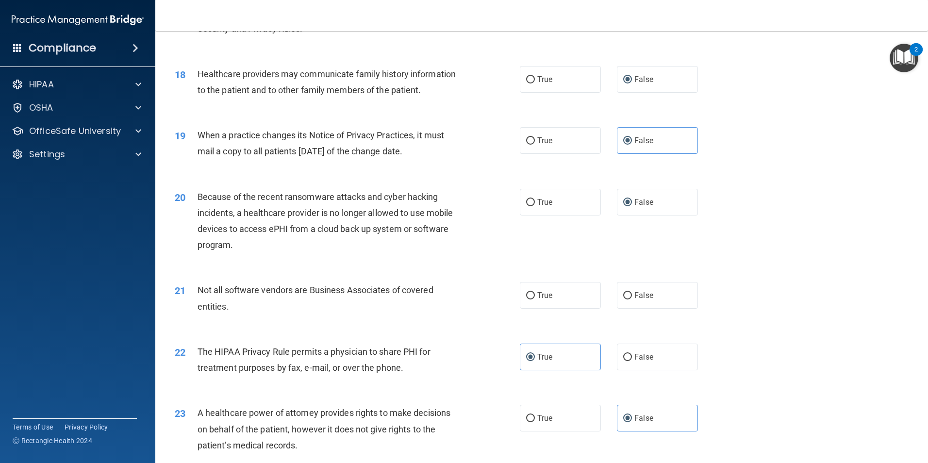
scroll to position [1310, 0]
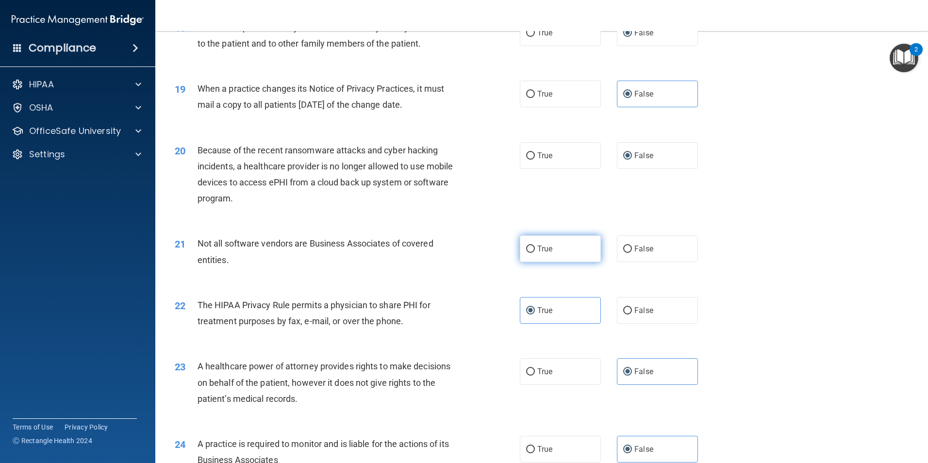
click at [581, 260] on label "True" at bounding box center [560, 248] width 81 height 27
click at [535, 253] on input "True" at bounding box center [530, 248] width 9 height 7
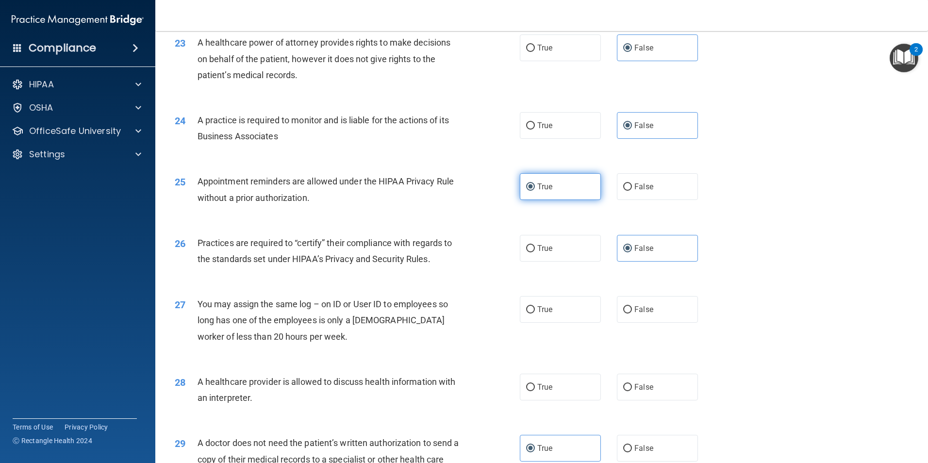
scroll to position [1649, 0]
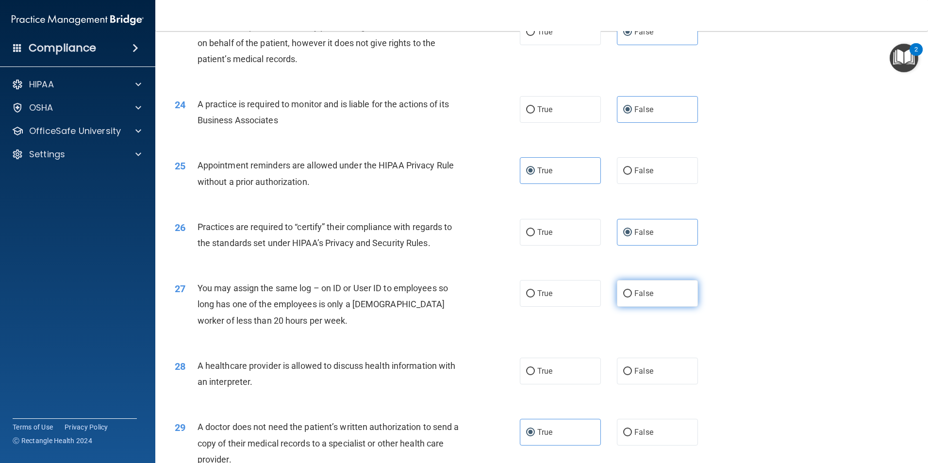
click at [623, 293] on input "False" at bounding box center [627, 293] width 9 height 7
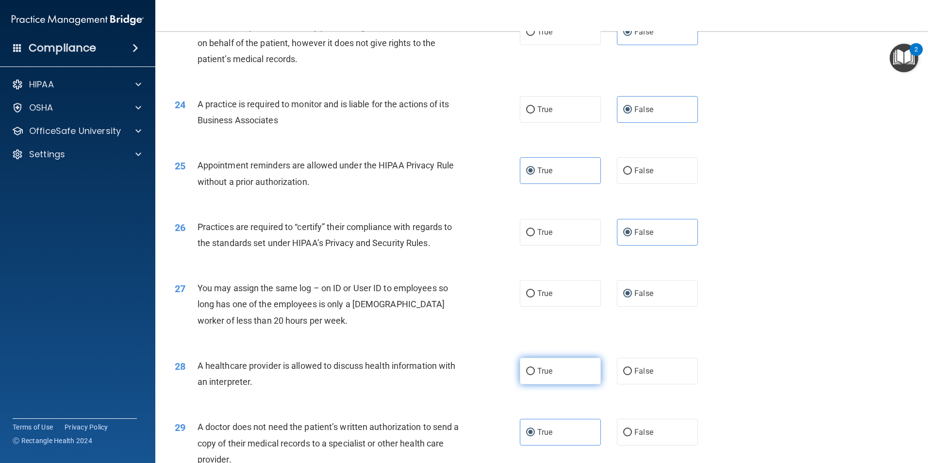
click at [568, 374] on label "True" at bounding box center [560, 371] width 81 height 27
click at [535, 374] on input "True" at bounding box center [530, 371] width 9 height 7
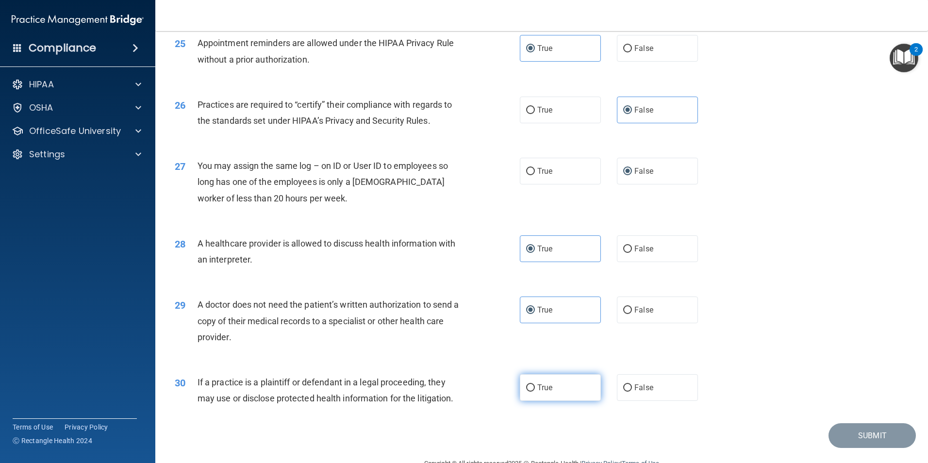
scroll to position [1795, 0]
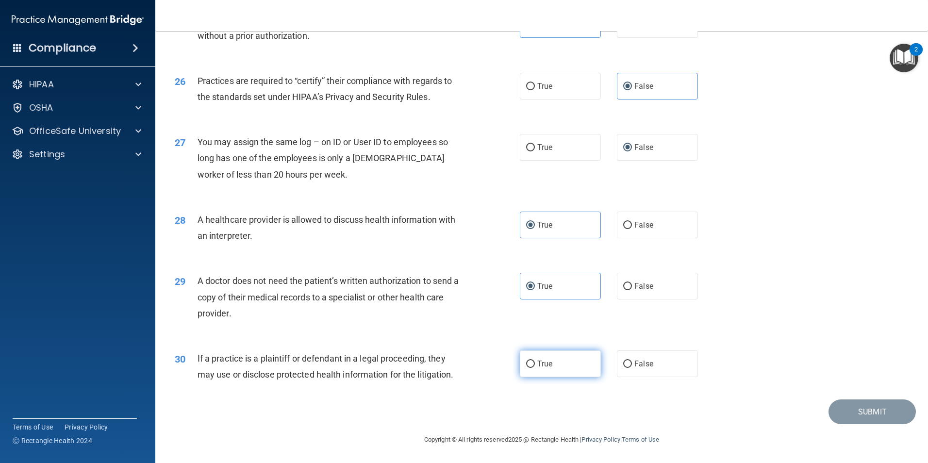
click at [566, 374] on label "True" at bounding box center [560, 363] width 81 height 27
click at [535, 368] on input "True" at bounding box center [530, 363] width 9 height 7
click at [845, 416] on button "Submit" at bounding box center [871, 411] width 87 height 25
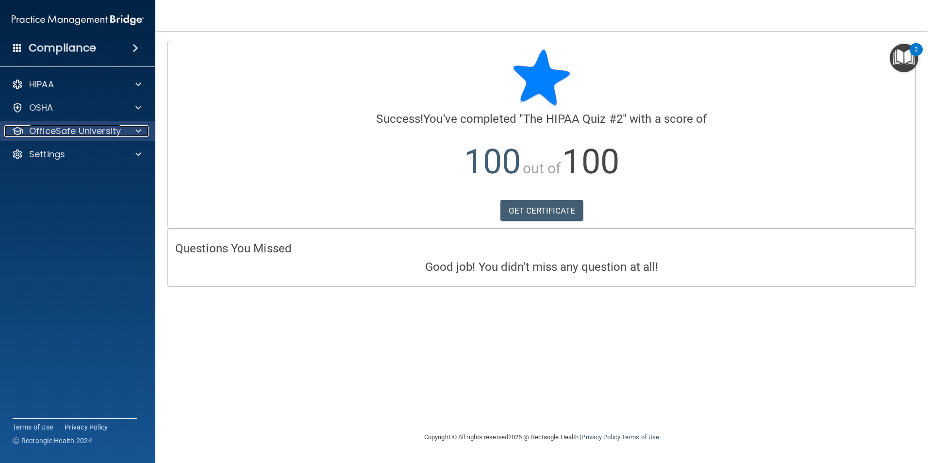
click at [86, 130] on p "OfficeSafe University" at bounding box center [75, 131] width 92 height 12
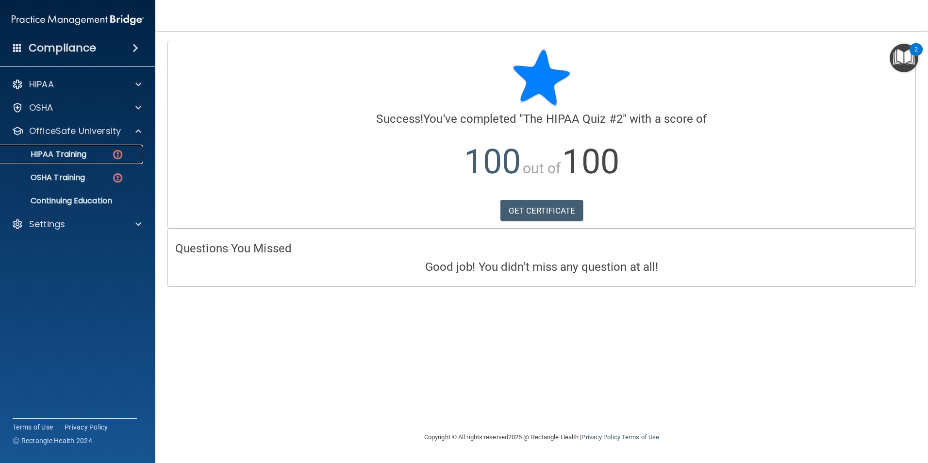
click at [95, 153] on div "HIPAA Training" at bounding box center [72, 154] width 132 height 10
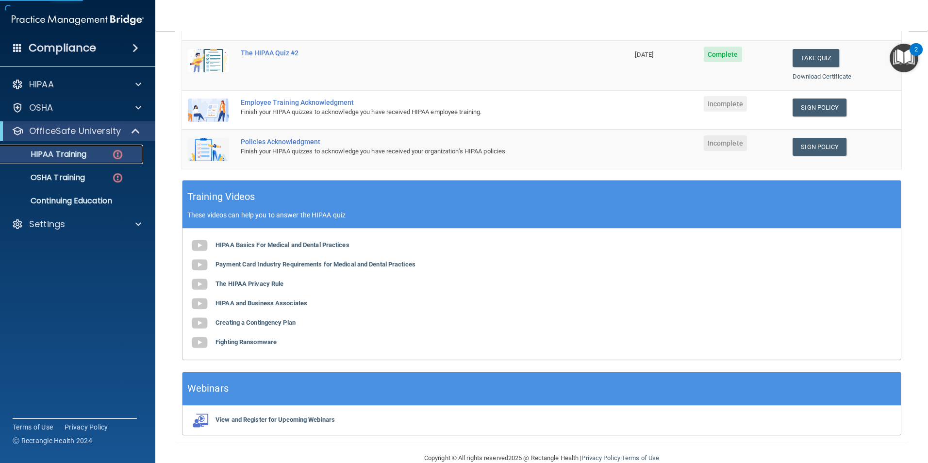
scroll to position [243, 0]
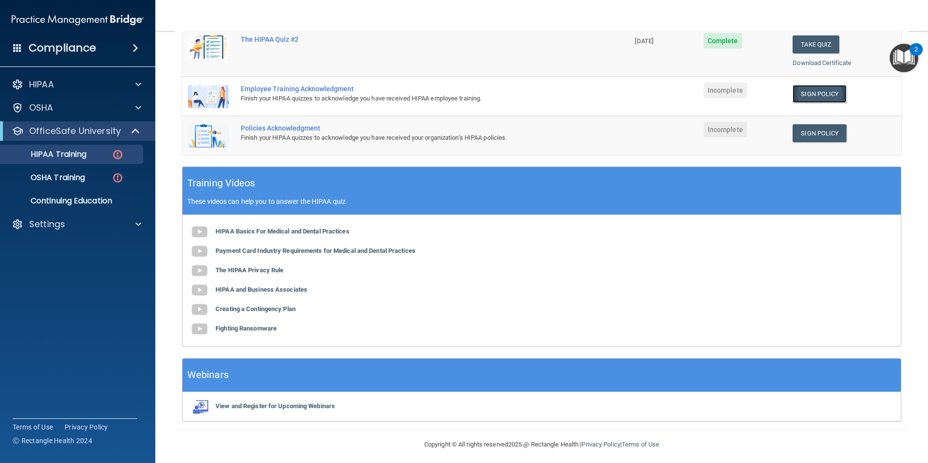
click at [792, 95] on link "Sign Policy" at bounding box center [819, 94] width 54 height 18
click at [816, 128] on link "Sign Policy" at bounding box center [819, 133] width 54 height 18
click at [714, 102] on td "Incomplete" at bounding box center [742, 96] width 89 height 39
click at [719, 94] on span "Incomplete" at bounding box center [724, 90] width 43 height 16
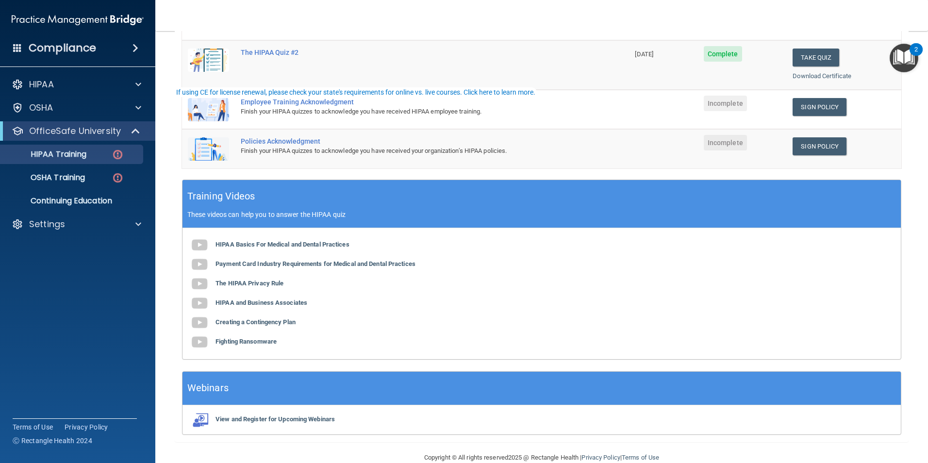
scroll to position [247, 0]
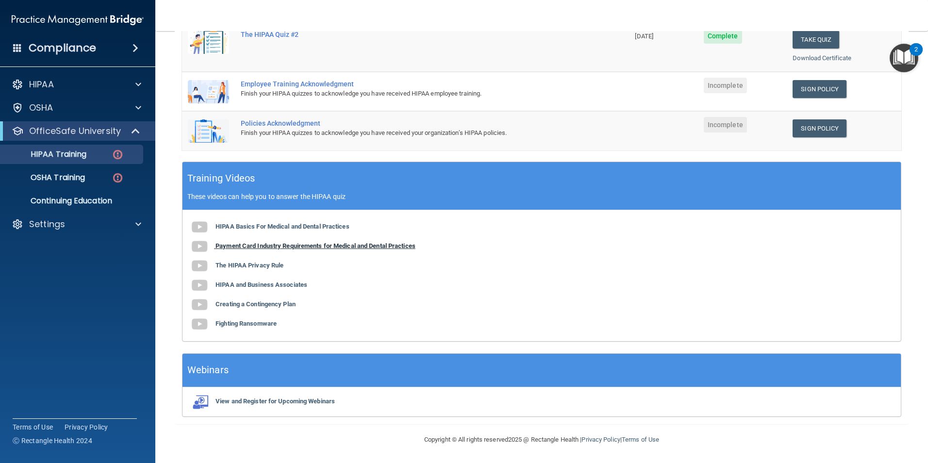
click at [261, 246] on b "Payment Card Industry Requirements for Medical and Dental Practices" at bounding box center [315, 245] width 200 height 7
click at [88, 171] on link "OSHA Training" at bounding box center [66, 177] width 153 height 19
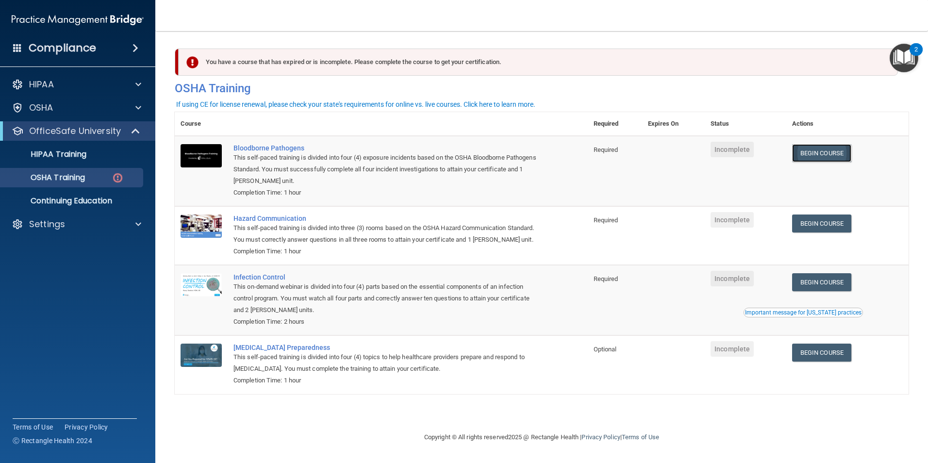
click at [815, 151] on link "Begin Course" at bounding box center [821, 153] width 59 height 18
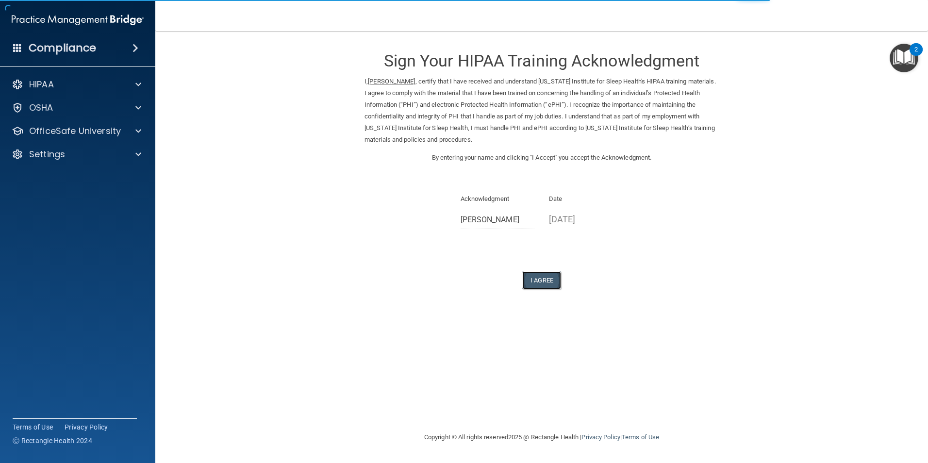
click at [537, 284] on button "I Agree" at bounding box center [541, 280] width 39 height 18
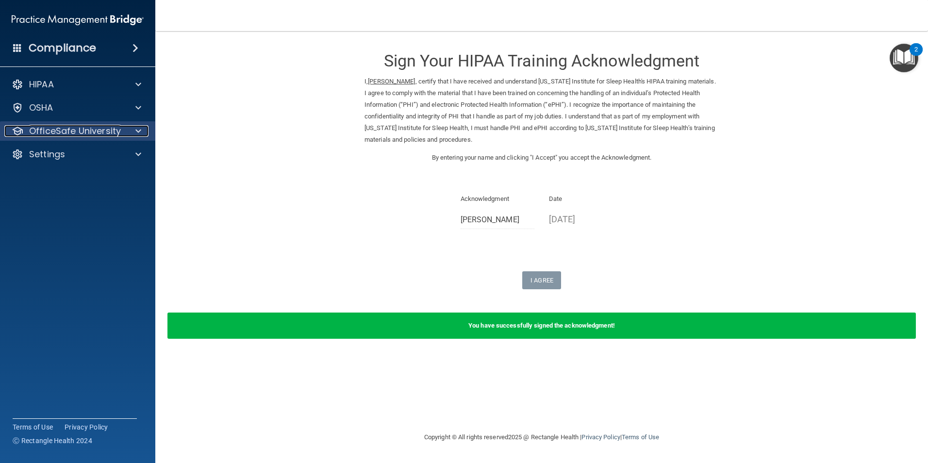
click at [77, 132] on p "OfficeSafe University" at bounding box center [75, 131] width 92 height 12
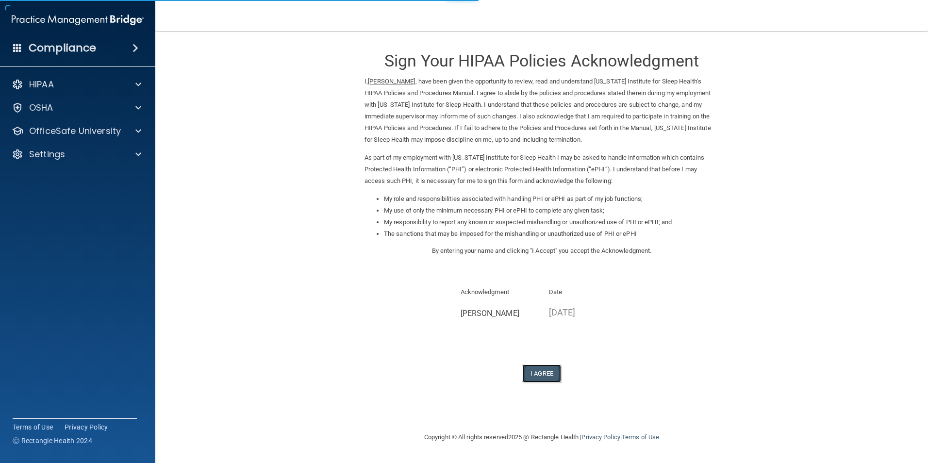
click at [552, 378] on button "I Agree" at bounding box center [541, 373] width 39 height 18
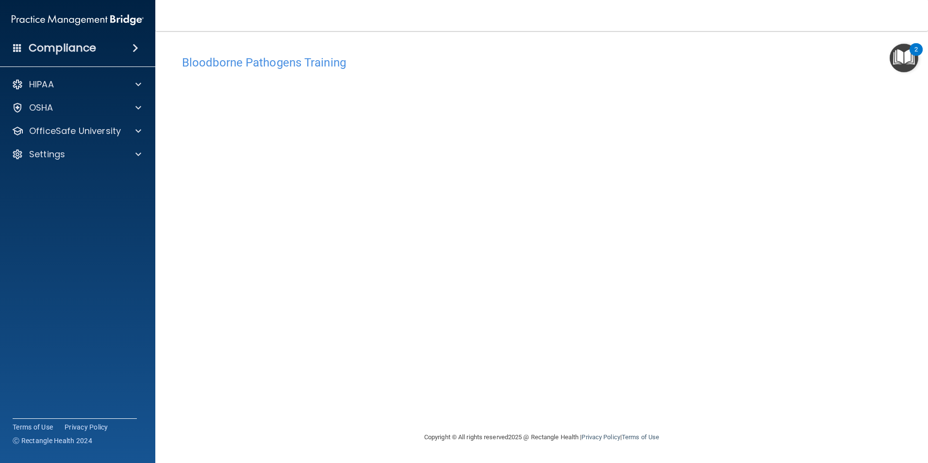
click at [665, 389] on div "Bloodborne Pathogens Training This course doesn’t expire until . Are you sure y…" at bounding box center [541, 240] width 733 height 381
click at [704, 380] on div "Bloodborne Pathogens Training This course doesn’t expire until . Are you sure y…" at bounding box center [541, 240] width 733 height 381
click at [725, 409] on div "Bloodborne Pathogens Training This course doesn’t expire until . Are you sure y…" at bounding box center [541, 240] width 733 height 381
click at [714, 427] on div "Copyright © All rights reserved 2025 @ Rectangle Health | Privacy Policy | Term…" at bounding box center [541, 437] width 354 height 31
click at [677, 407] on div "Bloodborne Pathogens Training This course doesn’t expire until . Are you sure y…" at bounding box center [541, 240] width 733 height 381
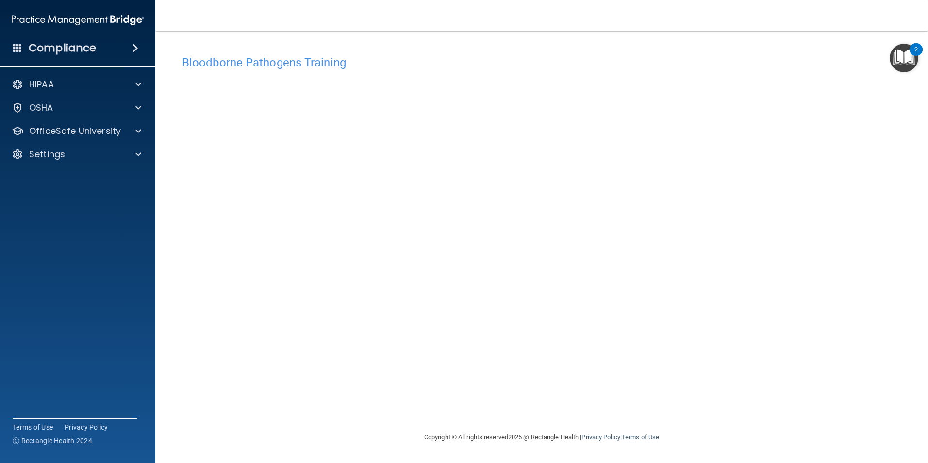
click at [672, 408] on div "Bloodborne Pathogens Training This course doesn’t expire until . Are you sure y…" at bounding box center [541, 240] width 733 height 381
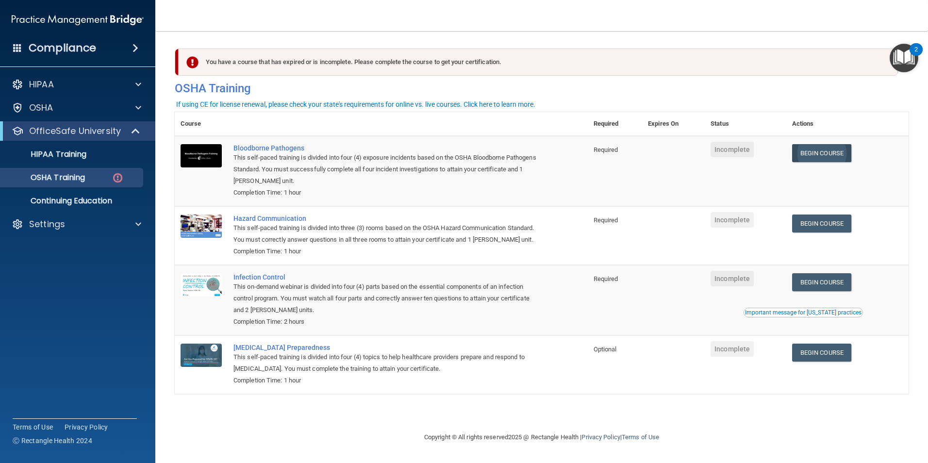
click at [832, 157] on link "Begin Course" at bounding box center [821, 153] width 59 height 18
click at [836, 228] on link "Begin Course" at bounding box center [821, 223] width 59 height 18
click at [827, 283] on link "Begin Course" at bounding box center [821, 282] width 59 height 18
click at [849, 358] on link "Begin Course" at bounding box center [821, 352] width 59 height 18
click at [100, 180] on div "OSHA Training" at bounding box center [72, 178] width 132 height 10
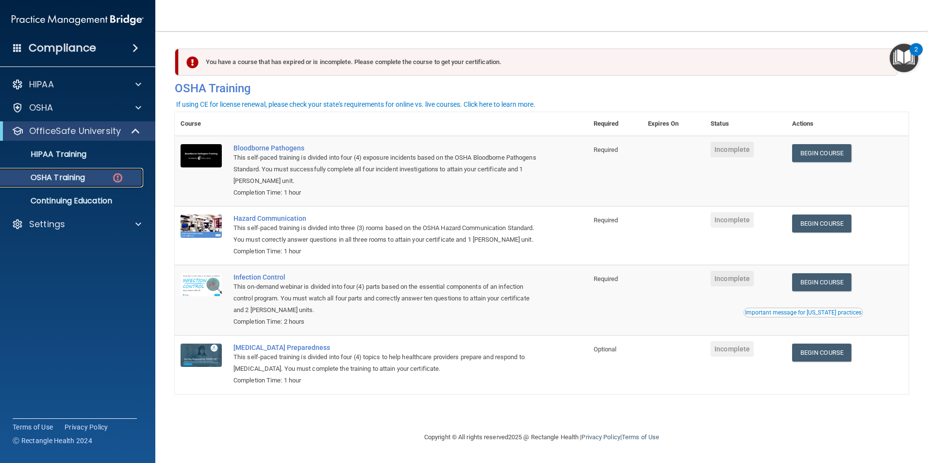
click at [115, 177] on img at bounding box center [118, 178] width 12 height 12
click at [835, 285] on link "Begin Course" at bounding box center [821, 282] width 59 height 18
click at [831, 357] on link "Begin Course" at bounding box center [821, 352] width 59 height 18
click at [810, 221] on link "Begin Course" at bounding box center [821, 223] width 59 height 18
click at [806, 157] on link "Begin Course" at bounding box center [821, 153] width 59 height 18
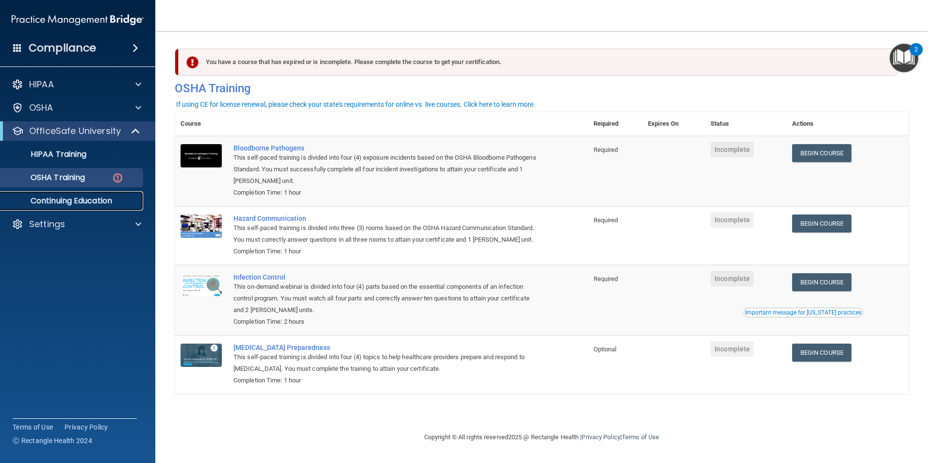
click at [90, 199] on p "Continuing Education" at bounding box center [72, 201] width 132 height 10
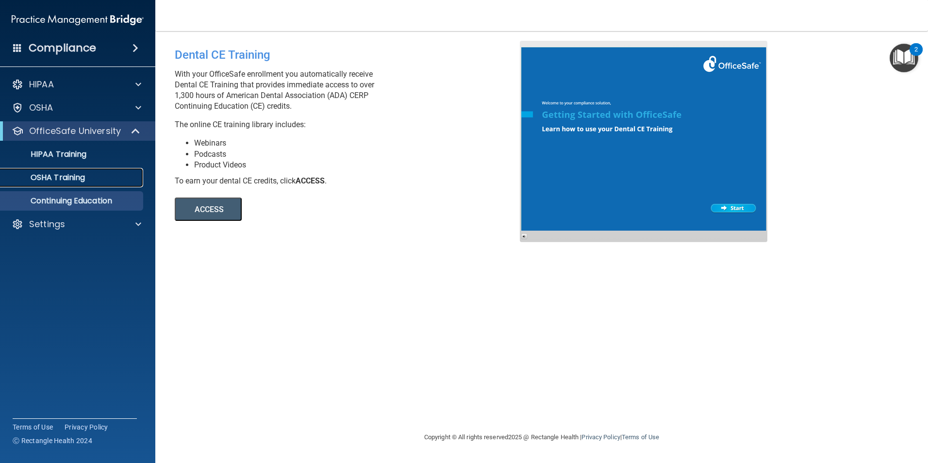
click at [70, 175] on p "OSHA Training" at bounding box center [45, 178] width 79 height 10
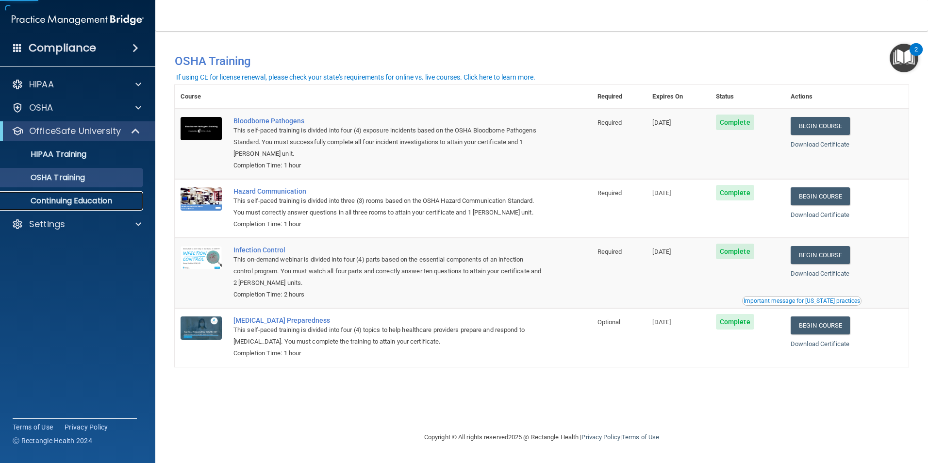
click at [87, 198] on p "Continuing Education" at bounding box center [72, 201] width 132 height 10
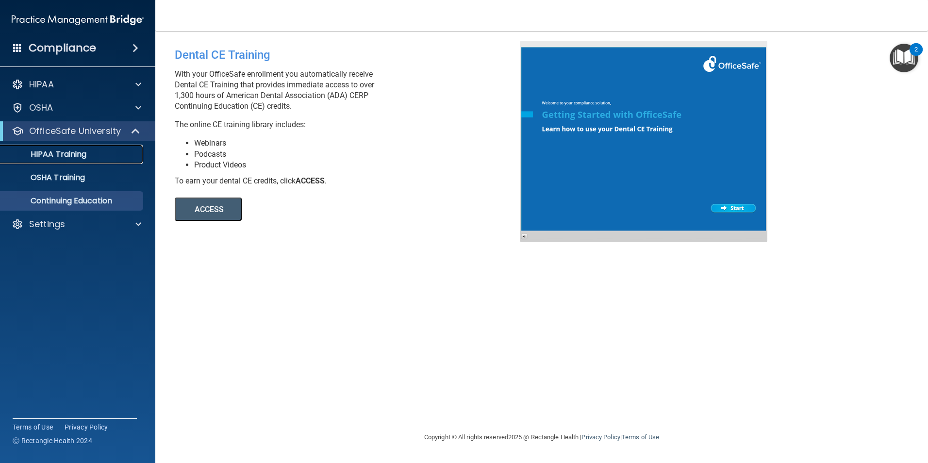
click at [72, 155] on p "HIPAA Training" at bounding box center [46, 154] width 80 height 10
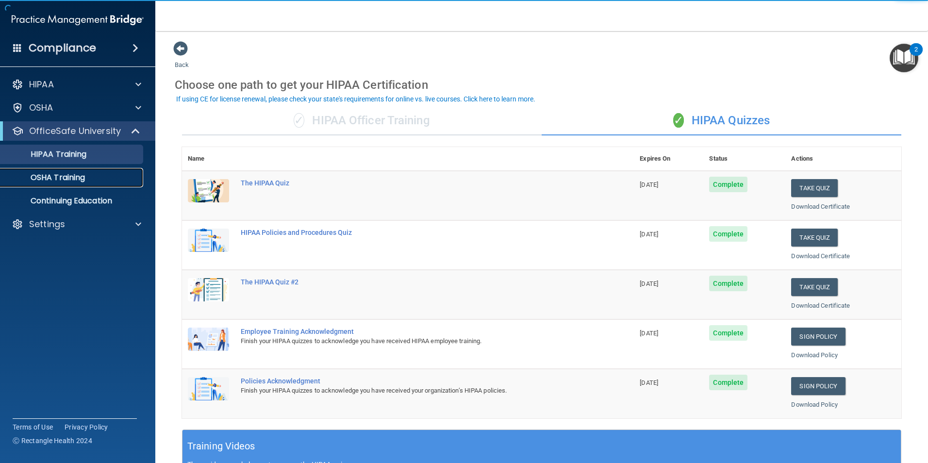
click at [68, 177] on p "OSHA Training" at bounding box center [45, 178] width 79 height 10
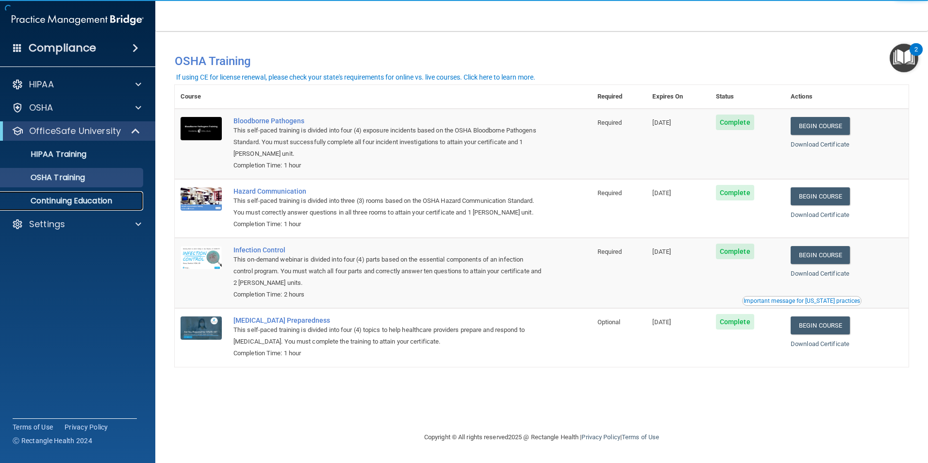
click at [81, 201] on p "Continuing Education" at bounding box center [72, 201] width 132 height 10
